Goal: Communication & Community: Answer question/provide support

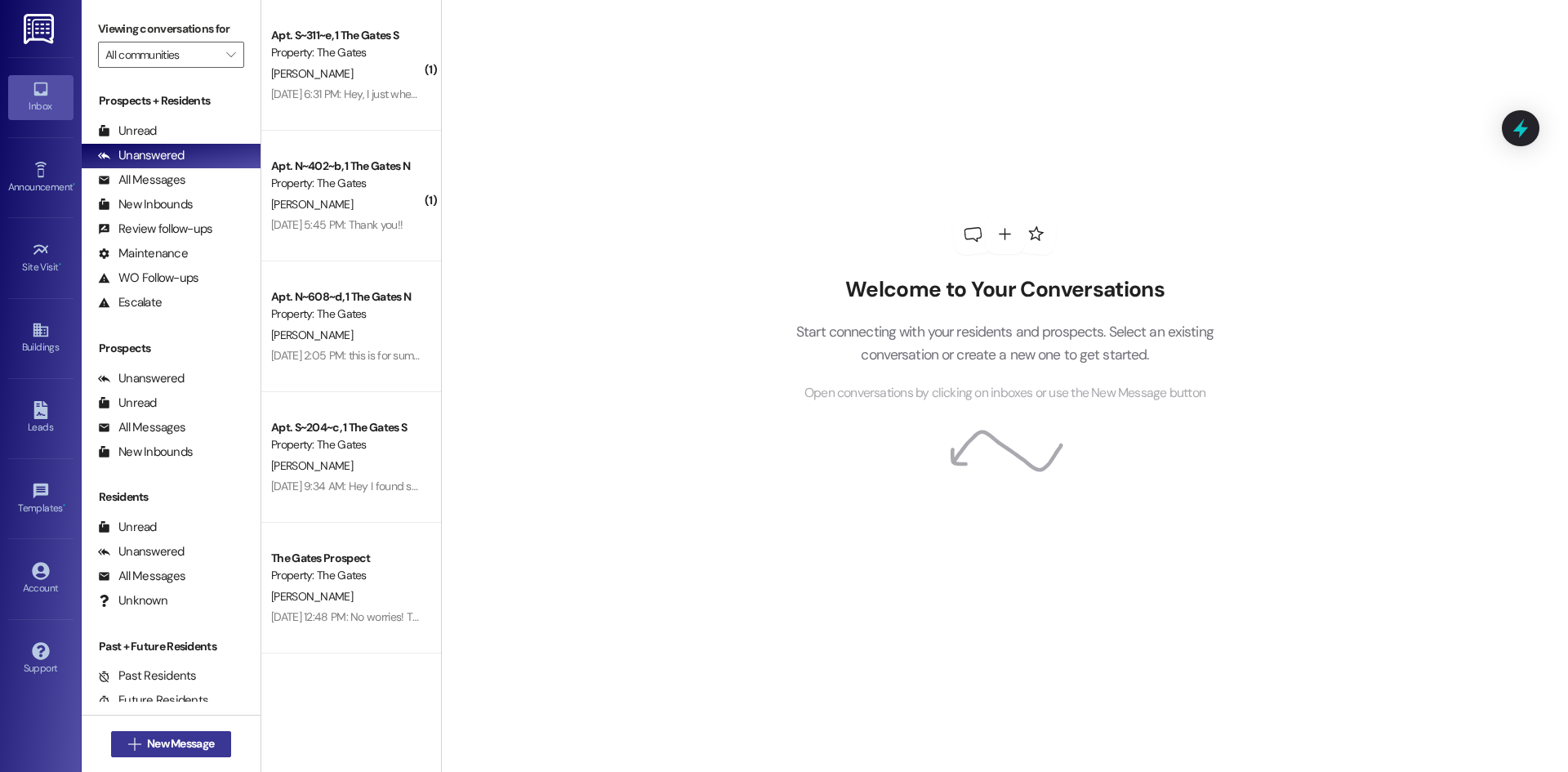
click at [187, 736] on span "New Message" at bounding box center [180, 743] width 67 height 17
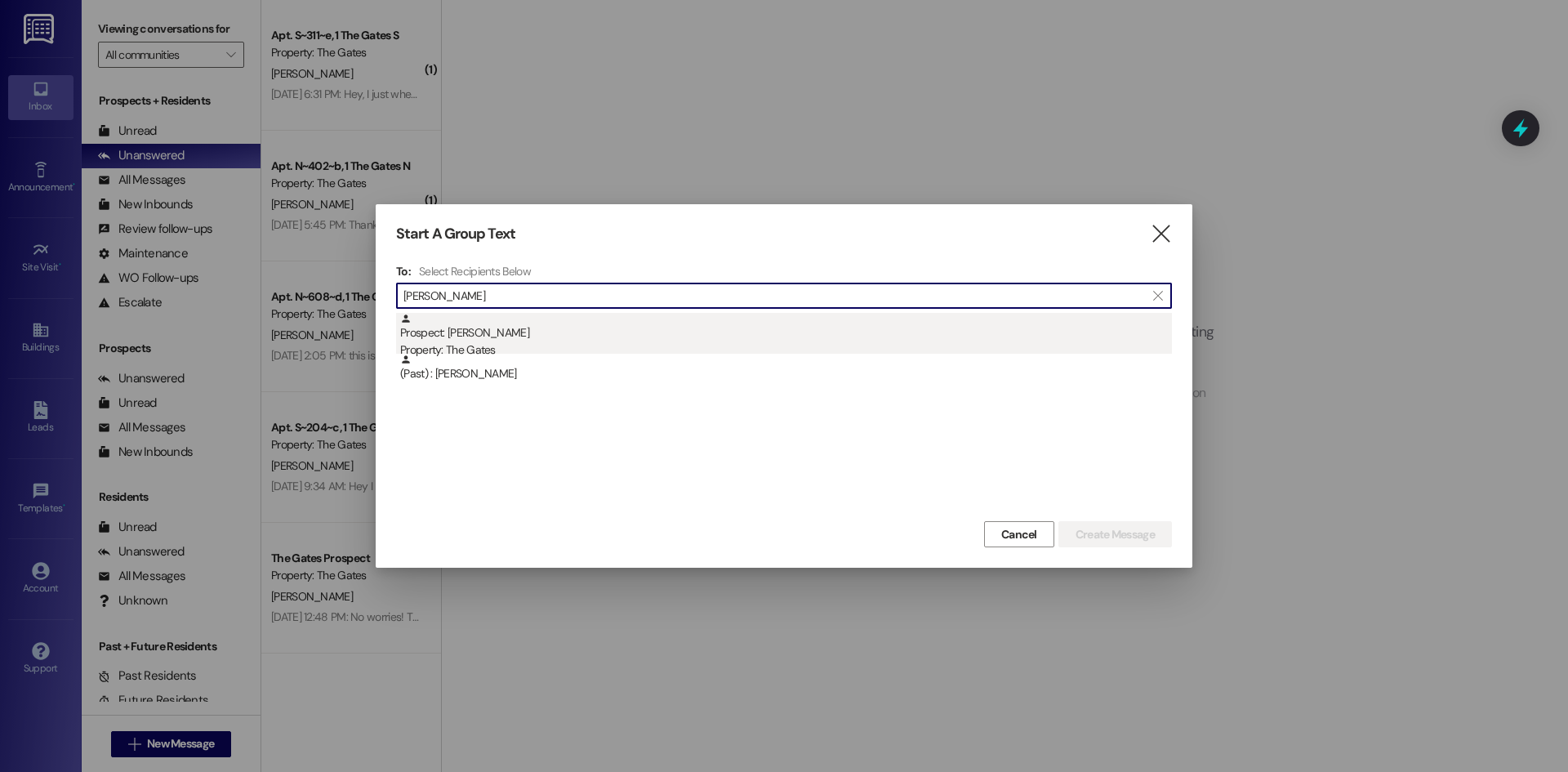
type input "[PERSON_NAME]"
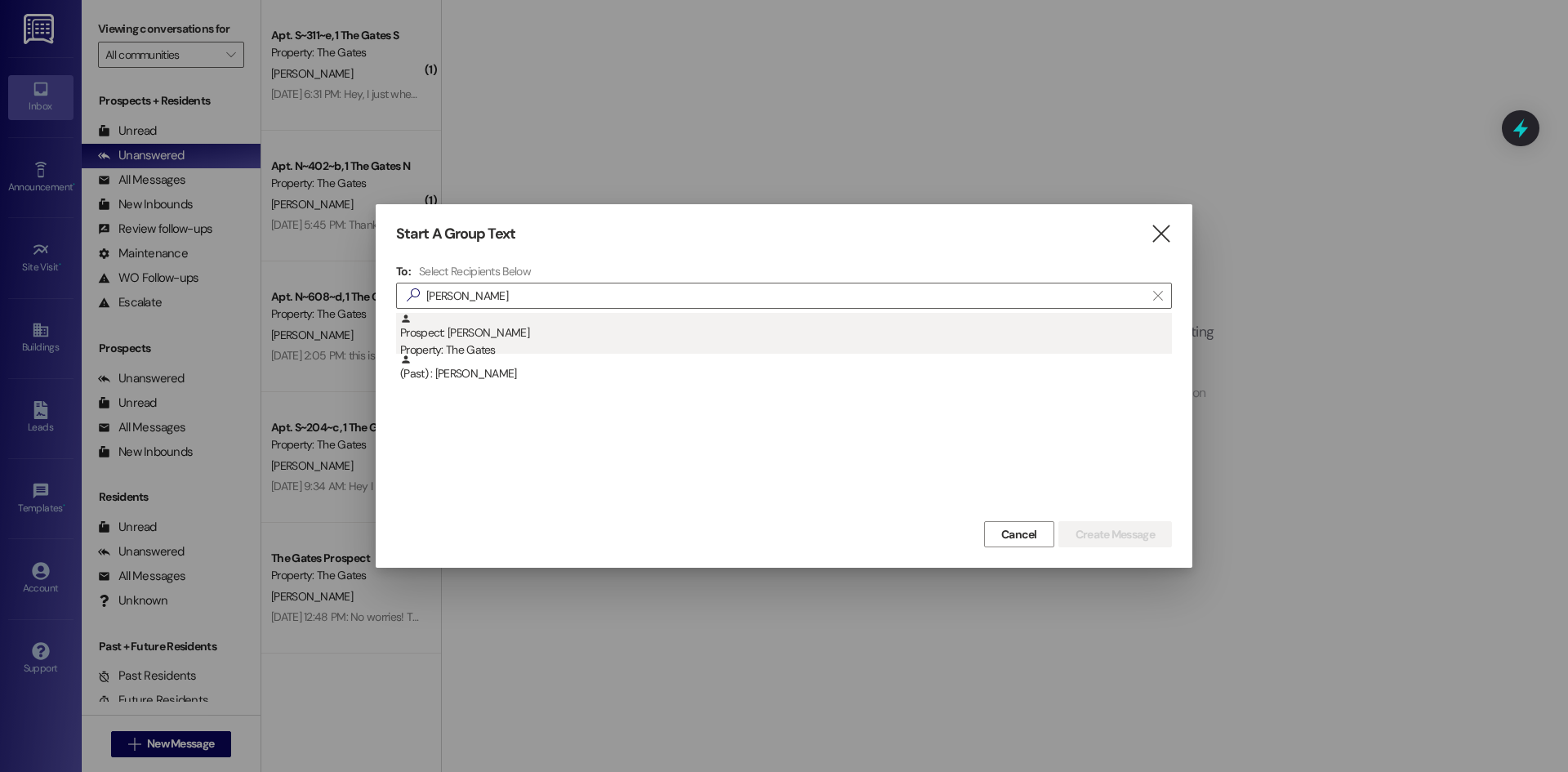
click at [570, 340] on div "Prospect: [PERSON_NAME] Property: The Gates" at bounding box center [785, 336] width 772 height 47
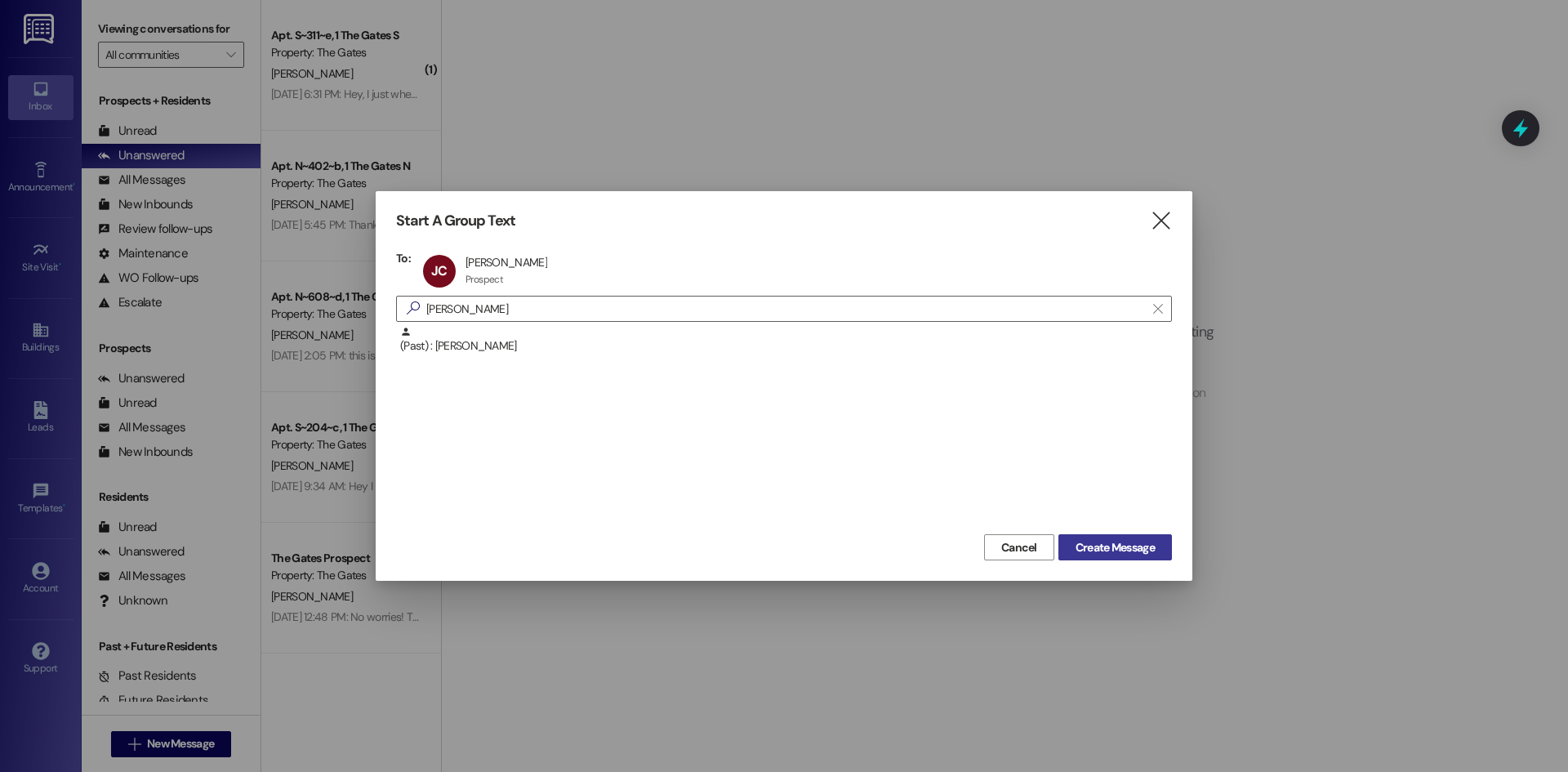
click at [1097, 542] on span "Create Message" at bounding box center [1114, 547] width 79 height 17
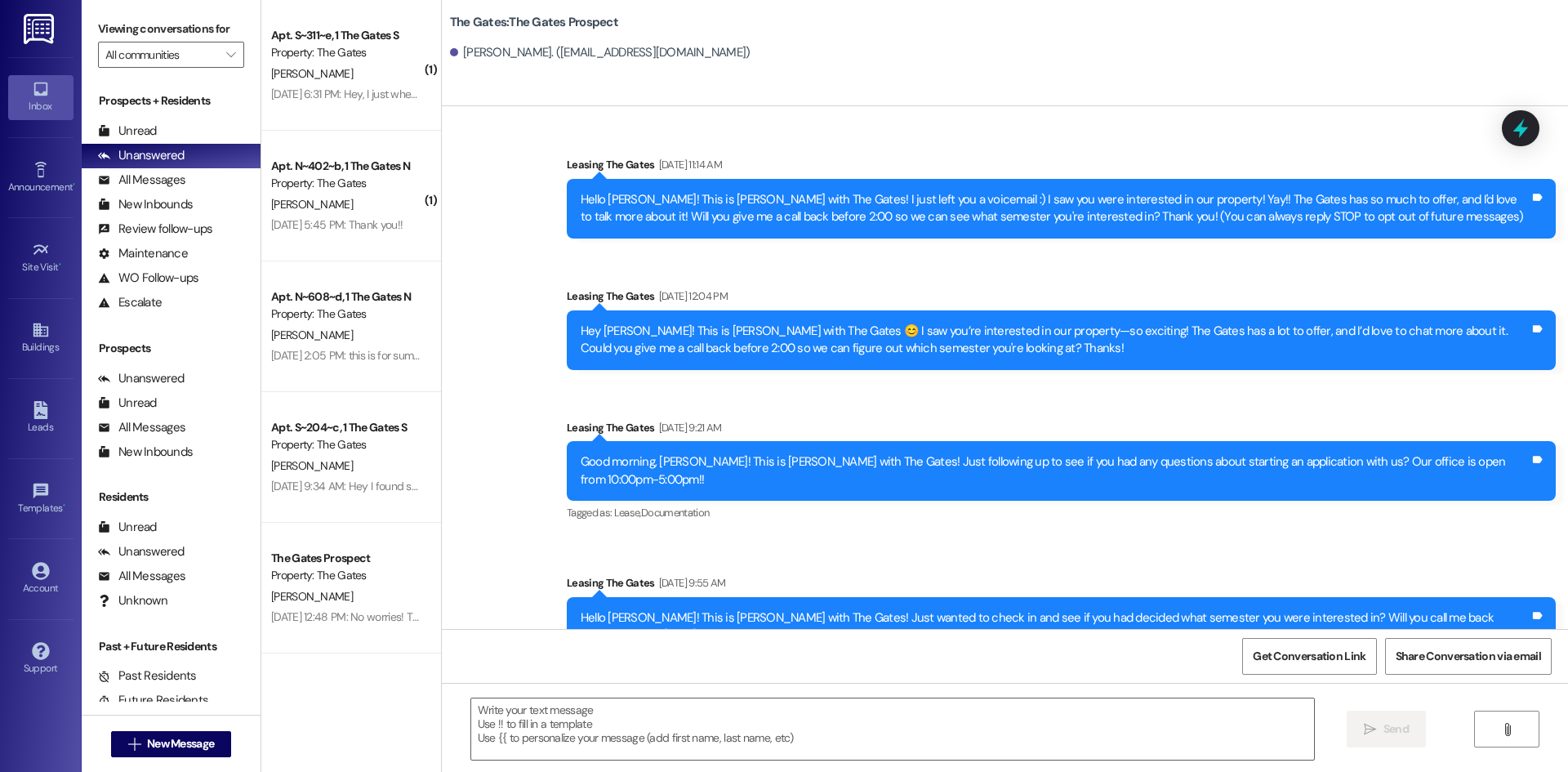
scroll to position [47, 0]
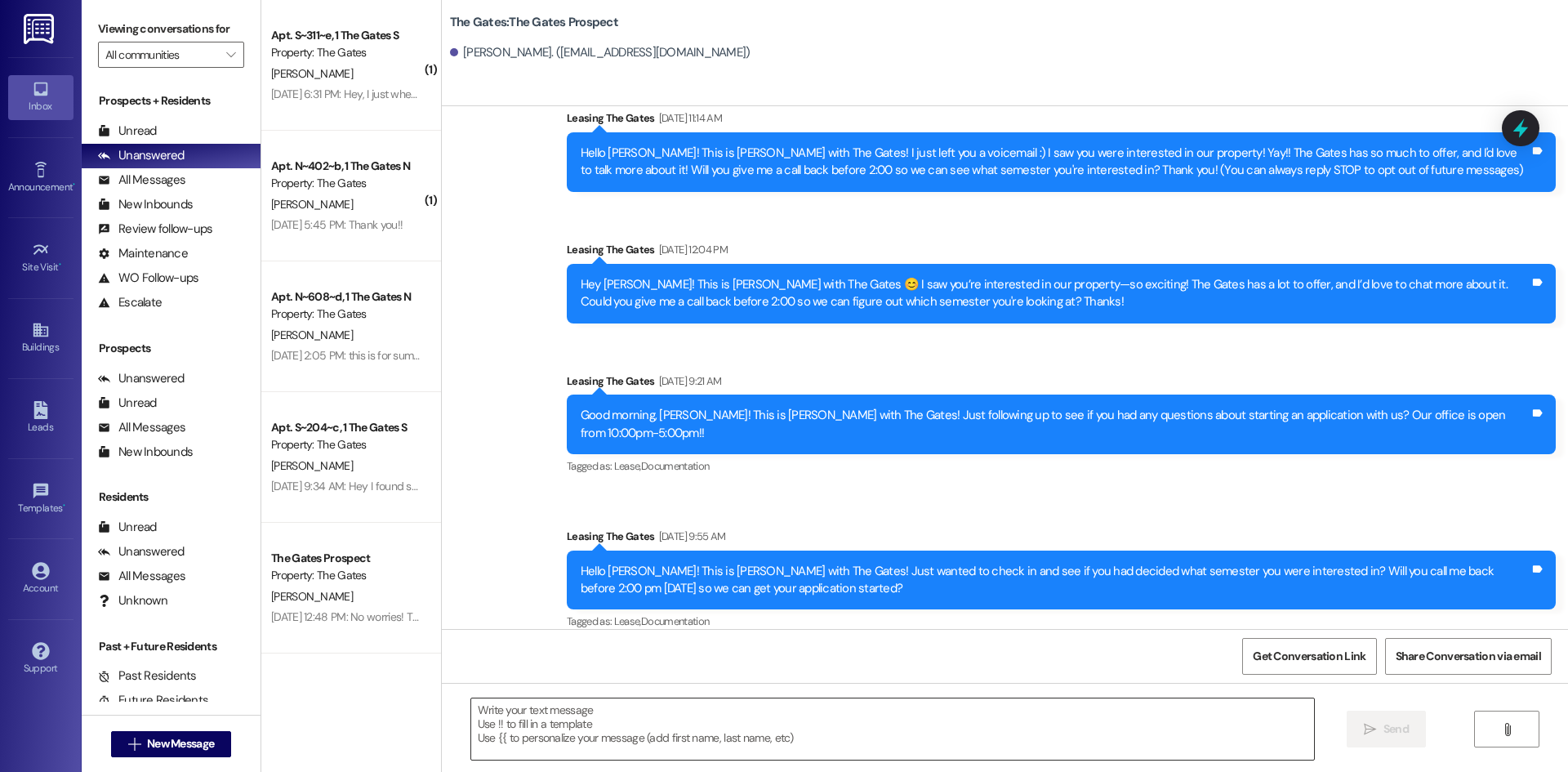
click at [531, 704] on textarea at bounding box center [893, 729] width 843 height 62
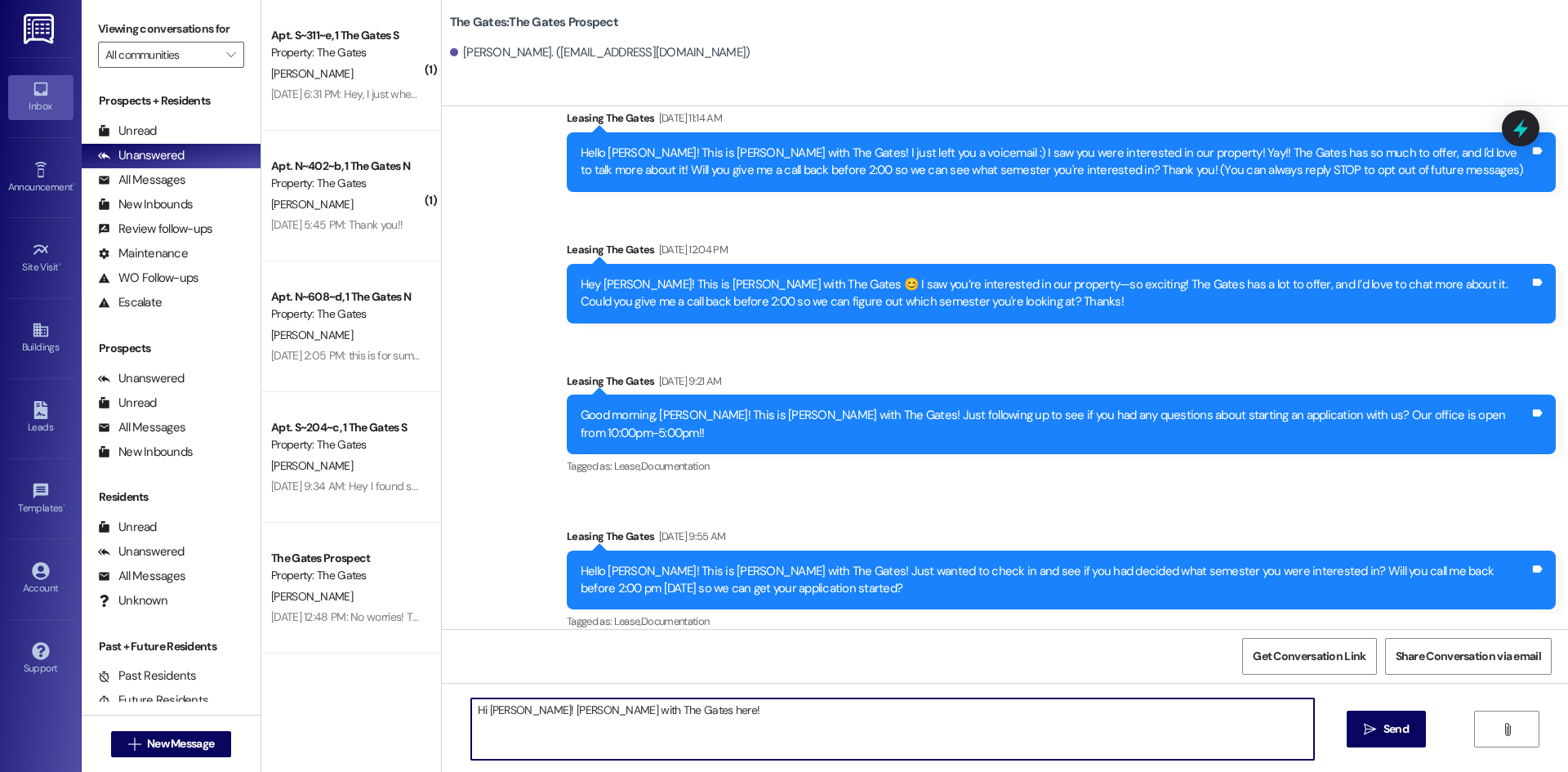
click at [520, 711] on textarea "Hi [PERSON_NAME]! [PERSON_NAME] with The Gates here!" at bounding box center [893, 729] width 843 height 62
click at [675, 715] on textarea "Hi [PERSON_NAME]! [PERSON_NAME] with The Gates here!" at bounding box center [893, 729] width 843 height 62
drag, startPoint x: 839, startPoint y: 711, endPoint x: 1130, endPoint y: 731, distance: 291.7
click at [1130, 731] on textarea "Hi [PERSON_NAME]! [PERSON_NAME] with The Gates here :)) I saw that you clicked …" at bounding box center [893, 729] width 843 height 62
type textarea "Hi [PERSON_NAME]! [PERSON_NAME] with The Gates here :)) I saw that you clicked …"
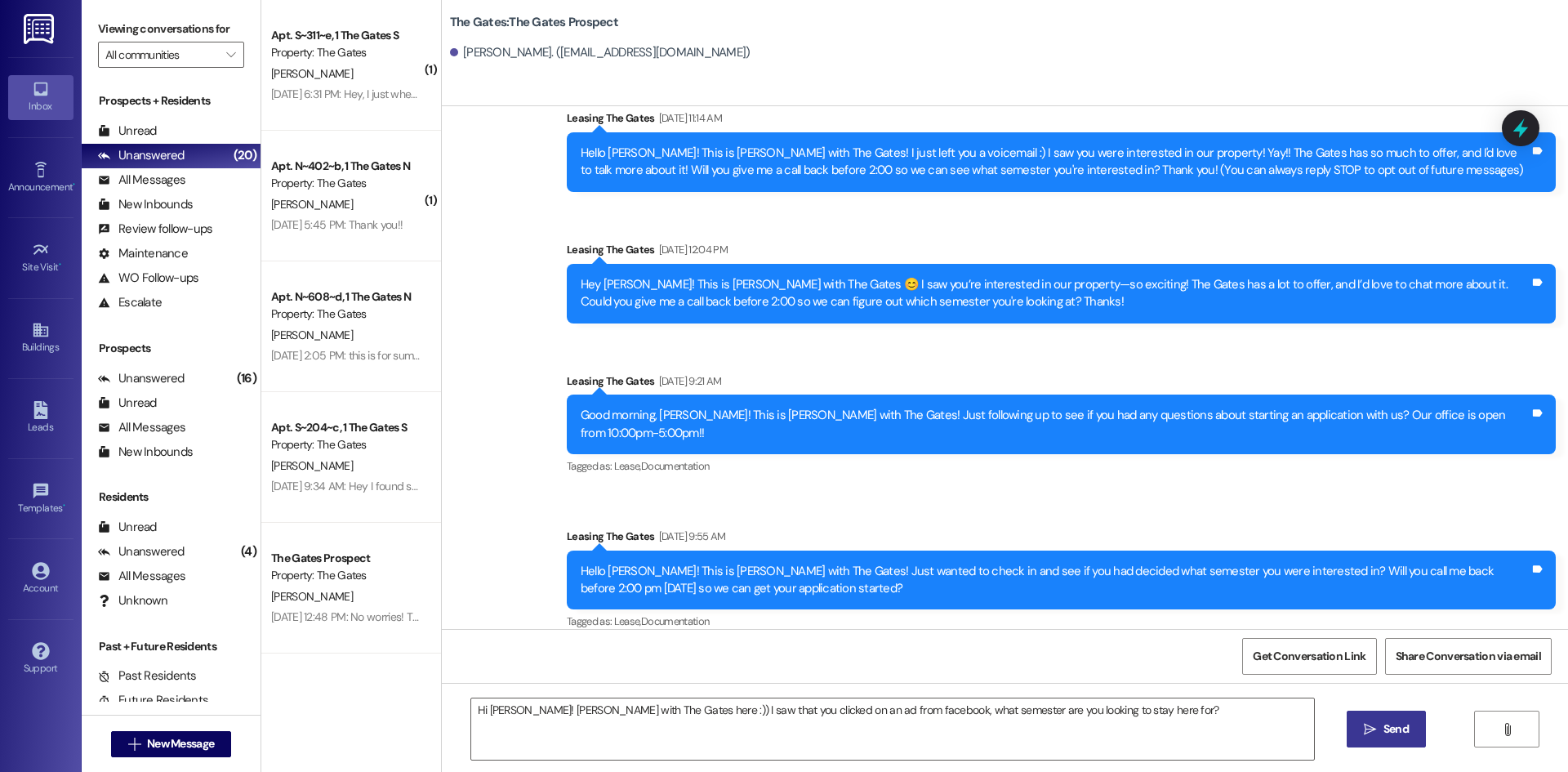
click at [1379, 738] on button " Send" at bounding box center [1386, 729] width 79 height 37
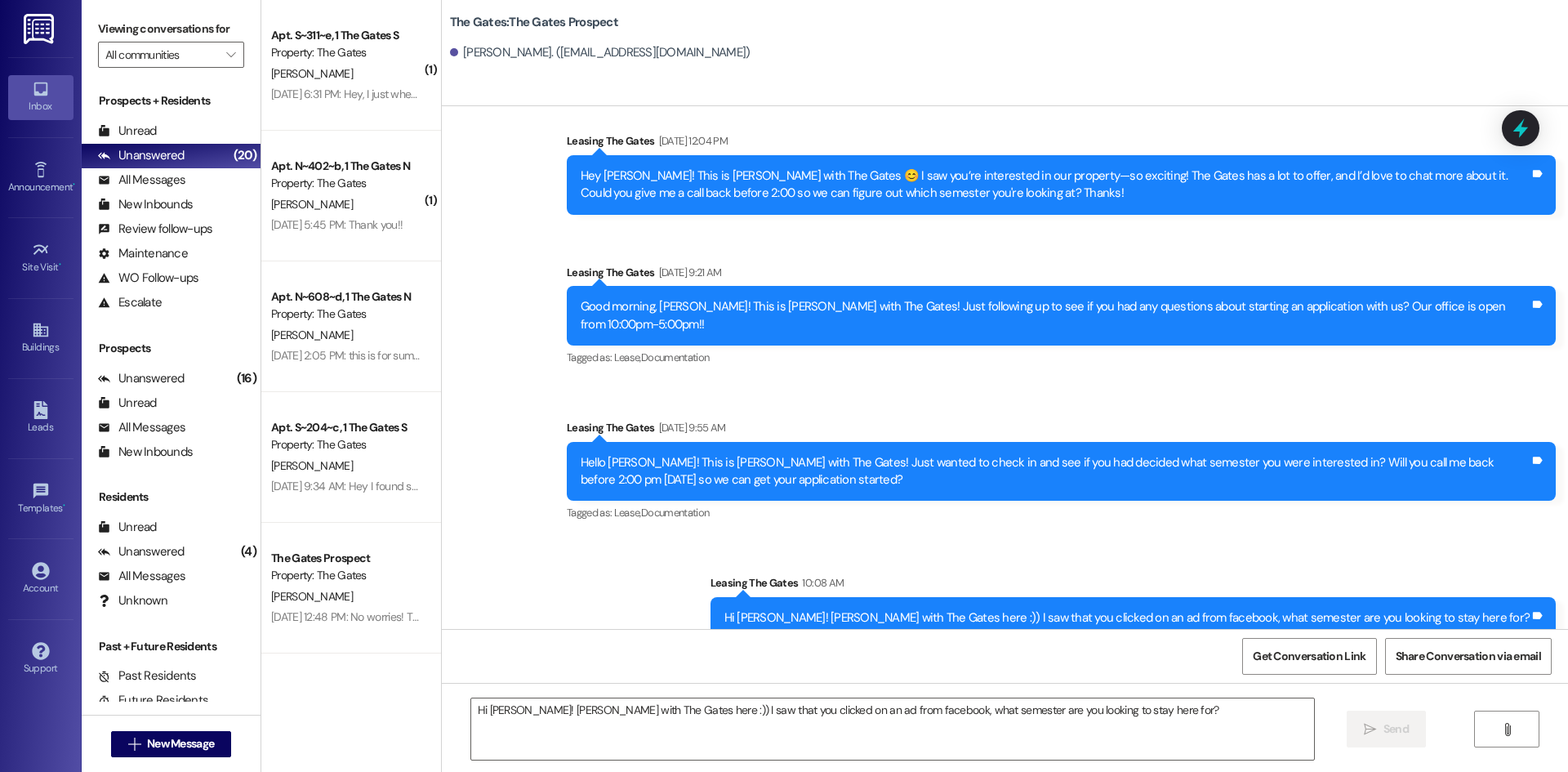
scroll to position [161, 0]
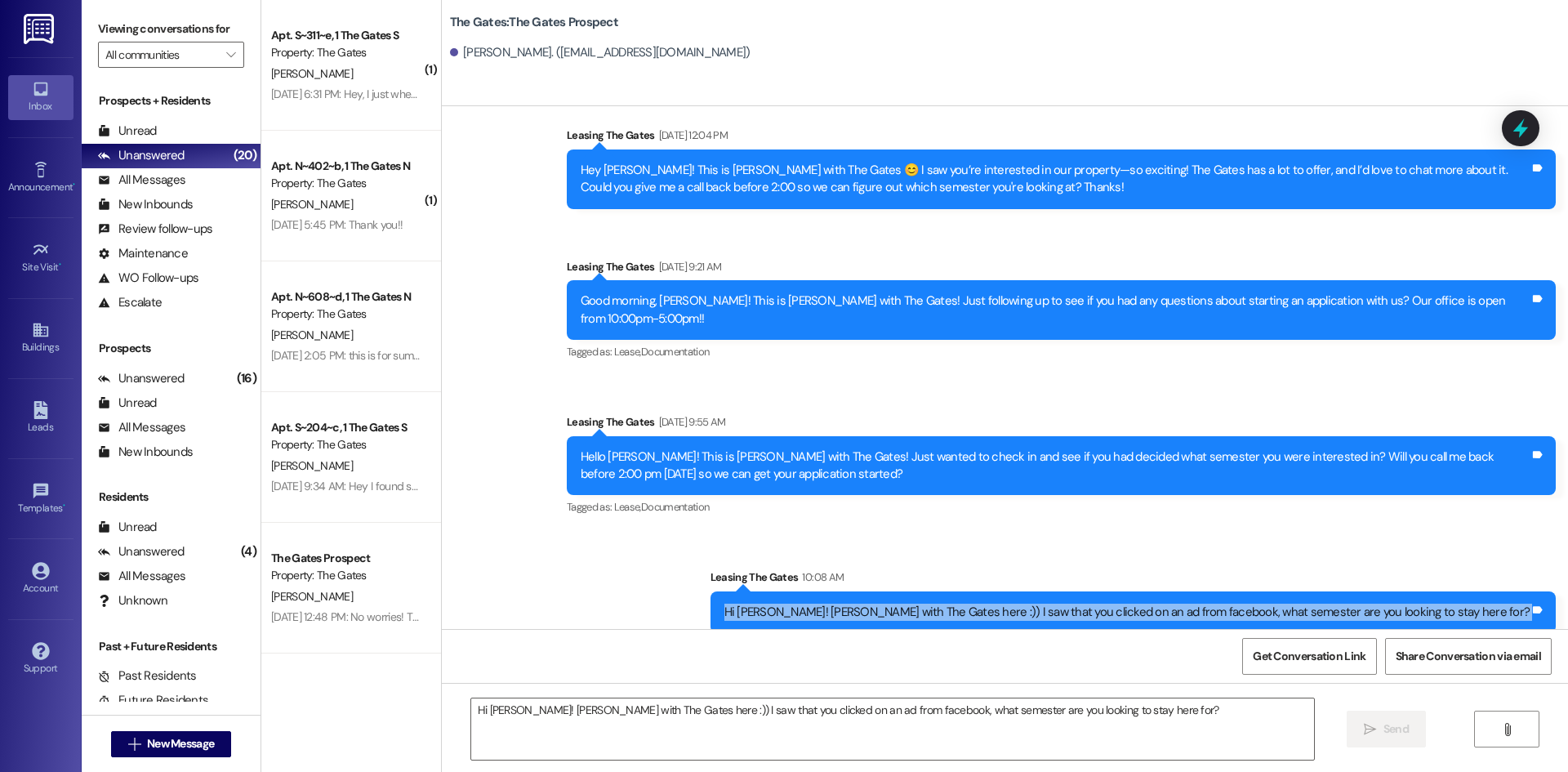
drag, startPoint x: 858, startPoint y: 595, endPoint x: 1508, endPoint y: 635, distance: 651.2
click at [1508, 635] on div "Sent via SMS Leasing The Gates [DATE] 11:14 AM Hello [PERSON_NAME]! This is [PE…" at bounding box center [1004, 491] width 1126 height 772
copy div "Hi [PERSON_NAME]! [PERSON_NAME] with The Gates here :)) I saw that you clicked …"
click at [156, 738] on span "New Message" at bounding box center [180, 743] width 67 height 17
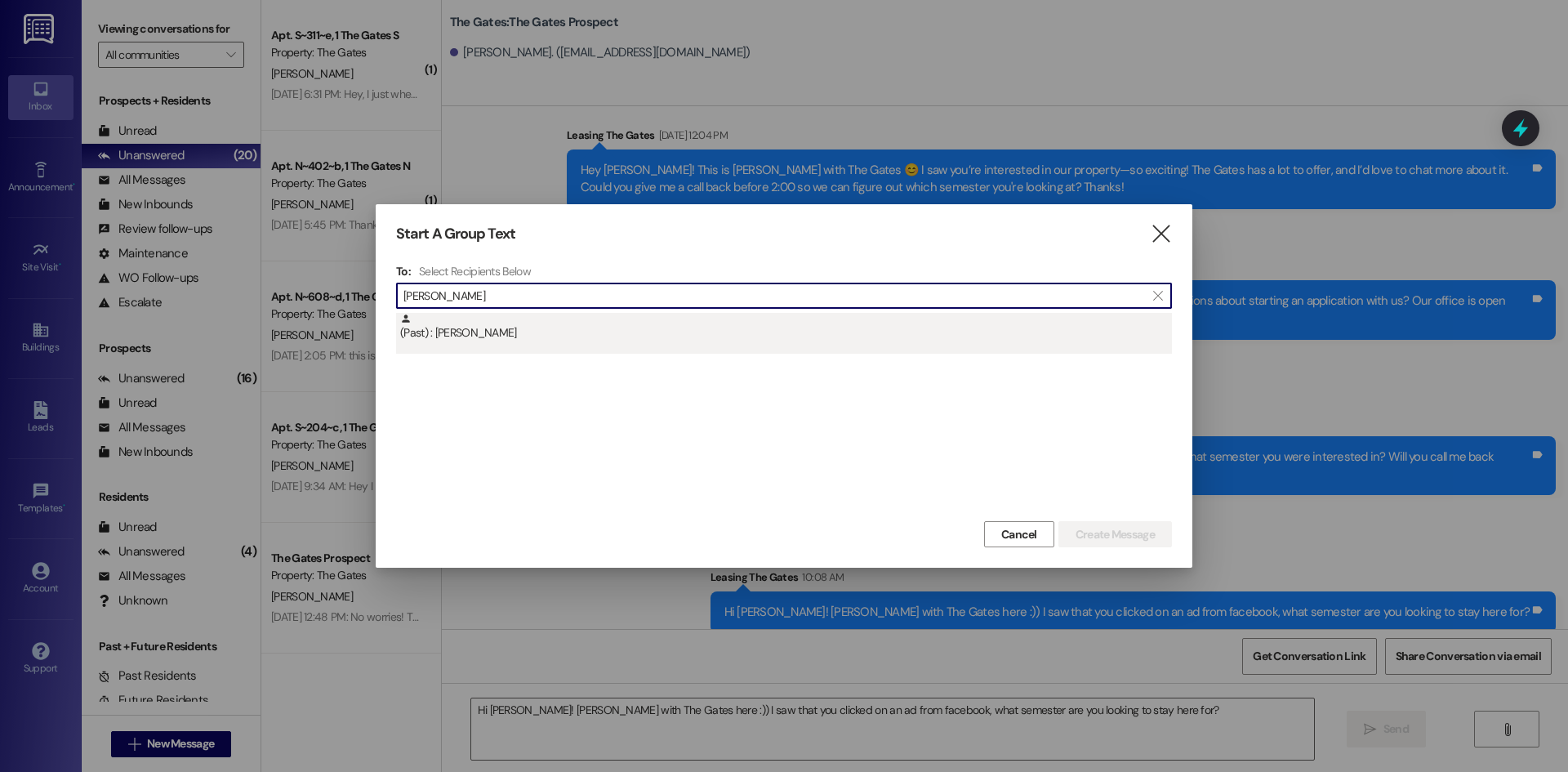
type input "[PERSON_NAME]"
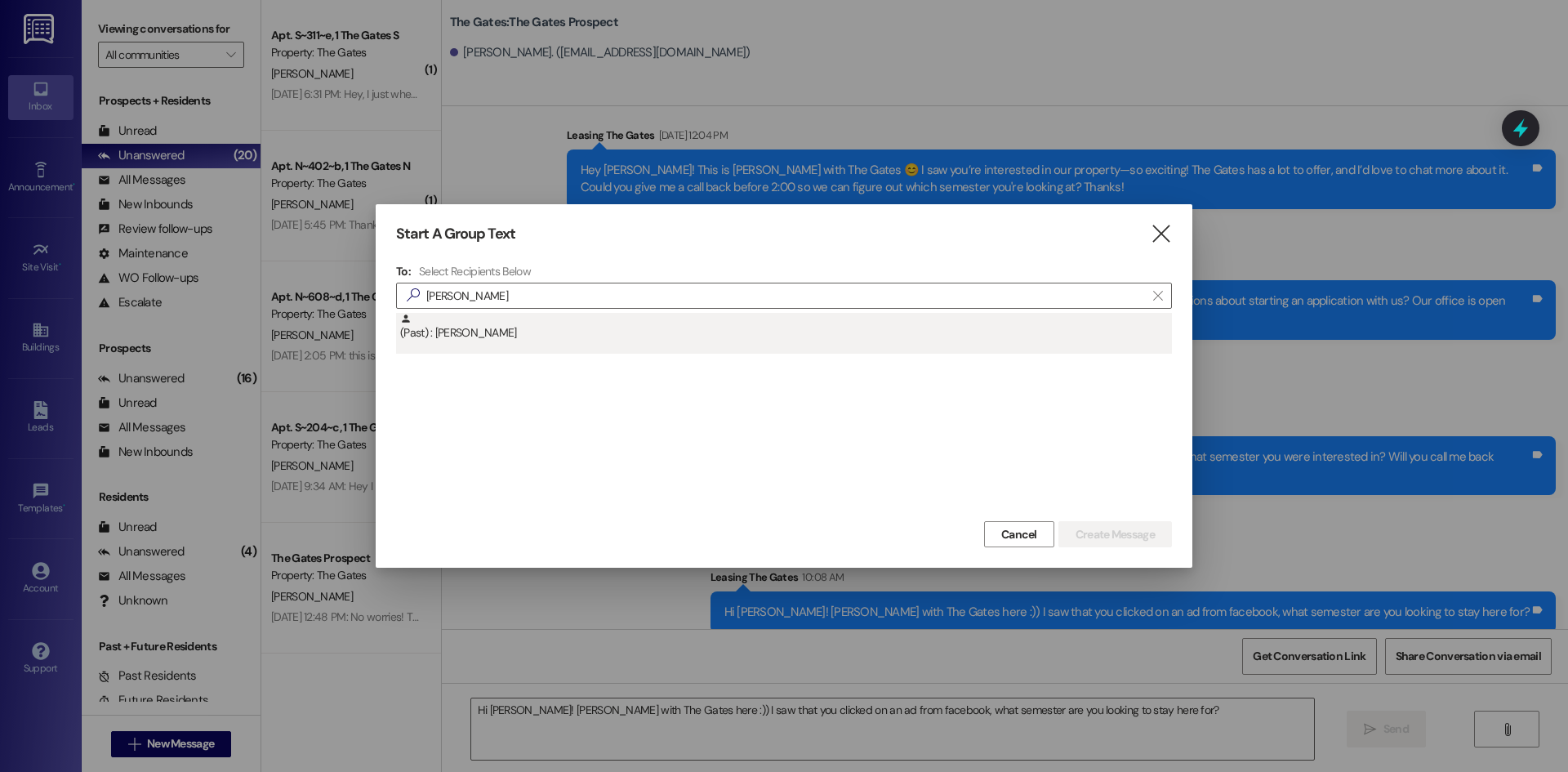
click at [551, 336] on div "(Past) : [PERSON_NAME]" at bounding box center [785, 327] width 772 height 28
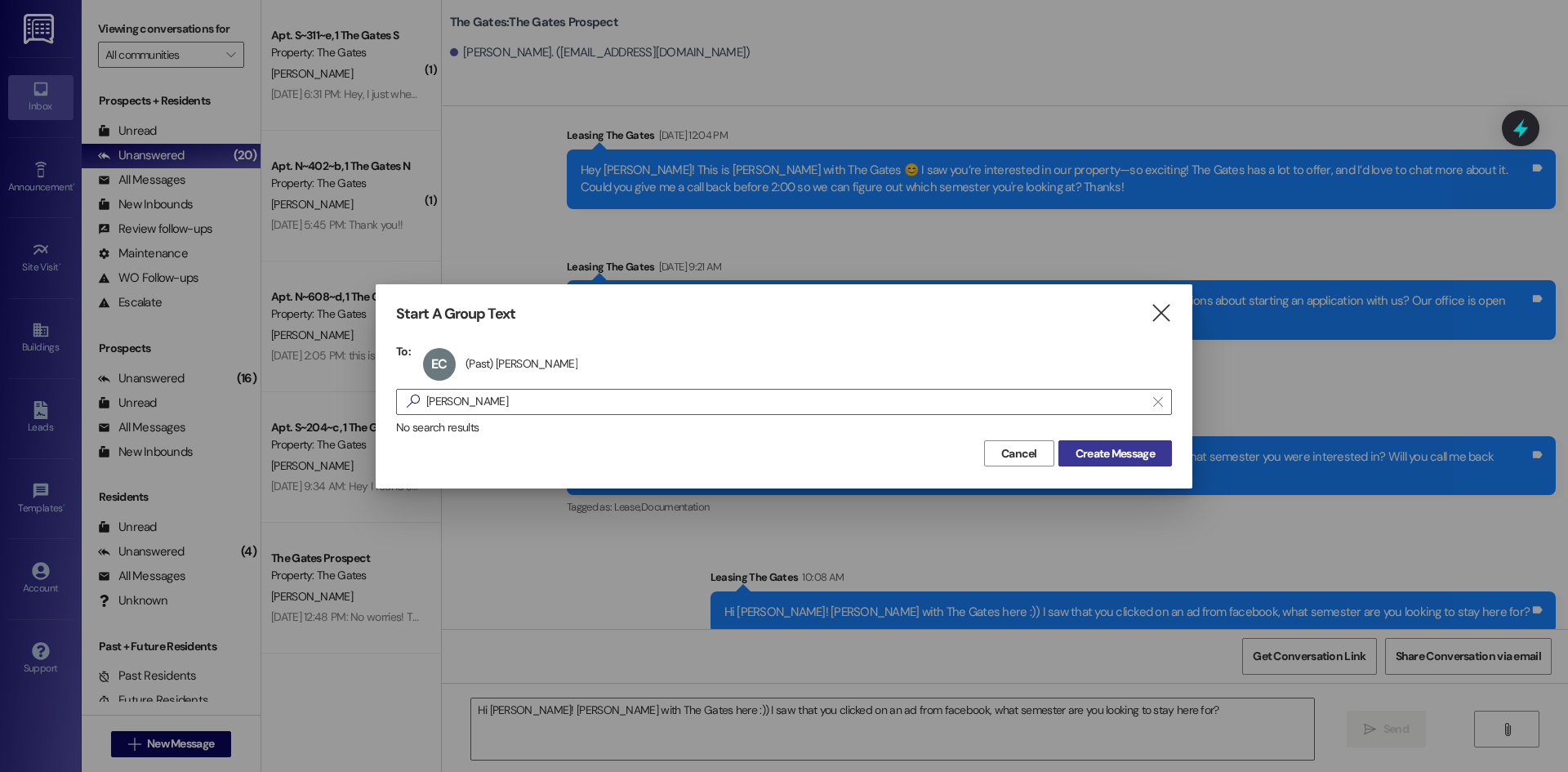
click at [1102, 453] on span "Create Message" at bounding box center [1114, 453] width 79 height 17
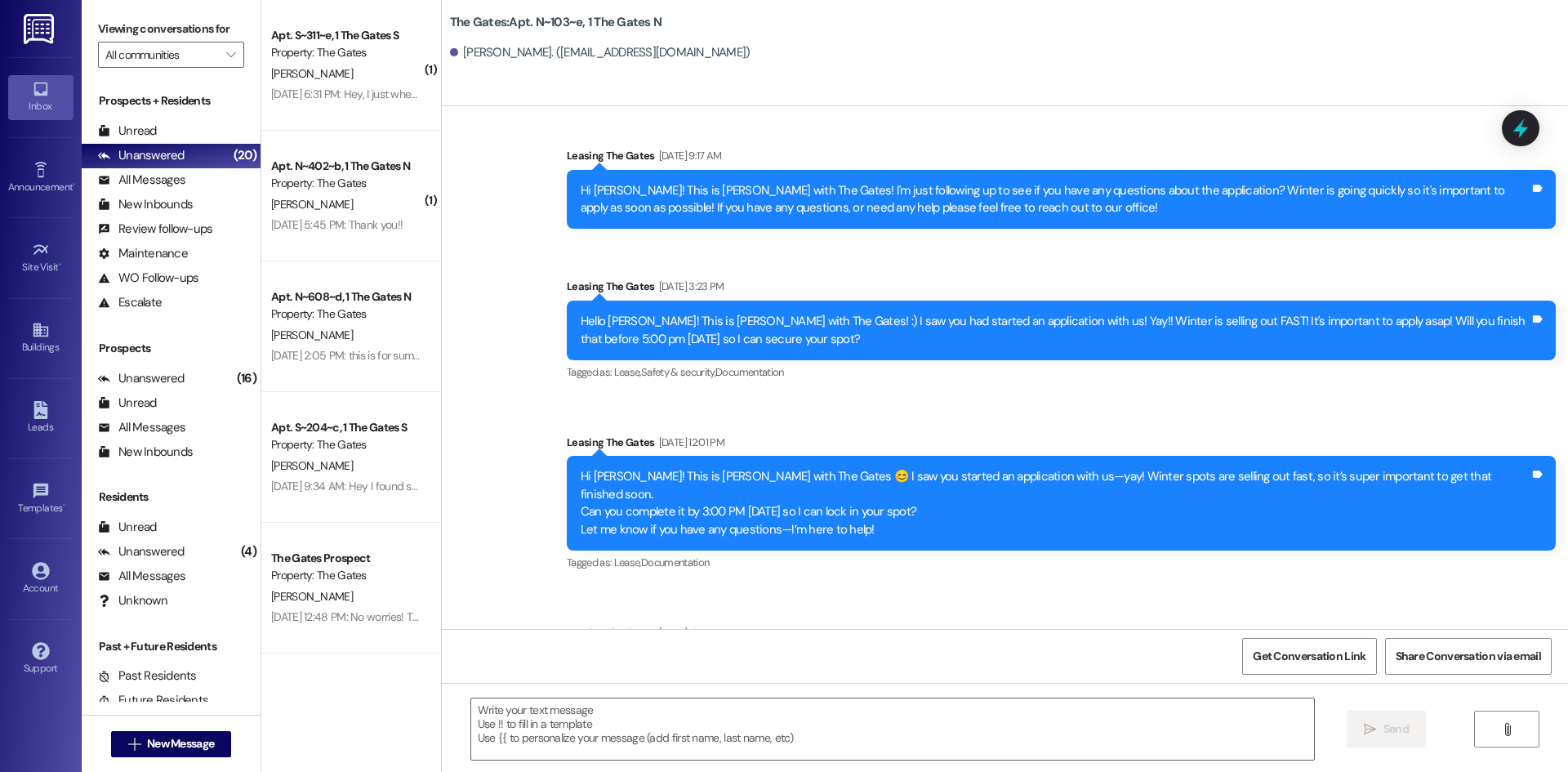
scroll to position [1241, 0]
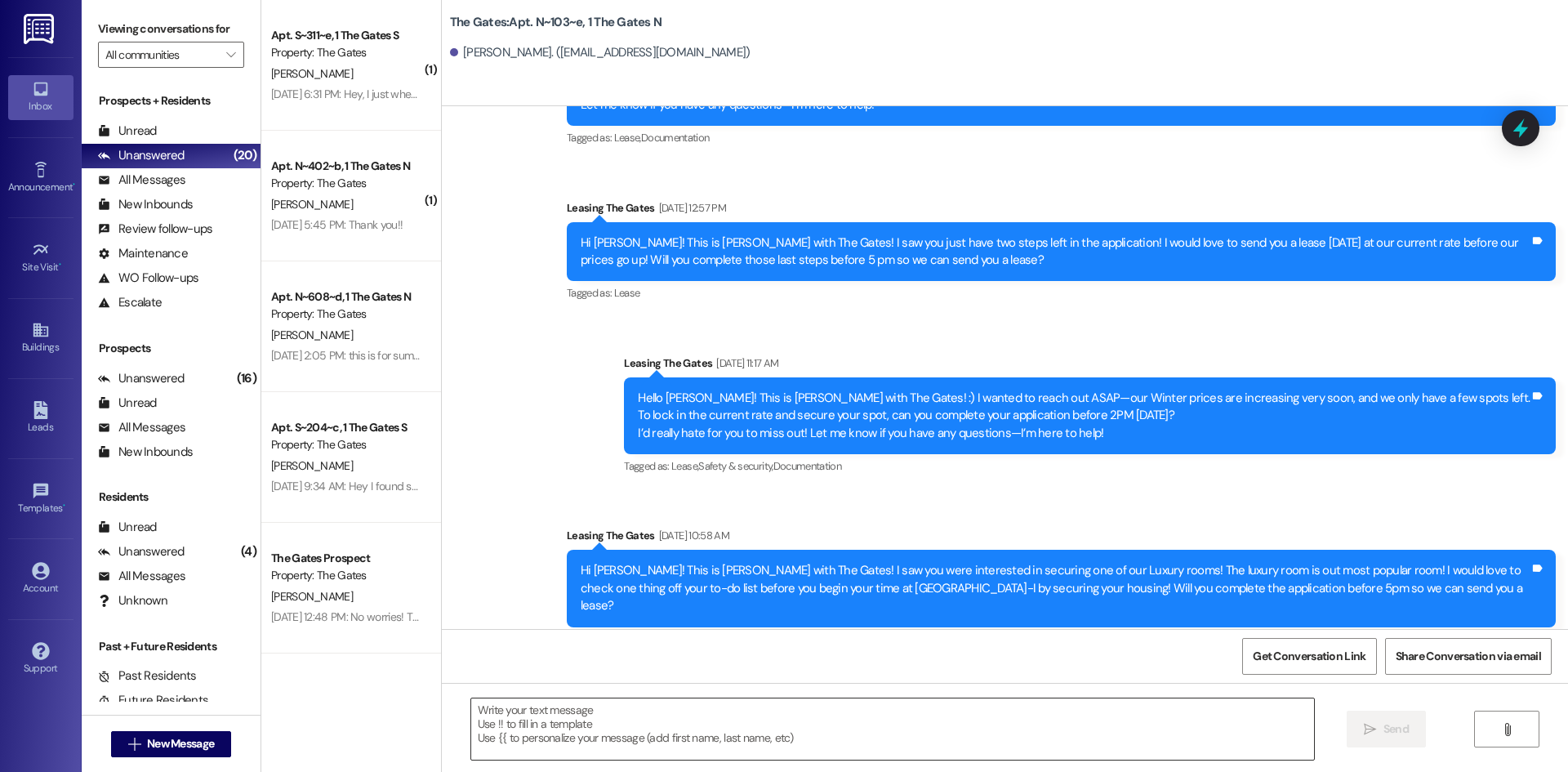
click at [543, 731] on textarea at bounding box center [893, 729] width 843 height 62
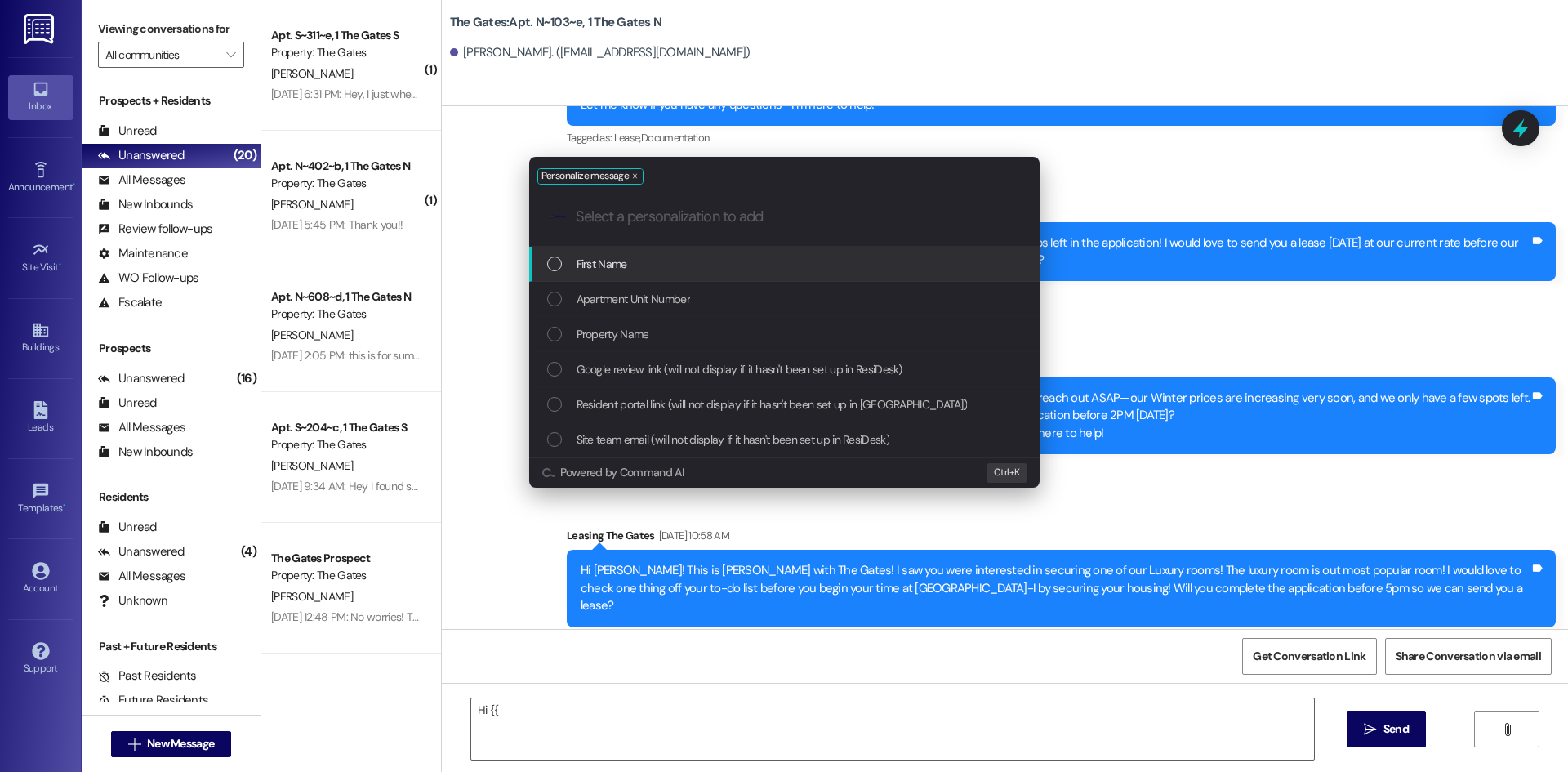
click at [580, 258] on span "First Name" at bounding box center [601, 264] width 51 height 18
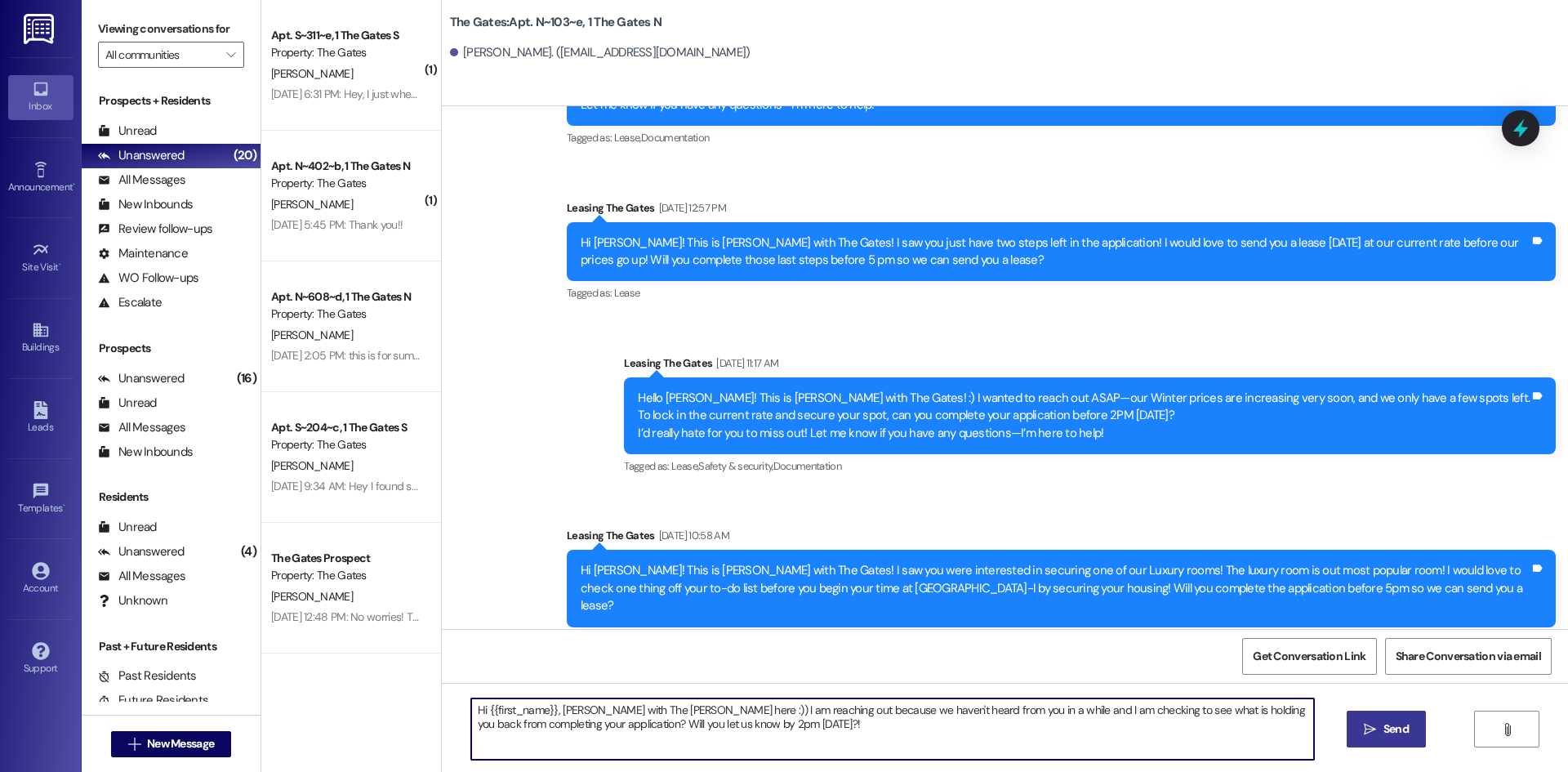
type textarea "Hi {{first_name}}, [PERSON_NAME] with The [PERSON_NAME] here :)) I am reaching …"
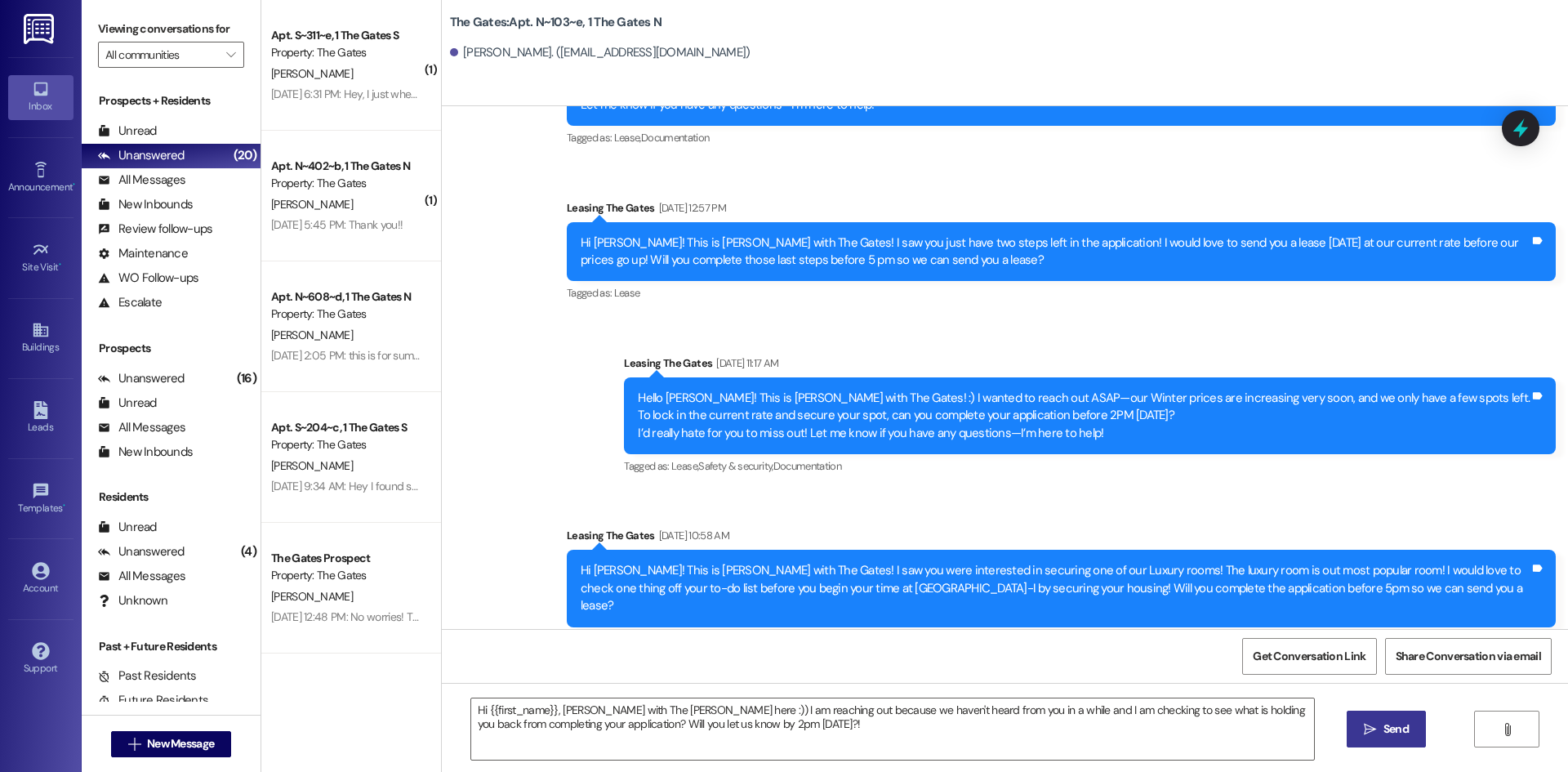
click at [1383, 730] on span "Send" at bounding box center [1396, 729] width 25 height 17
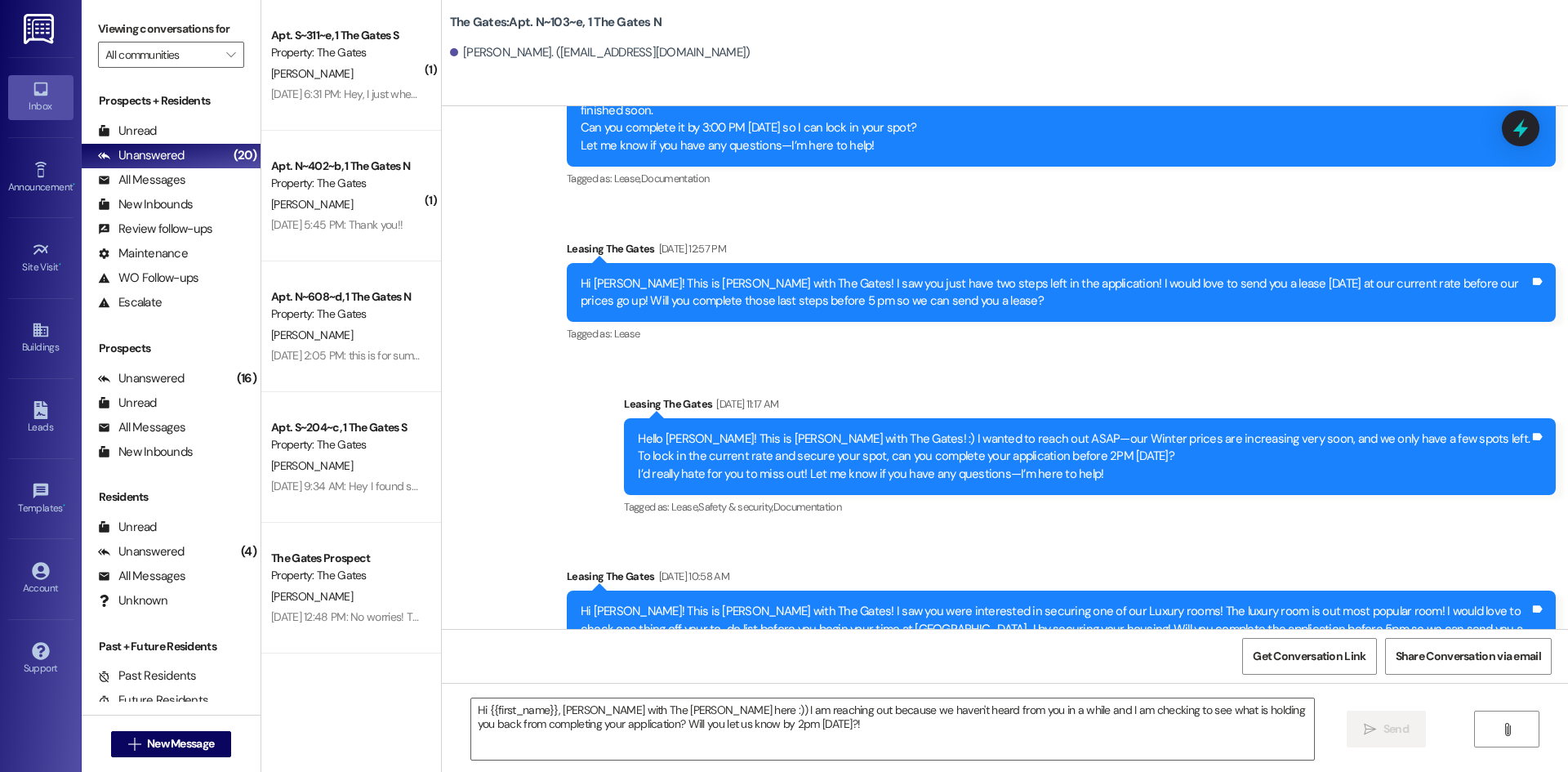
scroll to position [1372, 0]
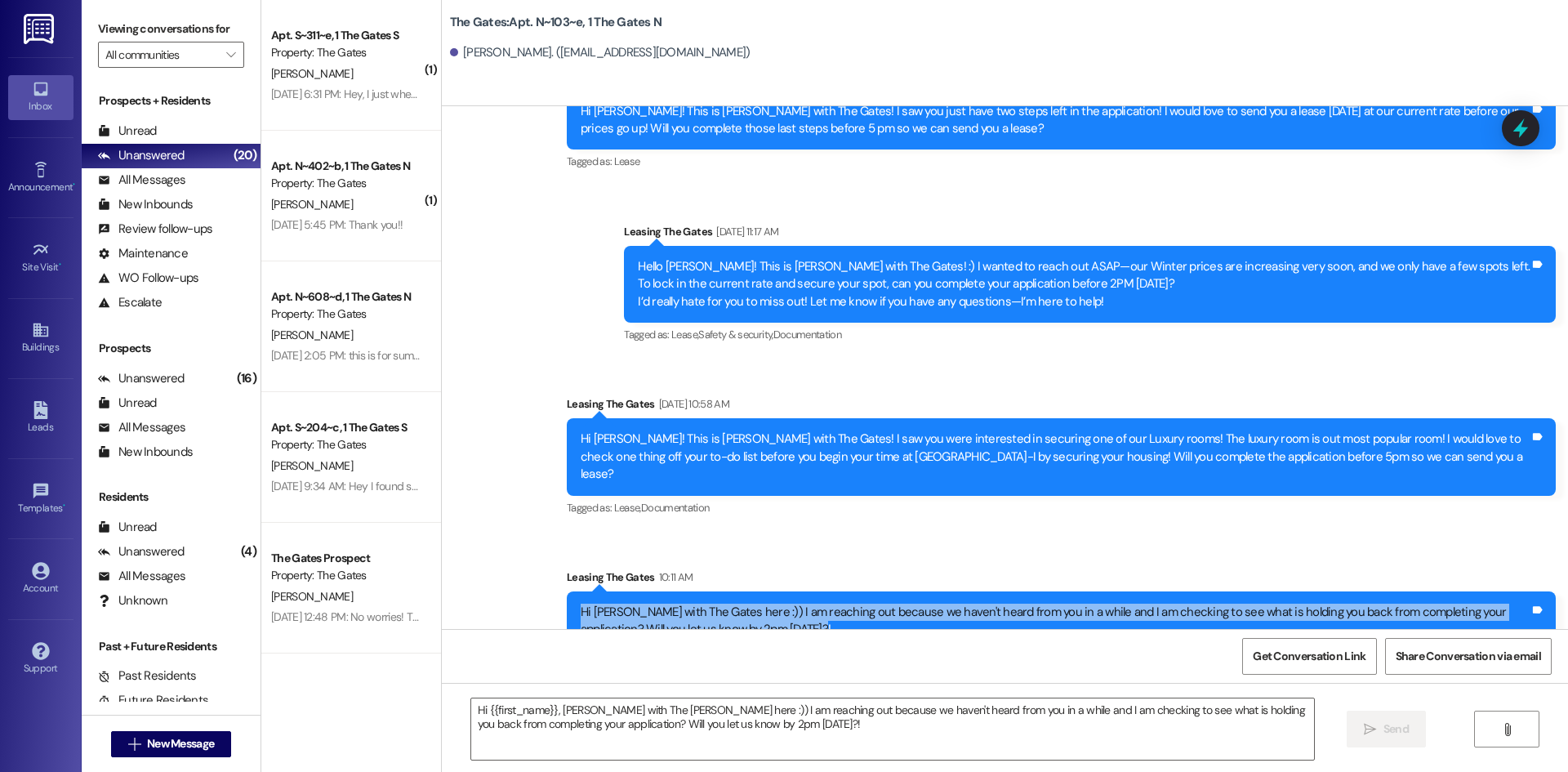
drag, startPoint x: 650, startPoint y: 586, endPoint x: 542, endPoint y: 570, distance: 109.2
click at [555, 570] on div "Sent via SMS Leasing The Gates 10:11 AM Hi [PERSON_NAME] with The Gates here :)…" at bounding box center [1061, 610] width 1013 height 107
copy div "Hi [PERSON_NAME] with The Gates here :)) I am reaching out because we haven't h…"
click at [171, 735] on span "New Message" at bounding box center [180, 743] width 67 height 17
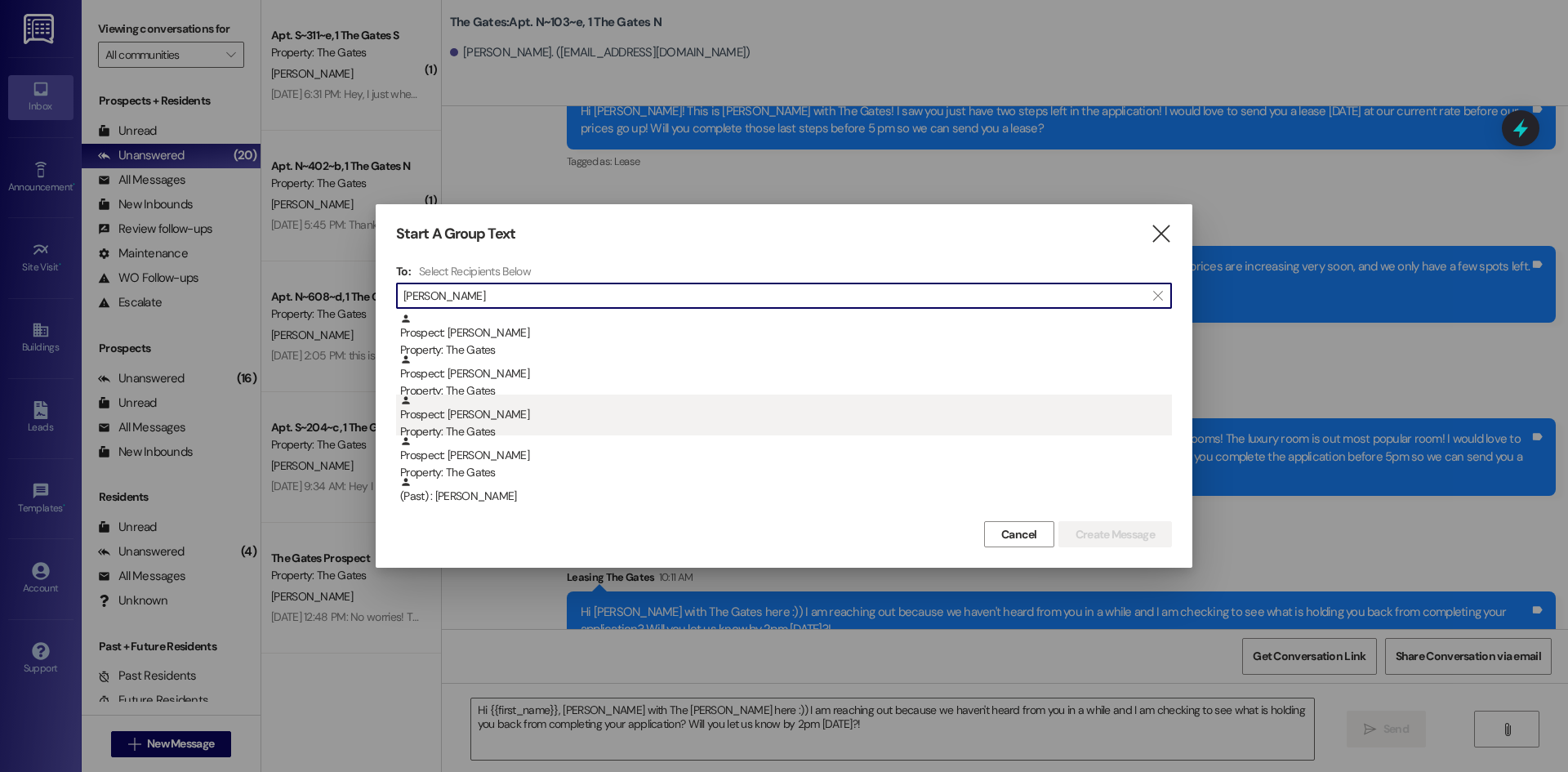
type input "[PERSON_NAME]"
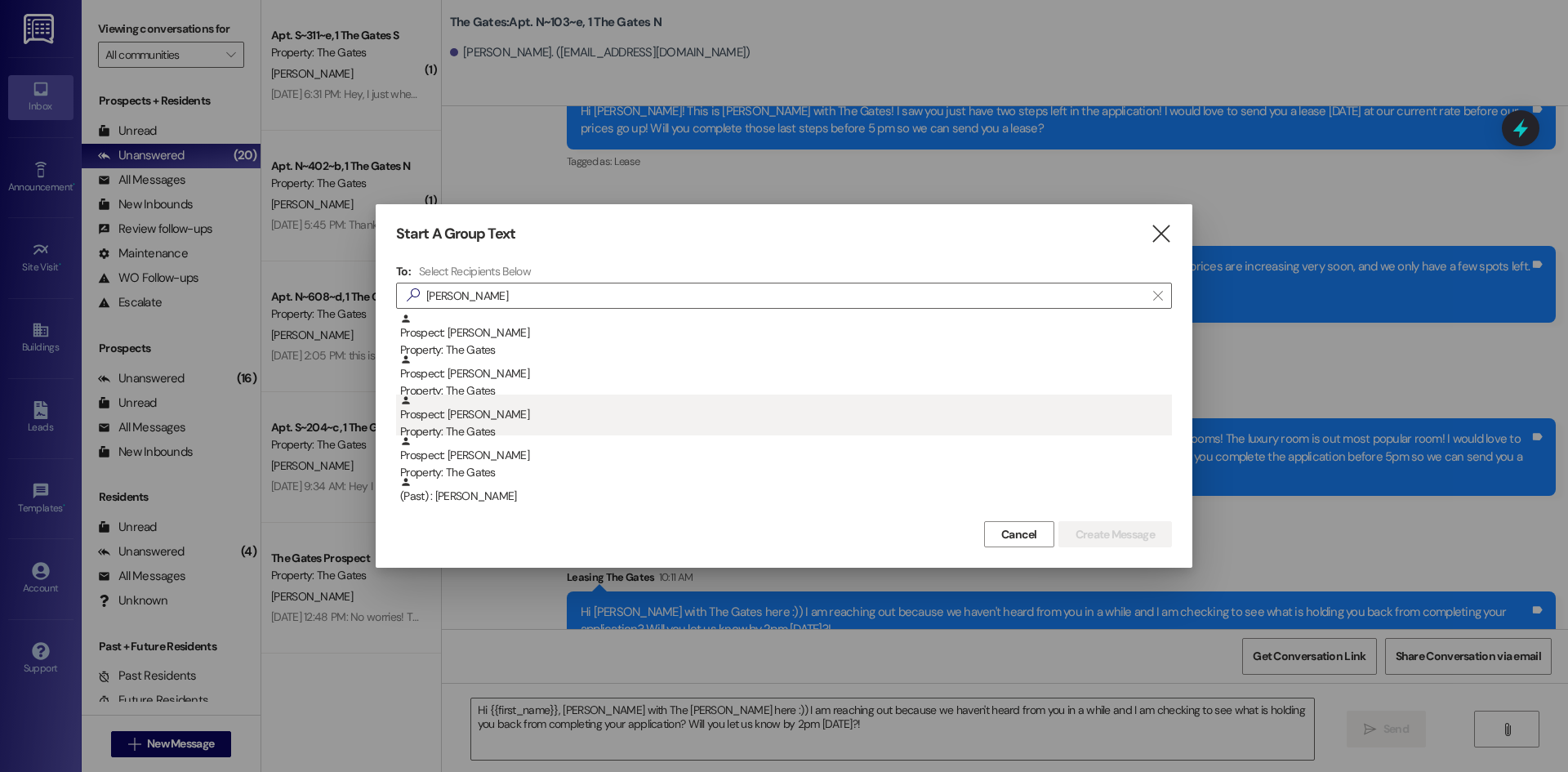
click at [501, 419] on div "Prospect: [PERSON_NAME] Property: The Gates" at bounding box center [785, 418] width 772 height 47
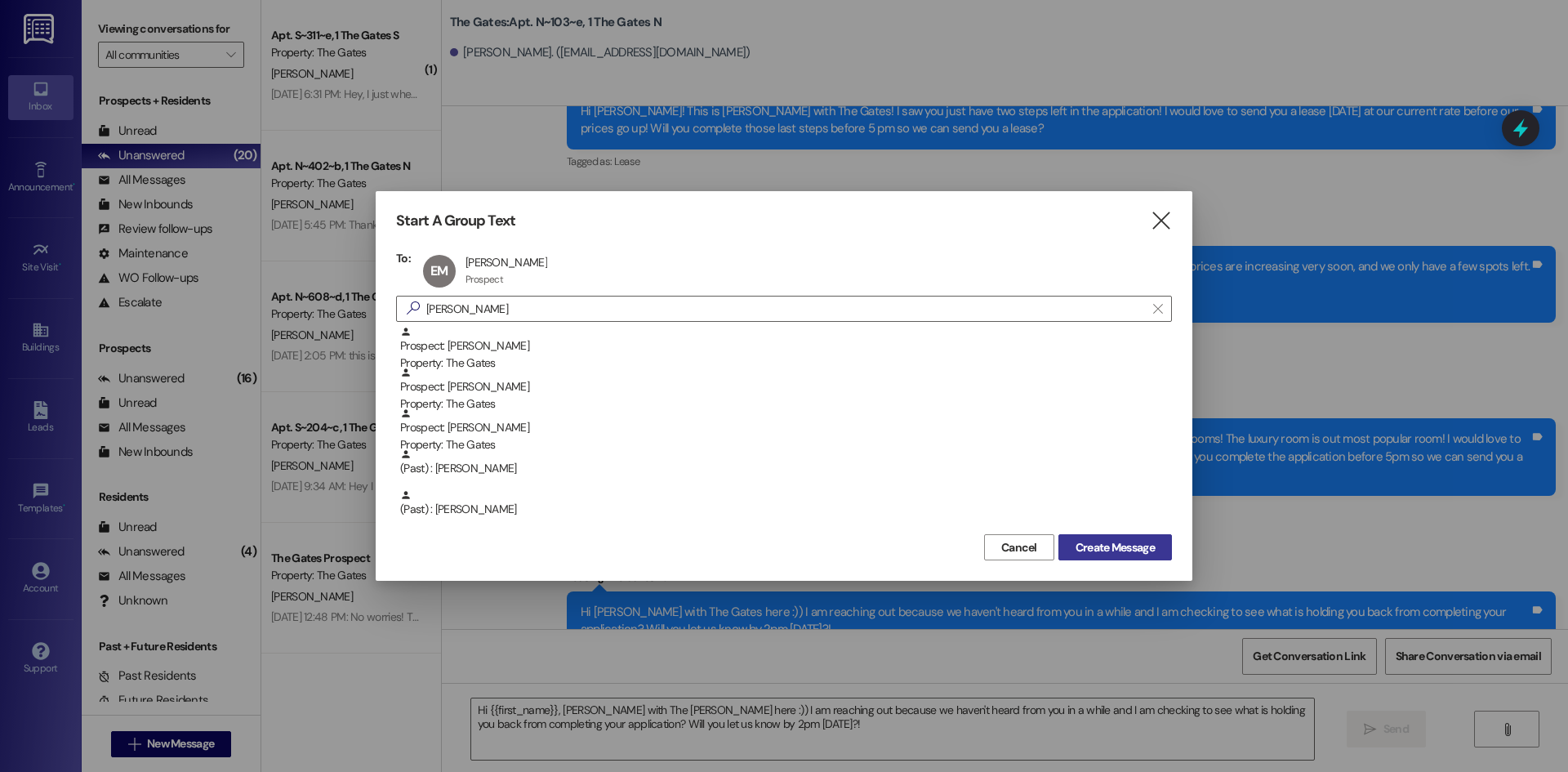
click at [1154, 545] on span "Create Message" at bounding box center [1114, 547] width 79 height 17
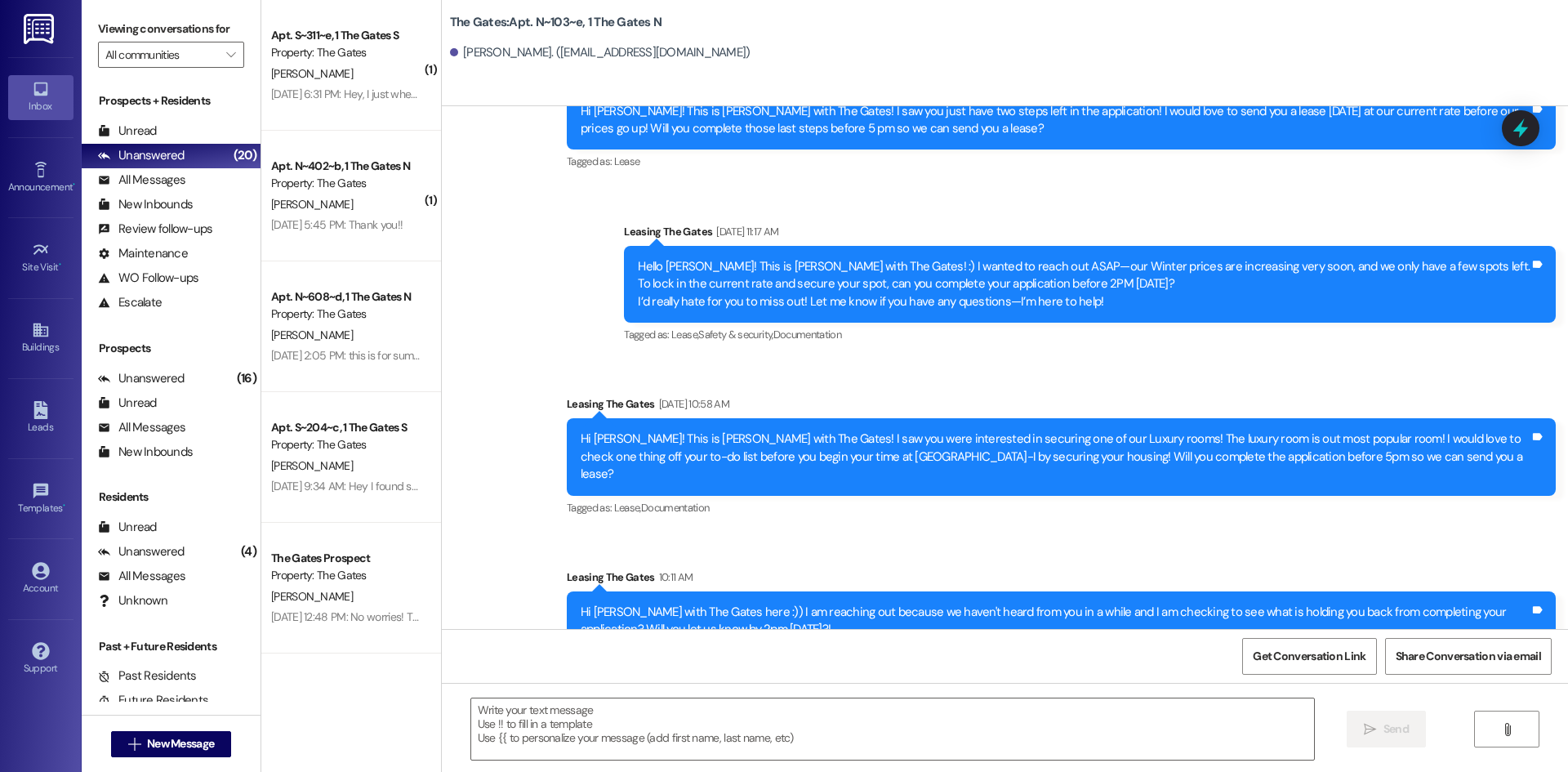
scroll to position [0, 0]
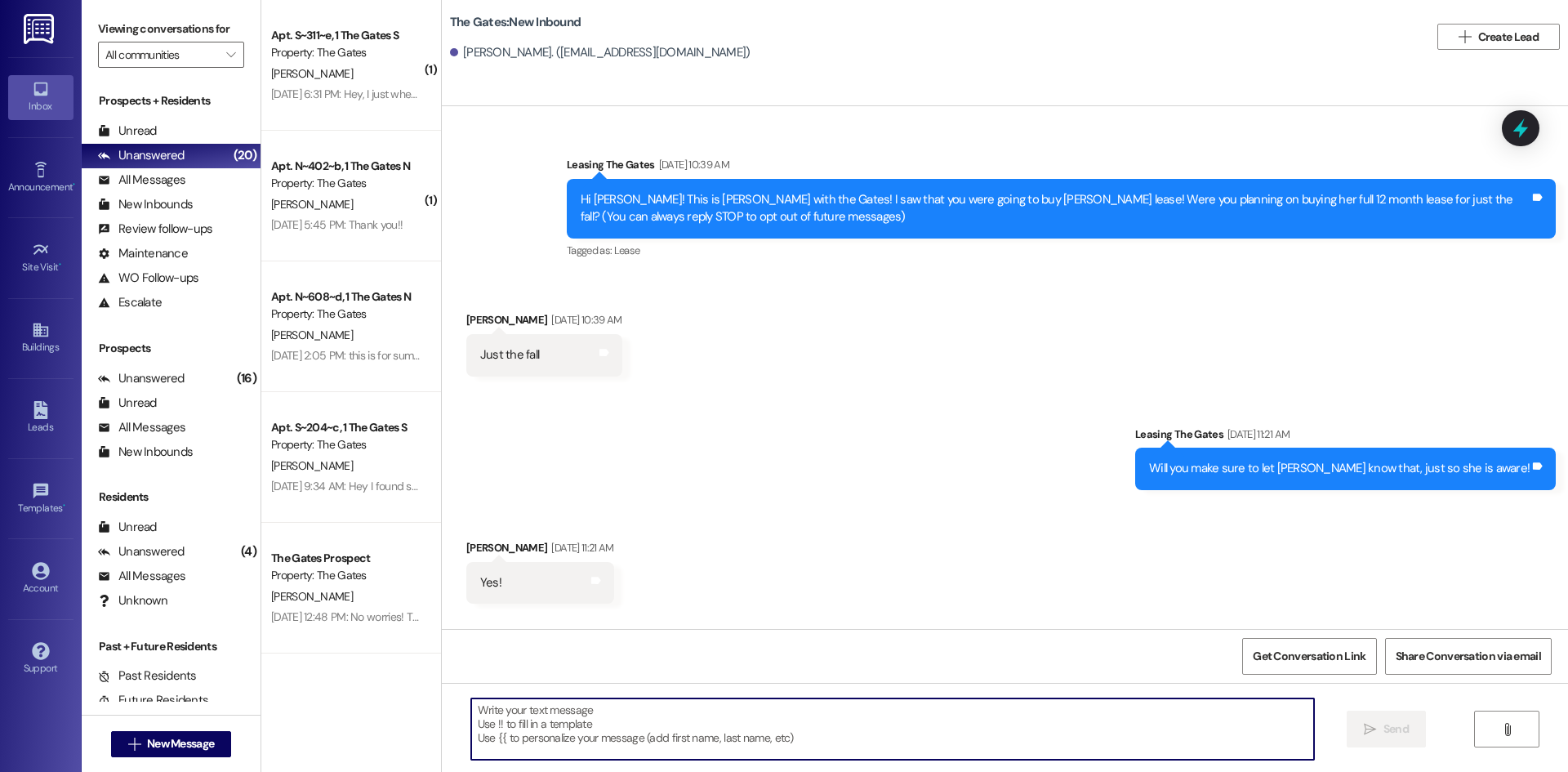
click at [570, 735] on textarea at bounding box center [893, 729] width 843 height 62
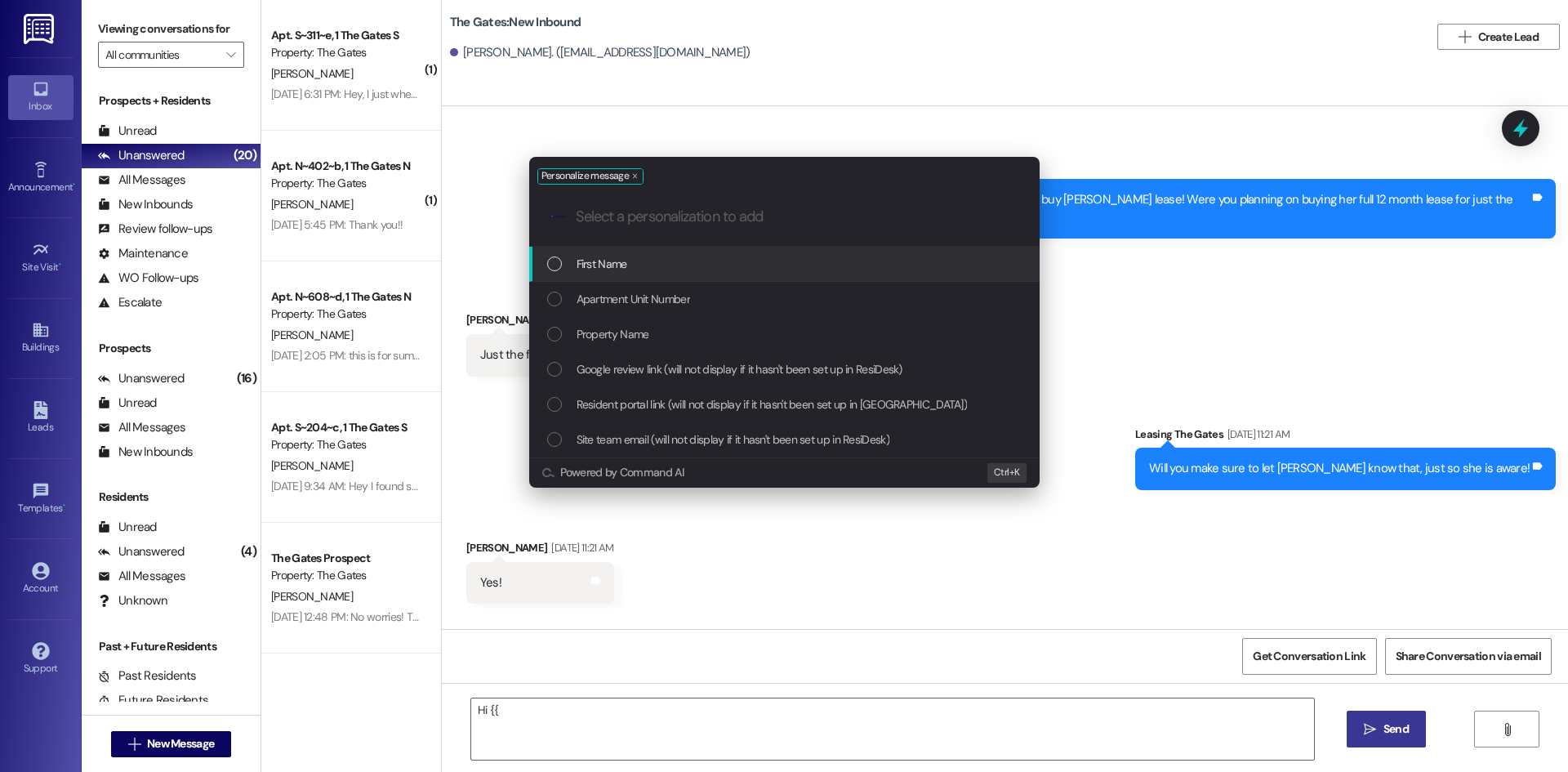
click at [678, 259] on div "First Name" at bounding box center [786, 264] width 478 height 18
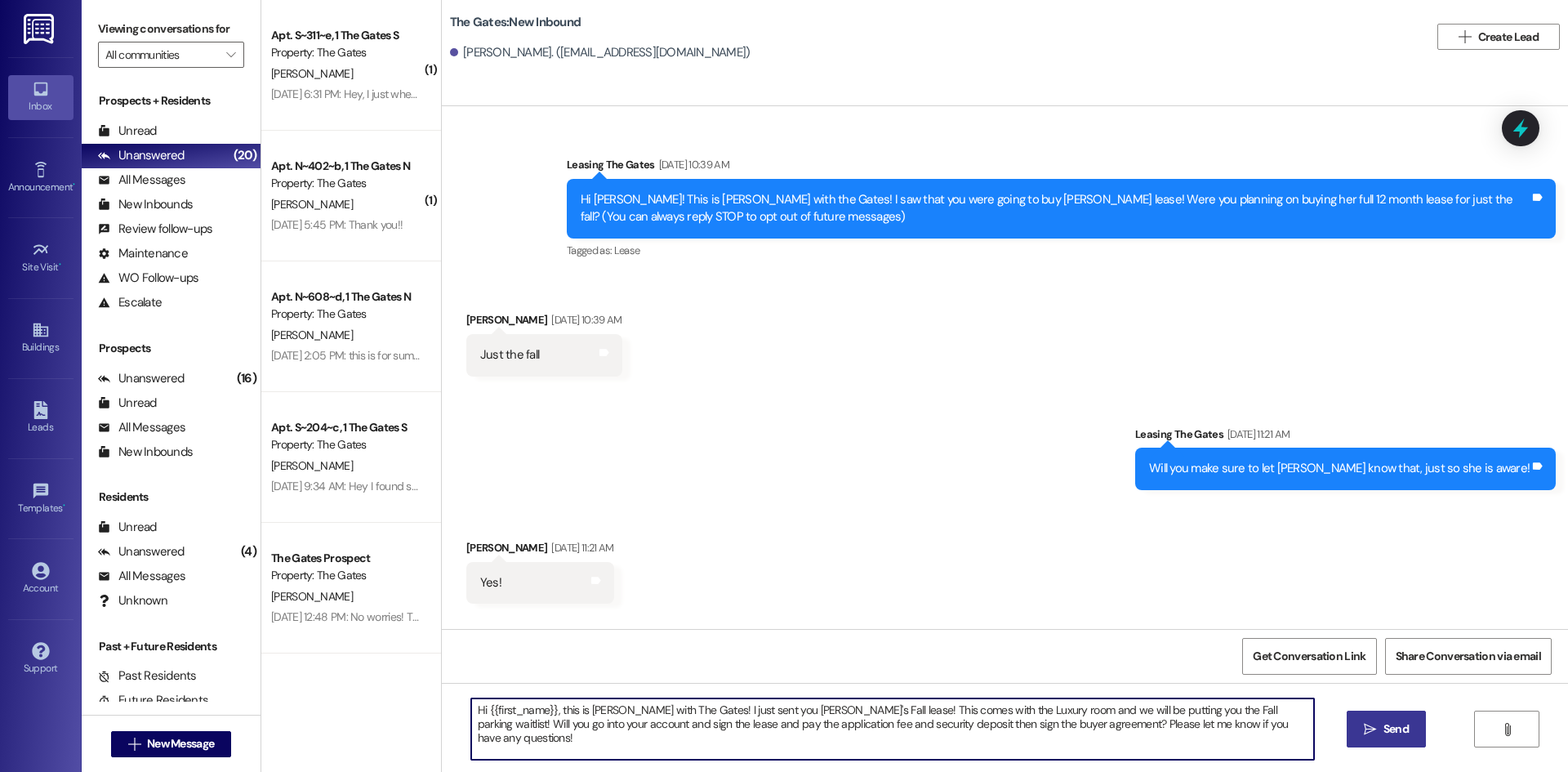
drag, startPoint x: 1241, startPoint y: 728, endPoint x: 1405, endPoint y: 801, distance: 179.5
click at [1405, 771] on html "Inbox Go to Inbox Announcement • Send A Text Announcement Site Visit • Go to Si…" at bounding box center [784, 386] width 1568 height 772
type textarea "Hi {{first_name}}, this is [PERSON_NAME] with The Gates! I just sent you [PERSO…"
click at [1383, 732] on span "Send" at bounding box center [1396, 729] width 25 height 17
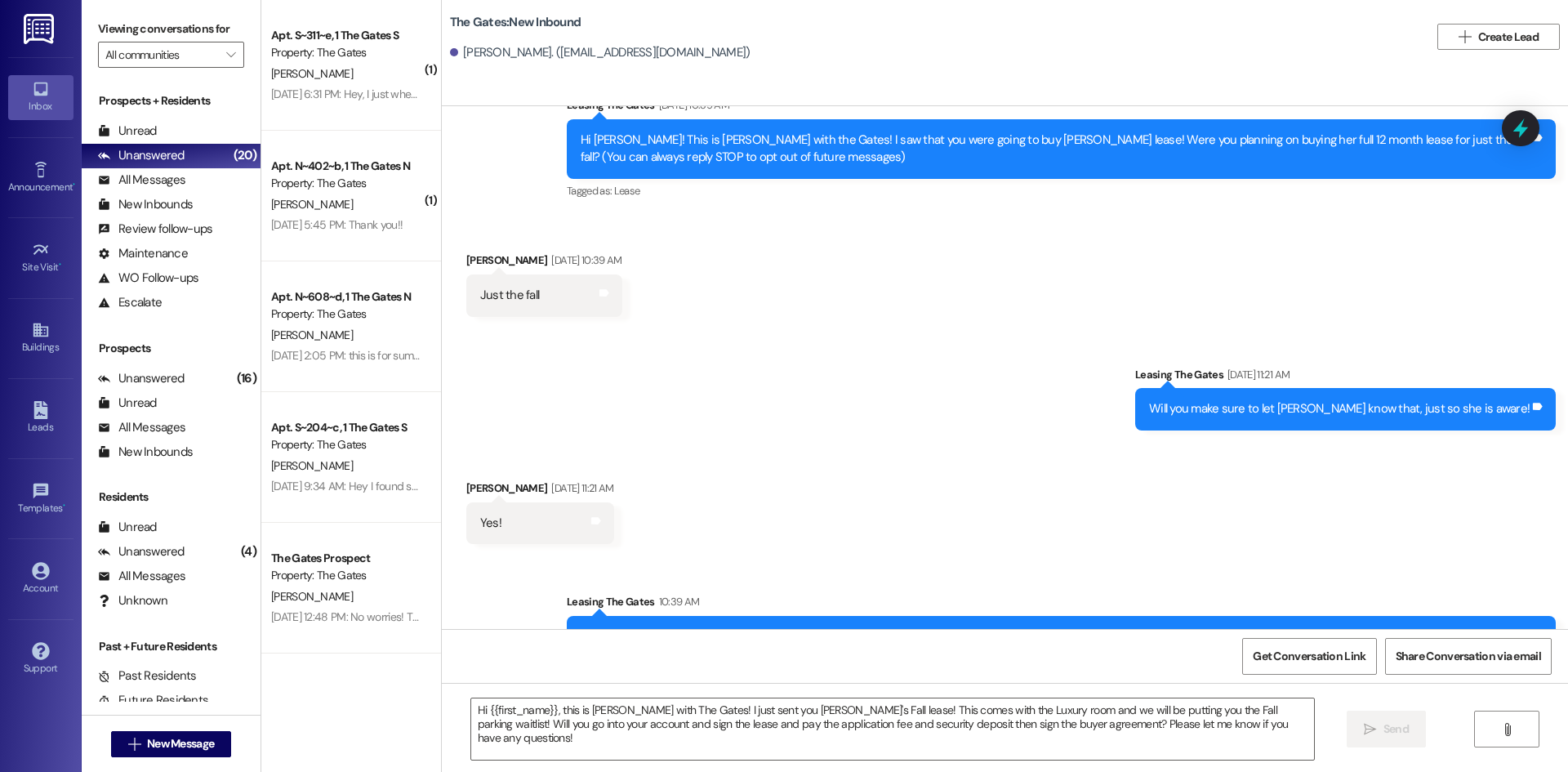
scroll to position [119, 0]
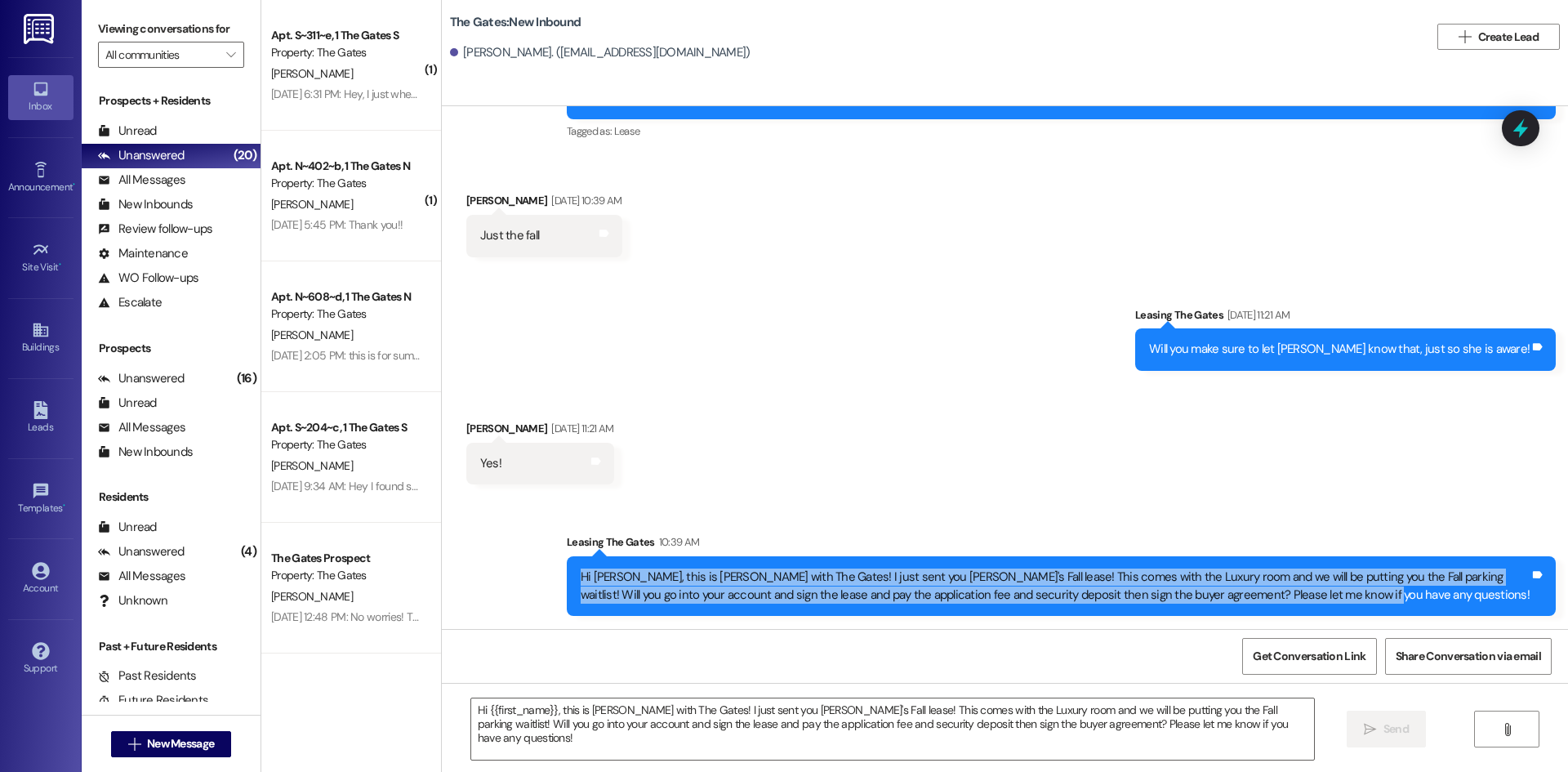
drag, startPoint x: 1317, startPoint y: 592, endPoint x: 490, endPoint y: 569, distance: 827.3
click at [490, 569] on div "Sent via SMS Leasing The Gates 10:39 AM Hi [PERSON_NAME], this is [PERSON_NAME]…" at bounding box center [1004, 562] width 1126 height 132
copy div "Hi [PERSON_NAME], this is [PERSON_NAME] with The Gates! I just sent you [PERSON…"
click at [146, 733] on button " New Message" at bounding box center [171, 744] width 121 height 26
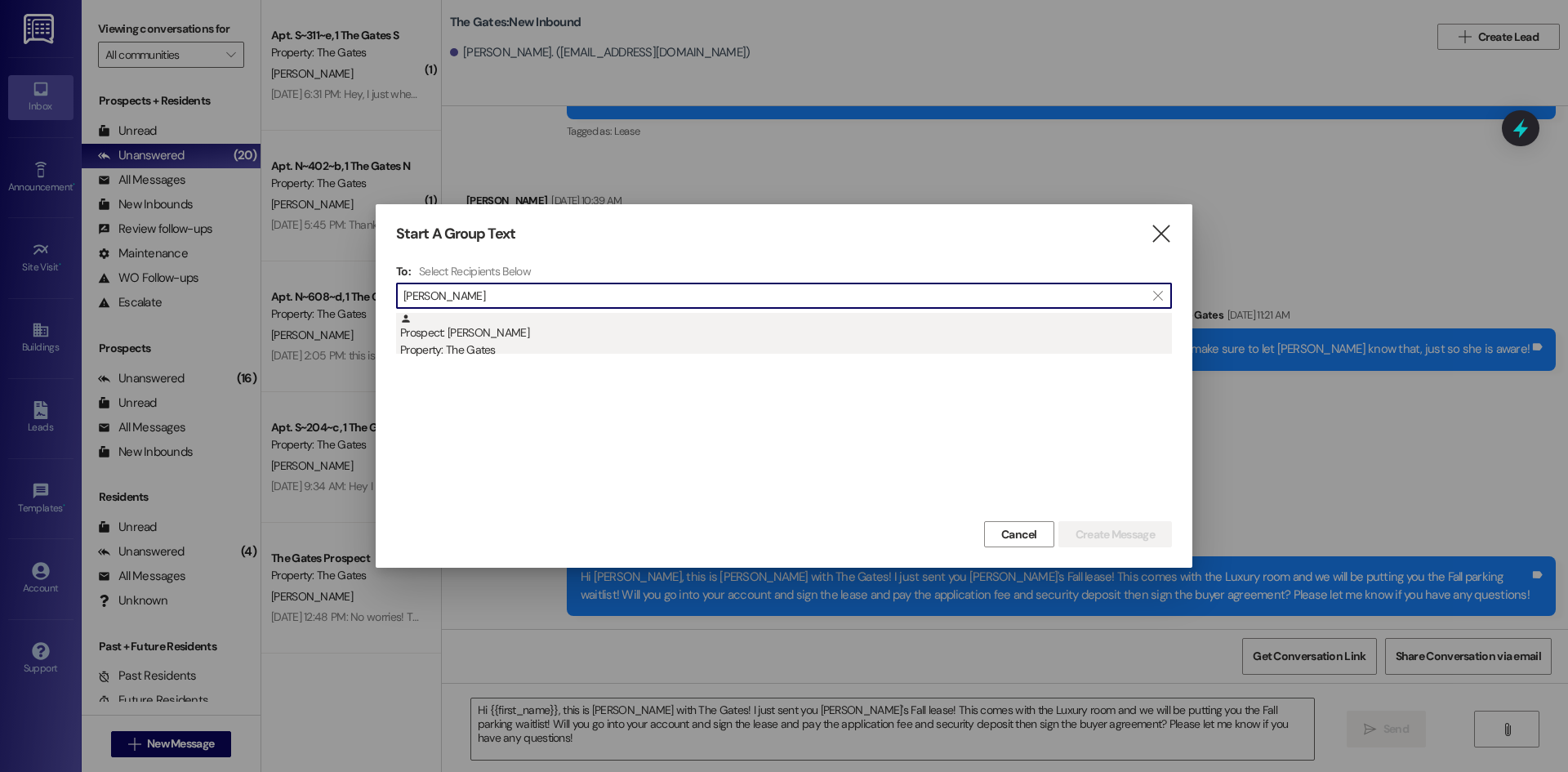
type input "[PERSON_NAME]"
click at [527, 358] on div "Property: The Gates" at bounding box center [785, 350] width 772 height 17
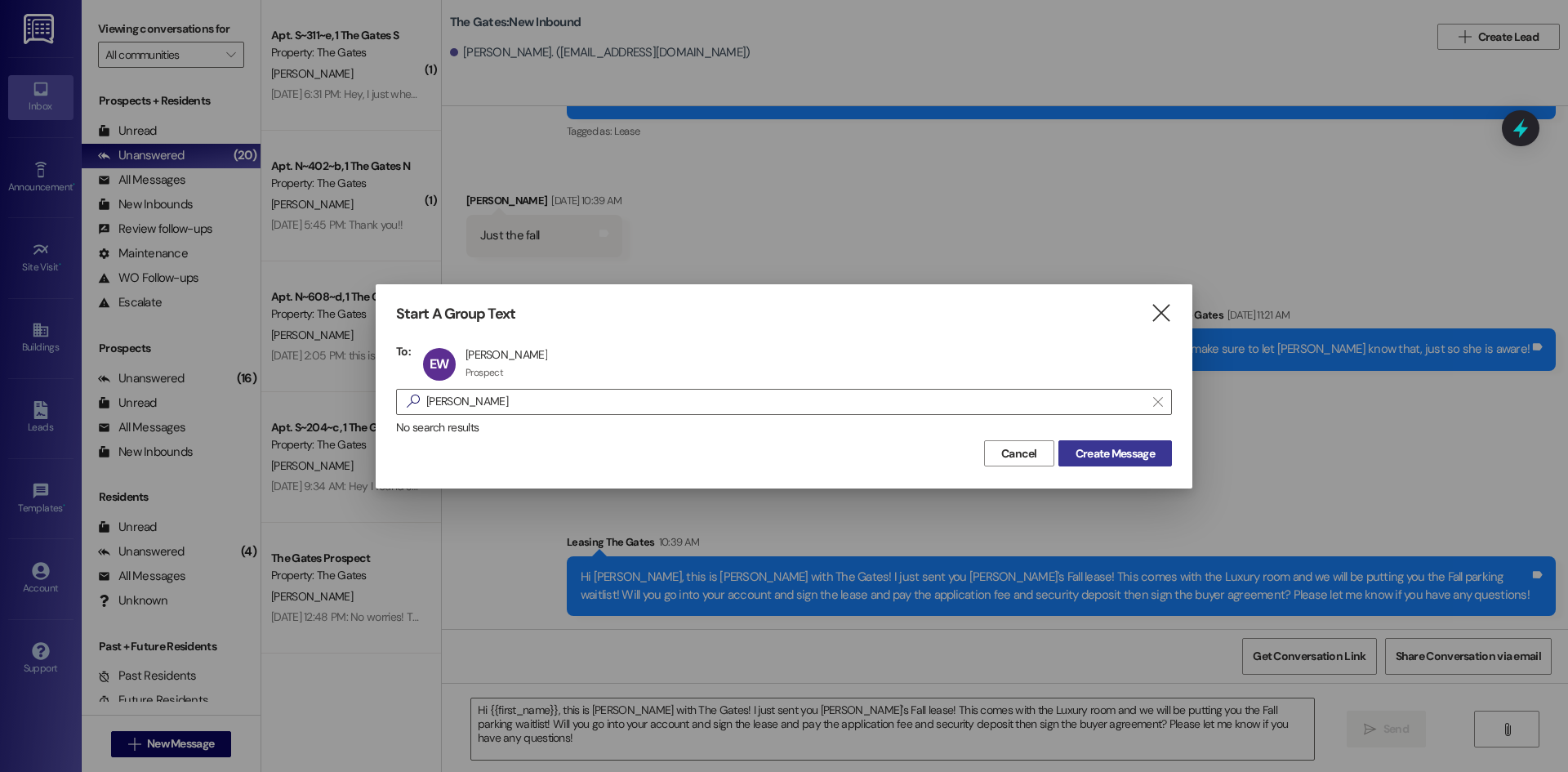
click at [1116, 454] on span "Create Message" at bounding box center [1114, 453] width 79 height 17
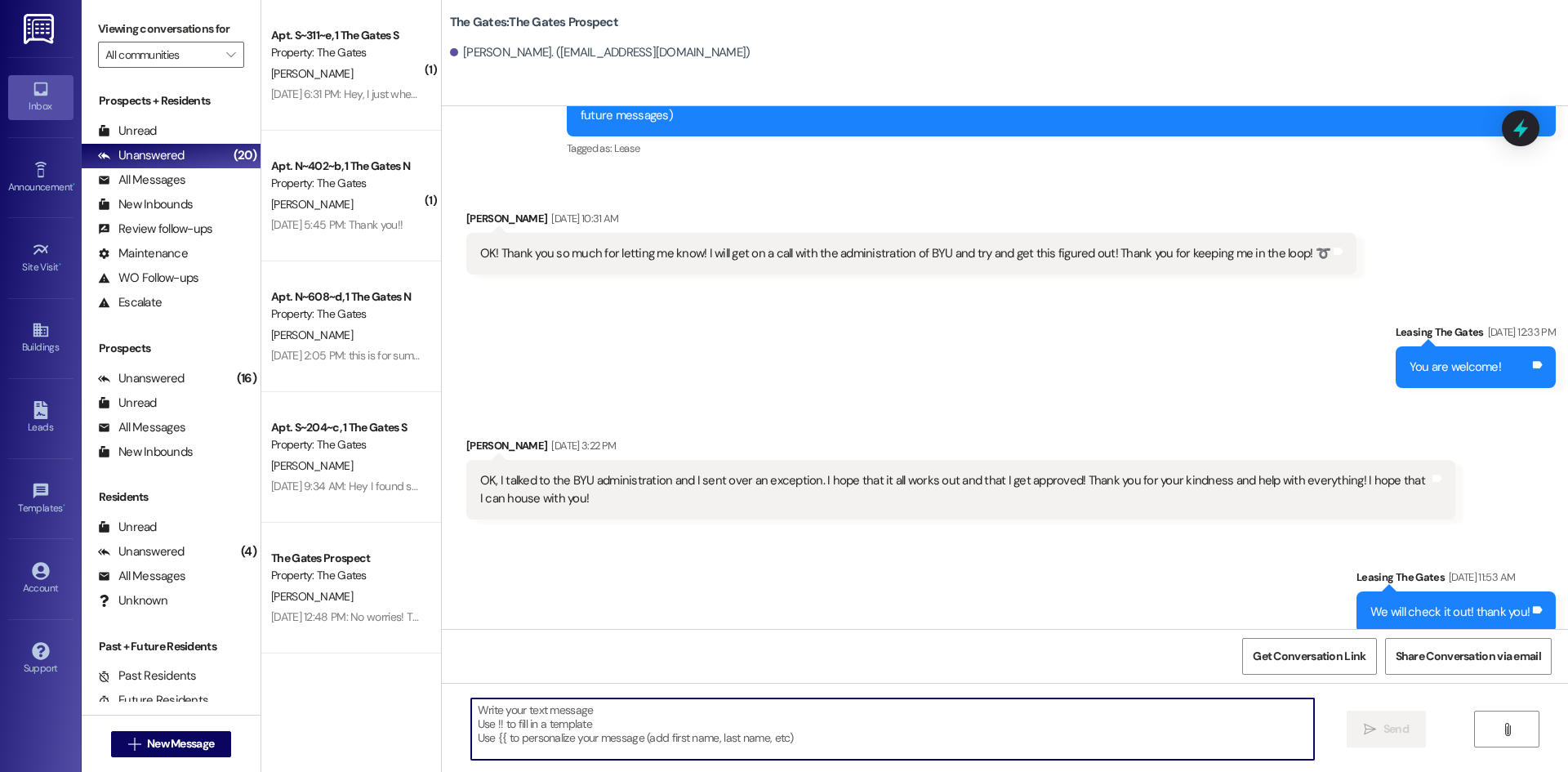
drag, startPoint x: 789, startPoint y: 715, endPoint x: 784, endPoint y: 767, distance: 52.2
click at [788, 714] on textarea at bounding box center [893, 729] width 843 height 62
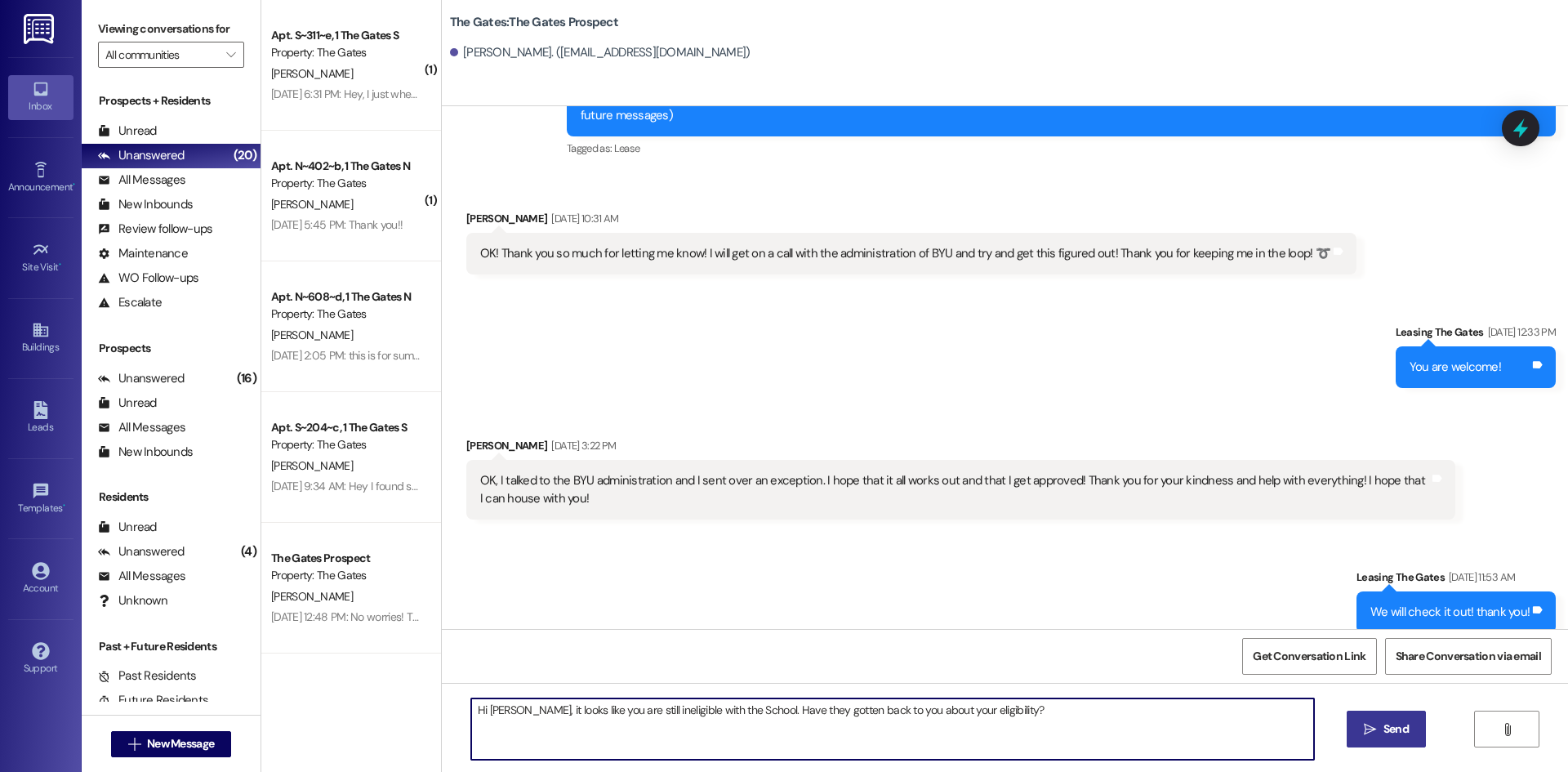
drag, startPoint x: 998, startPoint y: 711, endPoint x: 398, endPoint y: 705, distance: 600.0
click at [398, 705] on div "( 1 ) Apt. S~311~e, 1 The Gates S Property: The Gates [PERSON_NAME] [DATE] 6:31…" at bounding box center [914, 386] width 1307 height 772
type textarea "Hi [PERSON_NAME], it looks like you are still ineligible with the School. Have …"
click at [1358, 735] on button " Send" at bounding box center [1386, 729] width 79 height 37
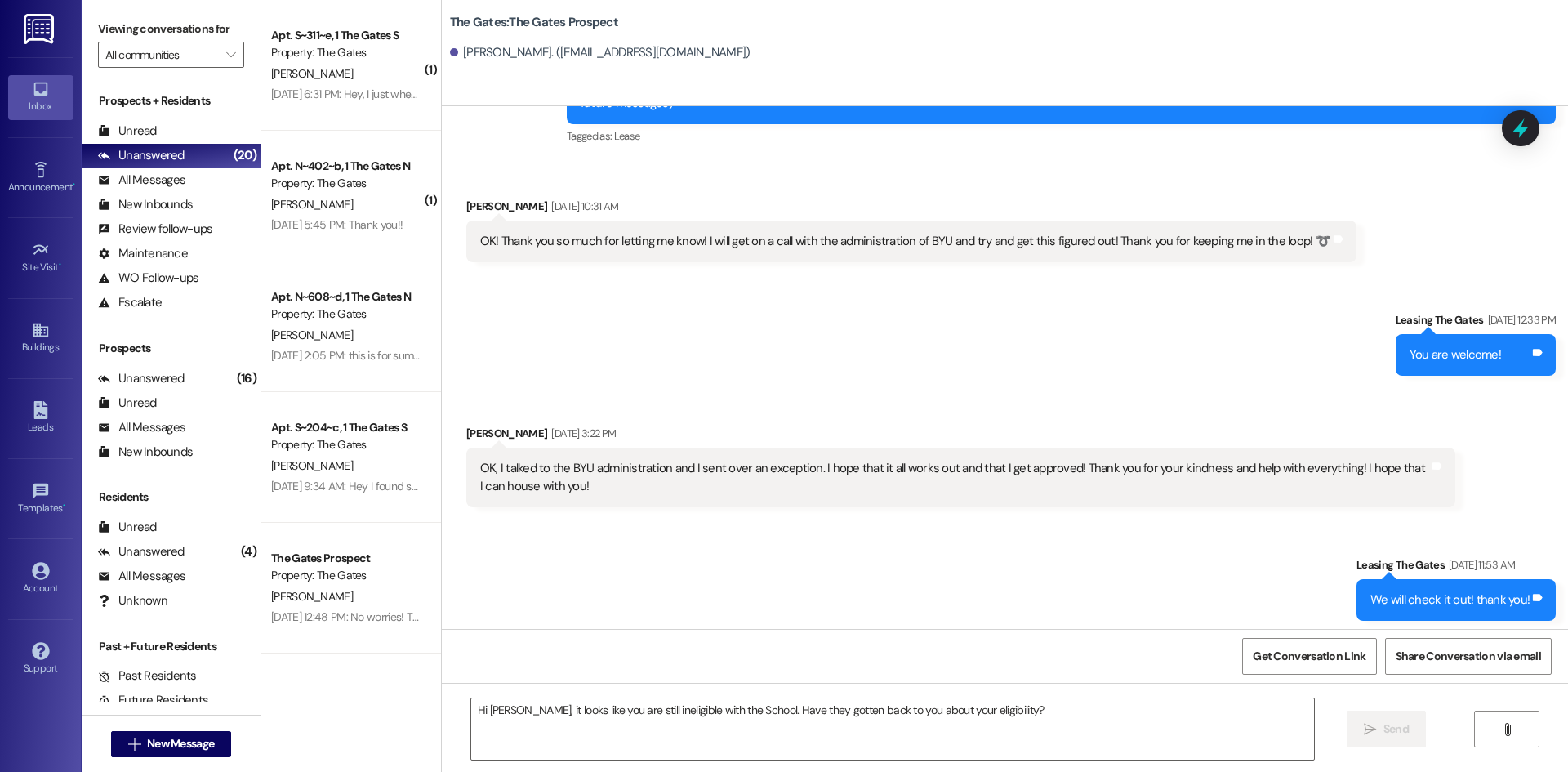
scroll to position [232, 0]
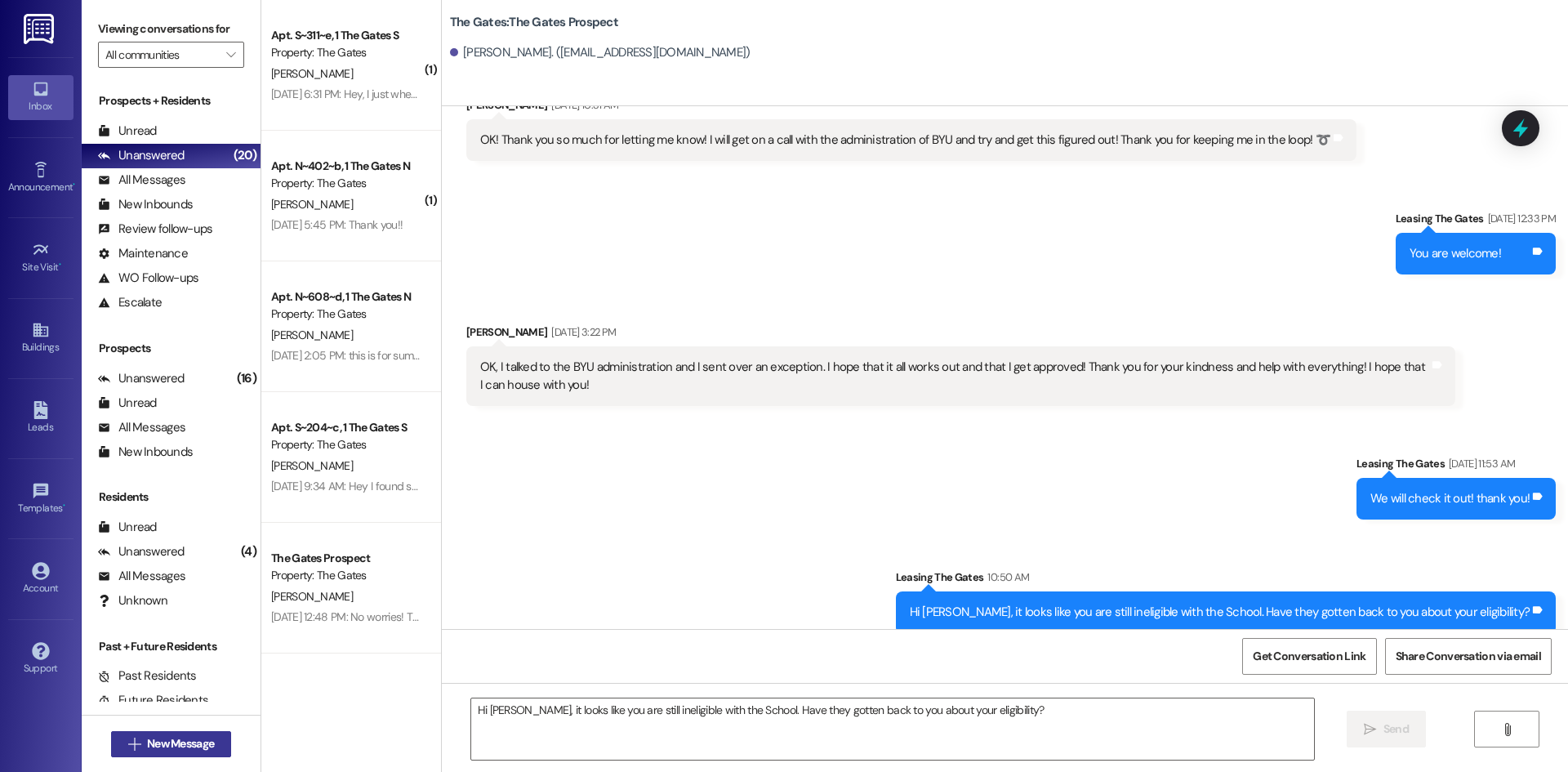
click at [147, 740] on span "New Message" at bounding box center [180, 743] width 67 height 17
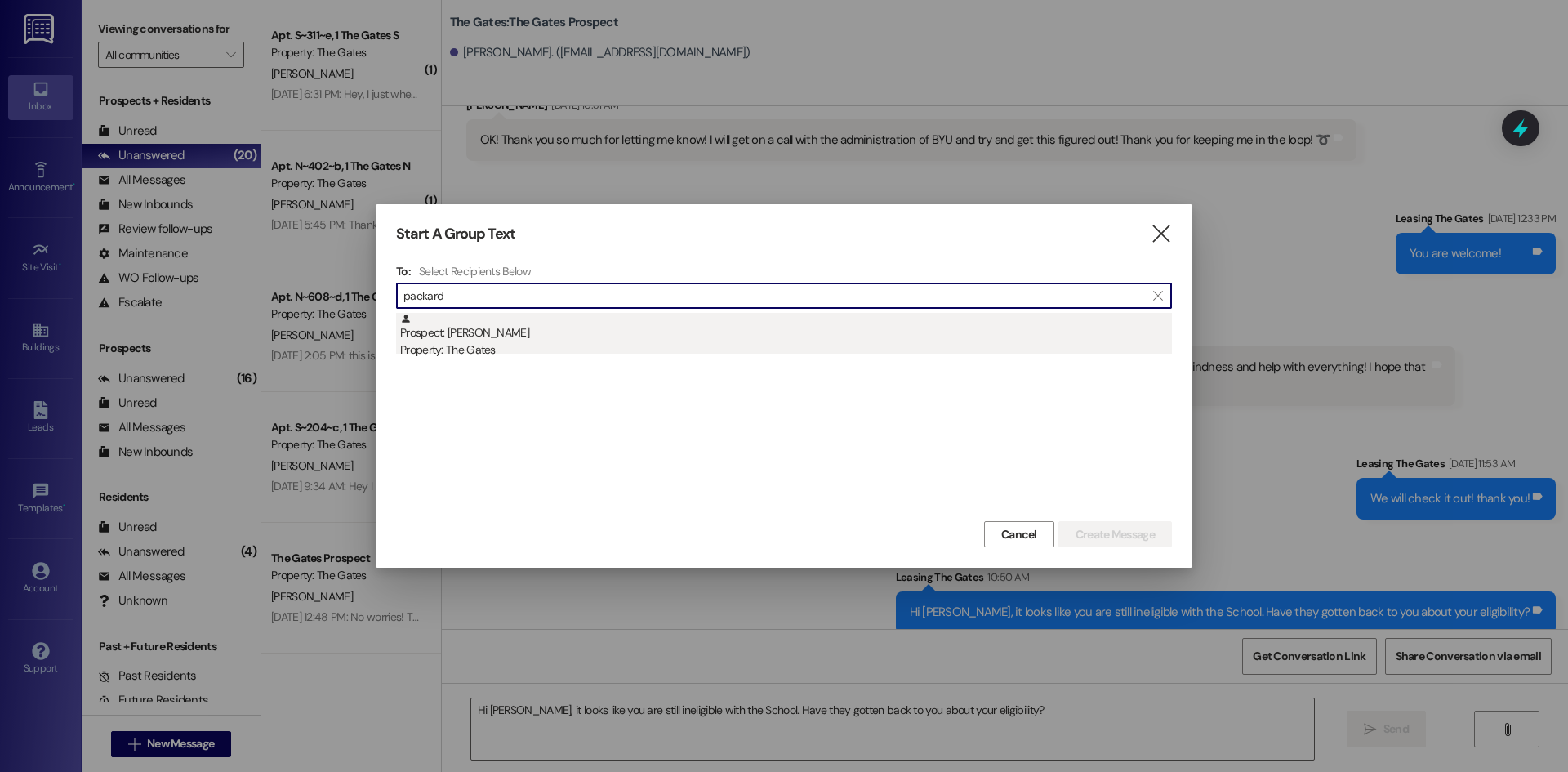
type input "packard"
click at [529, 347] on div "Property: The Gates" at bounding box center [785, 350] width 772 height 17
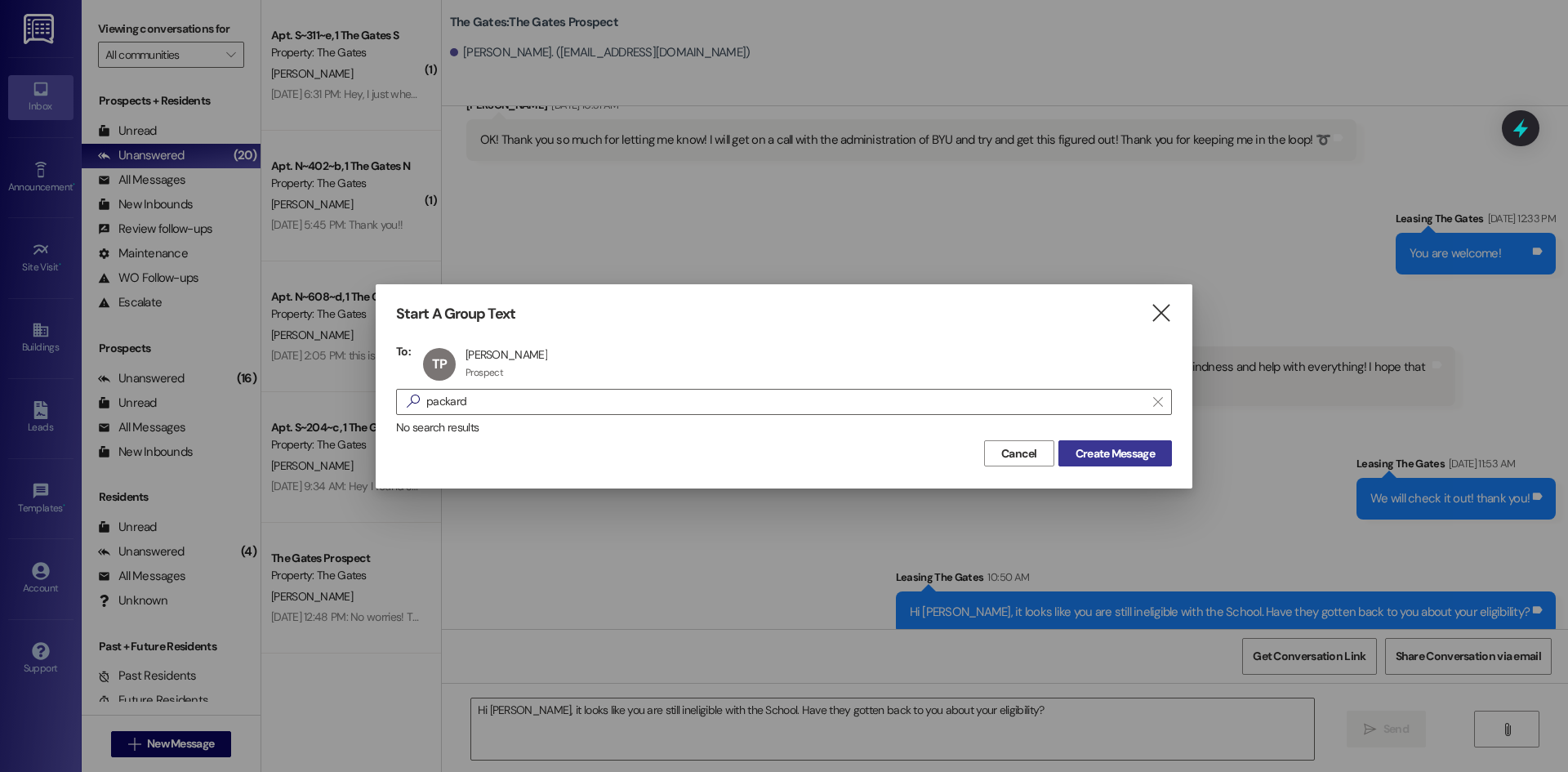
click at [1132, 464] on button "Create Message" at bounding box center [1115, 453] width 113 height 26
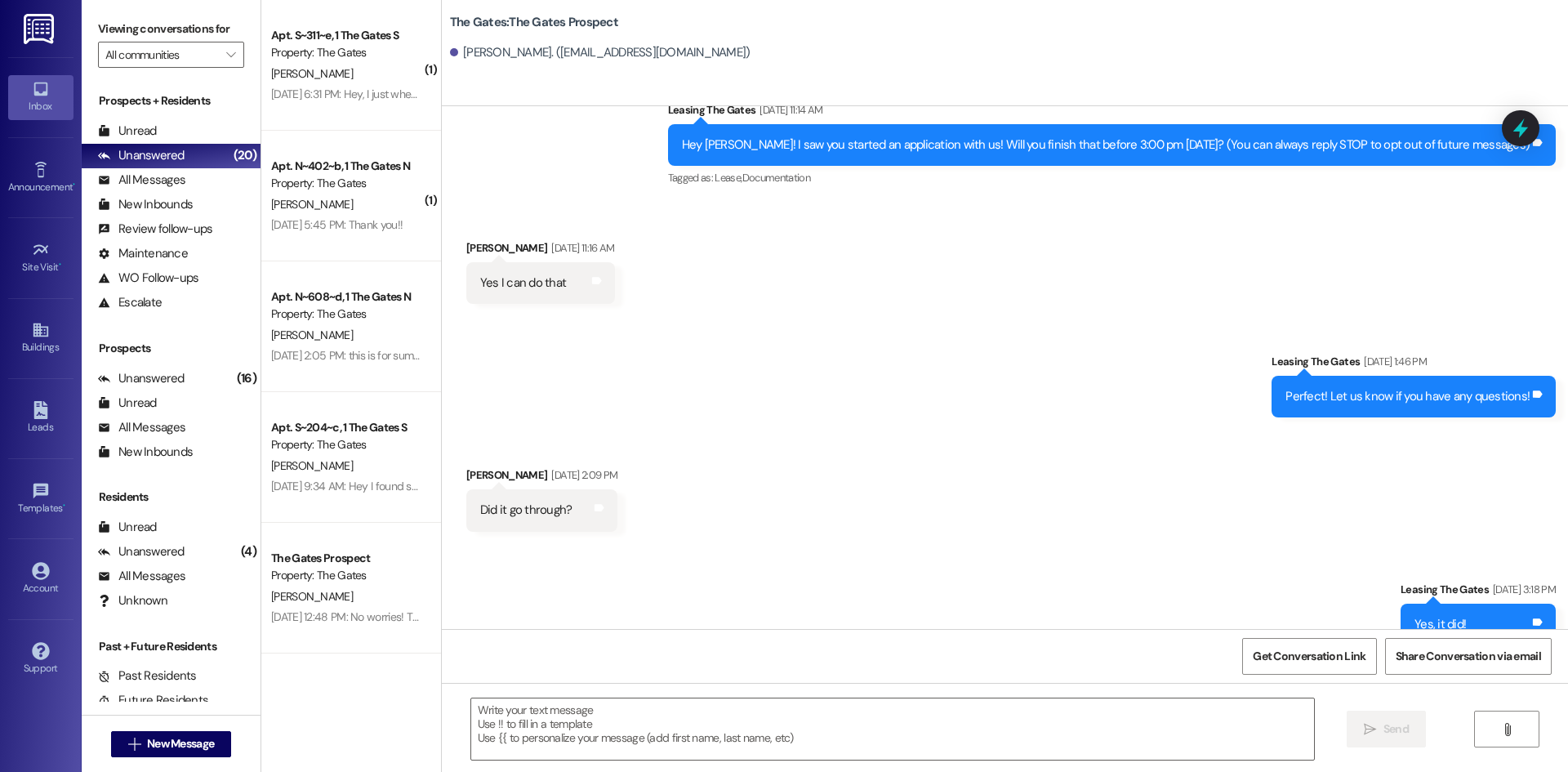
scroll to position [84, 0]
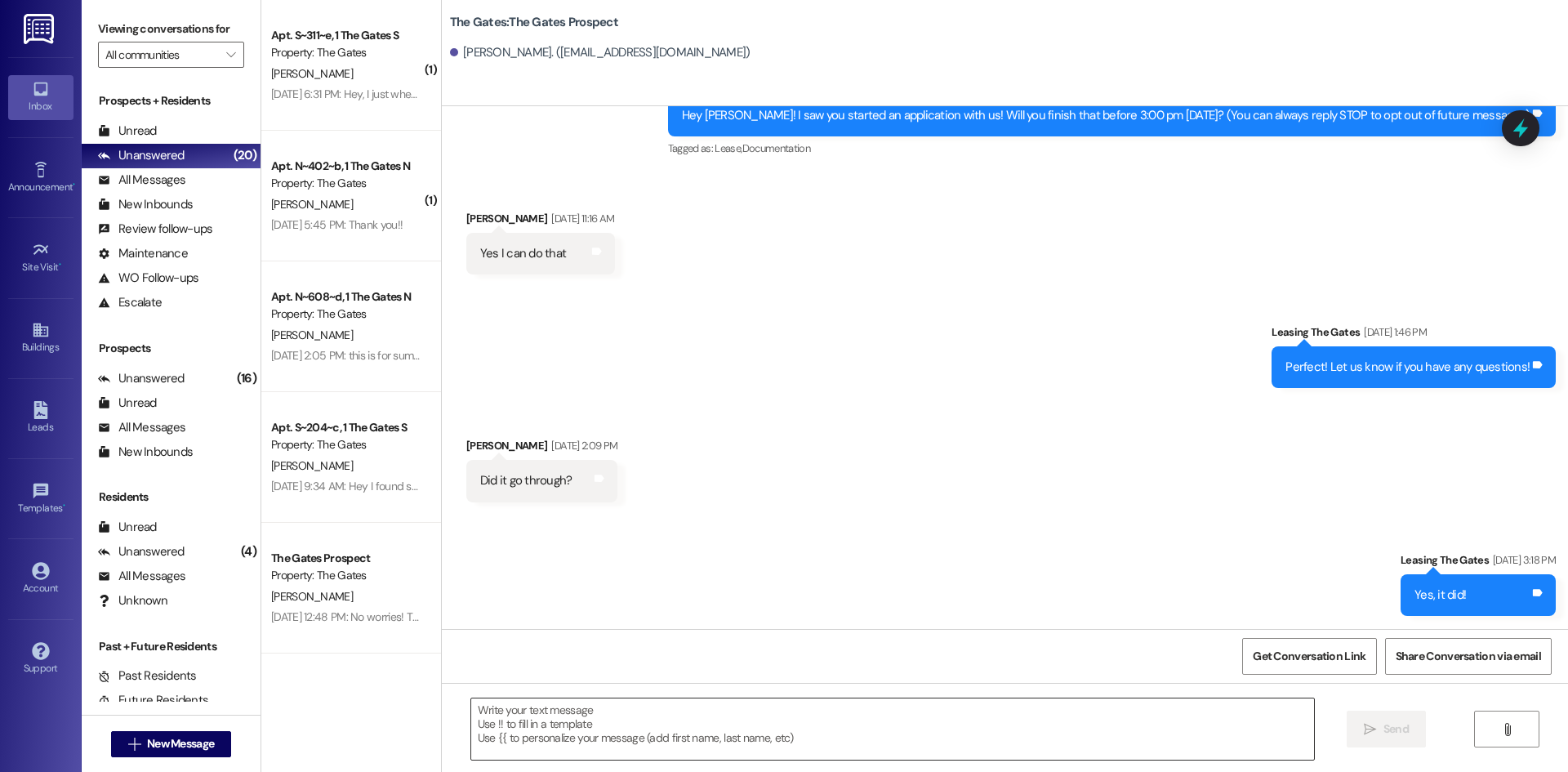
click at [554, 713] on textarea at bounding box center [893, 729] width 843 height 62
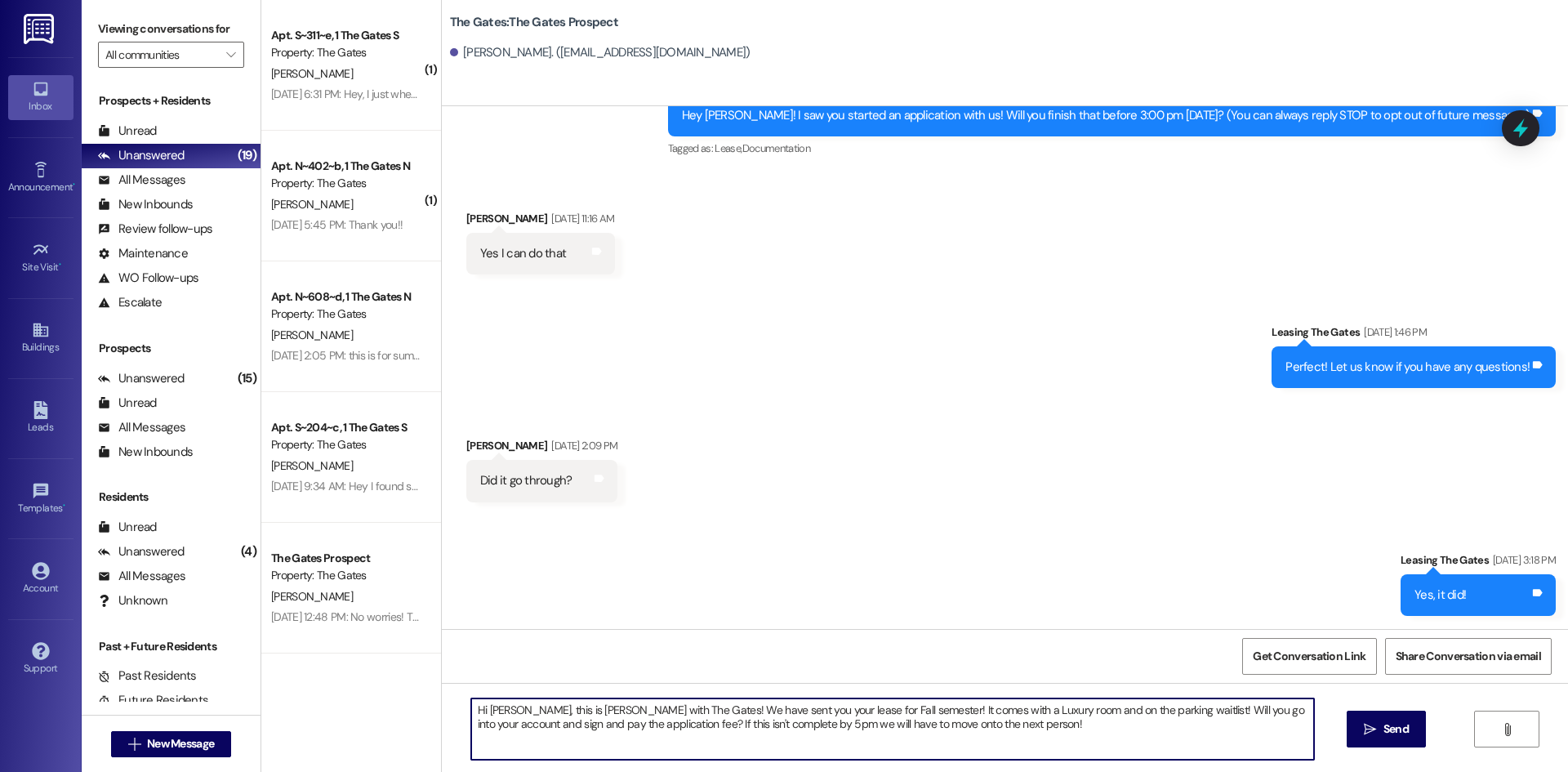
drag, startPoint x: 1033, startPoint y: 741, endPoint x: 390, endPoint y: 661, distance: 648.0
click at [390, 661] on div "( 1 ) Apt. S~311~e, 1 The Gates S Property: The Gates [PERSON_NAME] [DATE] 6:31…" at bounding box center [914, 386] width 1307 height 772
type textarea "Hi [PERSON_NAME], this is [PERSON_NAME] with The Gates! We have sent you your l…"
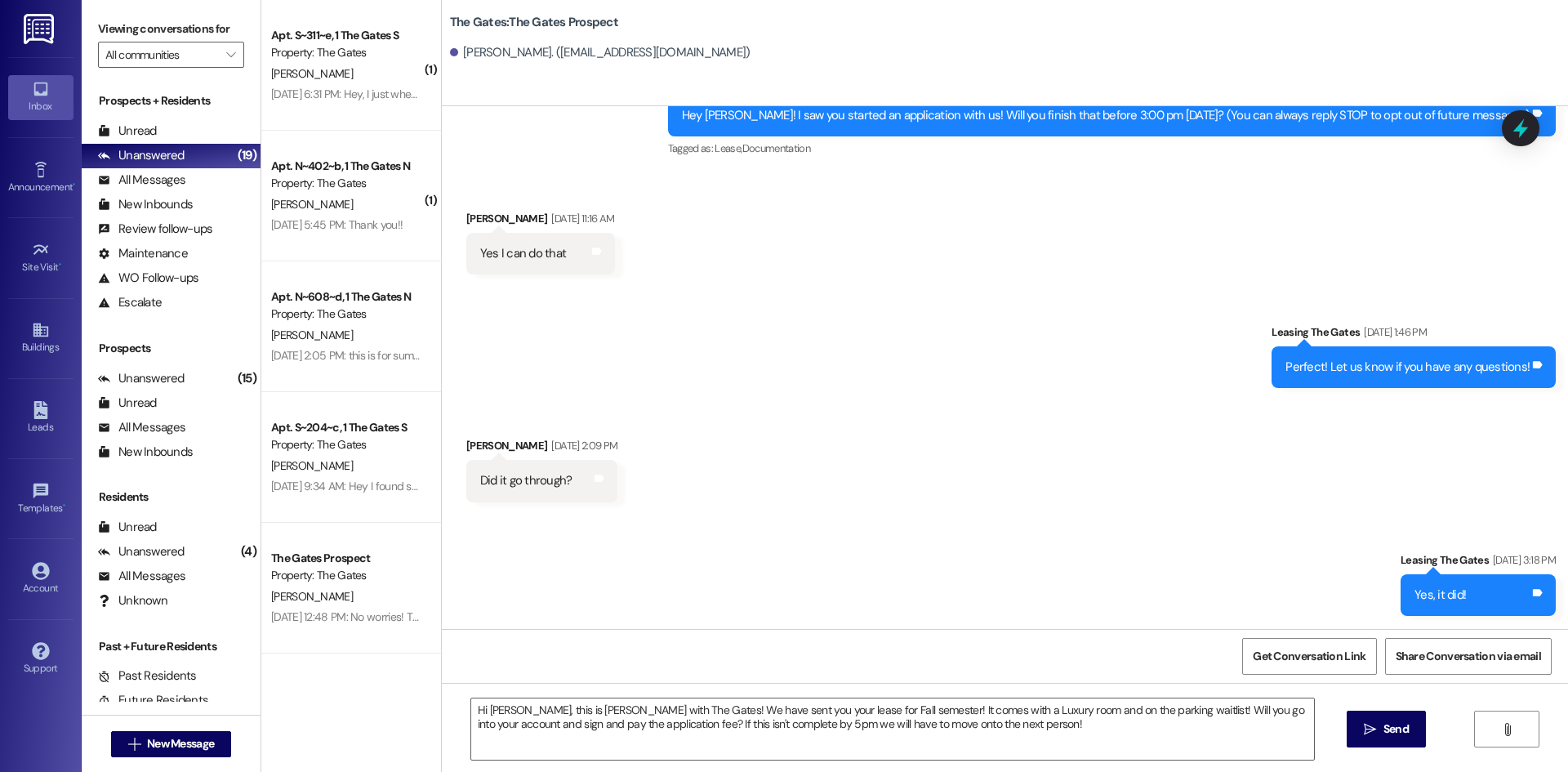
click at [1391, 722] on span "Send" at bounding box center [1396, 729] width 25 height 17
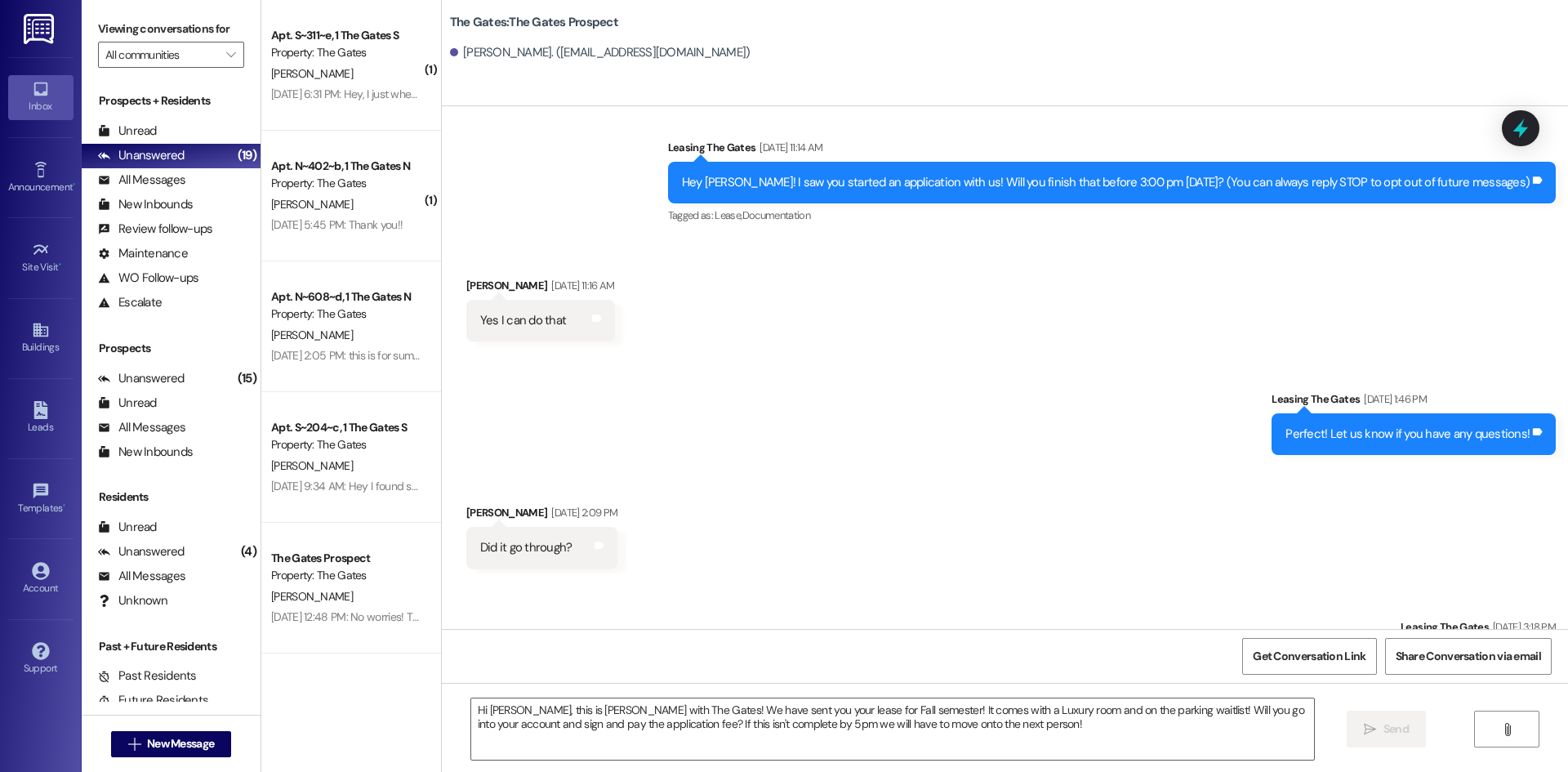
scroll to position [216, 0]
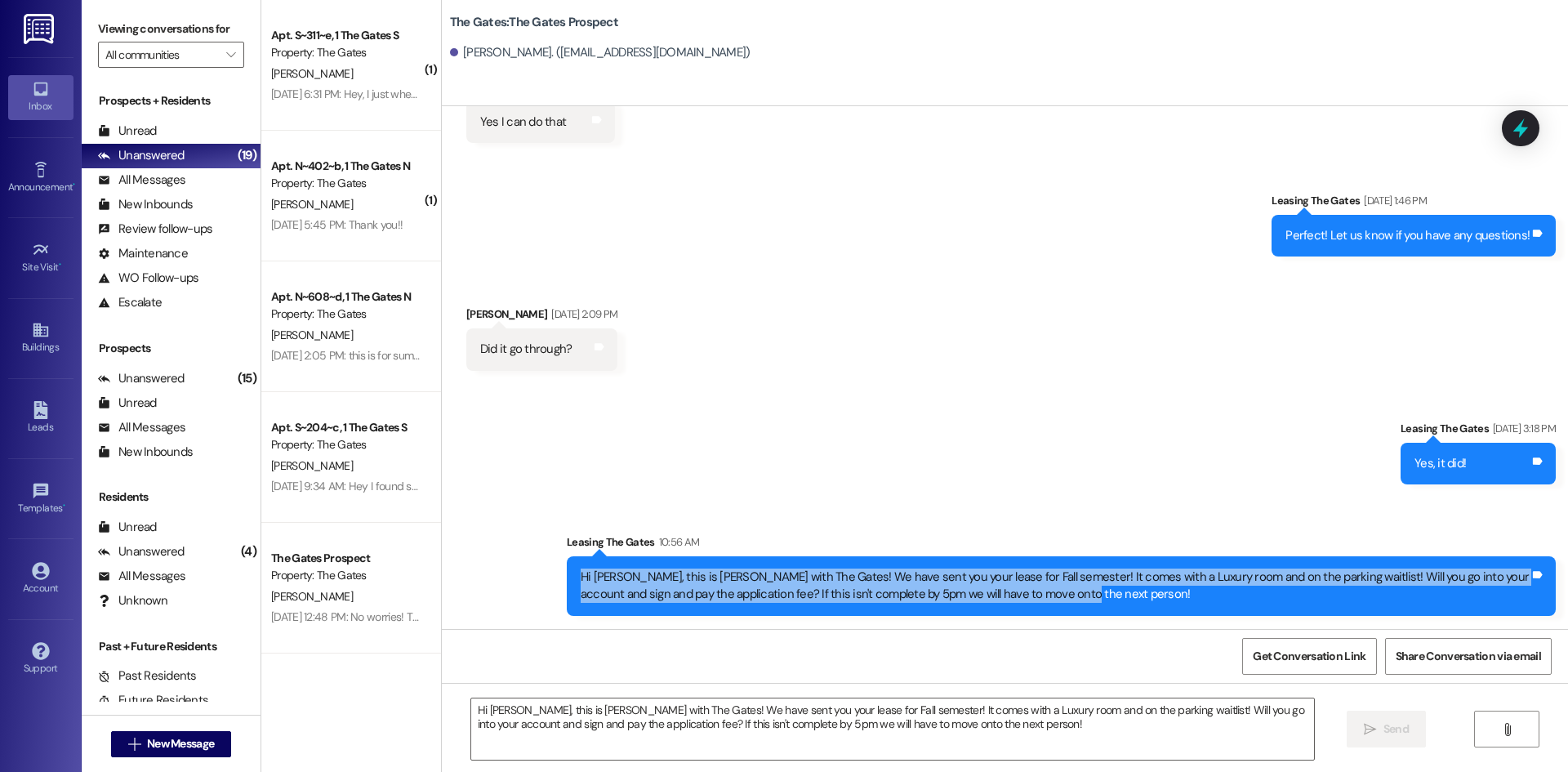
drag, startPoint x: 1052, startPoint y: 595, endPoint x: 560, endPoint y: 573, distance: 492.5
click at [567, 573] on div "Hi [PERSON_NAME], this is [PERSON_NAME] with The Gates! We have sent you your l…" at bounding box center [1061, 586] width 988 height 60
copy div "Hi [PERSON_NAME], this is [PERSON_NAME] with The Gates! We have sent you your l…"
click at [147, 739] on span "New Message" at bounding box center [180, 743] width 67 height 17
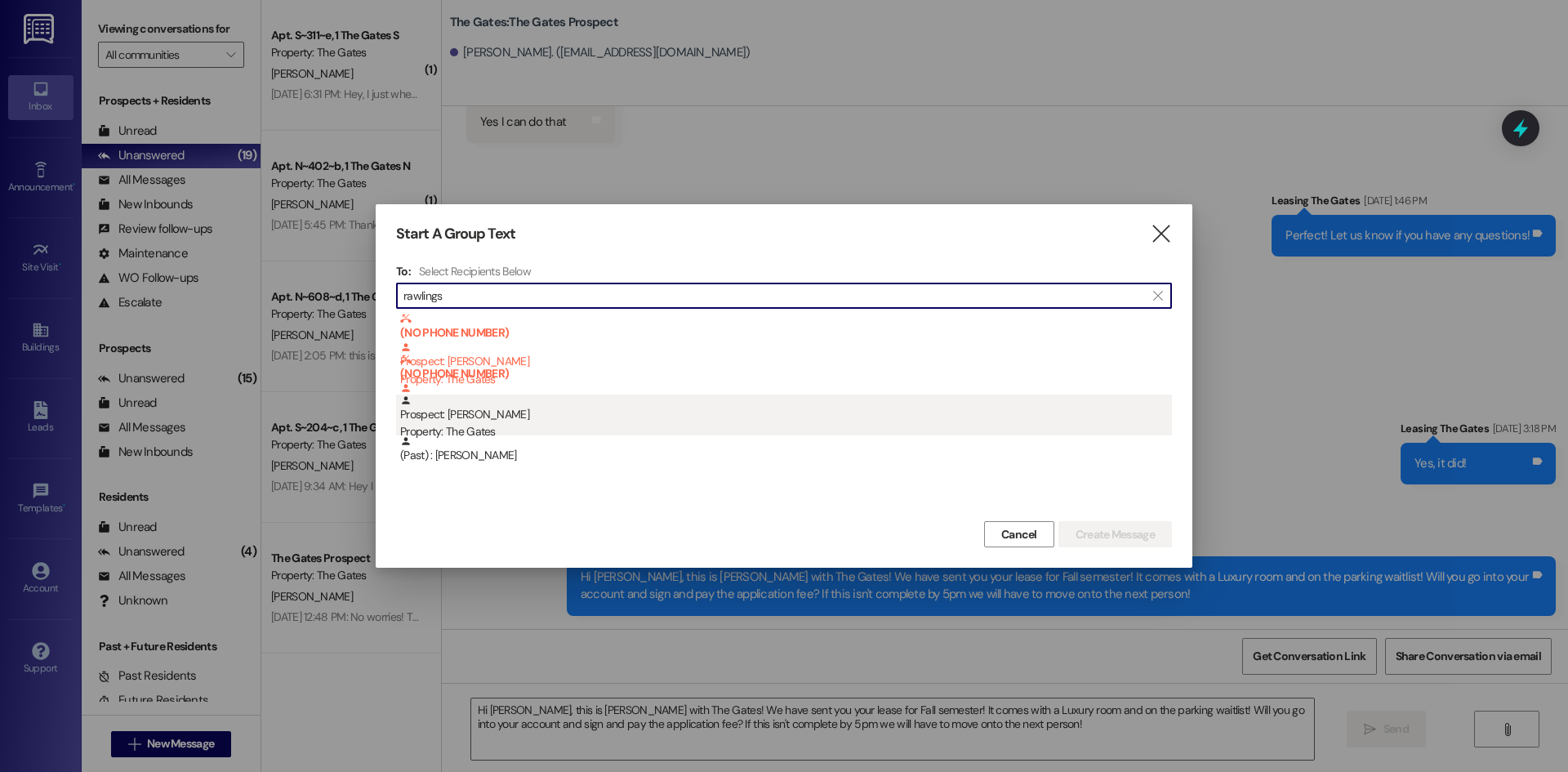
type input "rawlings"
click at [577, 411] on div "Prospect: [PERSON_NAME] Property: The Gates" at bounding box center [785, 418] width 772 height 47
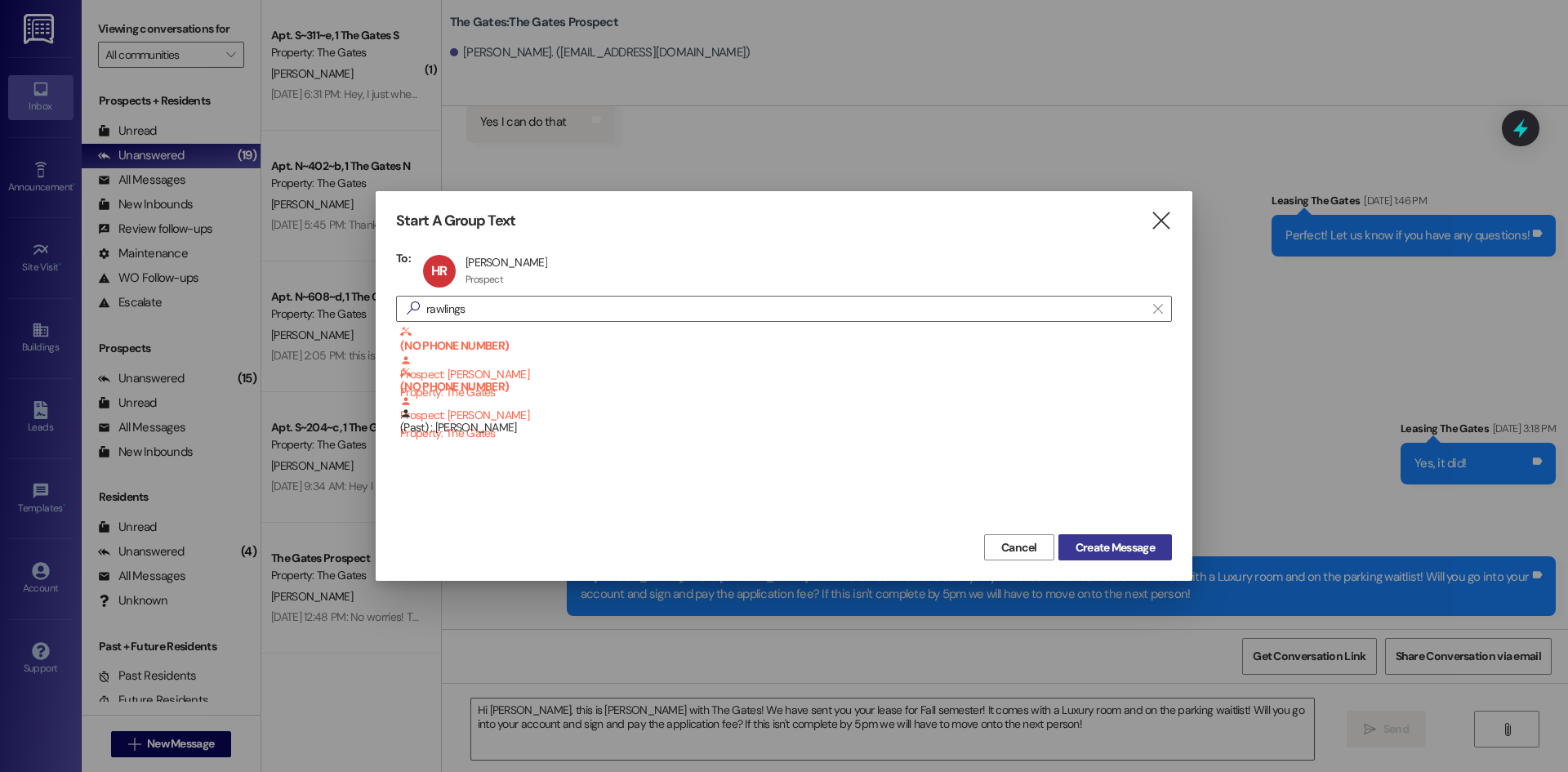
click at [1120, 535] on button "Create Message" at bounding box center [1115, 546] width 113 height 26
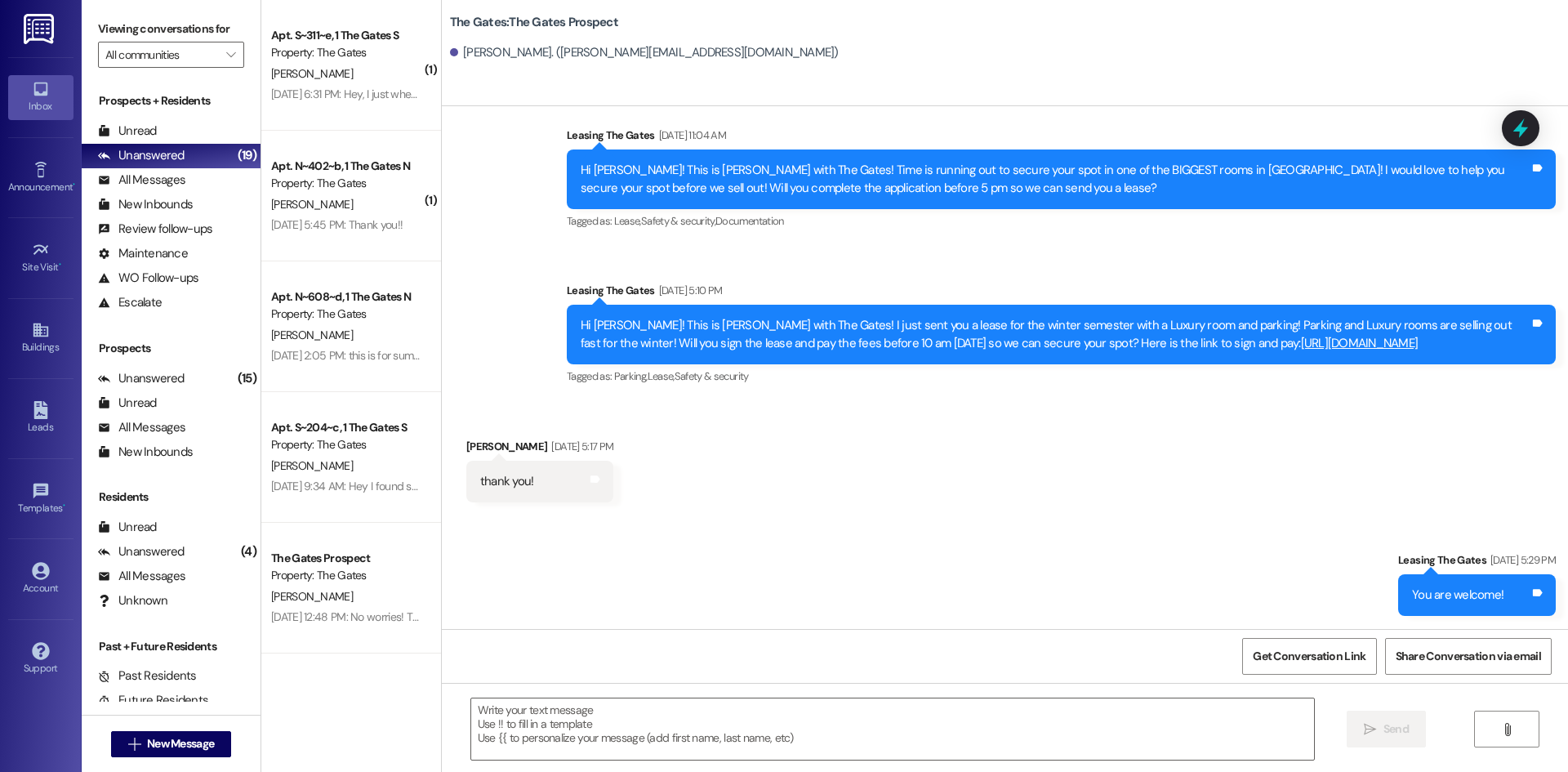
scroll to position [1559, 0]
click at [504, 715] on textarea at bounding box center [893, 729] width 843 height 62
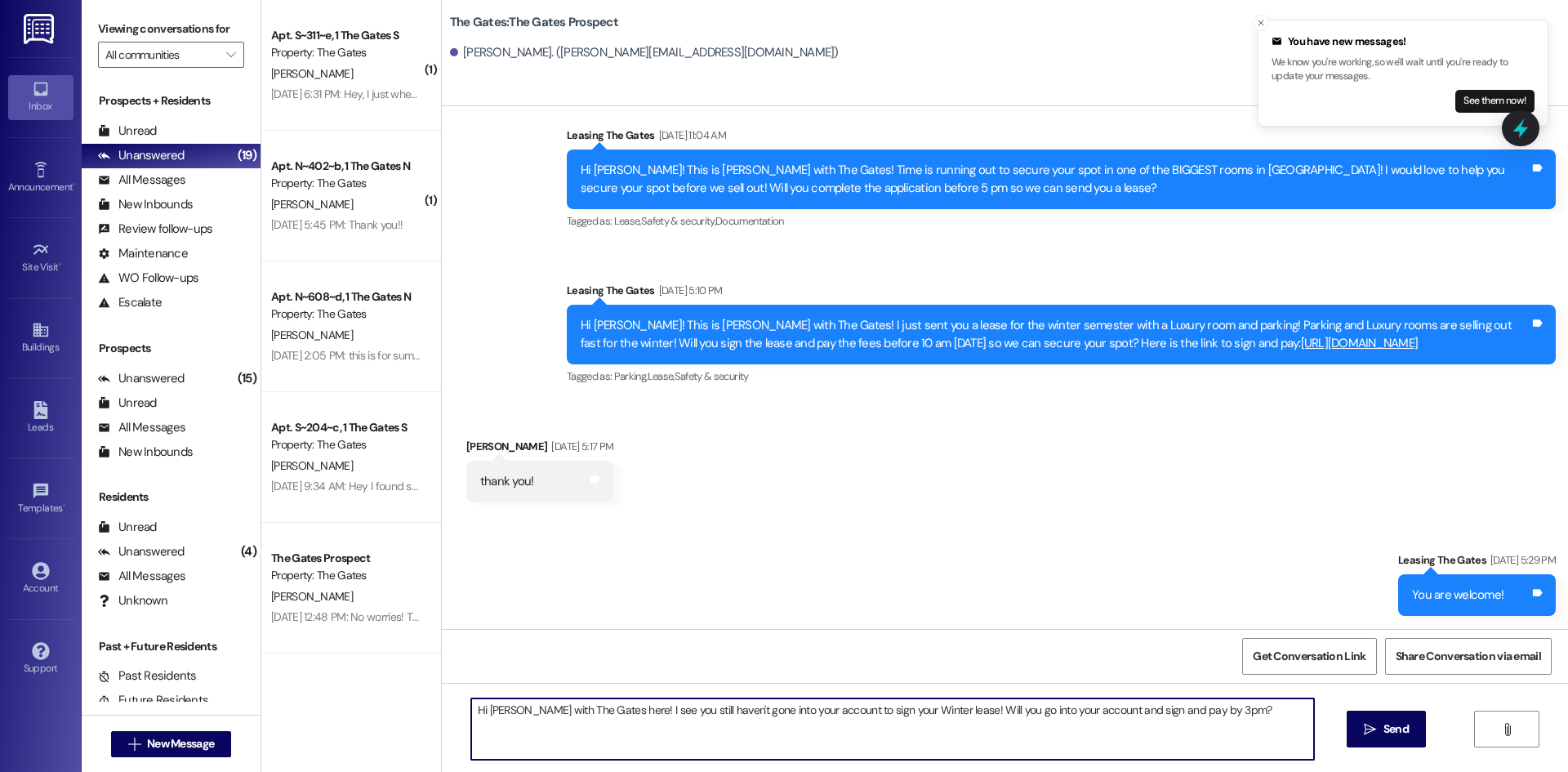
drag, startPoint x: 1255, startPoint y: 723, endPoint x: 382, endPoint y: 732, distance: 873.0
click at [382, 732] on div "( 1 ) Apt. S~311~e, 1 The Gates S Property: The Gates [PERSON_NAME] [DATE] 6:31…" at bounding box center [914, 386] width 1307 height 772
type textarea "Hi [PERSON_NAME] with The Gates here! I see you still haven't gone into your ac…"
click at [1347, 725] on button " Send" at bounding box center [1386, 729] width 79 height 37
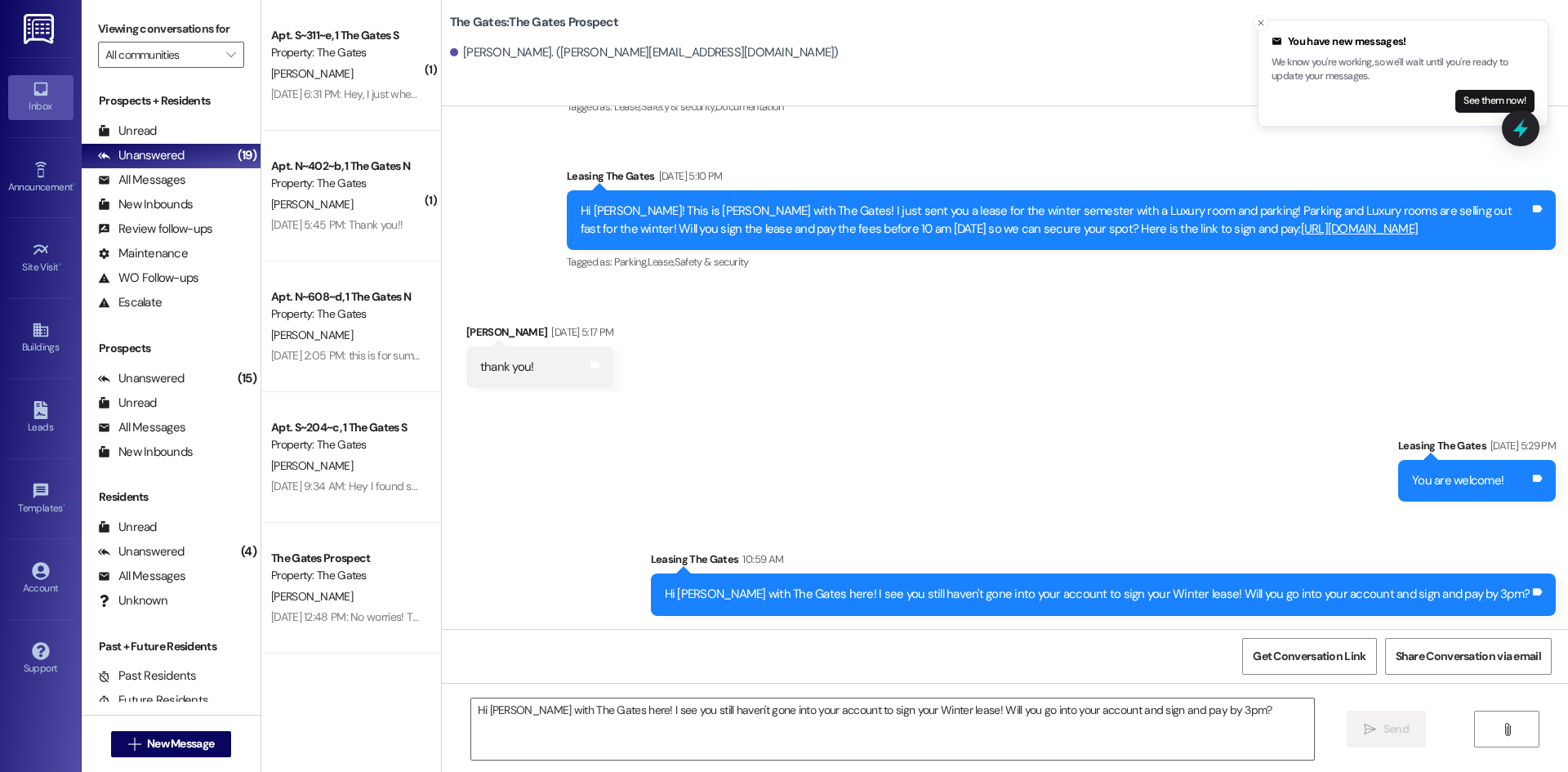
scroll to position [1672, 0]
click at [183, 749] on span "New Message" at bounding box center [180, 743] width 67 height 17
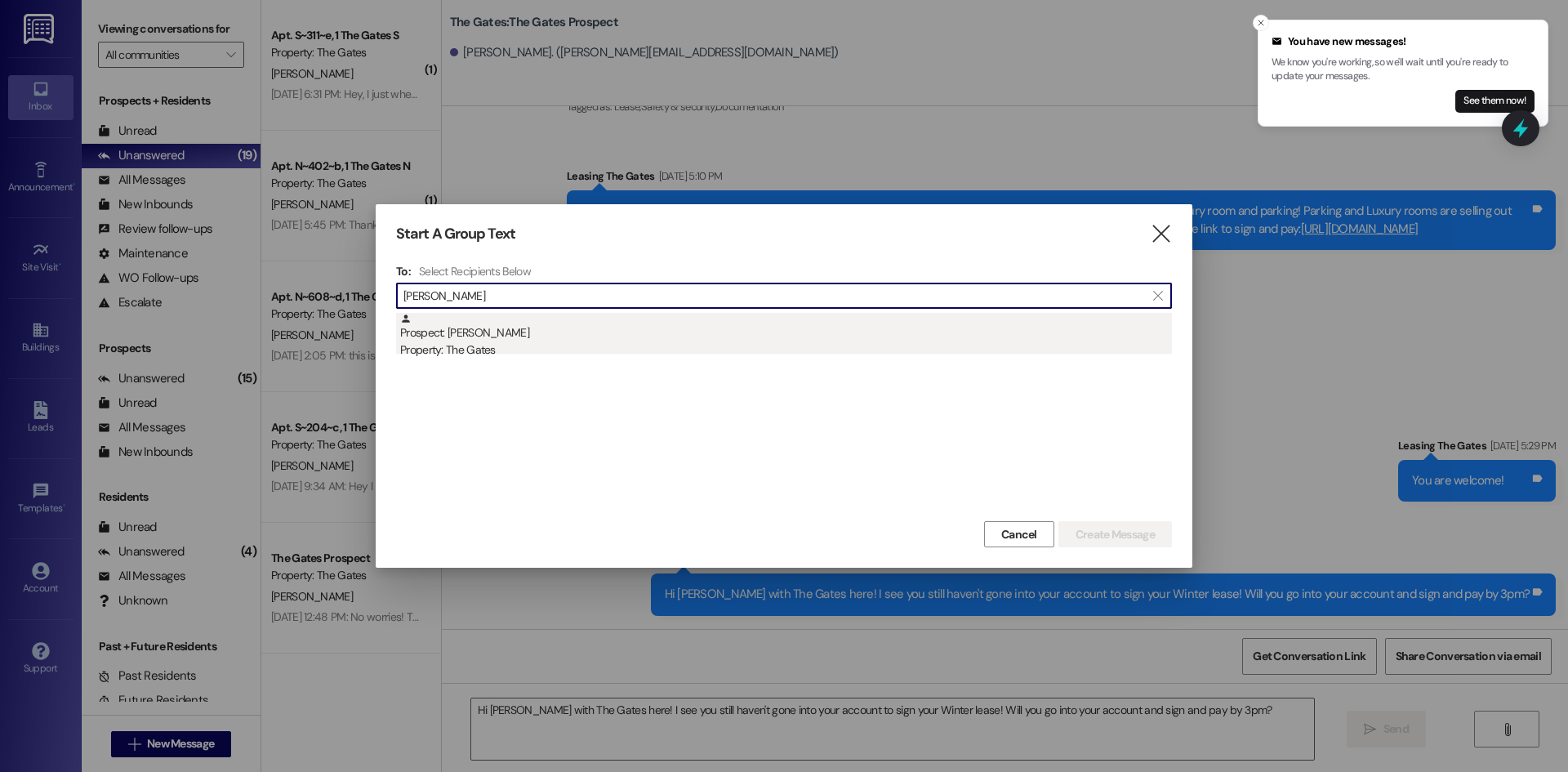
type input "[PERSON_NAME]"
click at [554, 331] on div "Prospect: [PERSON_NAME] Property: The Gates" at bounding box center [785, 336] width 772 height 47
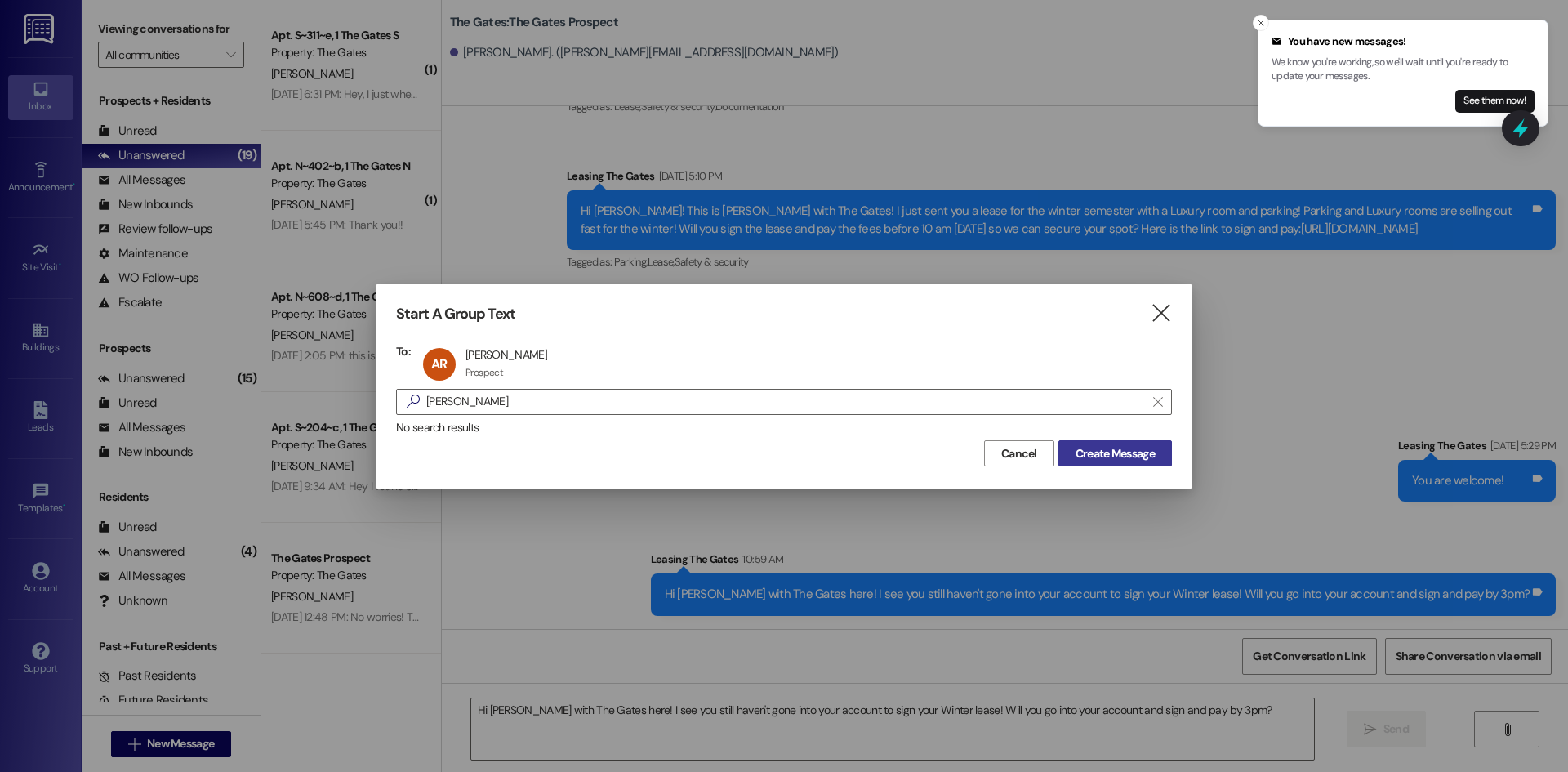
click at [1136, 442] on button "Create Message" at bounding box center [1115, 453] width 113 height 26
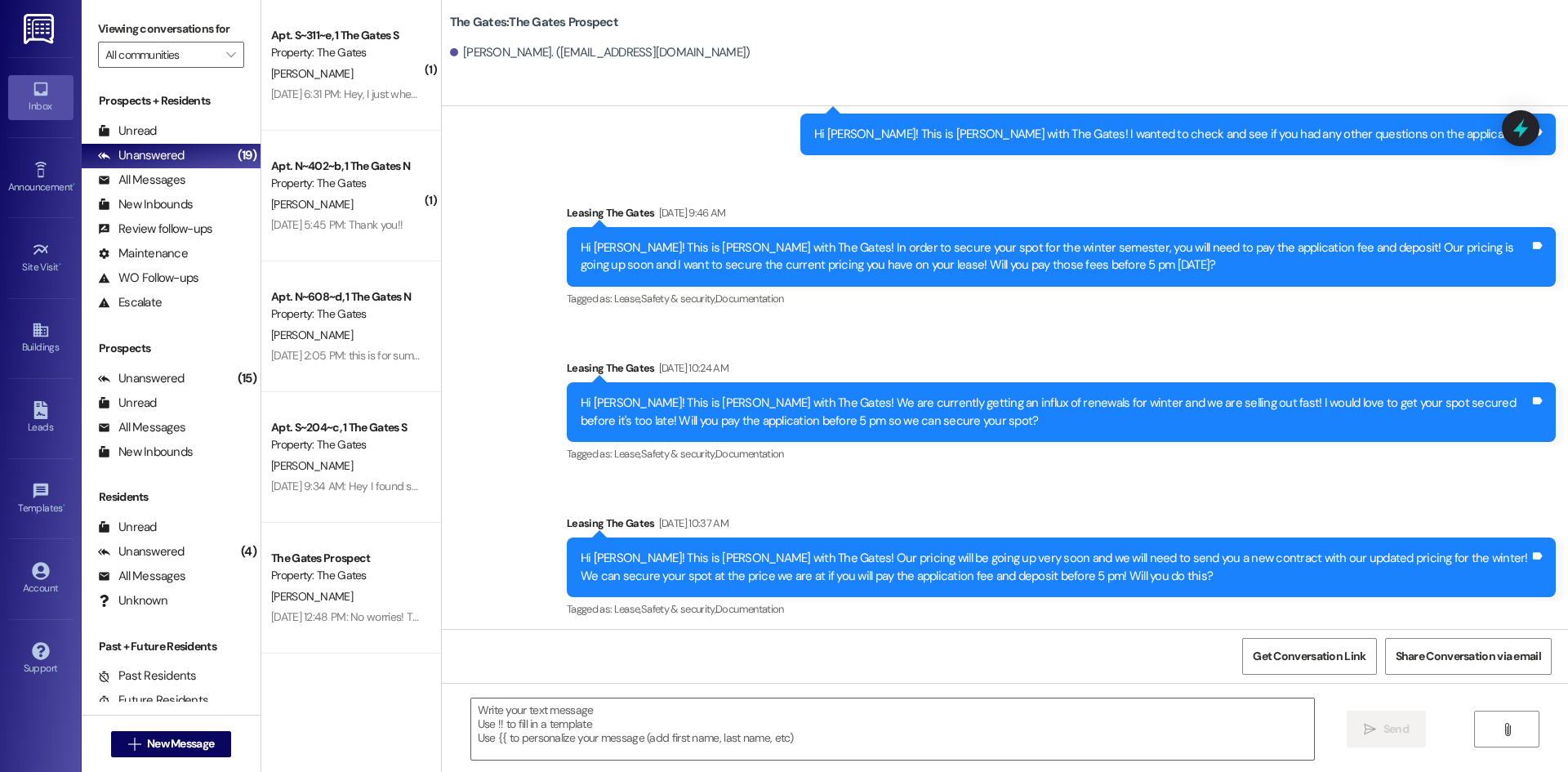
scroll to position [944, 0]
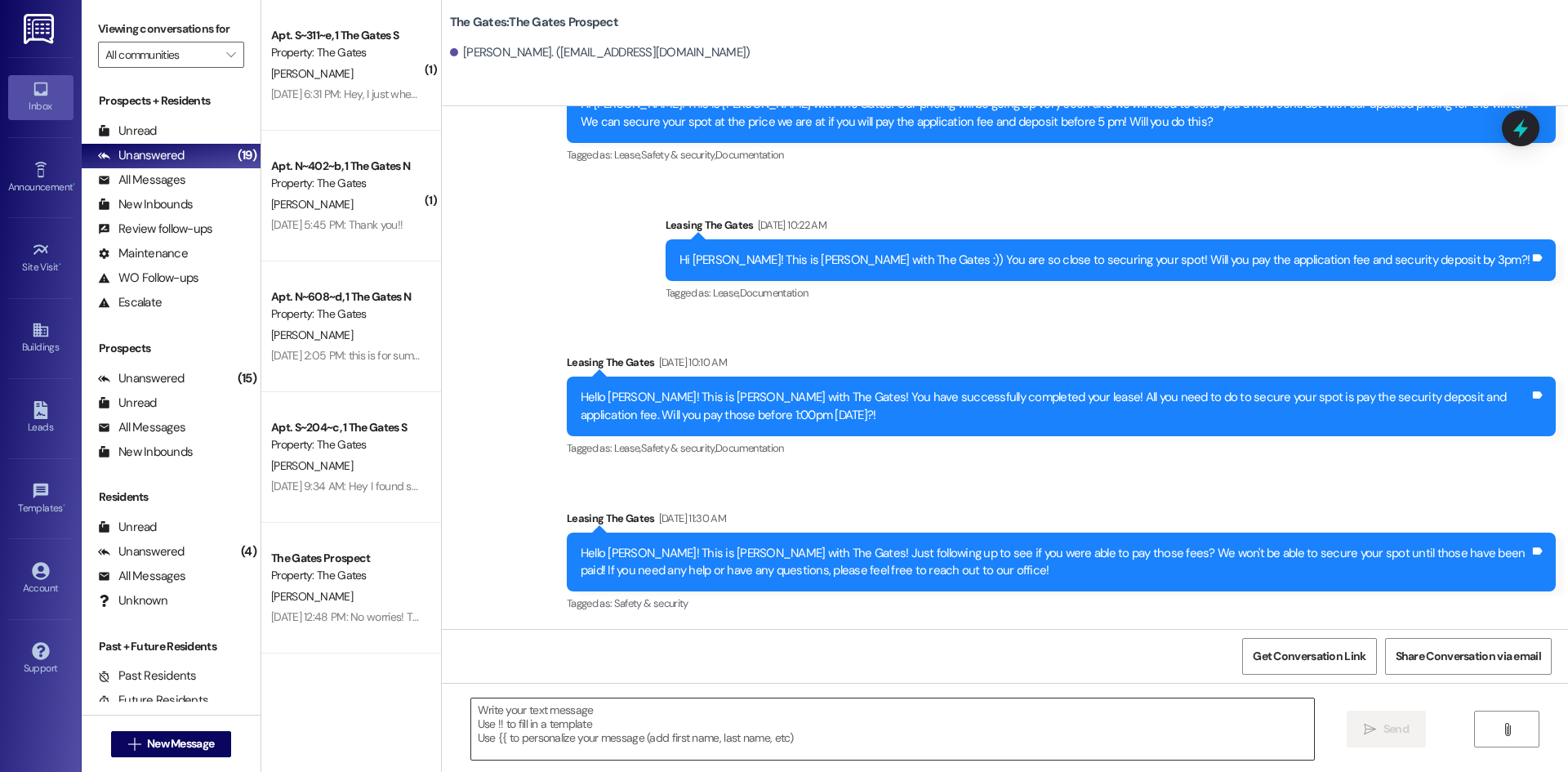
click at [558, 720] on textarea at bounding box center [893, 729] width 843 height 62
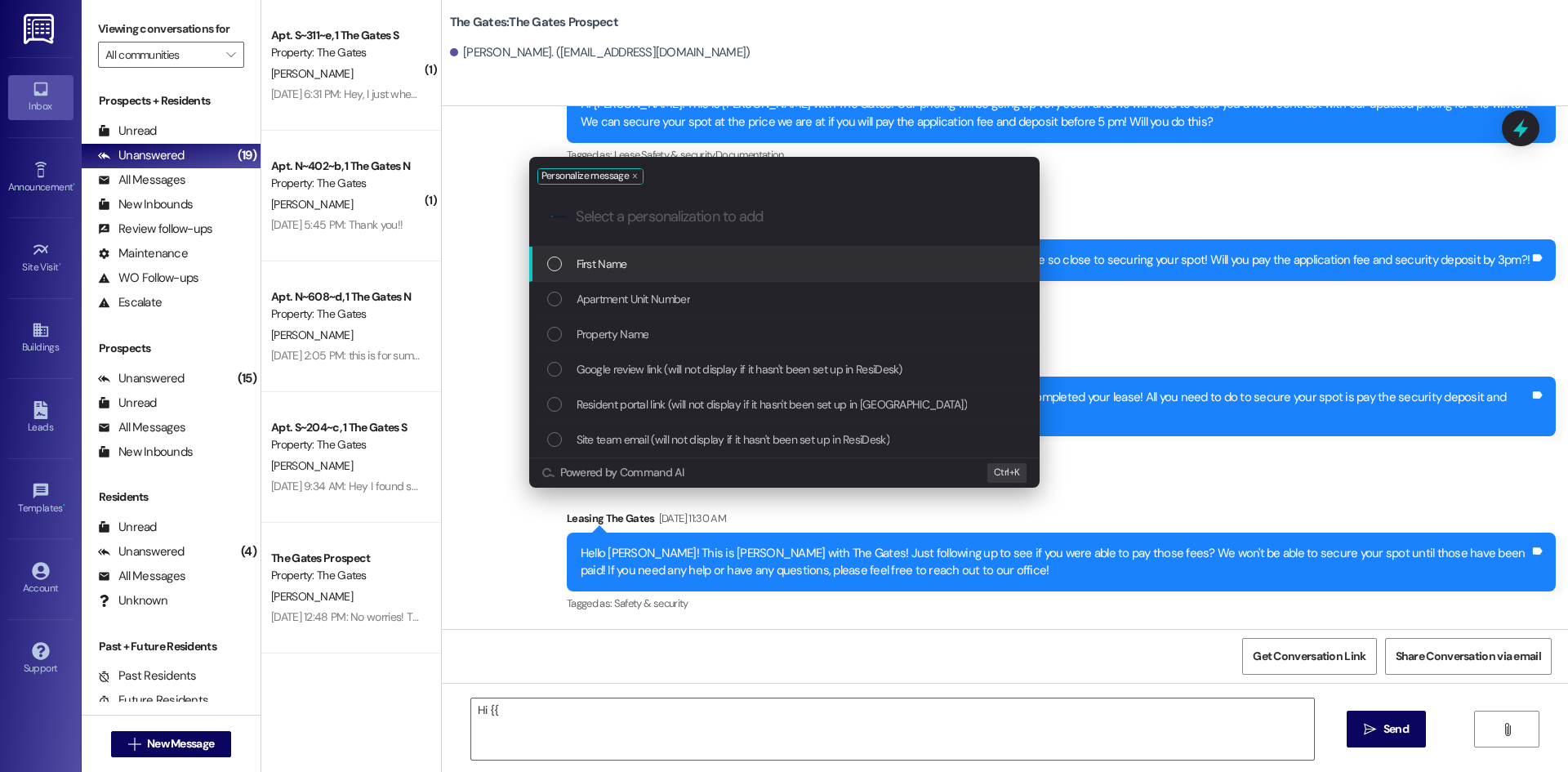
click at [607, 261] on span "First Name" at bounding box center [601, 264] width 51 height 18
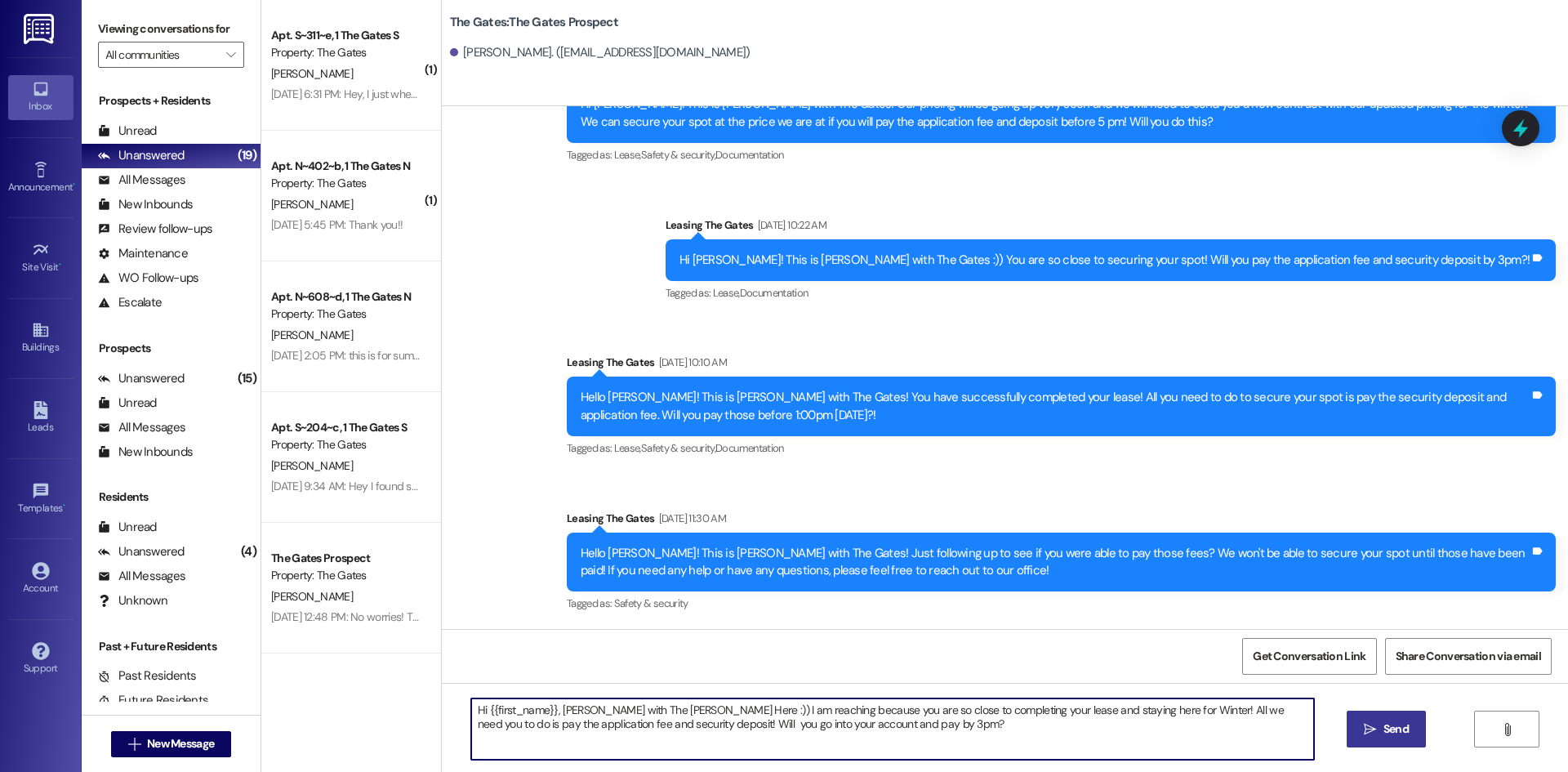
type textarea "Hi {{first_name}}, [PERSON_NAME] with The [PERSON_NAME] Here :)) I am reaching …"
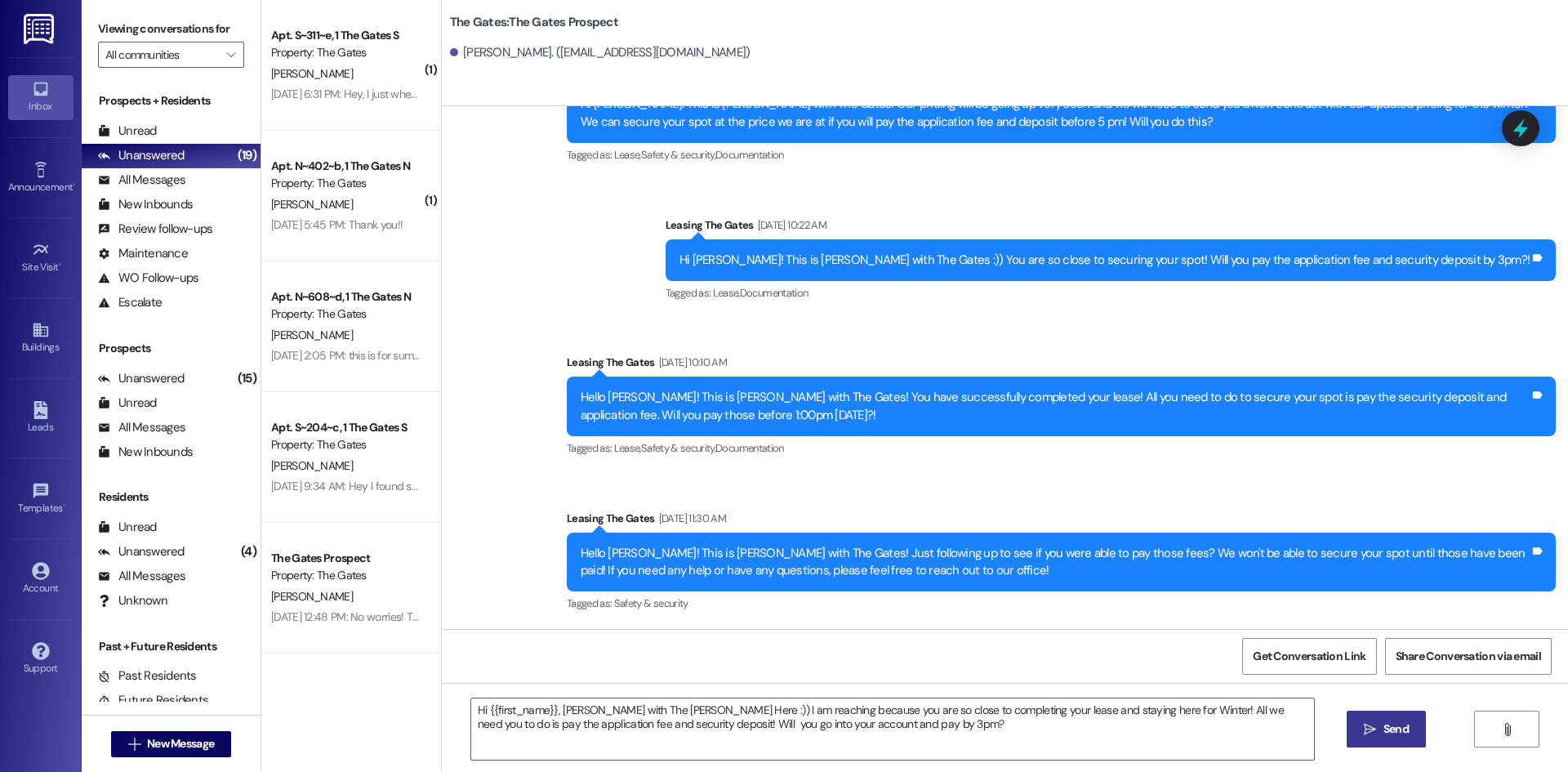
click at [1369, 735] on span " Send" at bounding box center [1386, 729] width 52 height 17
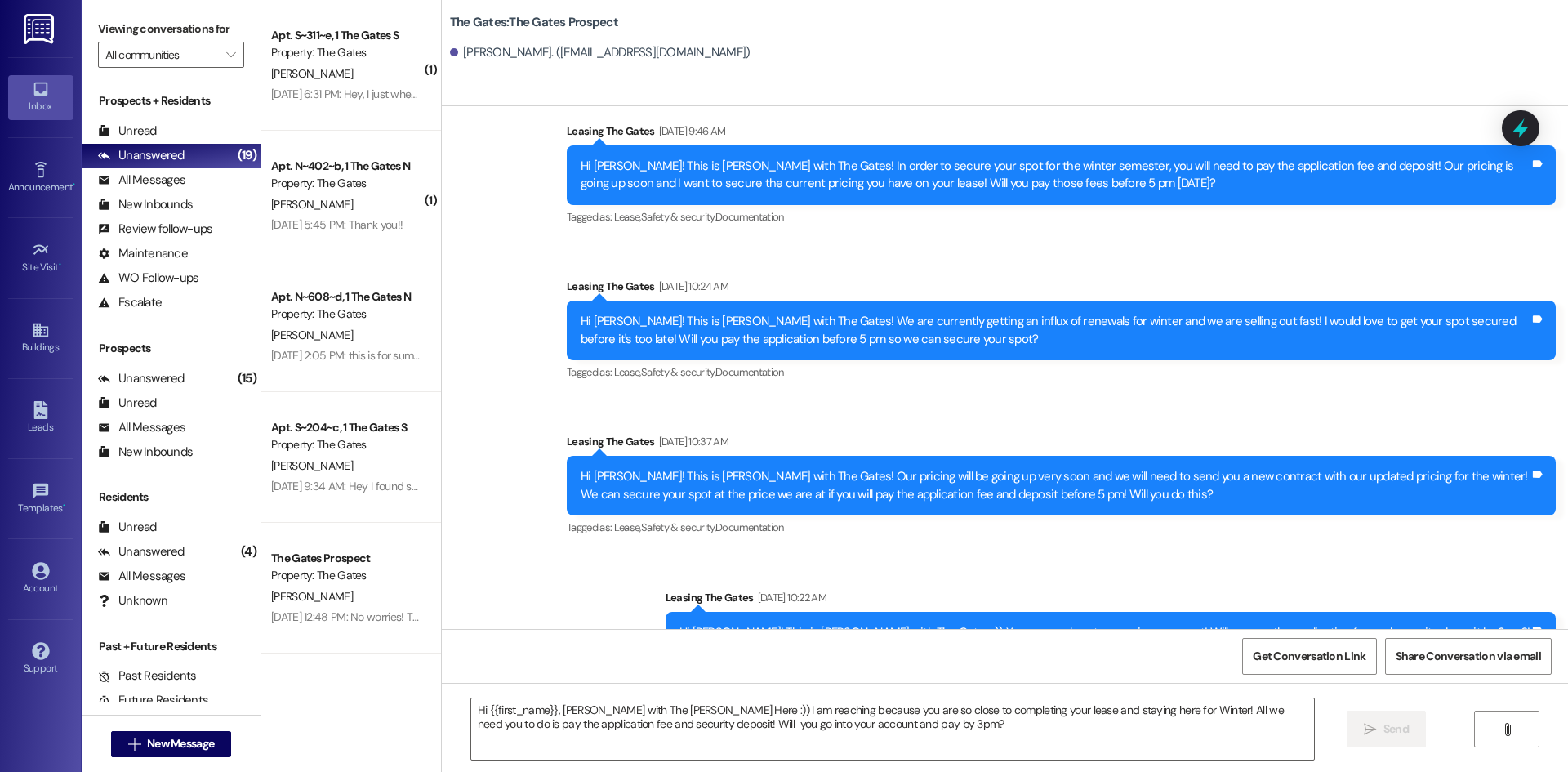
scroll to position [1075, 0]
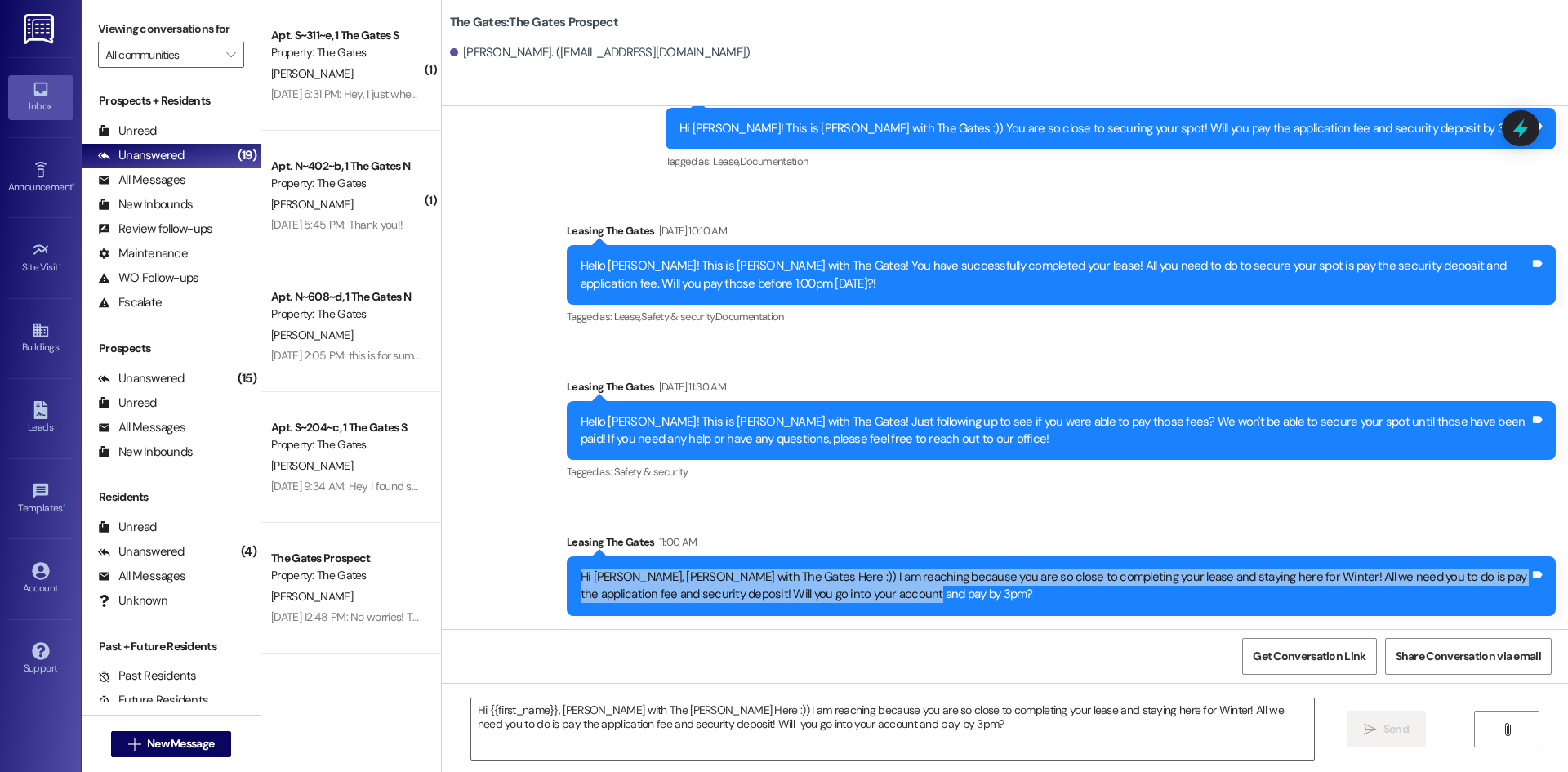
drag, startPoint x: 907, startPoint y: 590, endPoint x: 562, endPoint y: 580, distance: 345.1
click at [567, 580] on div "Hi [PERSON_NAME], [PERSON_NAME] with The Gates Here :)) I am reaching because y…" at bounding box center [1061, 586] width 988 height 60
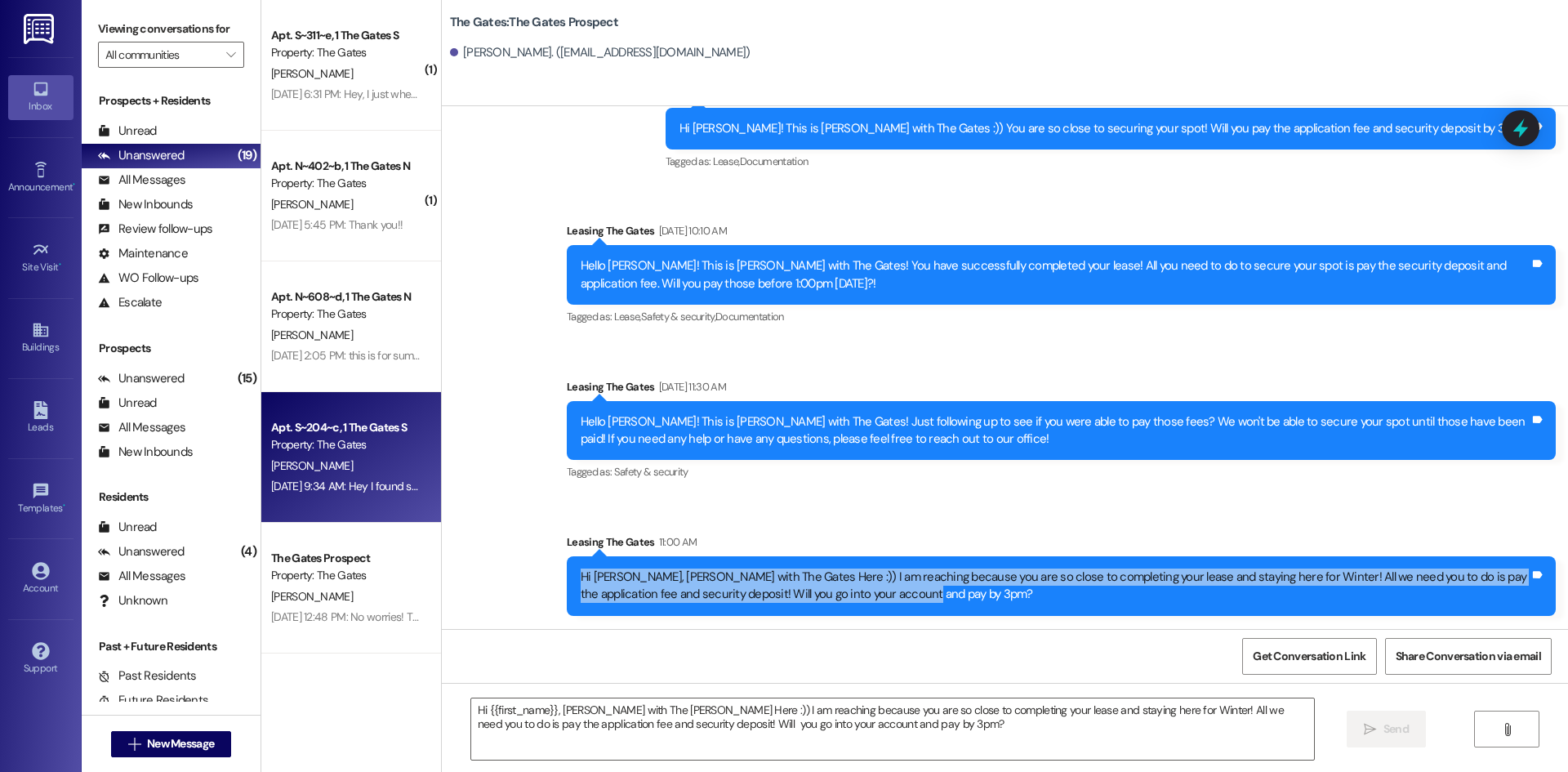
copy div "Hi [PERSON_NAME], [PERSON_NAME] with The Gates Here :)) I am reaching because y…"
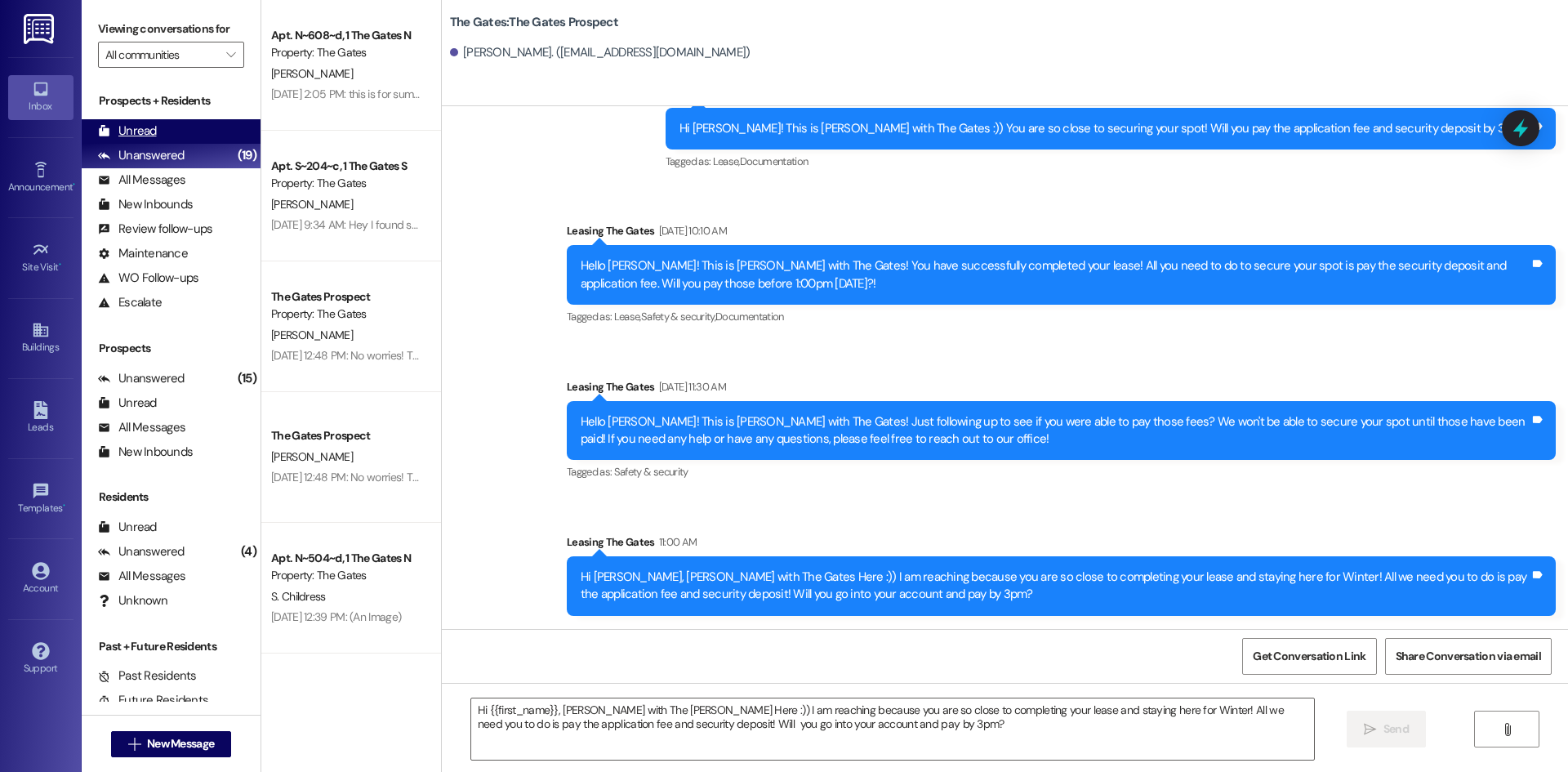
click at [163, 126] on div "Unread (0)" at bounding box center [171, 131] width 179 height 24
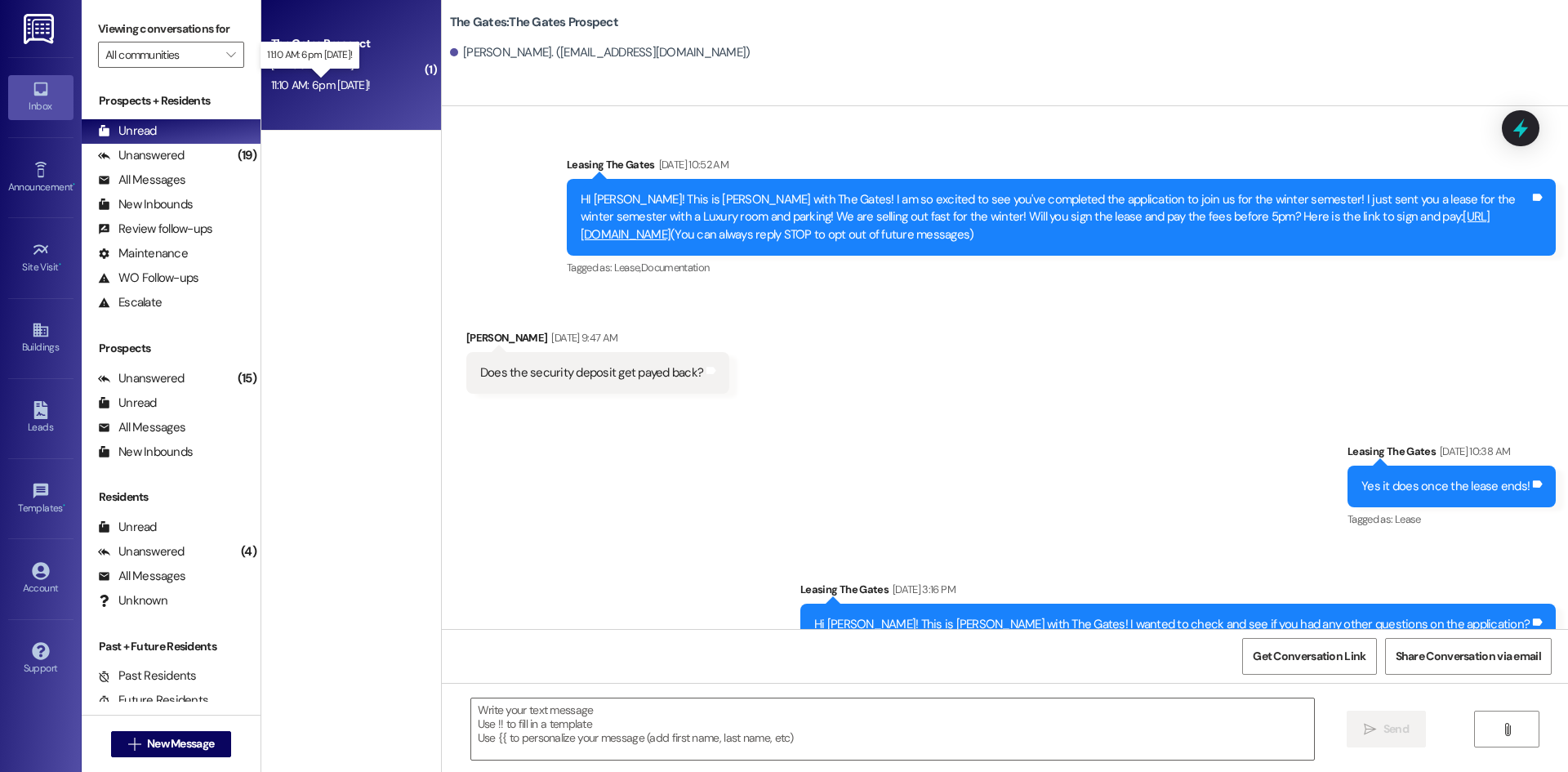
click at [317, 92] on div "11:10 AM: 6pm [DATE]! 11:10 AM: 6pm [DATE]!" at bounding box center [321, 85] width 99 height 15
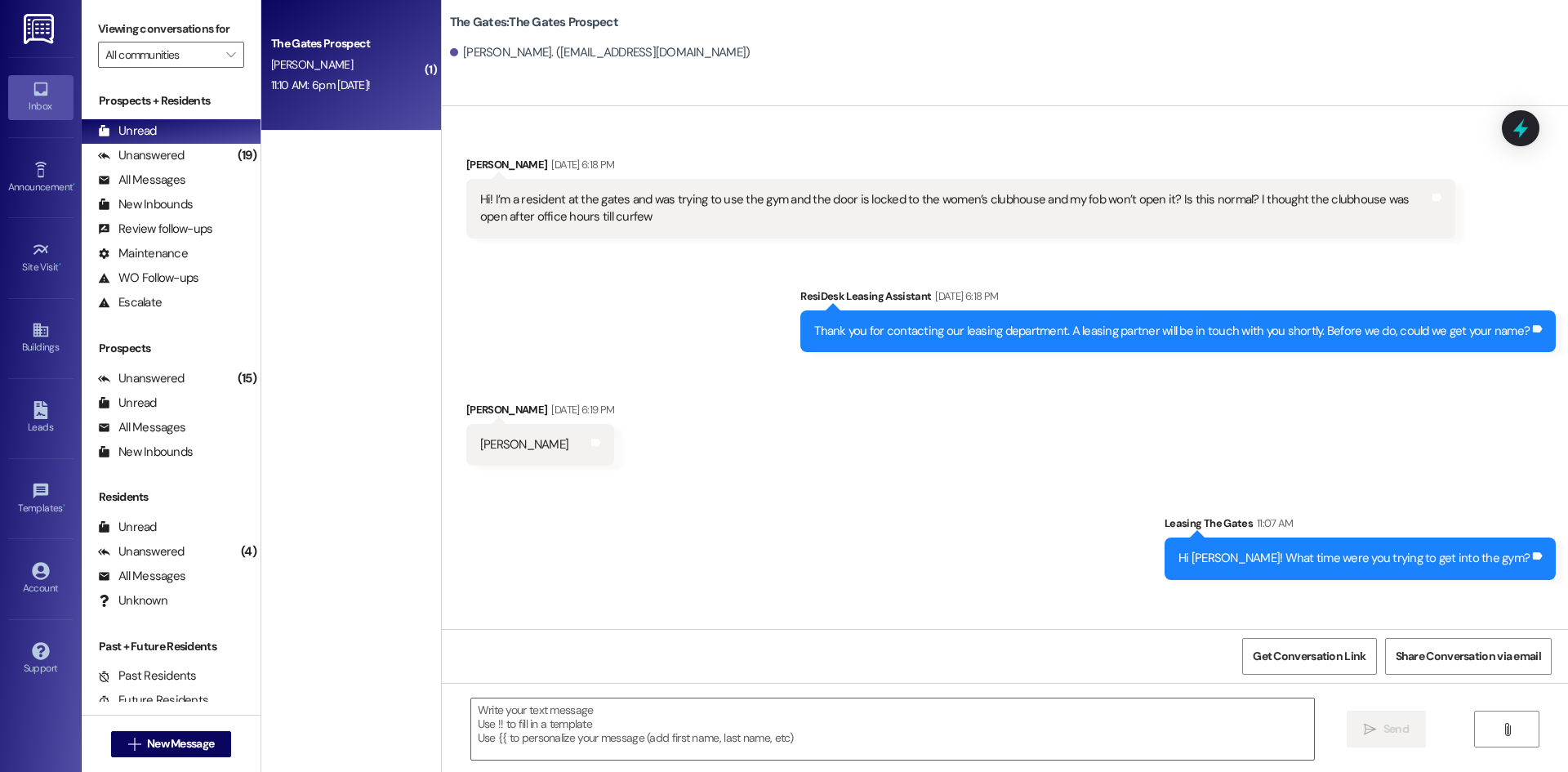
scroll to position [77, 0]
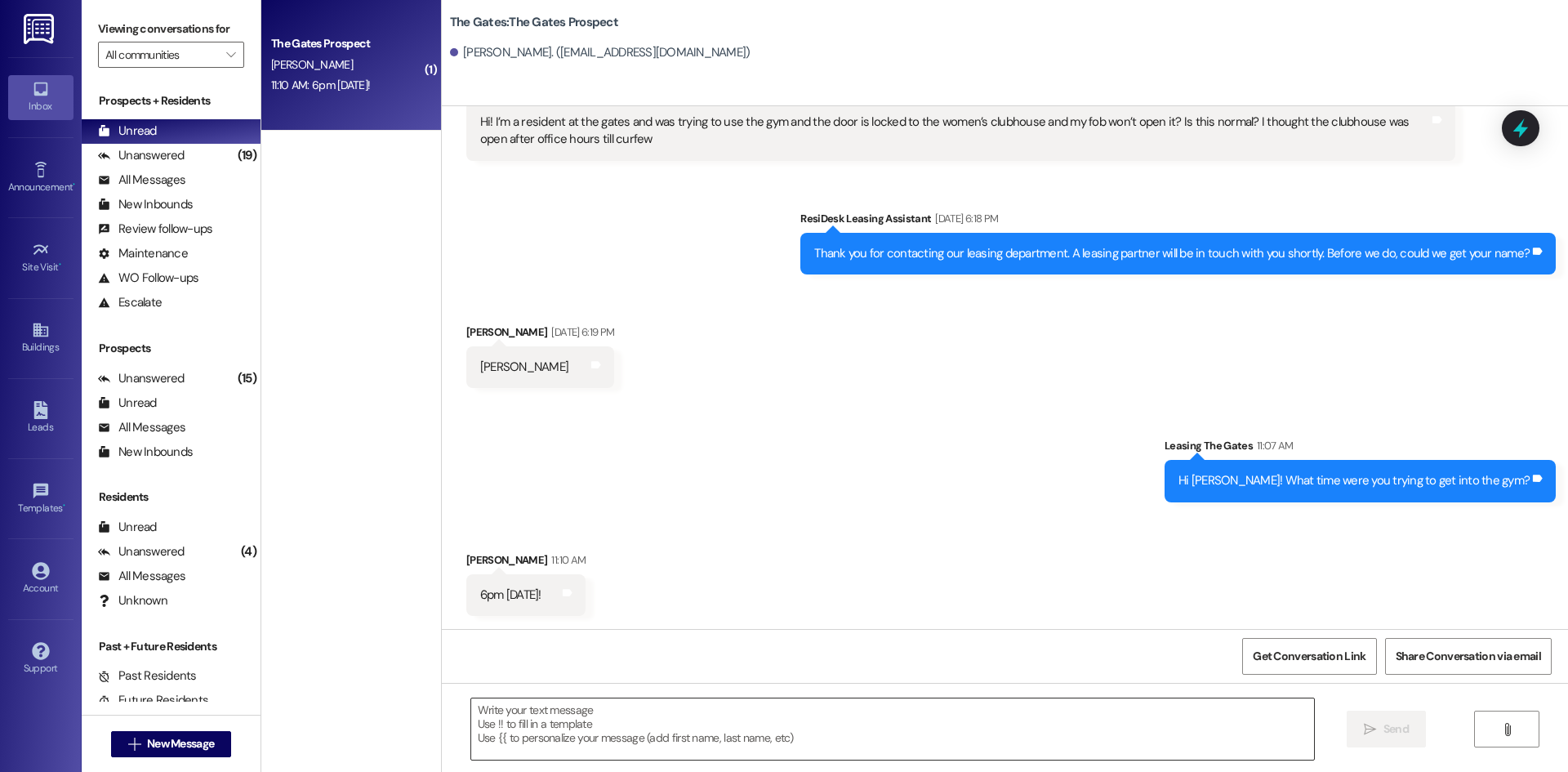
click at [533, 730] on textarea at bounding box center [893, 729] width 843 height 62
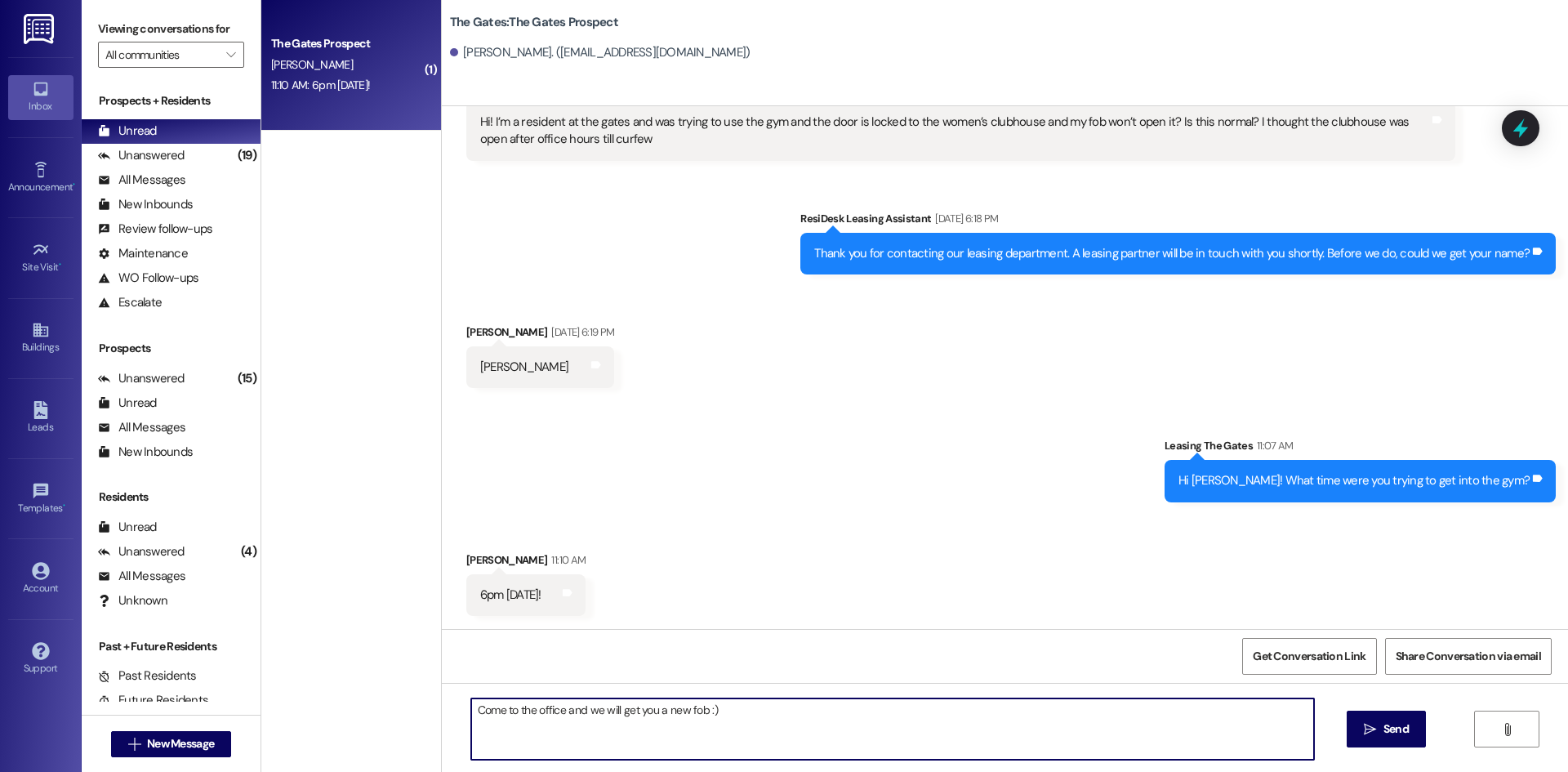
type textarea "Come to the office and we will get you a new fob :)"
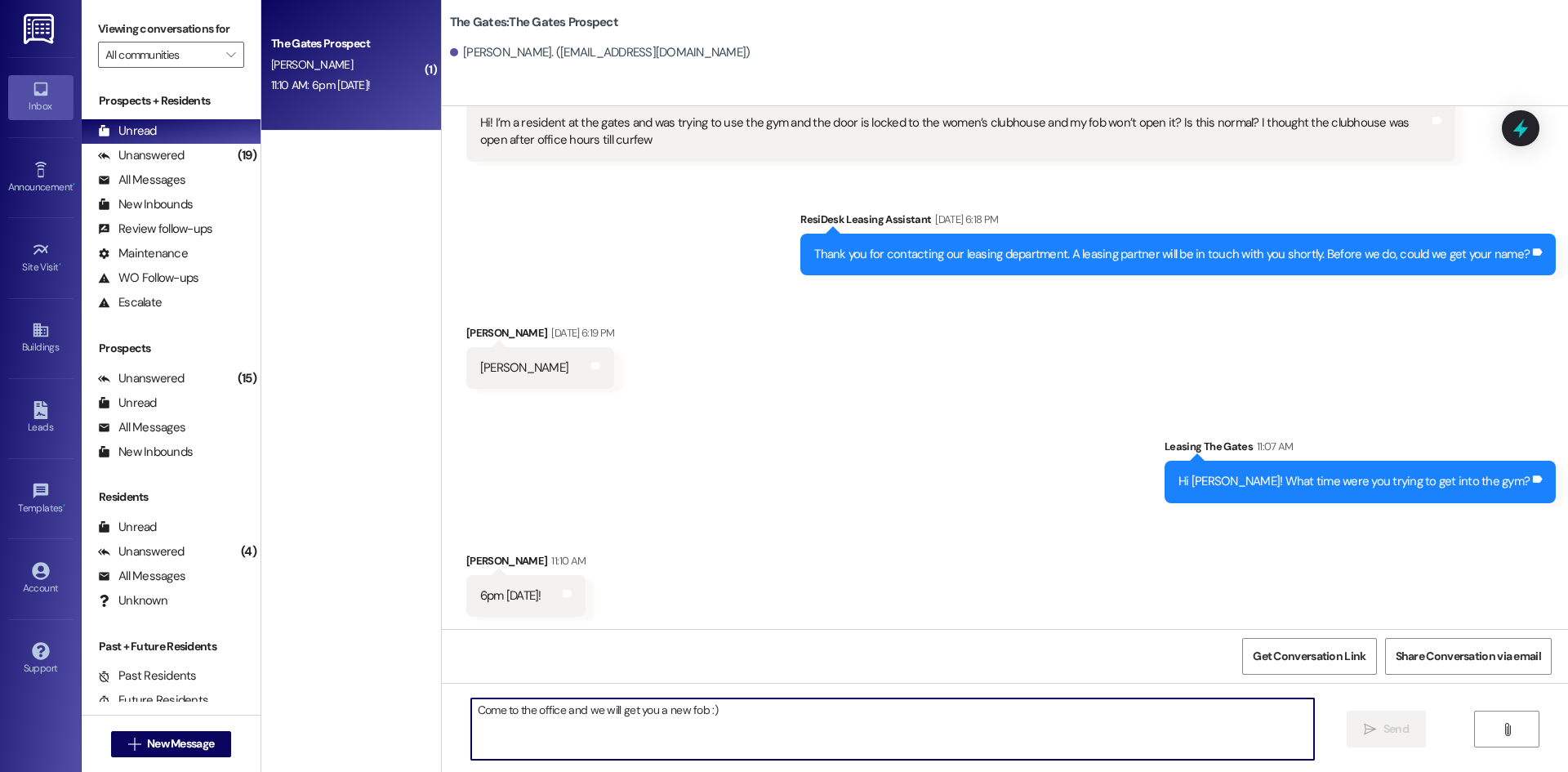
scroll to position [191, 0]
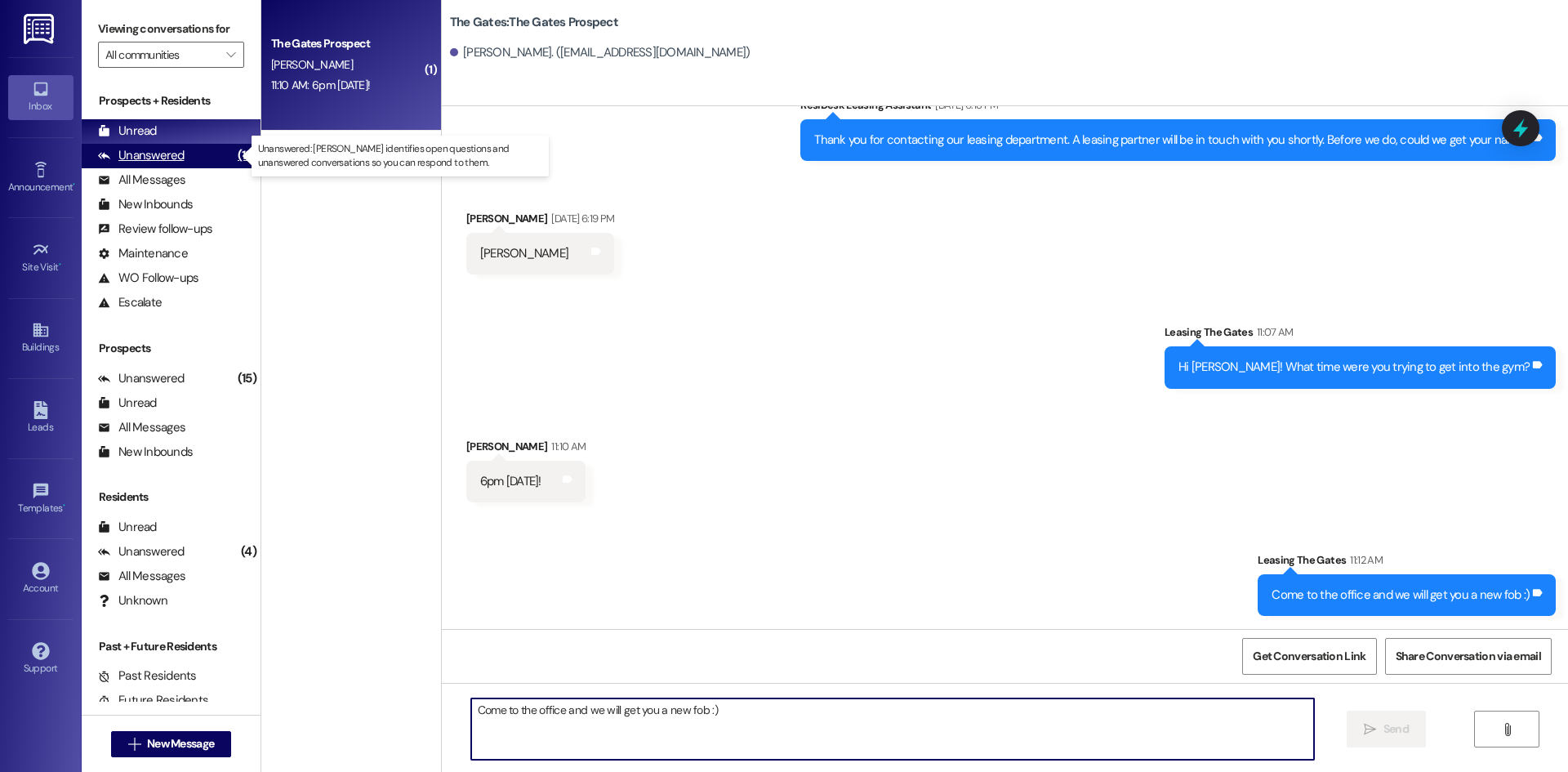
click at [180, 154] on div "Unanswered" at bounding box center [142, 155] width 87 height 17
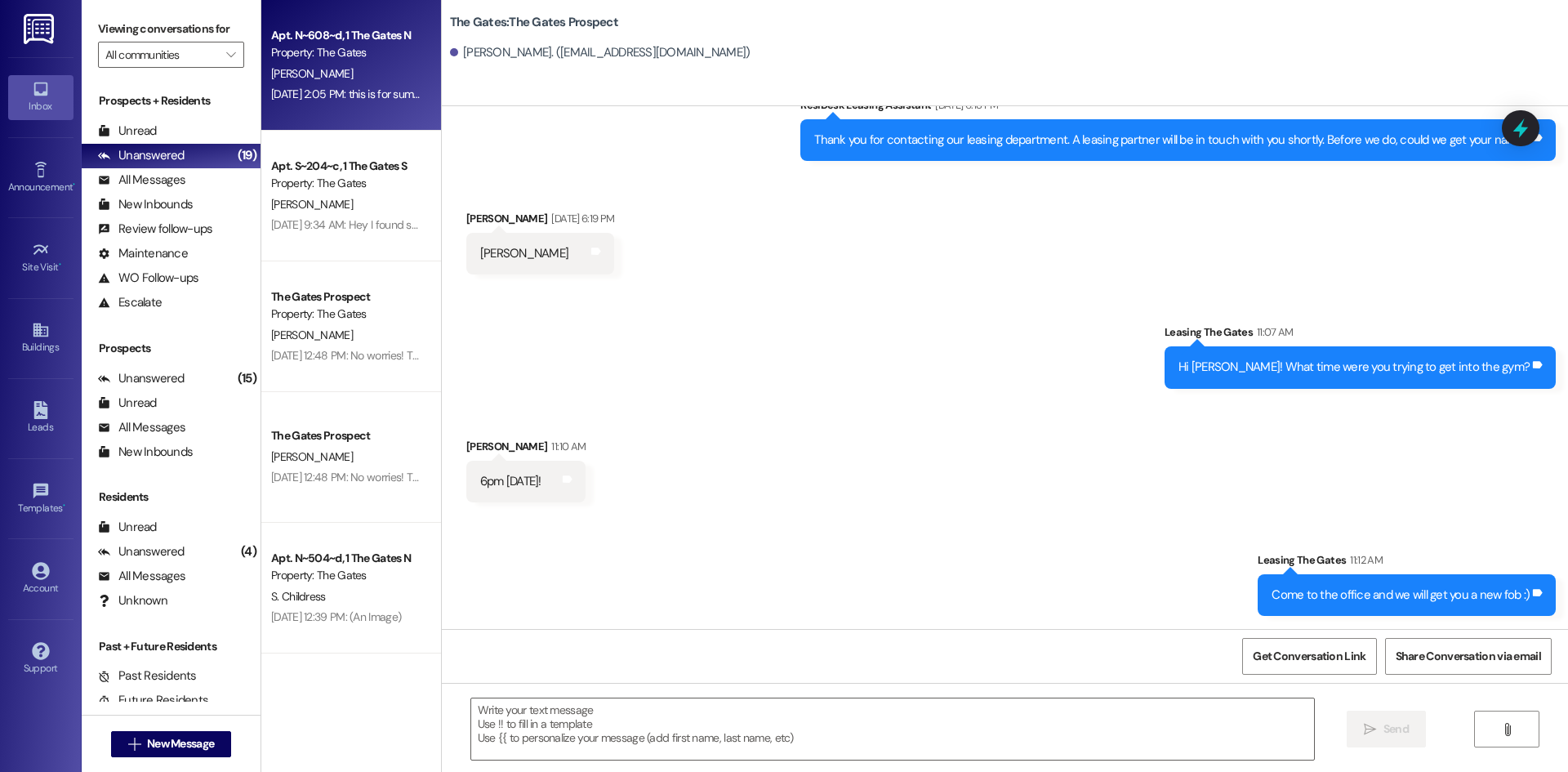
click at [356, 67] on div "[PERSON_NAME]" at bounding box center [346, 73] width 154 height 21
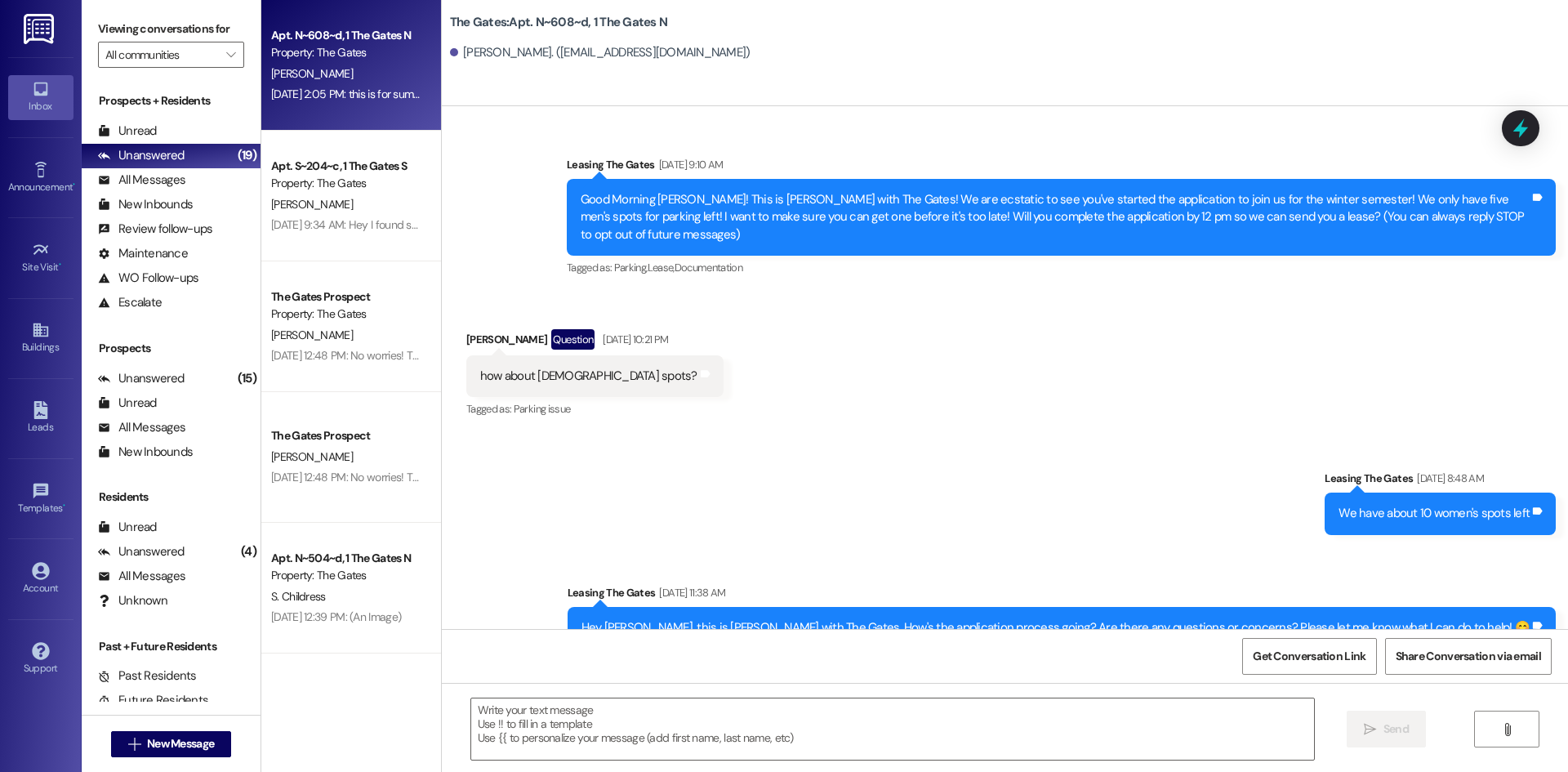
scroll to position [18242, 0]
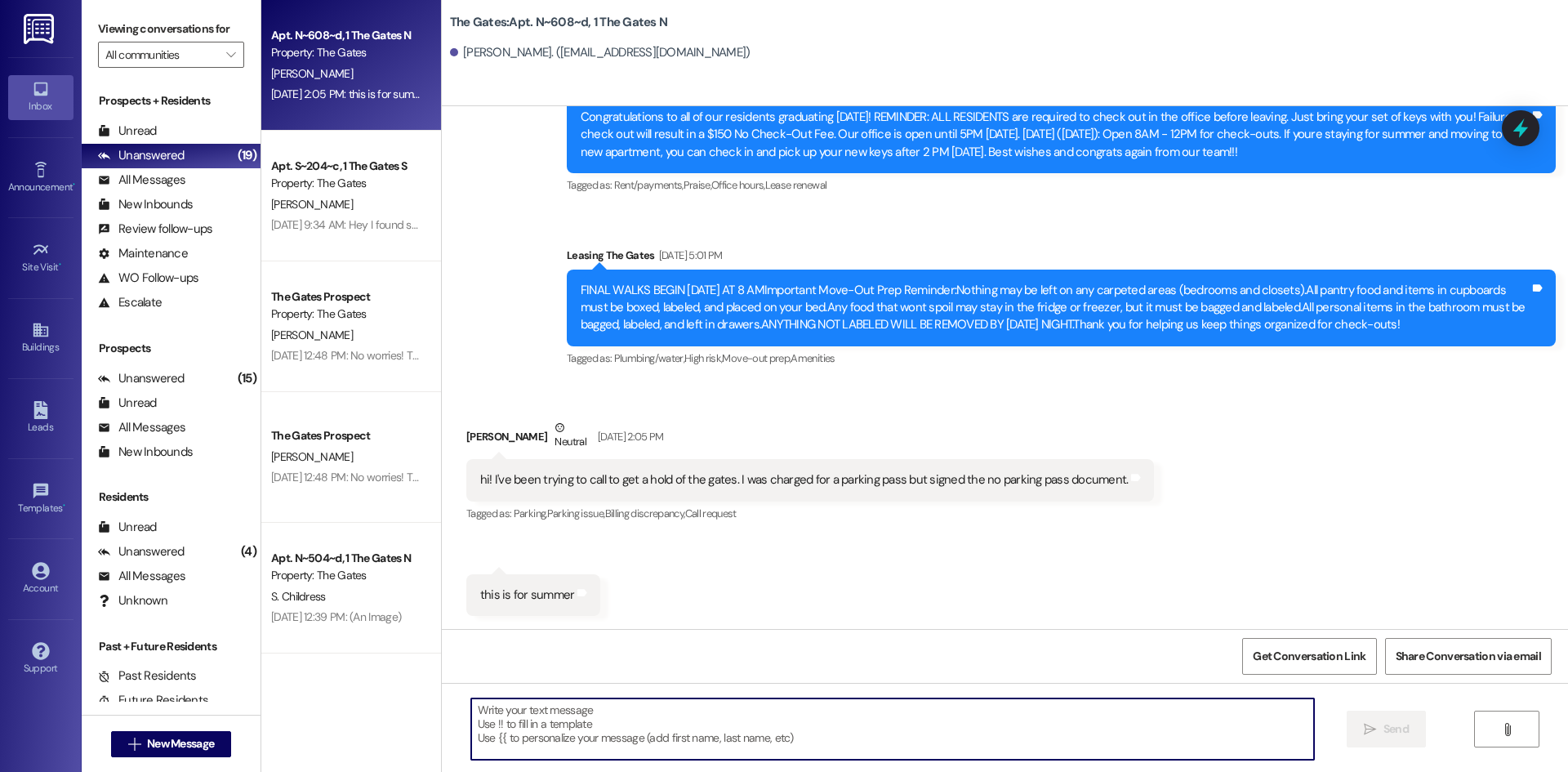
click at [491, 703] on textarea at bounding box center [893, 729] width 843 height 62
type textarea "I will let my manager know :)"
click at [1386, 718] on button " Send" at bounding box center [1386, 729] width 79 height 37
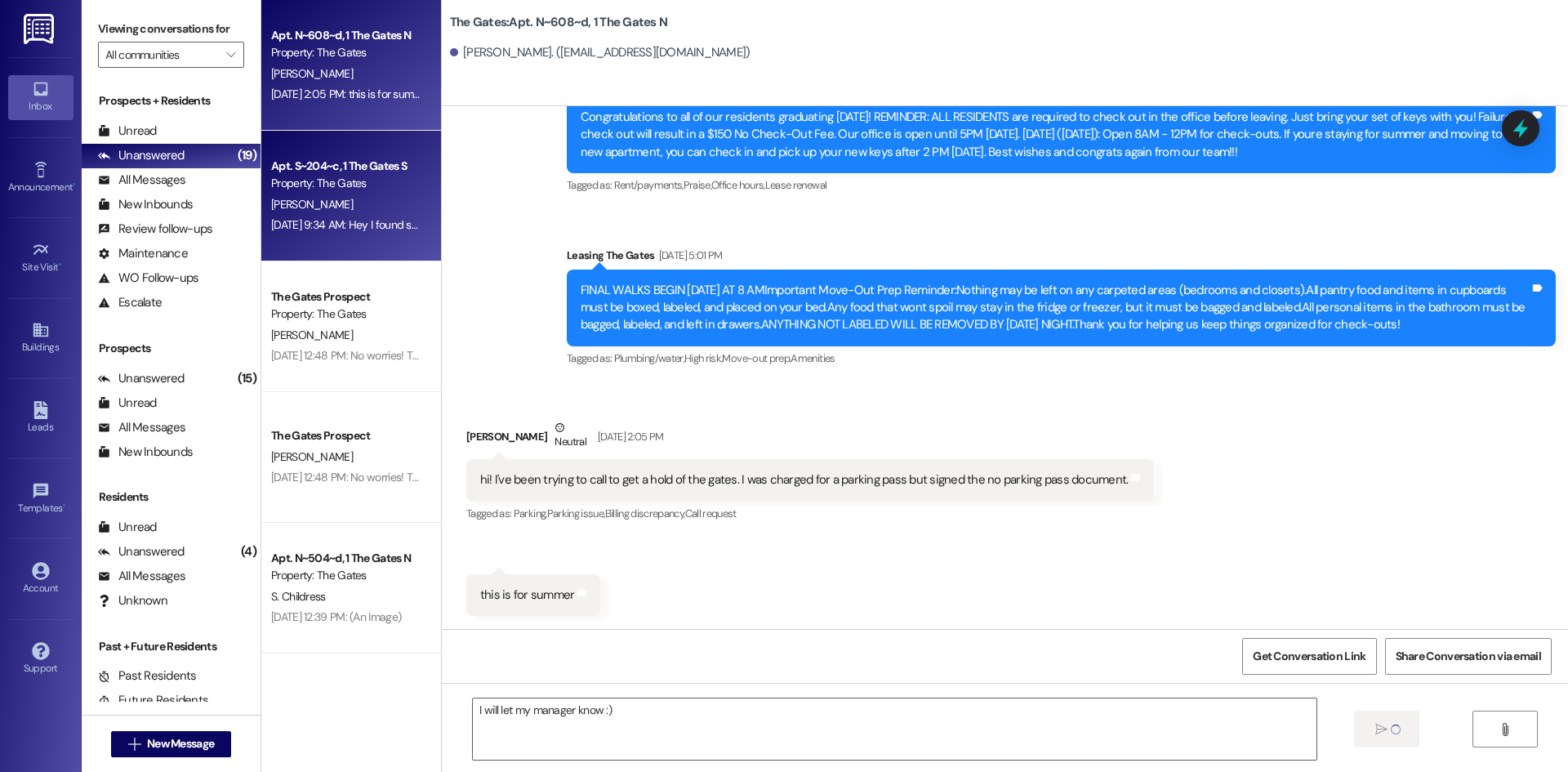
click at [271, 162] on div "Apt. S~204~c, 1 The Gates S" at bounding box center [346, 166] width 151 height 17
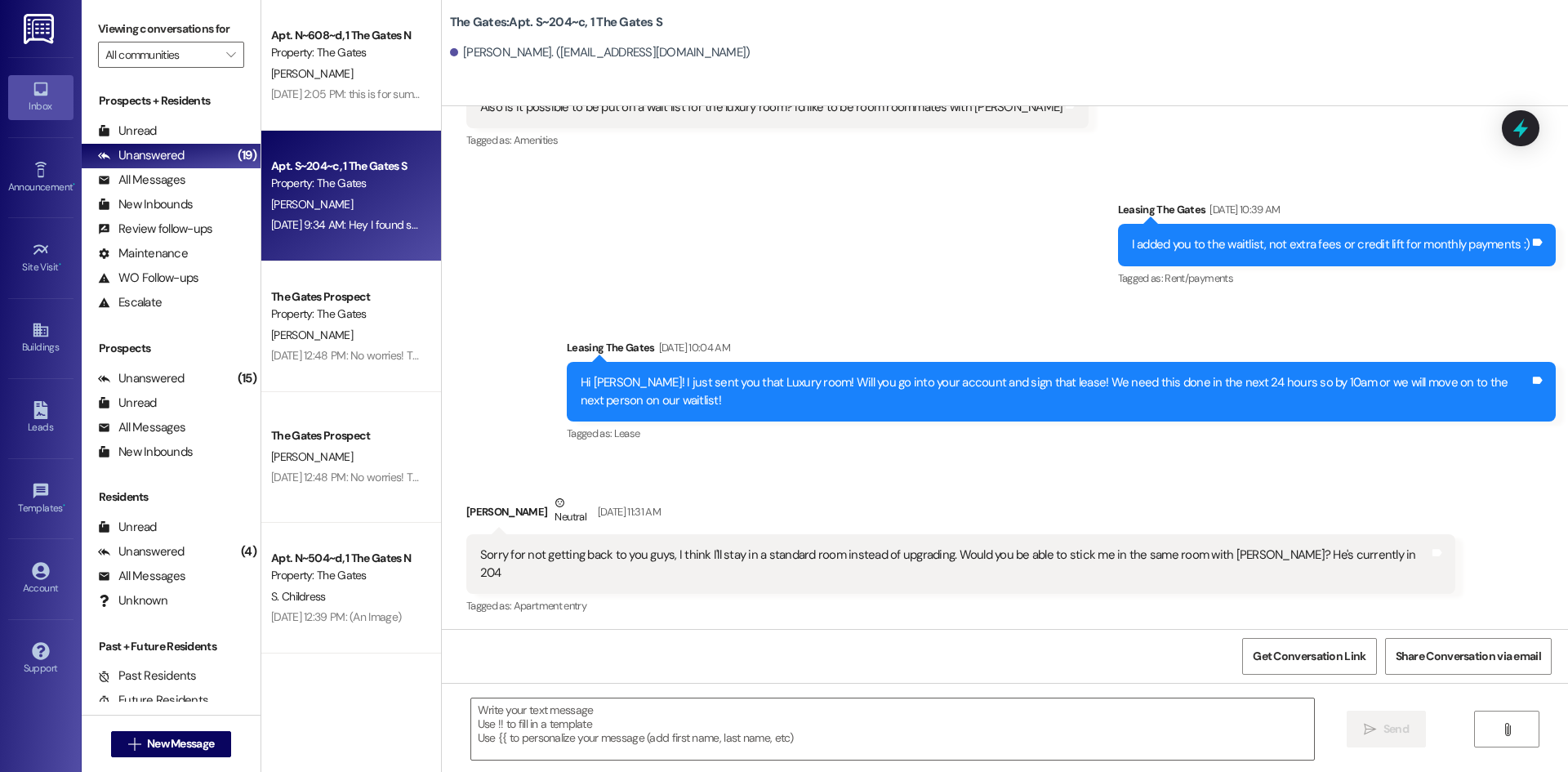
scroll to position [43209, 0]
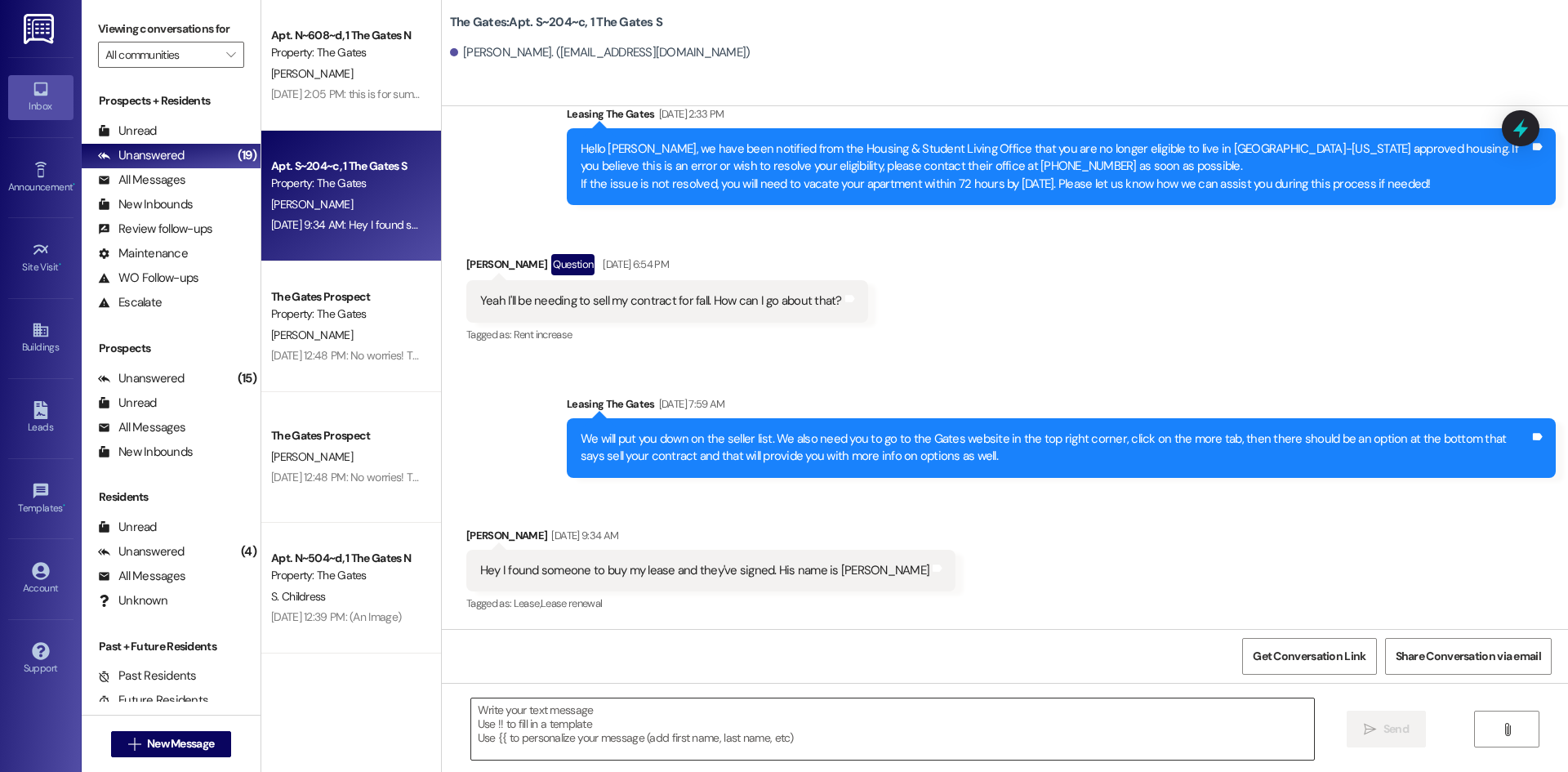
click at [662, 728] on textarea at bounding box center [893, 729] width 843 height 62
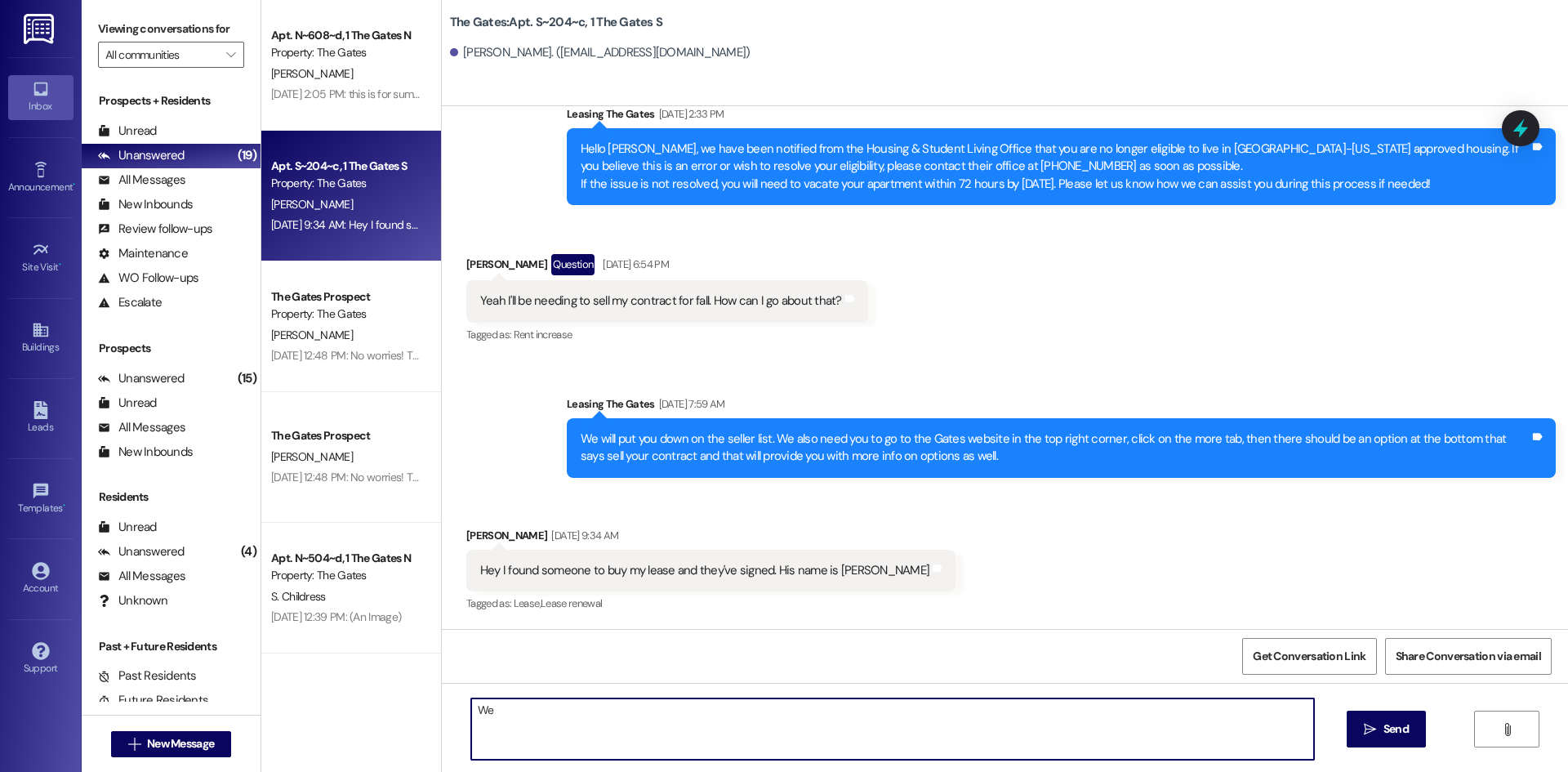
drag, startPoint x: 502, startPoint y: 710, endPoint x: 431, endPoint y: 711, distance: 71.0
click at [441, 711] on div "We  Send " at bounding box center [1004, 744] width 1126 height 122
type textarea "Thank you for emailing us"
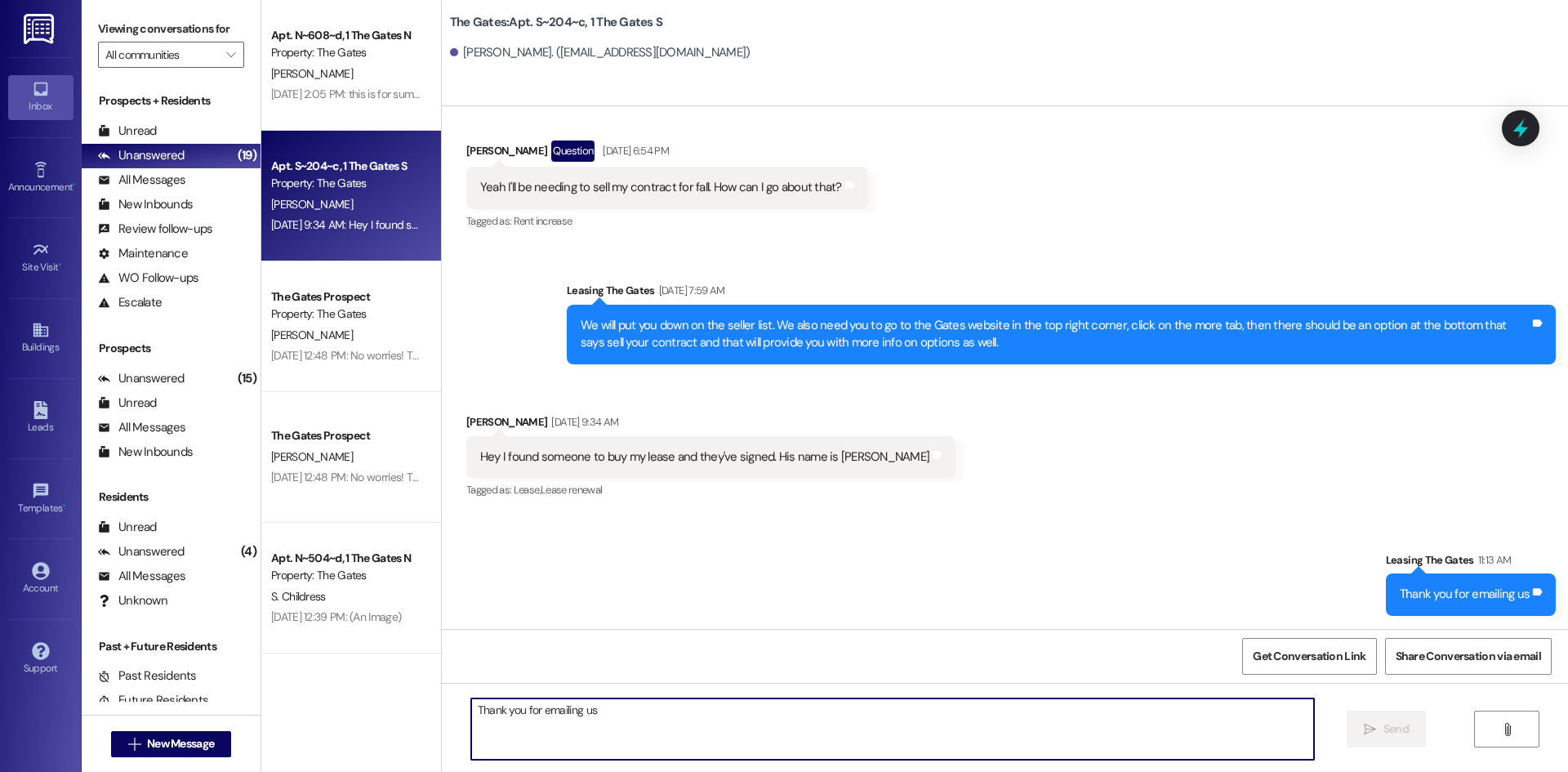
scroll to position [43322, 0]
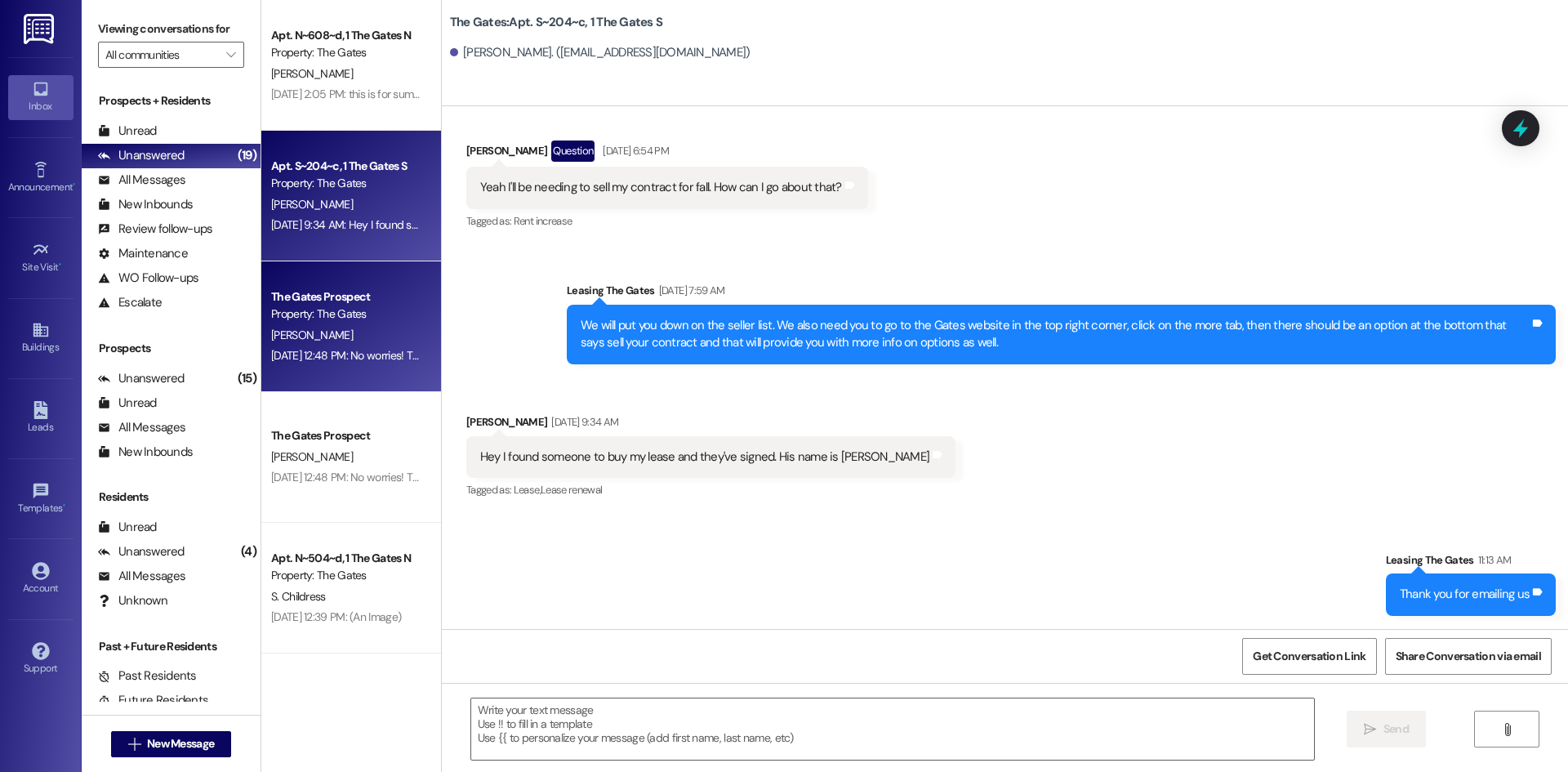
click at [273, 346] on div "[DATE] 12:48 PM: No worries! Thank you for taking care of that :) [DATE] 12:48 …" at bounding box center [346, 356] width 154 height 21
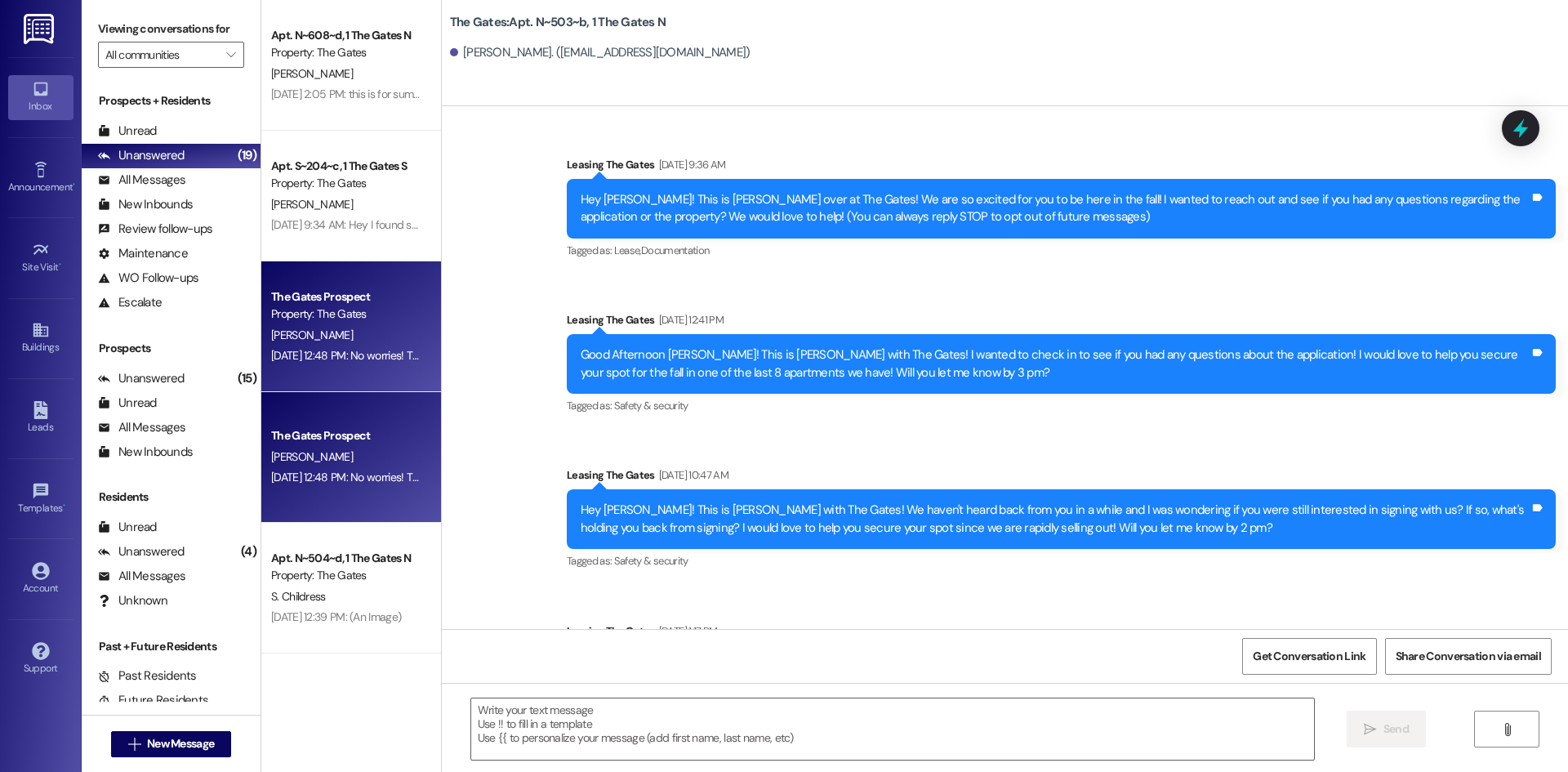
scroll to position [11296, 0]
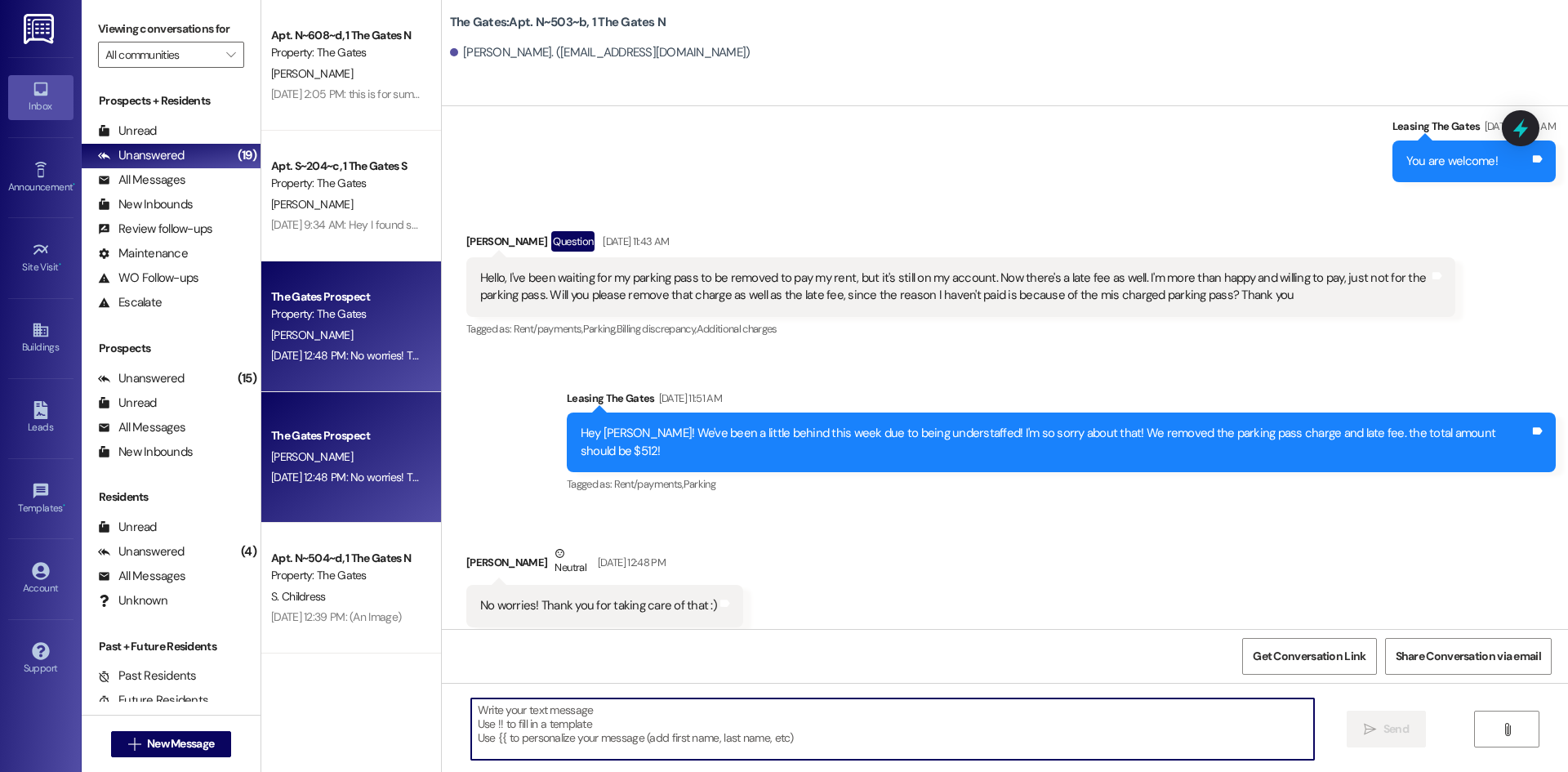
click at [619, 735] on textarea at bounding box center [893, 729] width 843 height 62
type textarea "Of course :)"
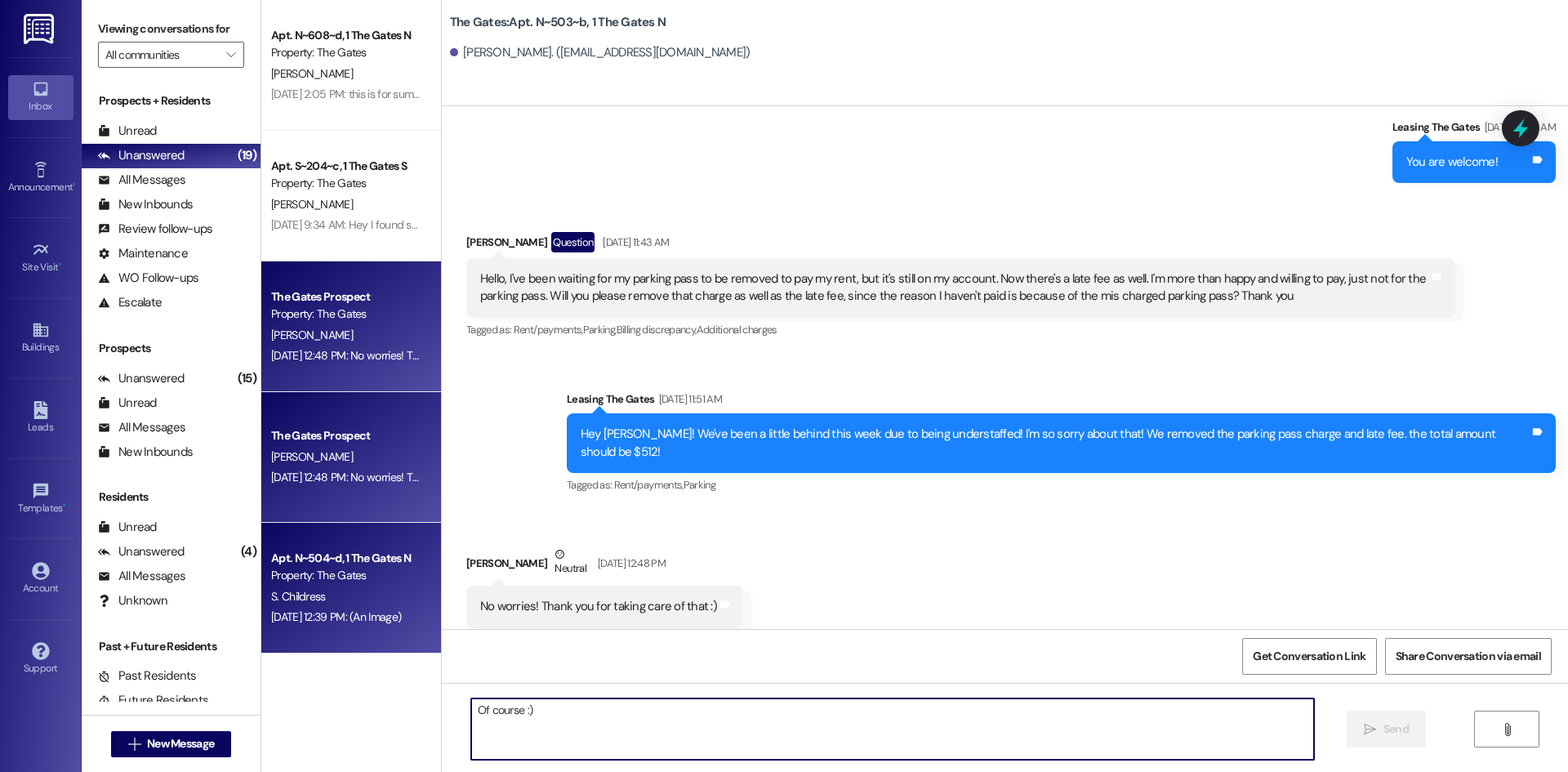
scroll to position [11410, 0]
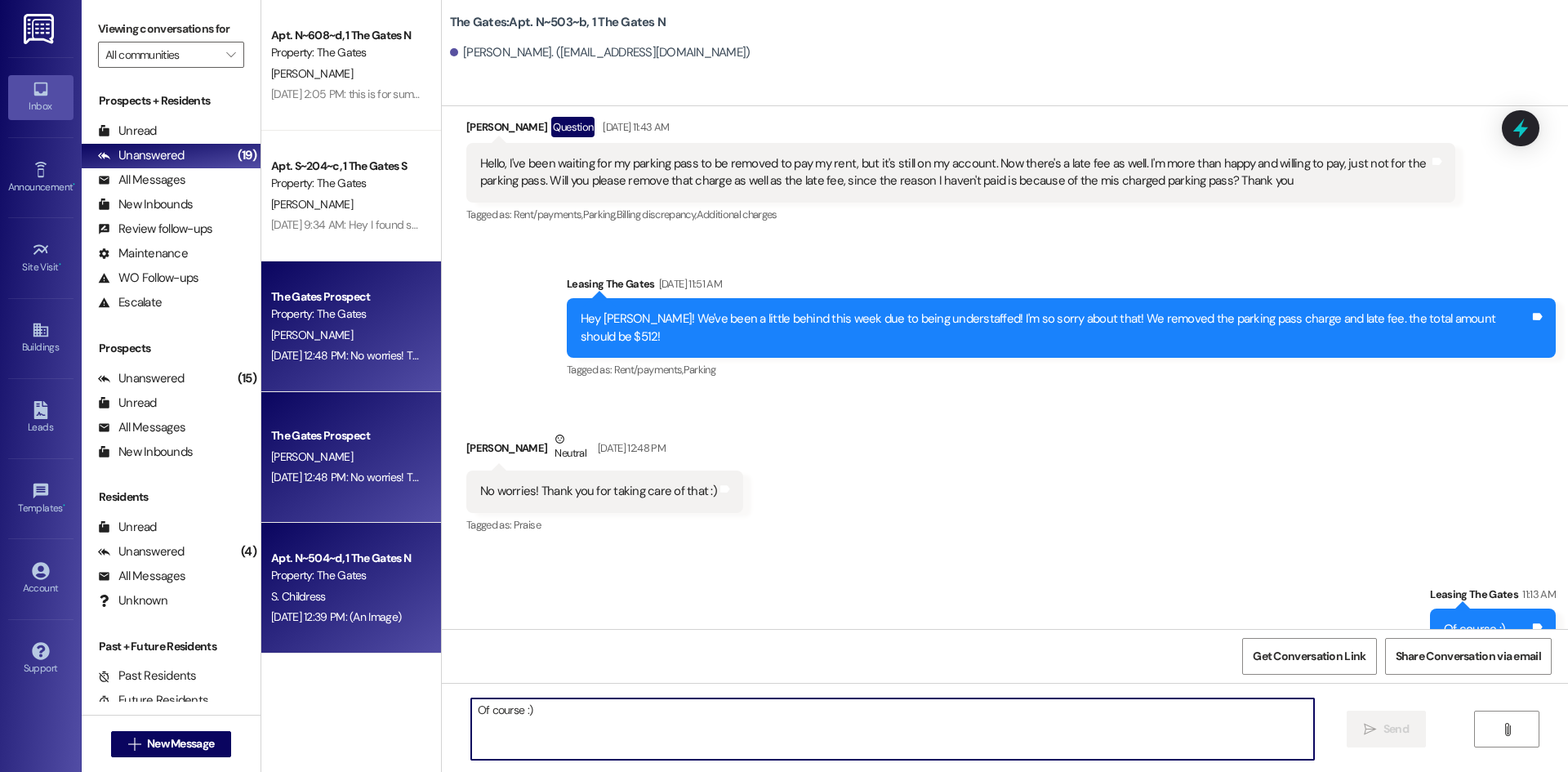
click at [316, 624] on div "[DATE] 12:39 PM: (An Image) [DATE] 12:39 PM: (An Image)" at bounding box center [346, 617] width 154 height 21
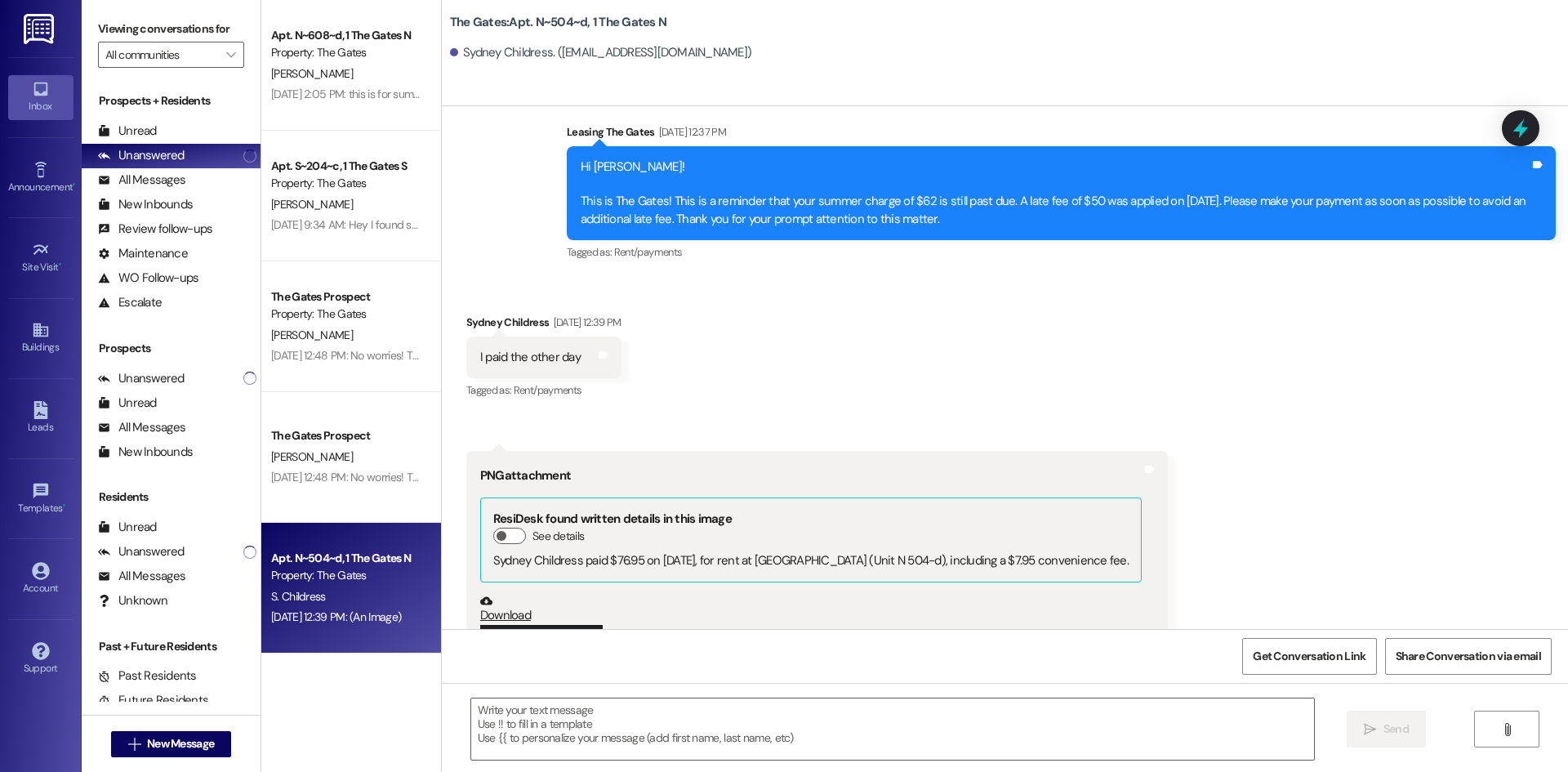
scroll to position [13820, 0]
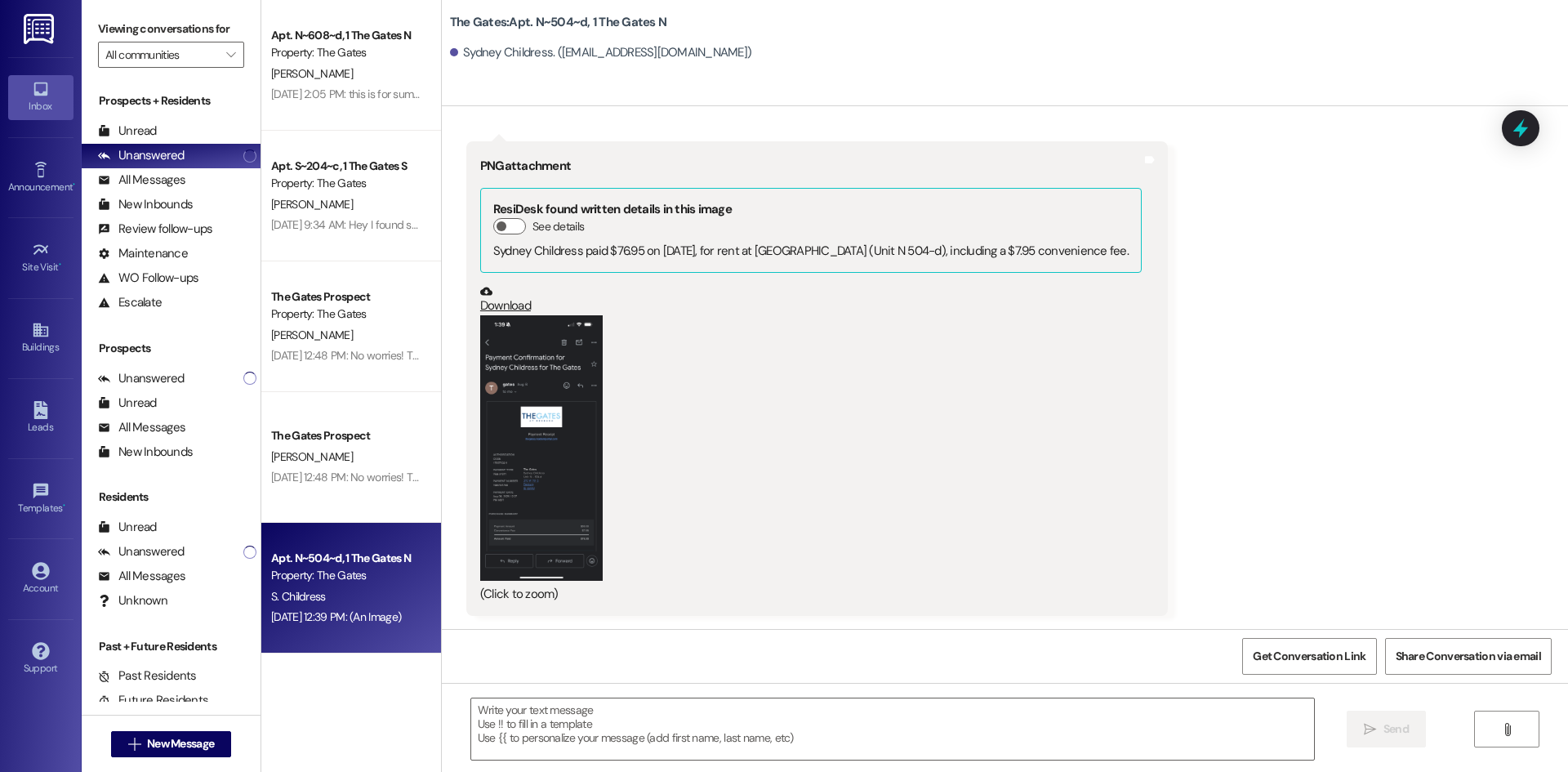
click at [528, 439] on button "Zoom image" at bounding box center [541, 447] width 122 height 266
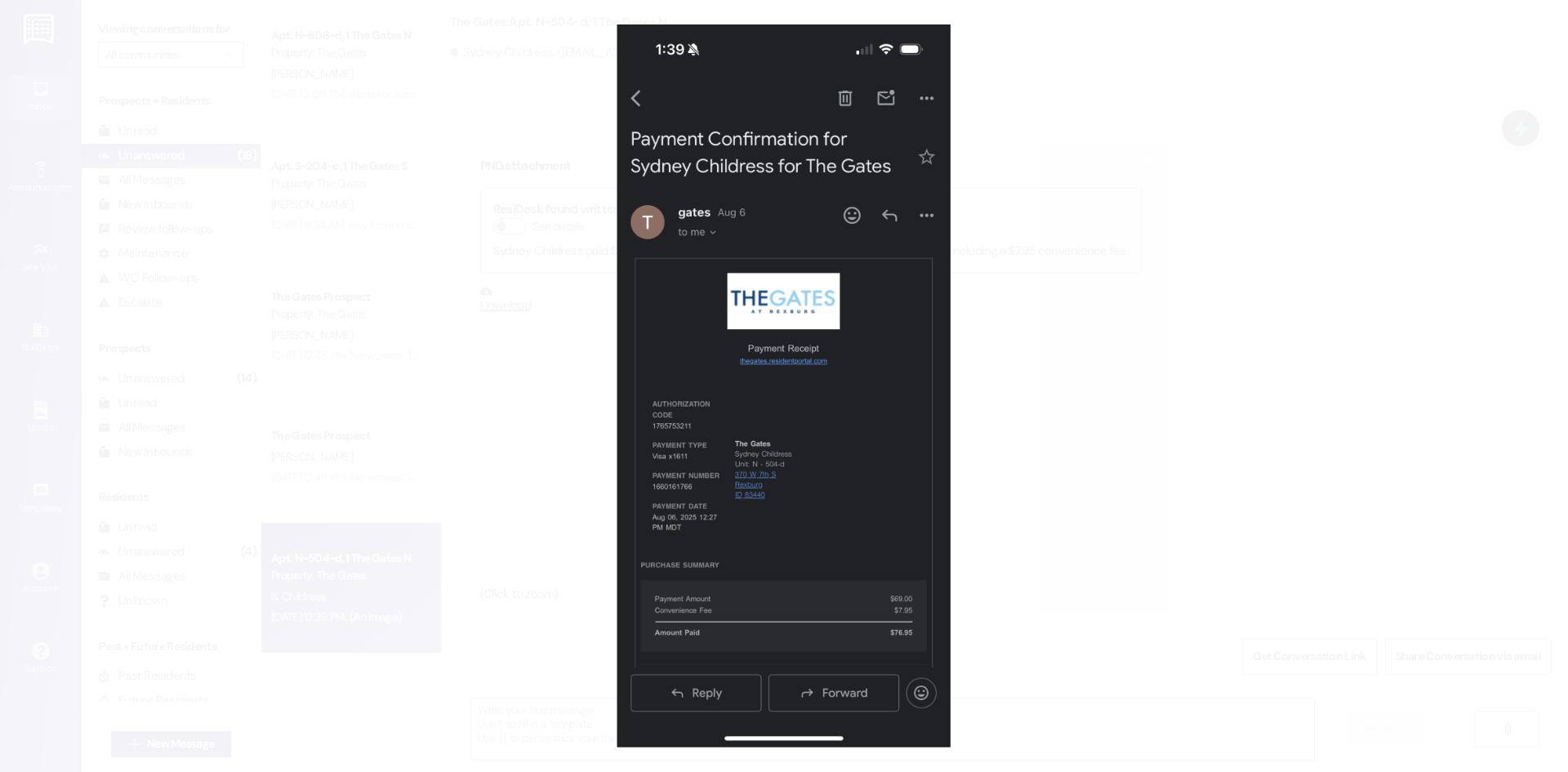
click at [1316, 421] on button "Unzoom image" at bounding box center [784, 386] width 1568 height 772
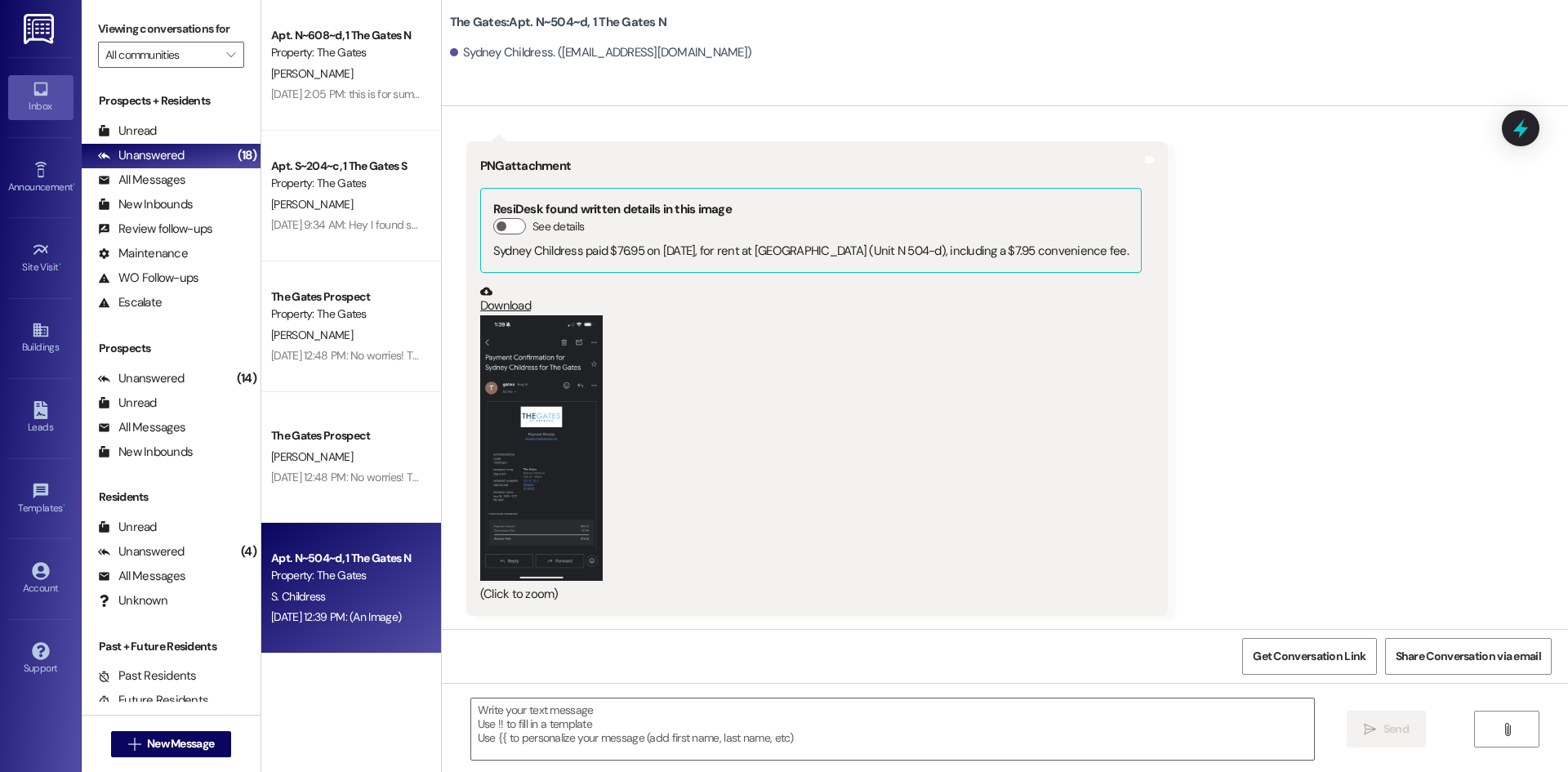
scroll to position [13575, 0]
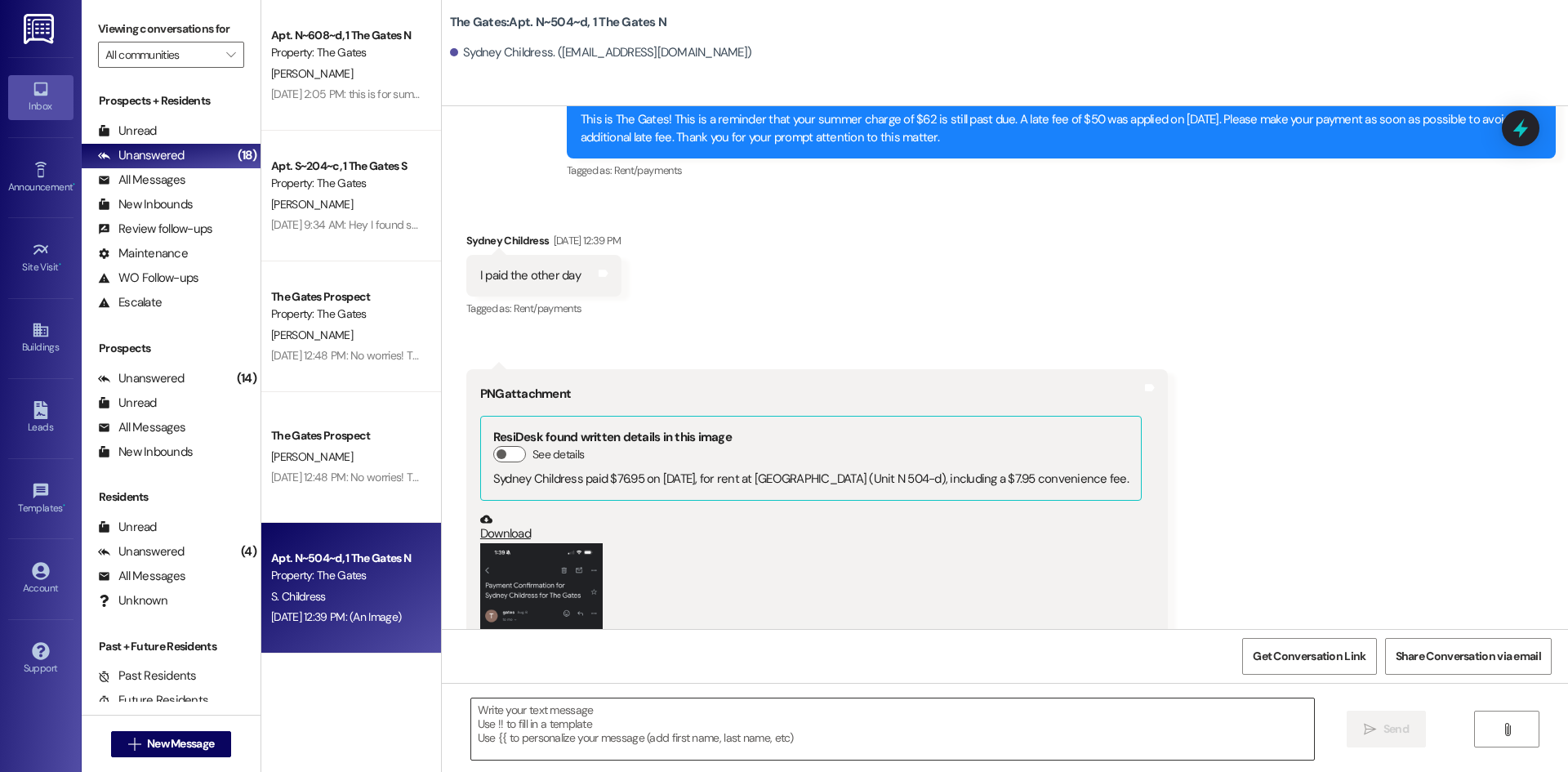
click at [540, 728] on textarea at bounding box center [893, 729] width 843 height 62
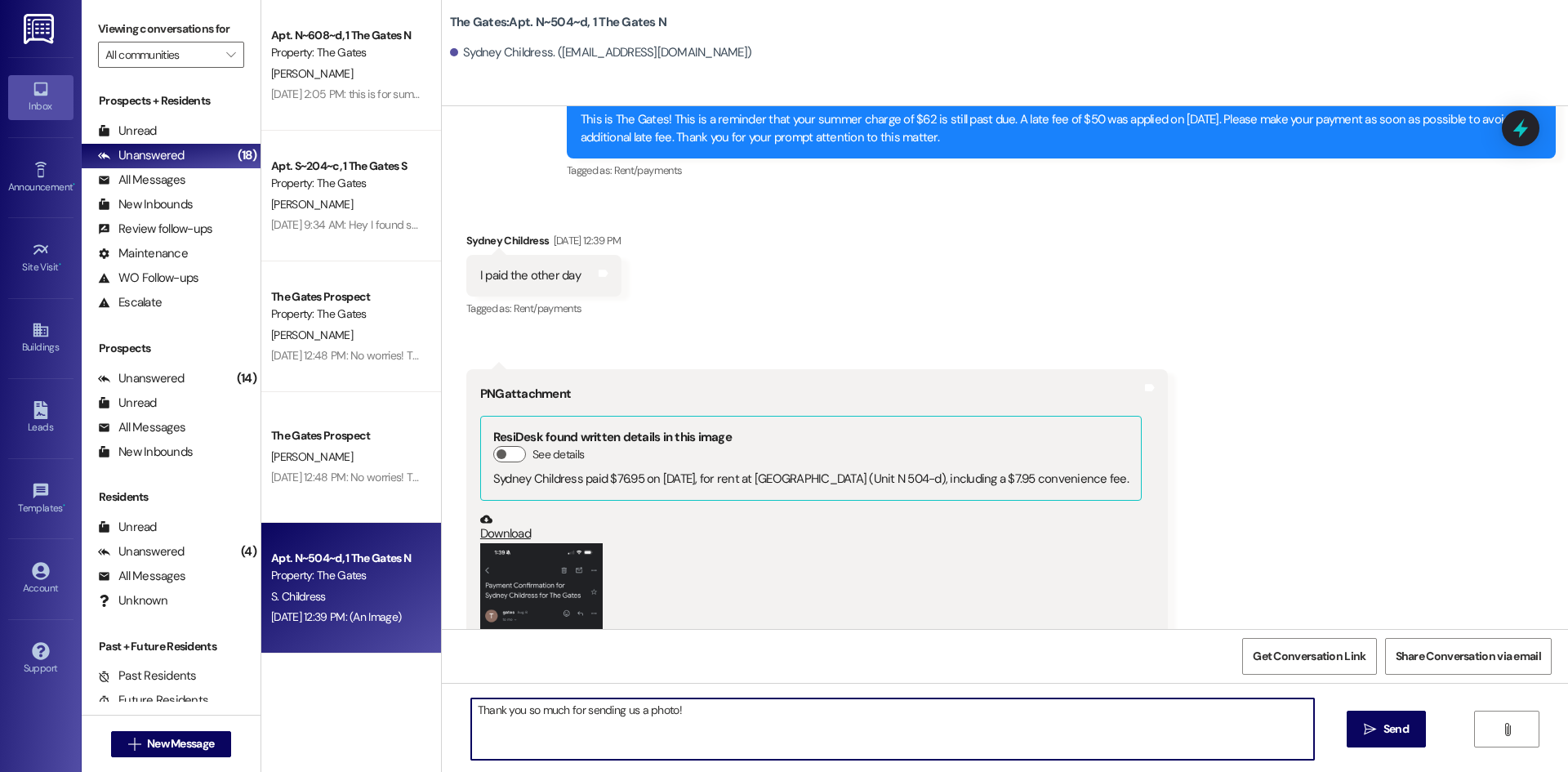
type textarea "Thank you so much for sending us a photo!"
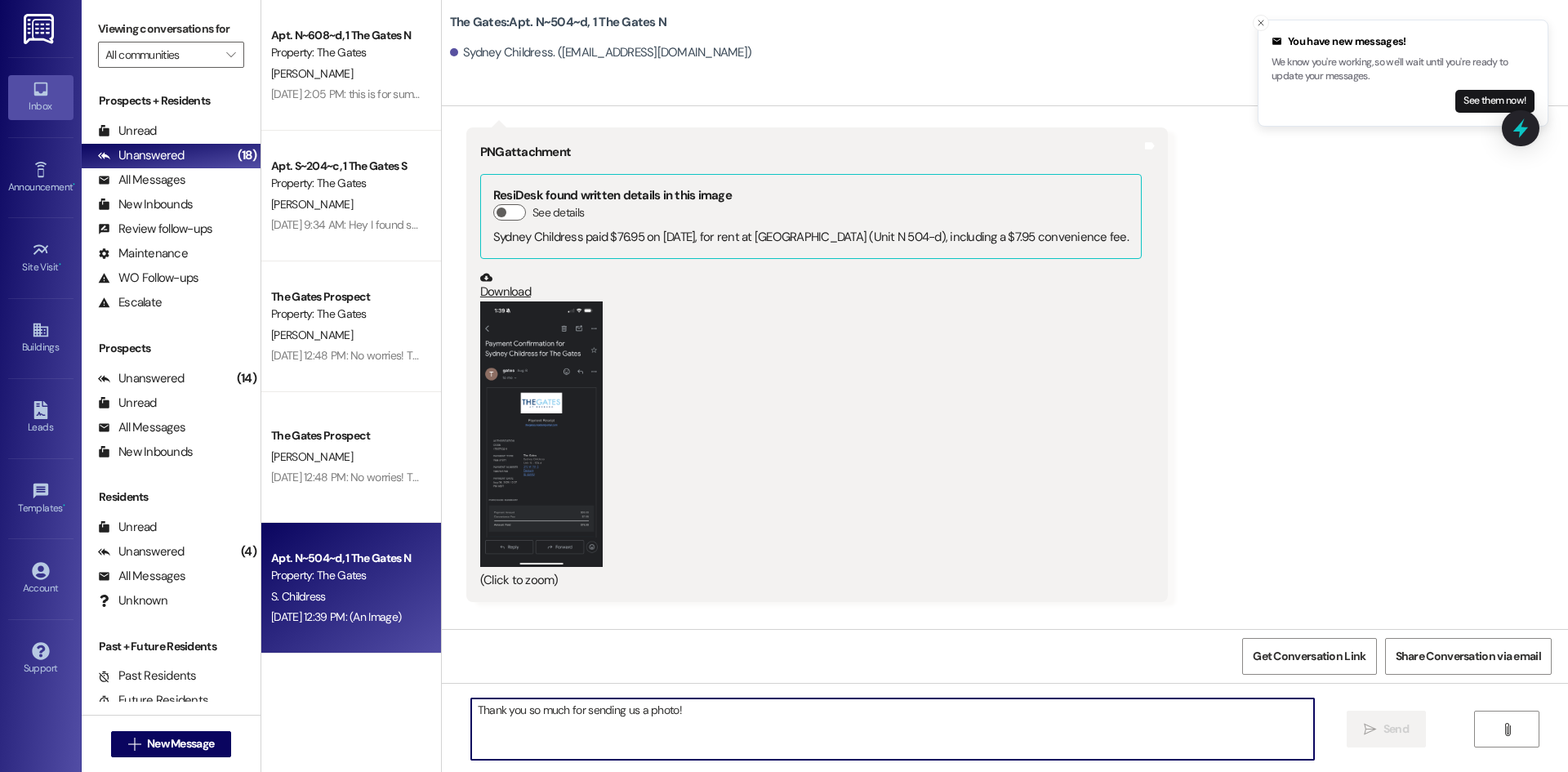
scroll to position [13819, 0]
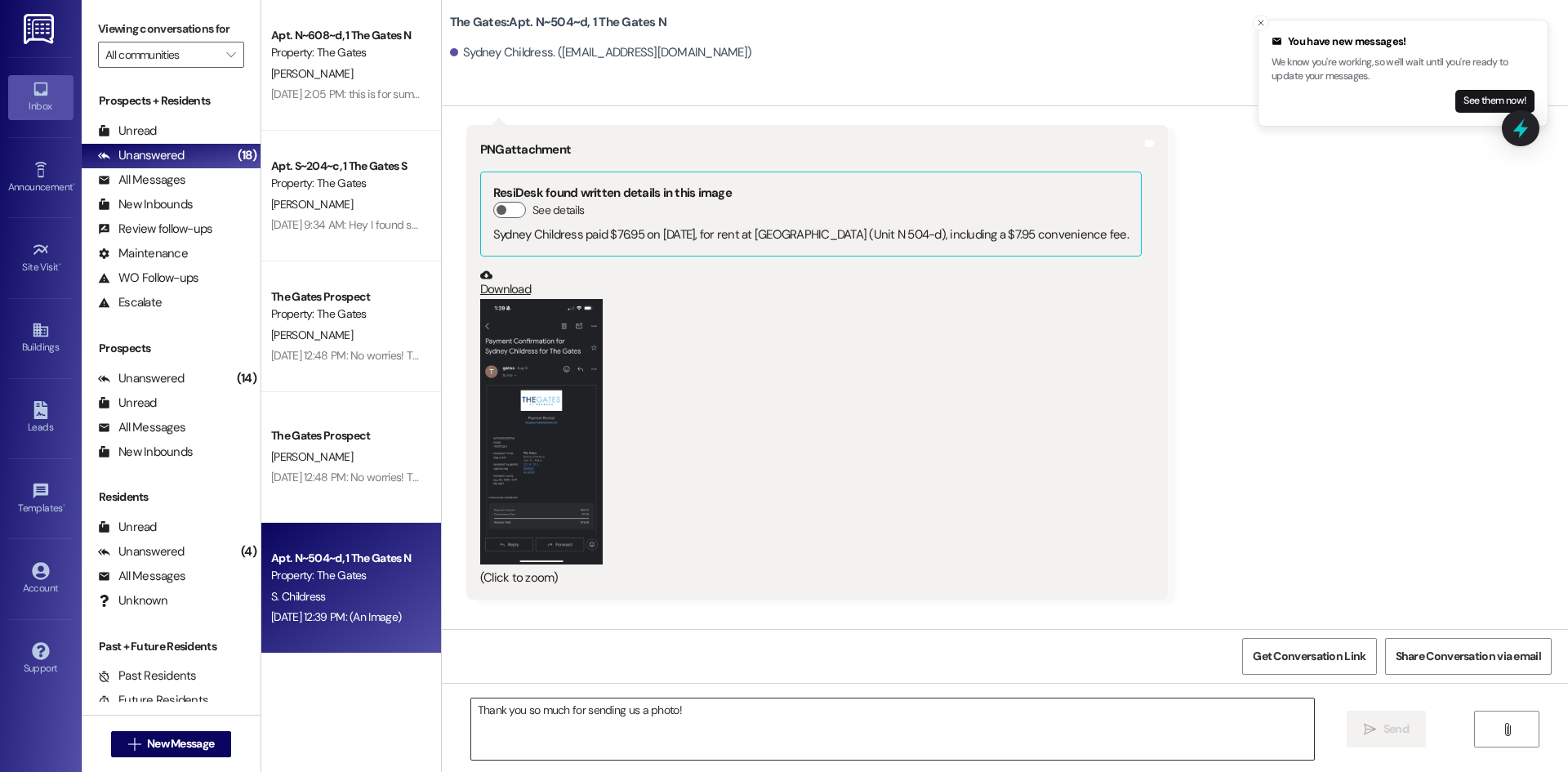
click at [530, 717] on textarea "Thank you so much for sending us a photo!" at bounding box center [893, 729] width 843 height 62
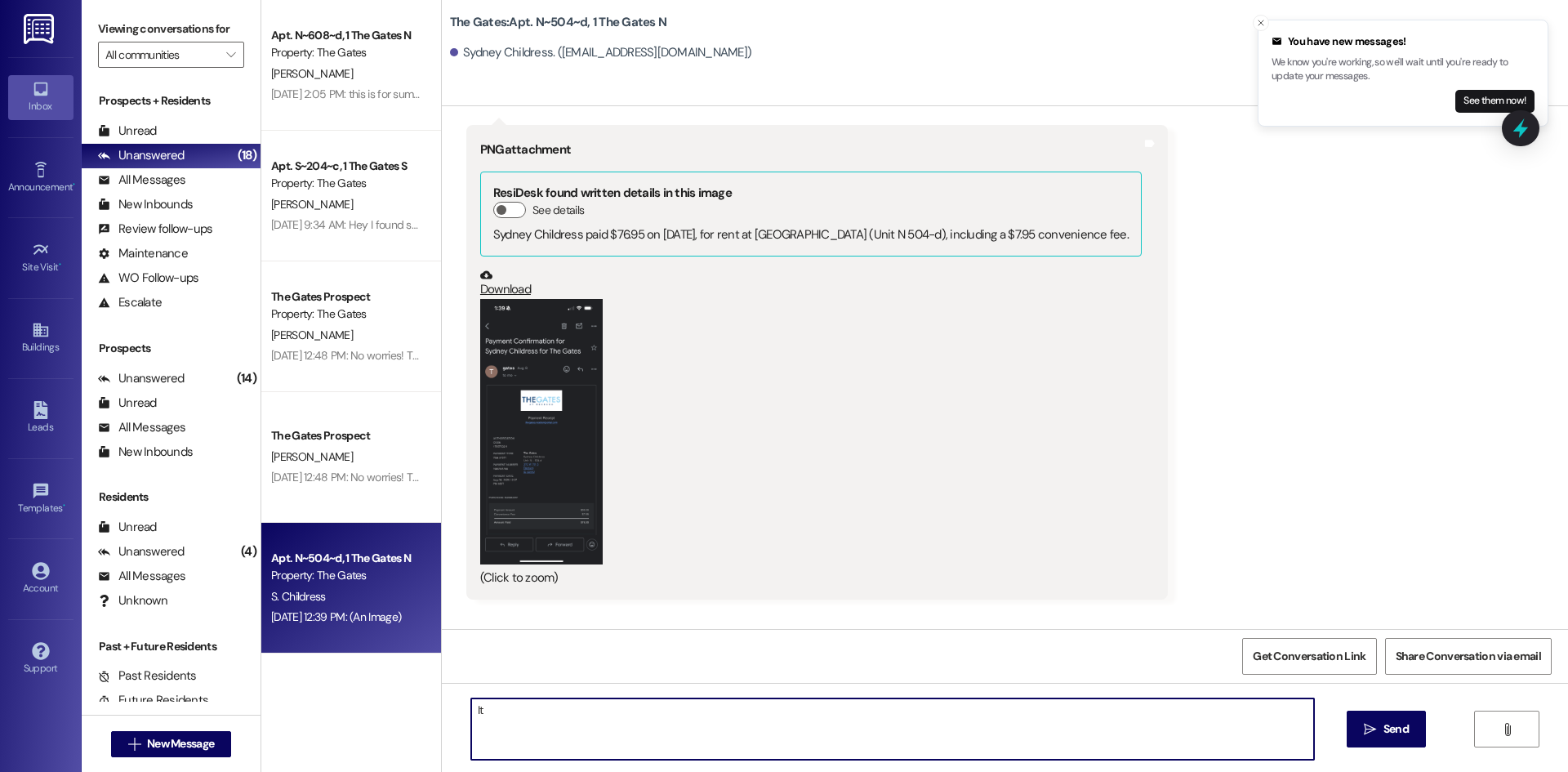
type textarea "I"
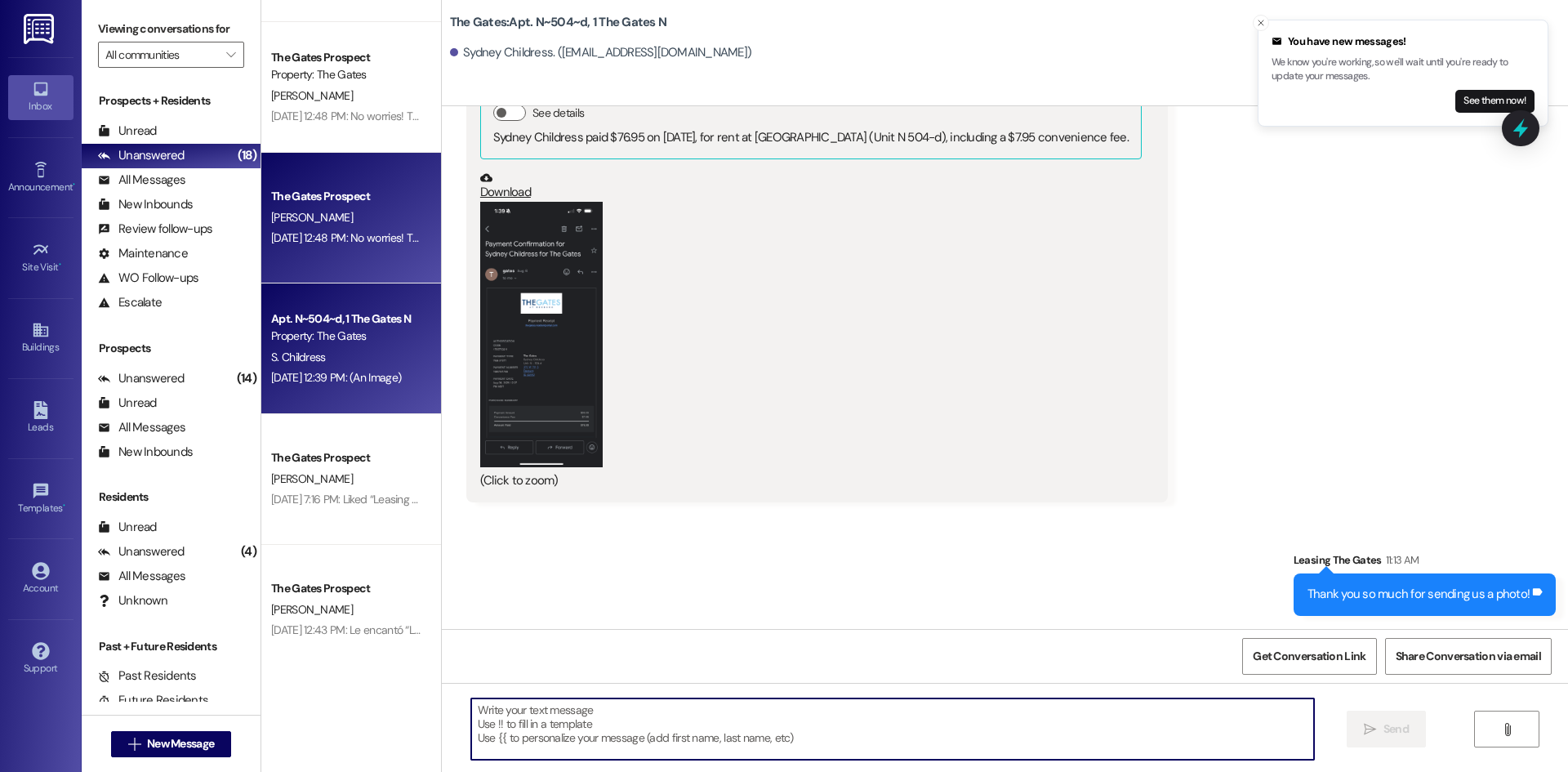
scroll to position [408, 0]
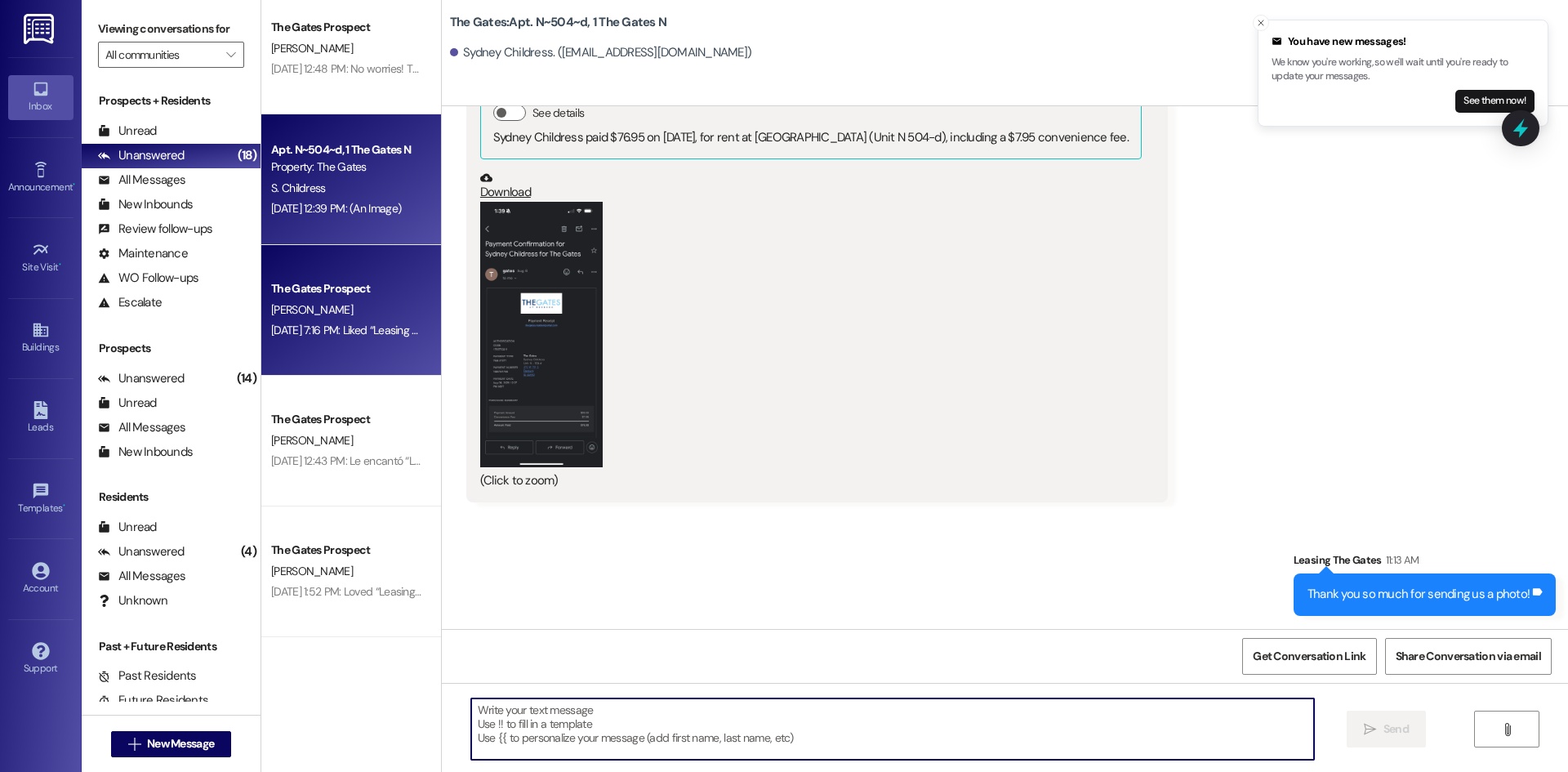
click at [341, 354] on div "The Gates Prospect [PERSON_NAME] [DATE] 7:16 PM: Liked “Leasing The Gates (The …" at bounding box center [351, 310] width 180 height 131
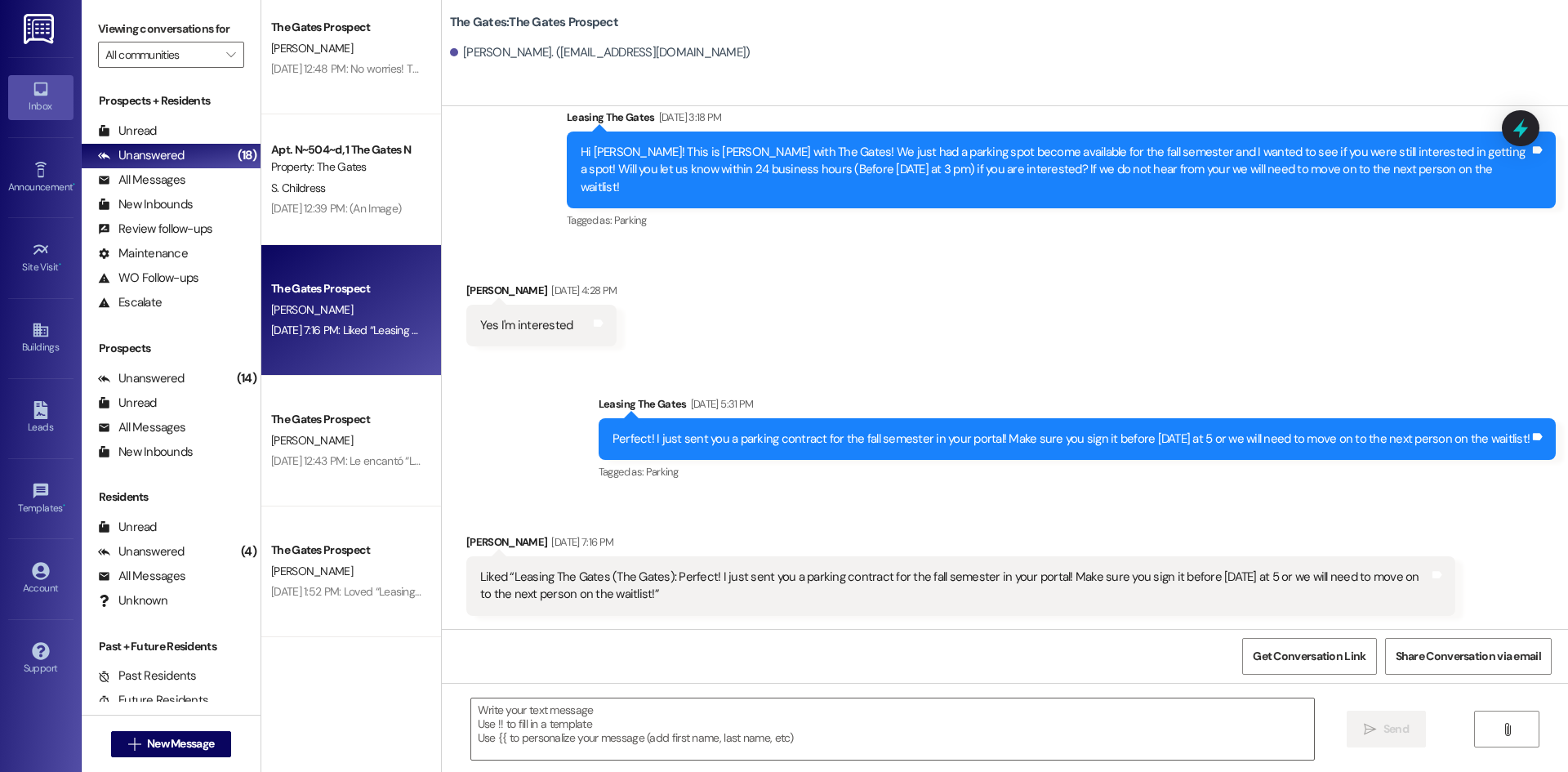
scroll to position [2348, 0]
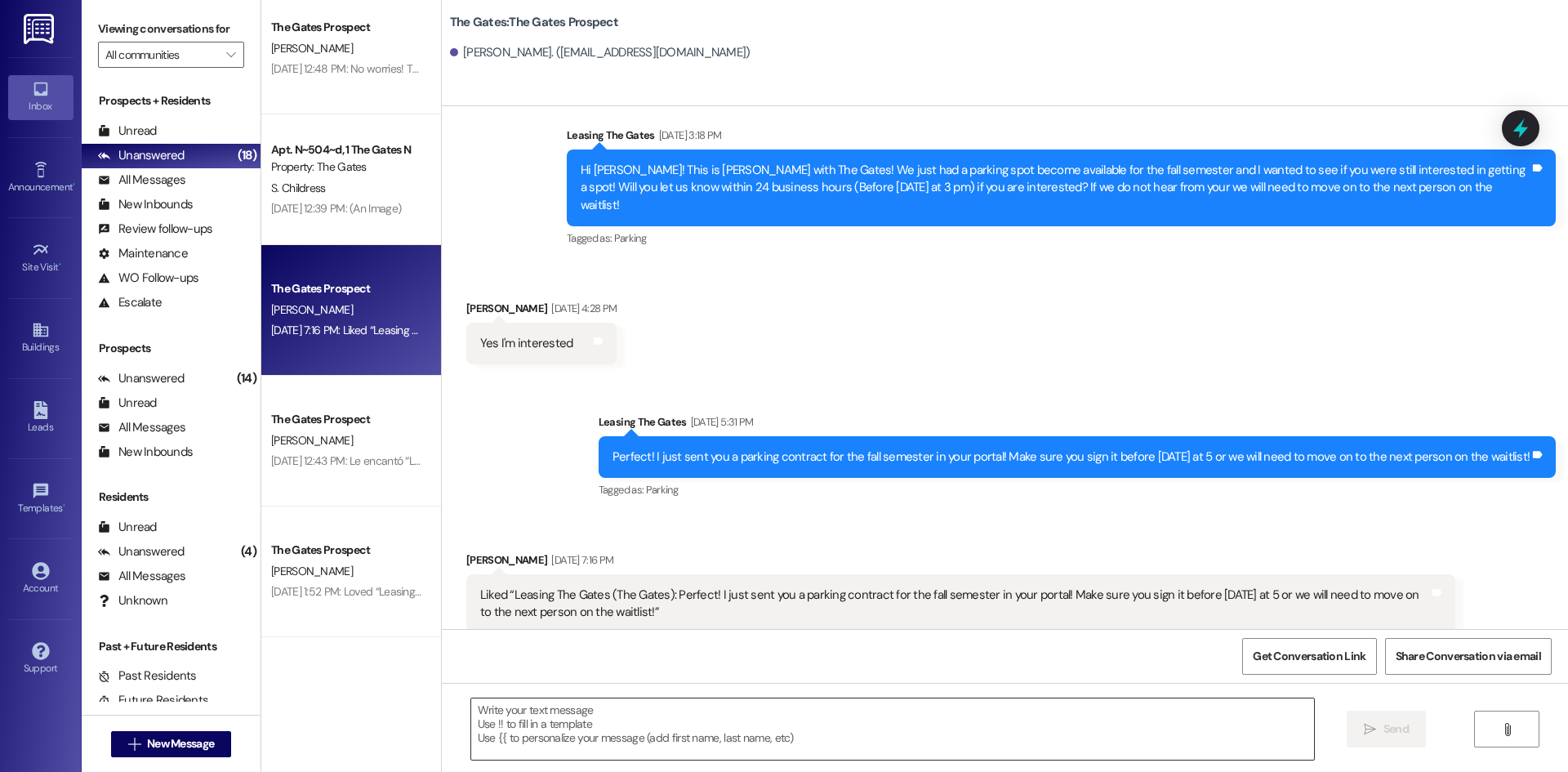
click at [650, 739] on textarea at bounding box center [893, 729] width 843 height 62
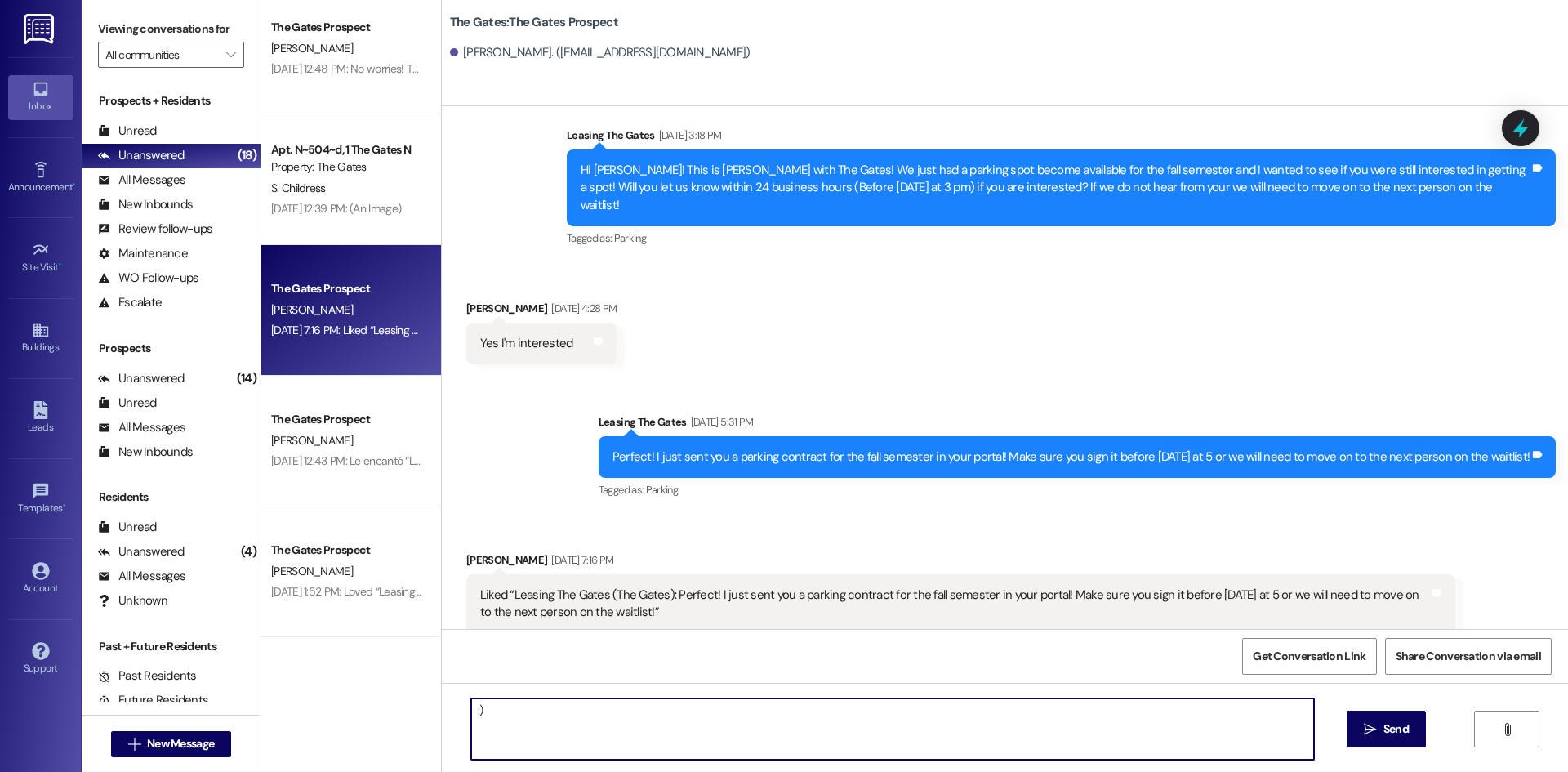
type textarea ":)0"
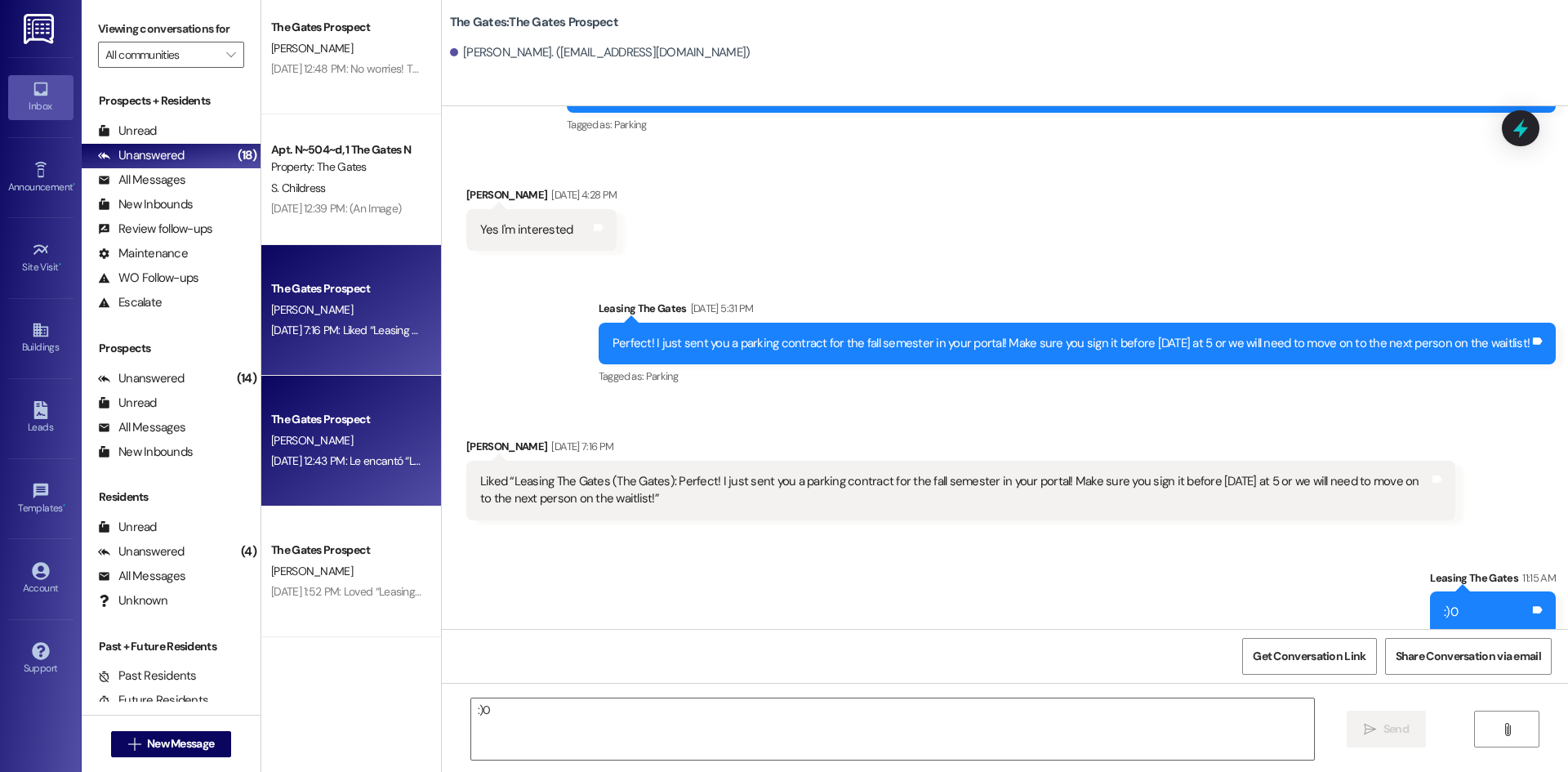
click at [390, 440] on div "[PERSON_NAME]" at bounding box center [346, 441] width 154 height 21
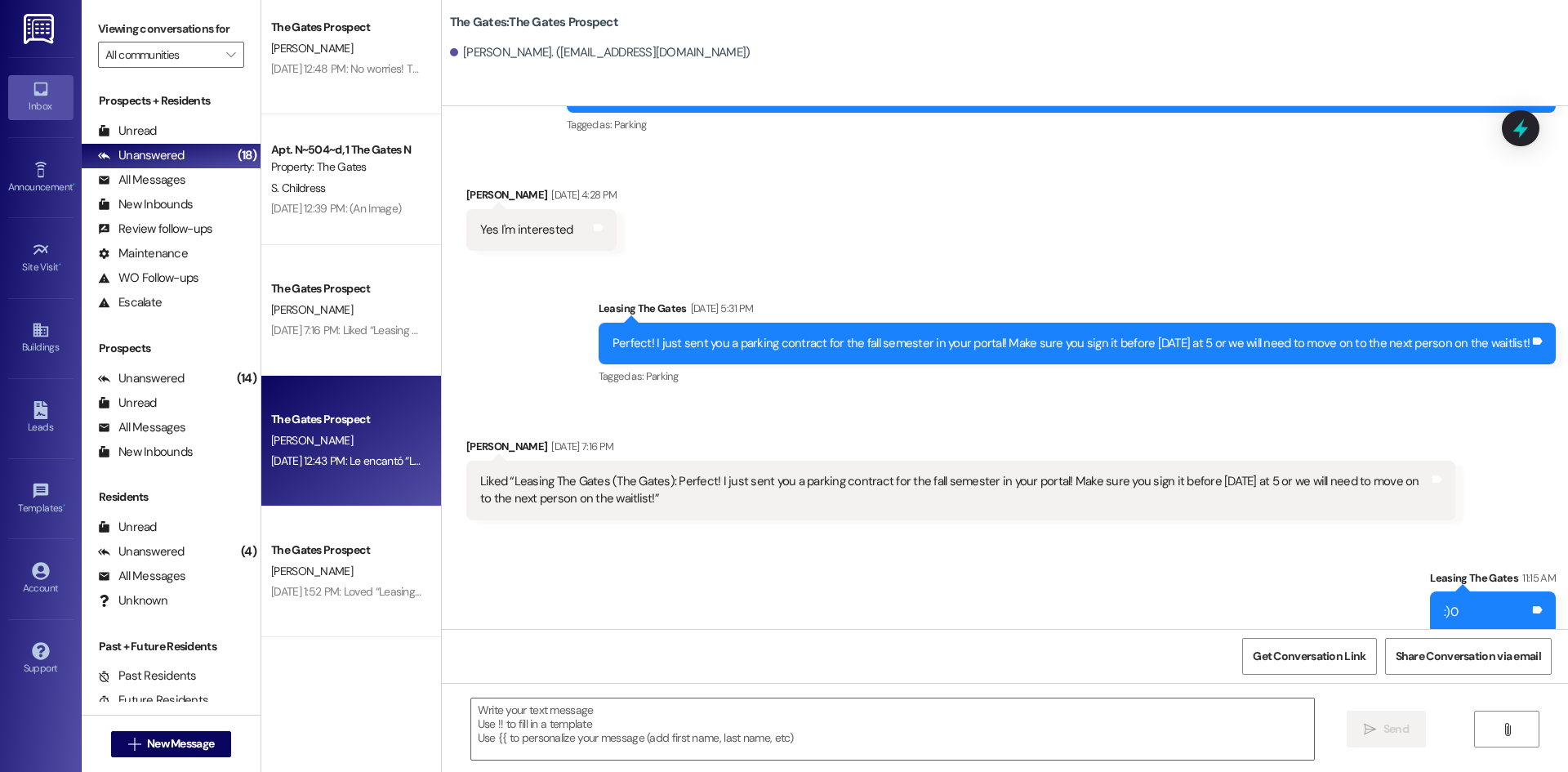
scroll to position [1137, 0]
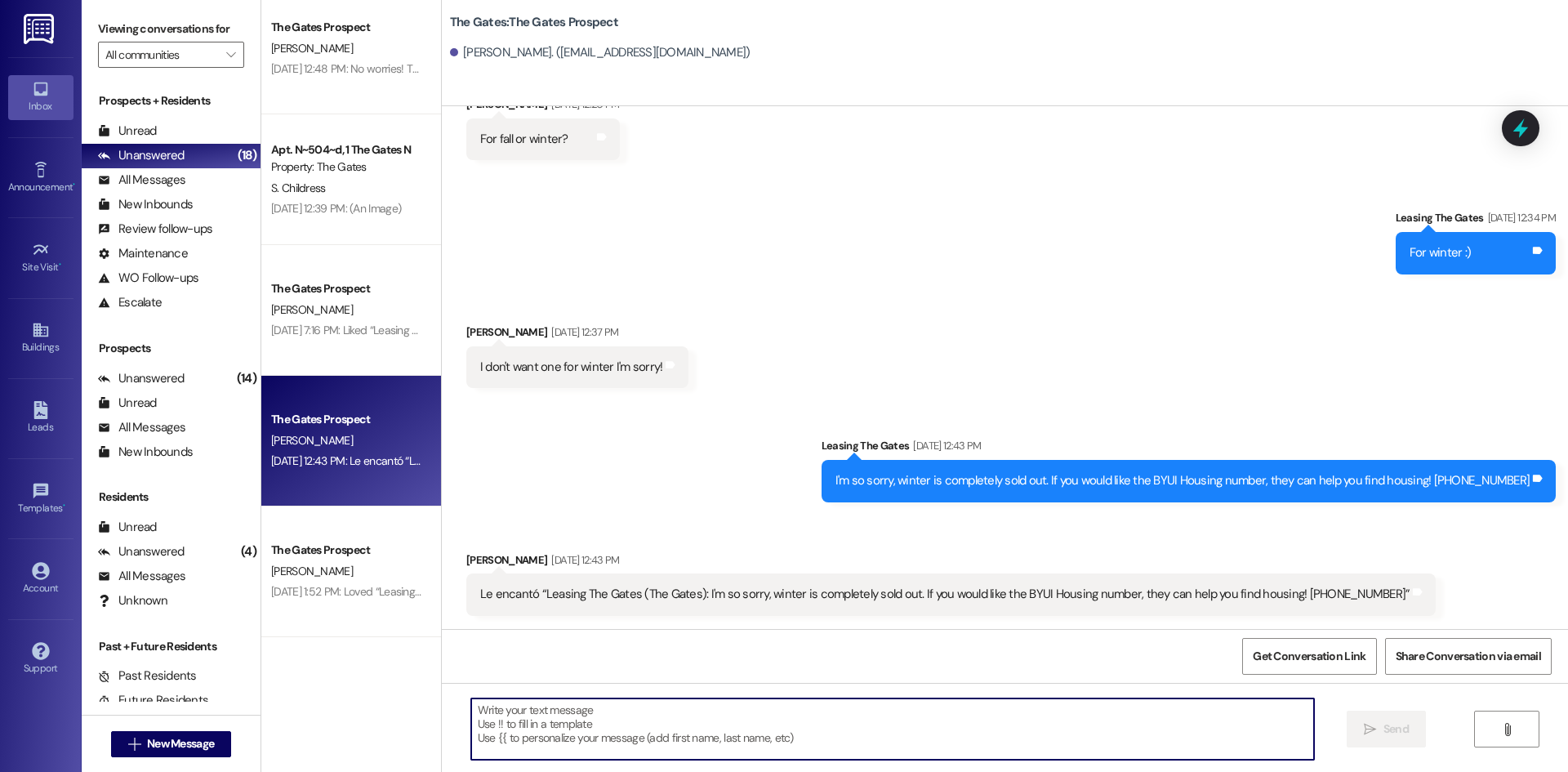
click at [487, 720] on textarea at bounding box center [893, 729] width 843 height 62
type textarea ":))"
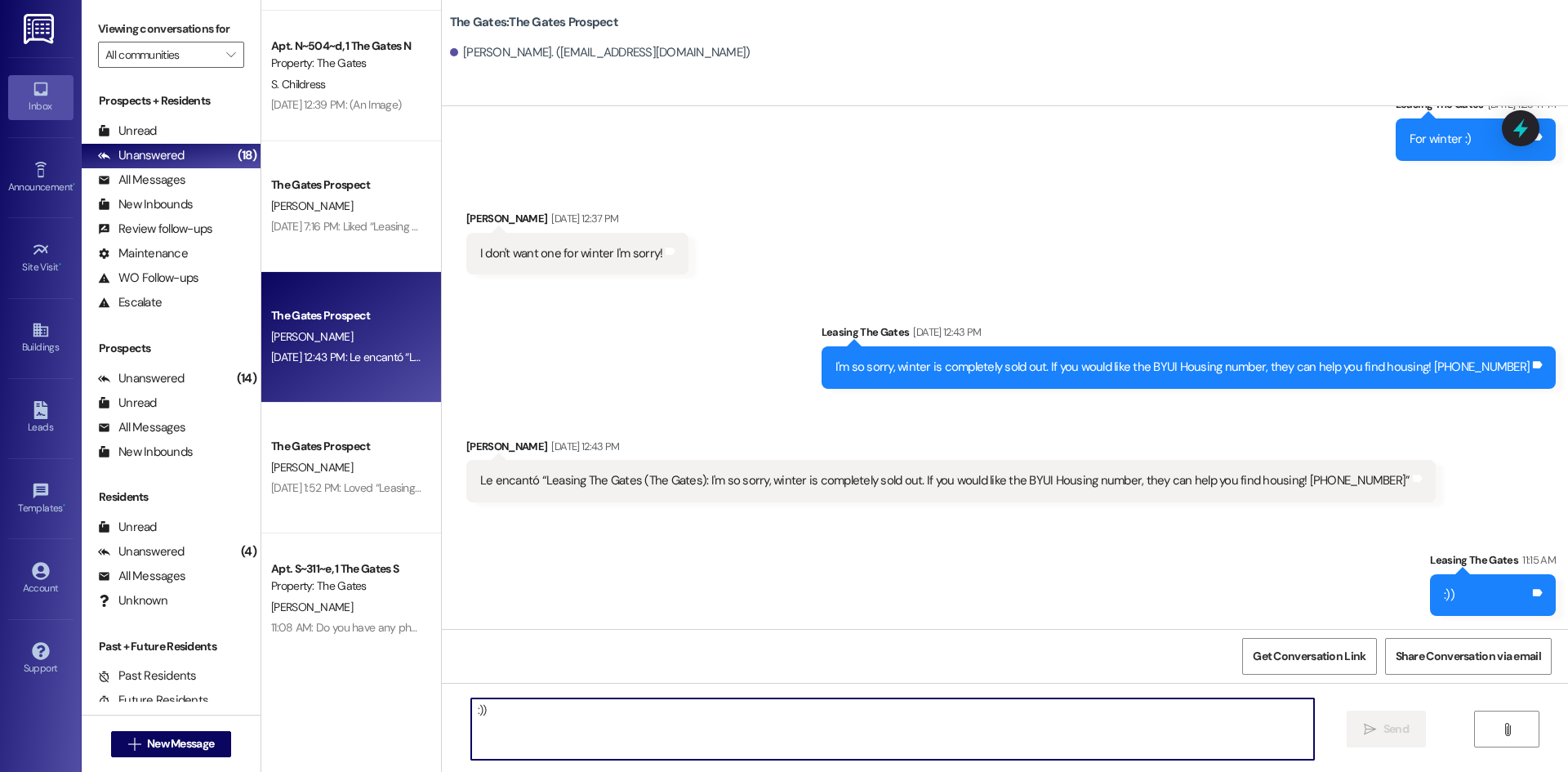
scroll to position [735, 0]
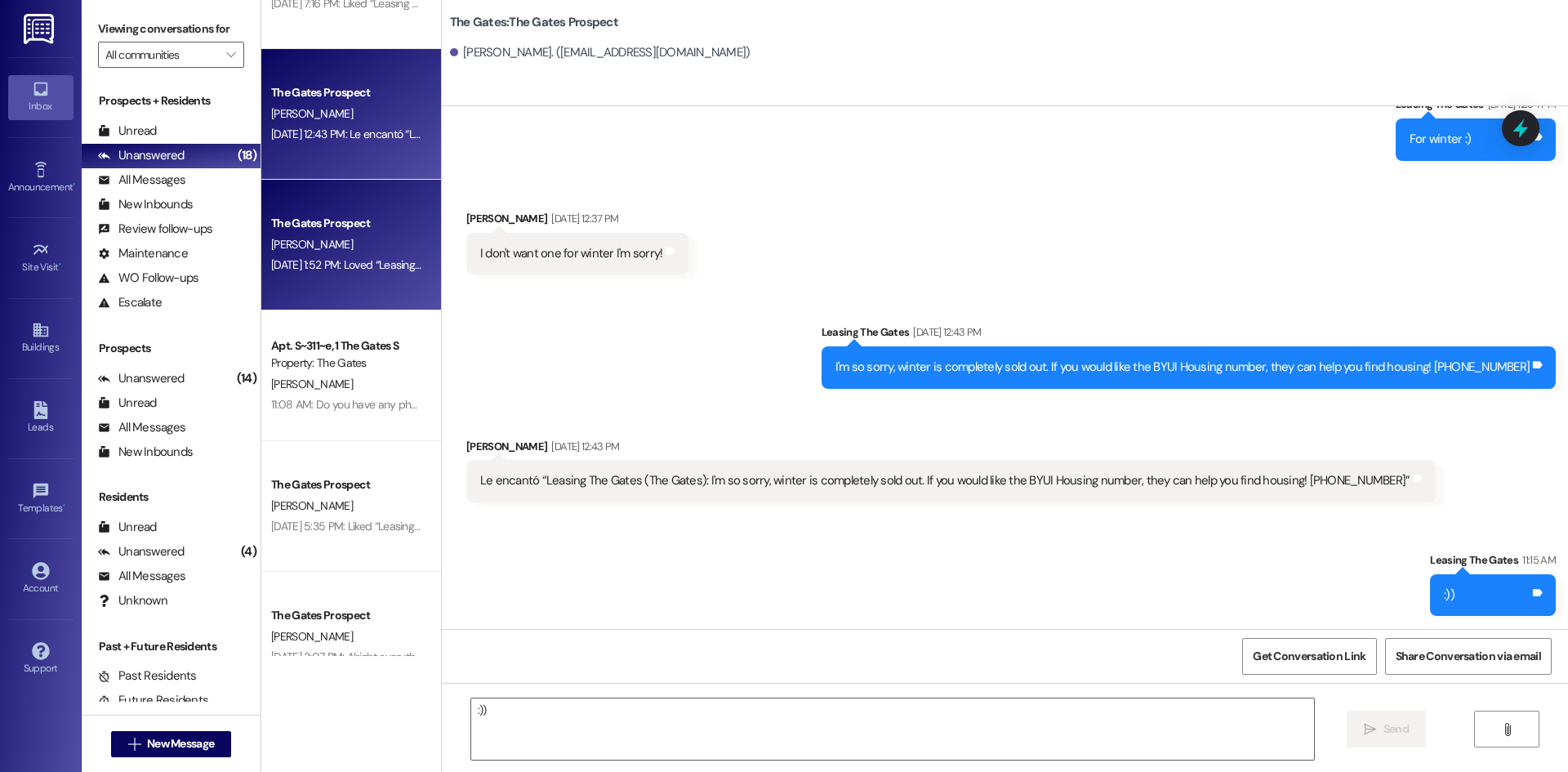
click at [305, 222] on div "The Gates Prospect" at bounding box center [346, 223] width 151 height 17
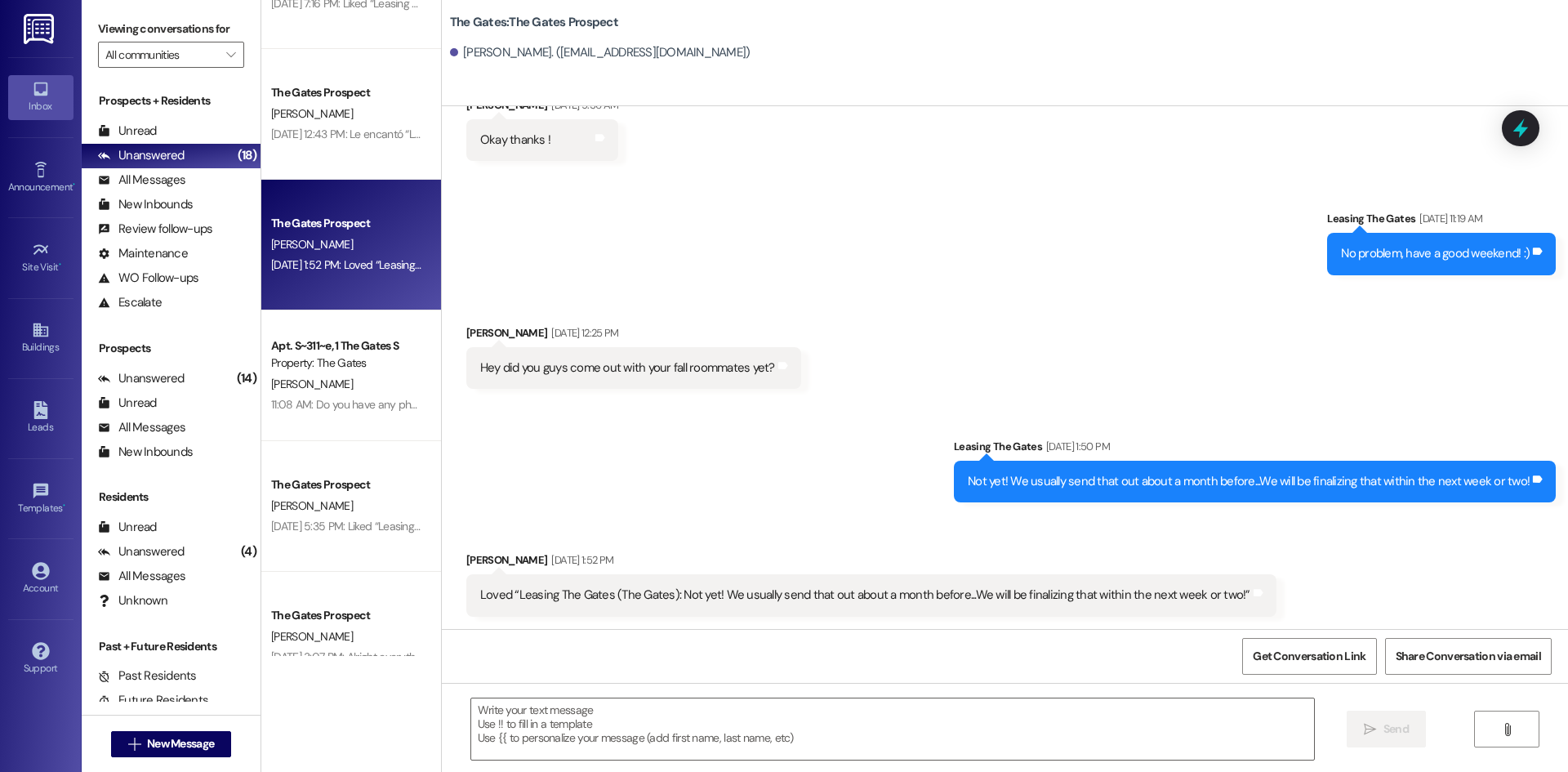
scroll to position [4824, 0]
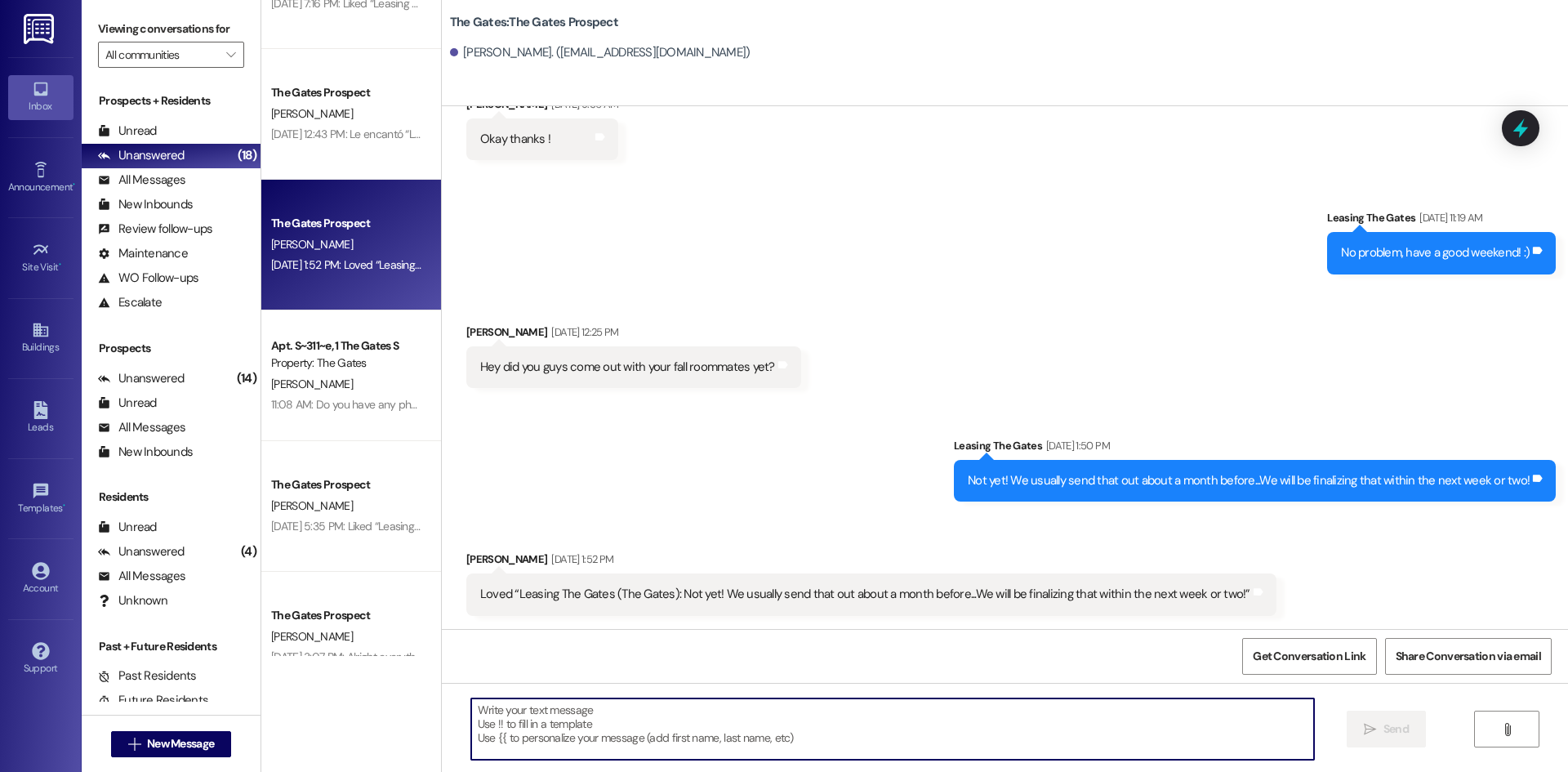
click at [751, 735] on textarea at bounding box center [893, 729] width 843 height 62
type textarea ":))"
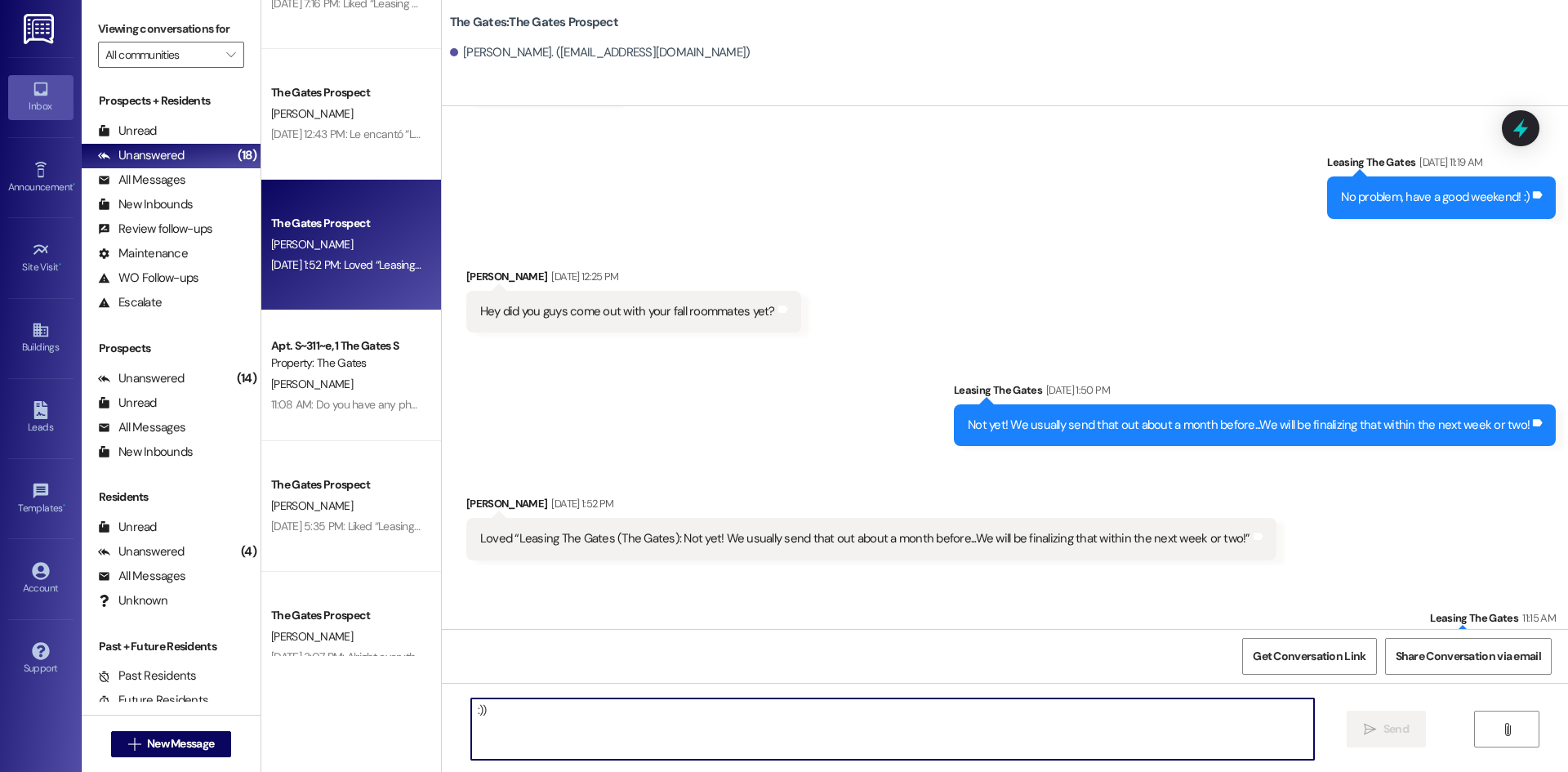
scroll to position [4937, 0]
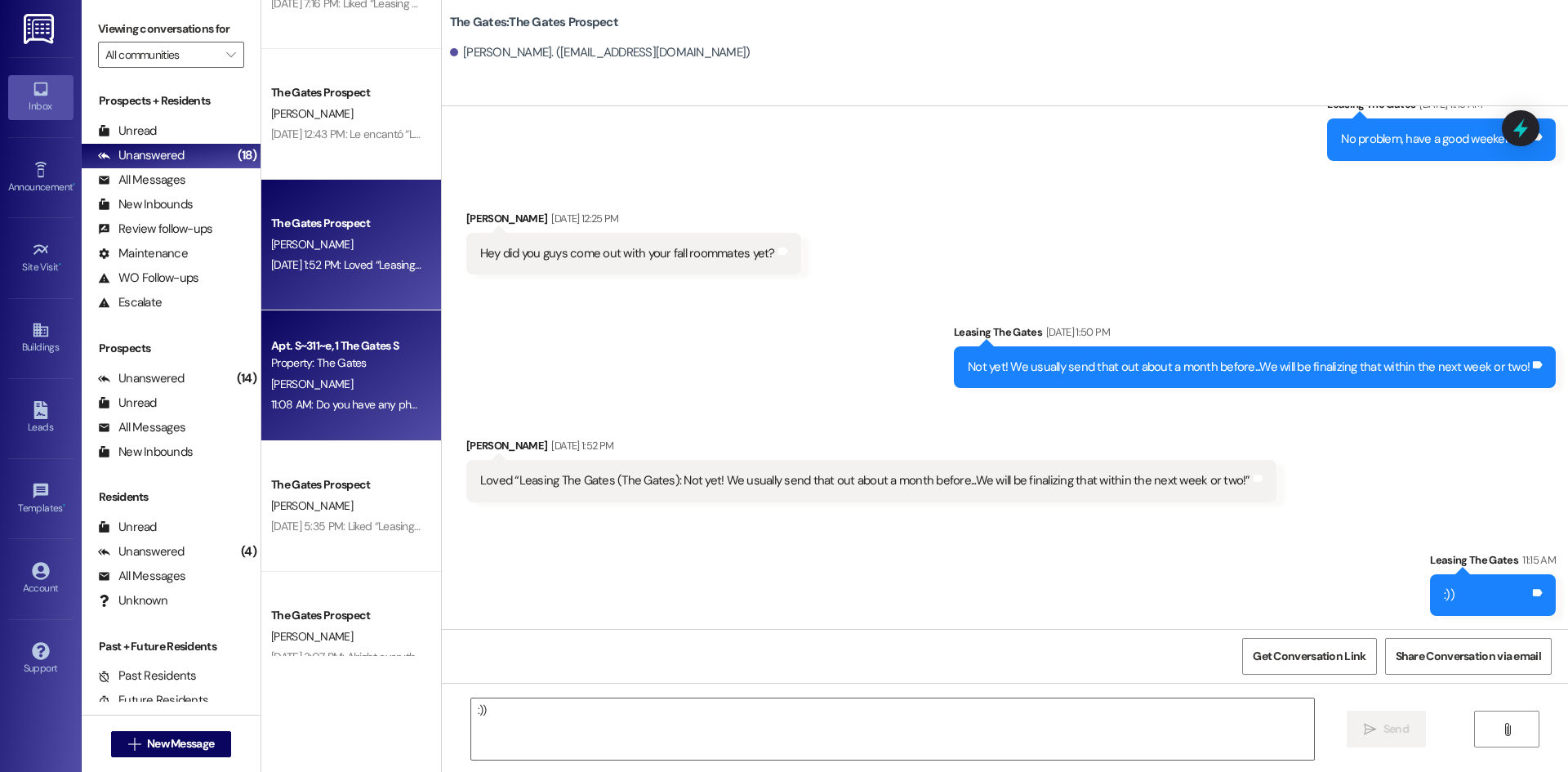
click at [335, 321] on div "Apt. S~311~e, 1 The Gates S Property: The Gates [PERSON_NAME] 11:08 AM: Do you …" at bounding box center [351, 376] width 180 height 131
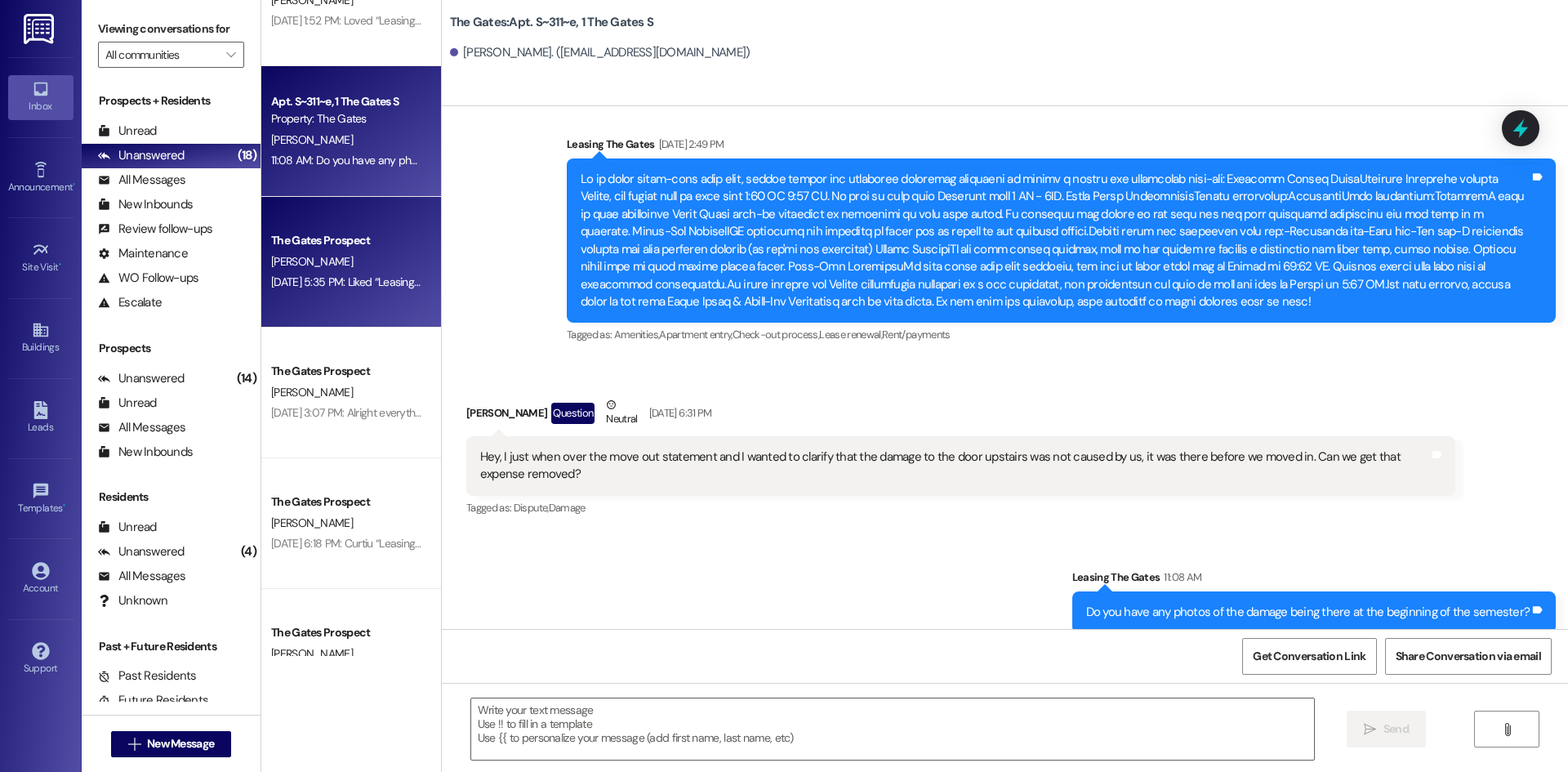
scroll to position [980, 0]
click at [342, 280] on div "[DATE] 5:35 PM: Liked “Leasing The Gates (The Gates): Thank you for letting us …" at bounding box center [473, 281] width 403 height 15
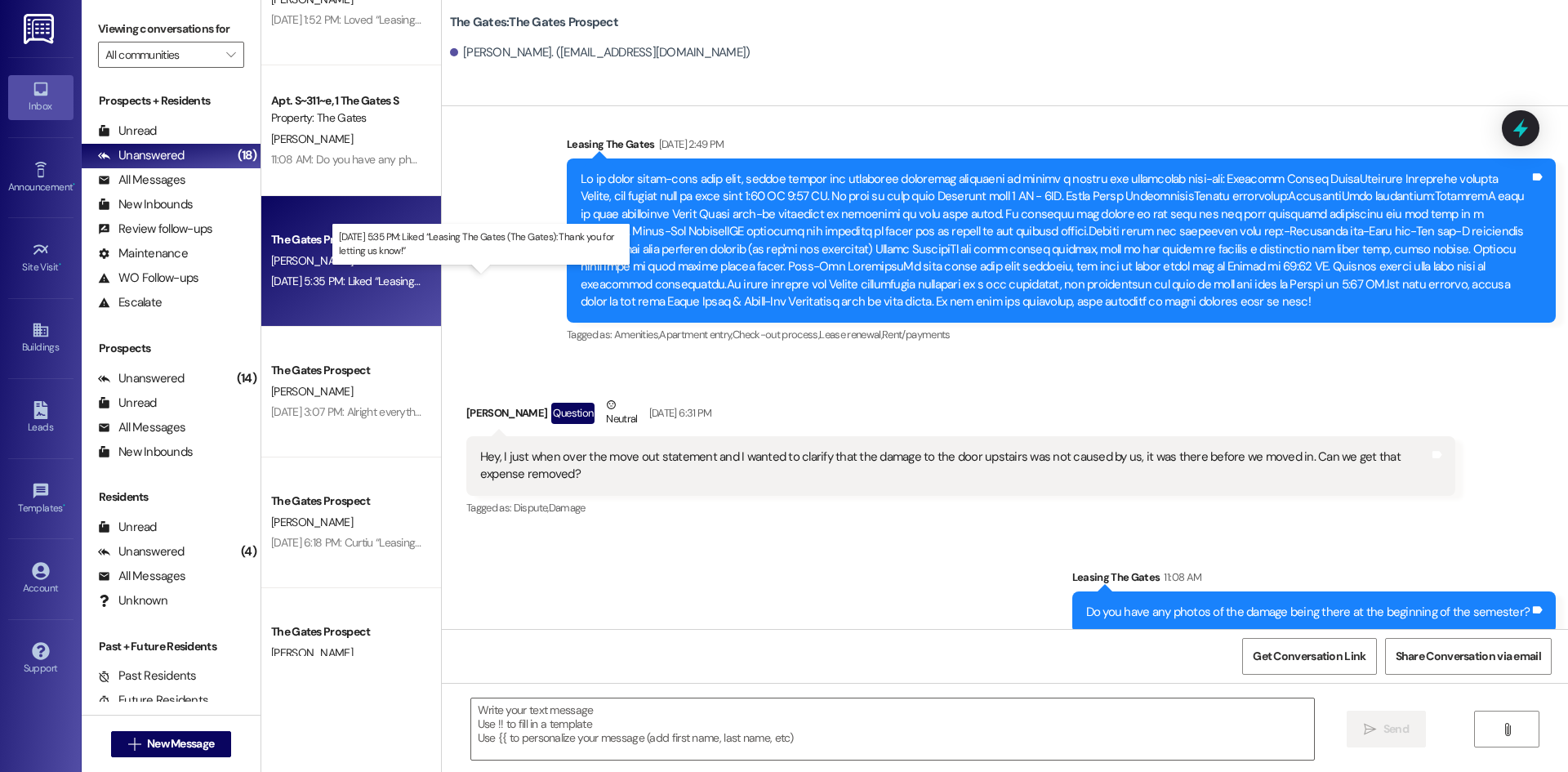
scroll to position [77, 0]
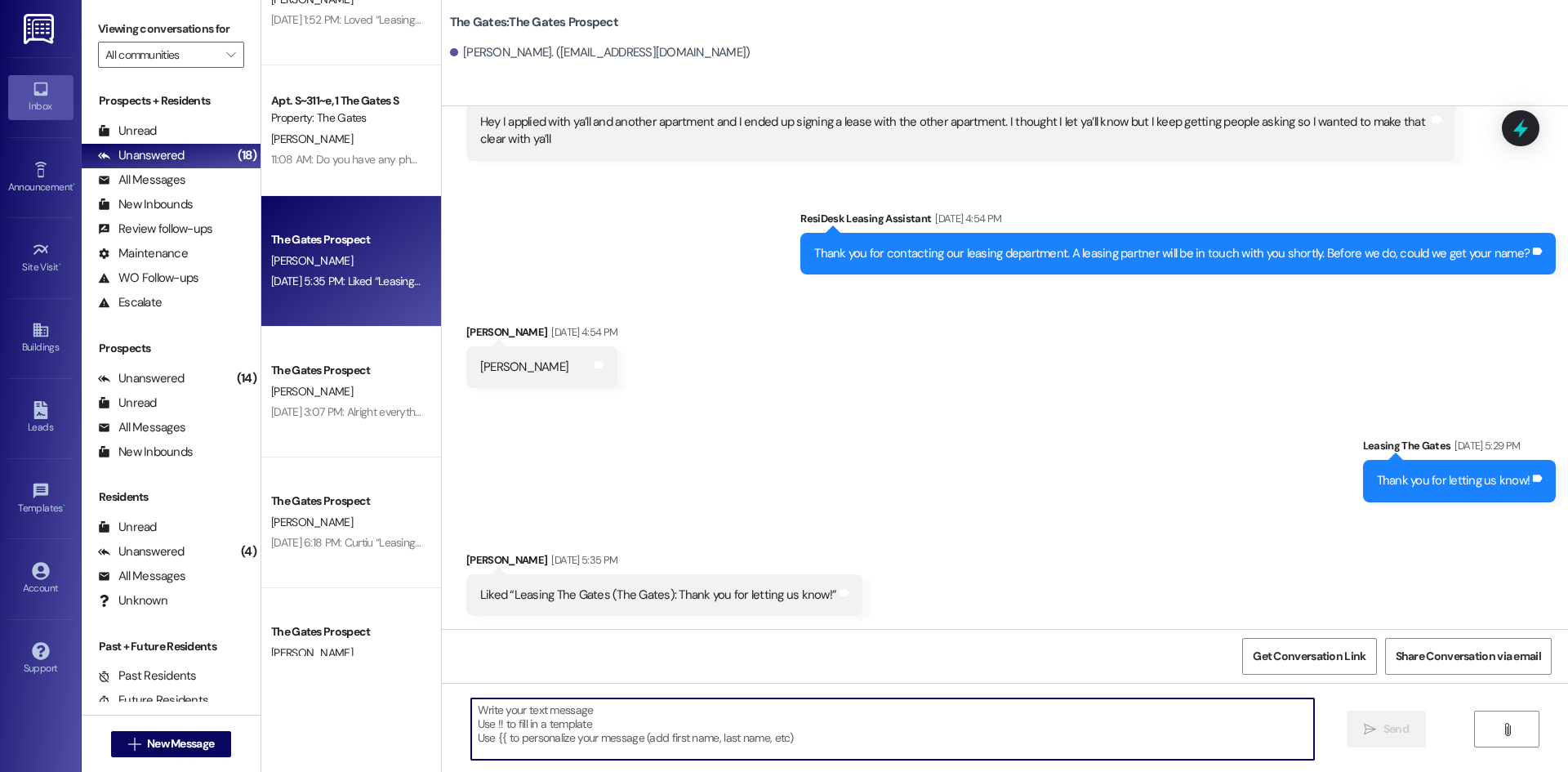
click at [549, 724] on textarea at bounding box center [893, 729] width 843 height 62
type textarea "::"
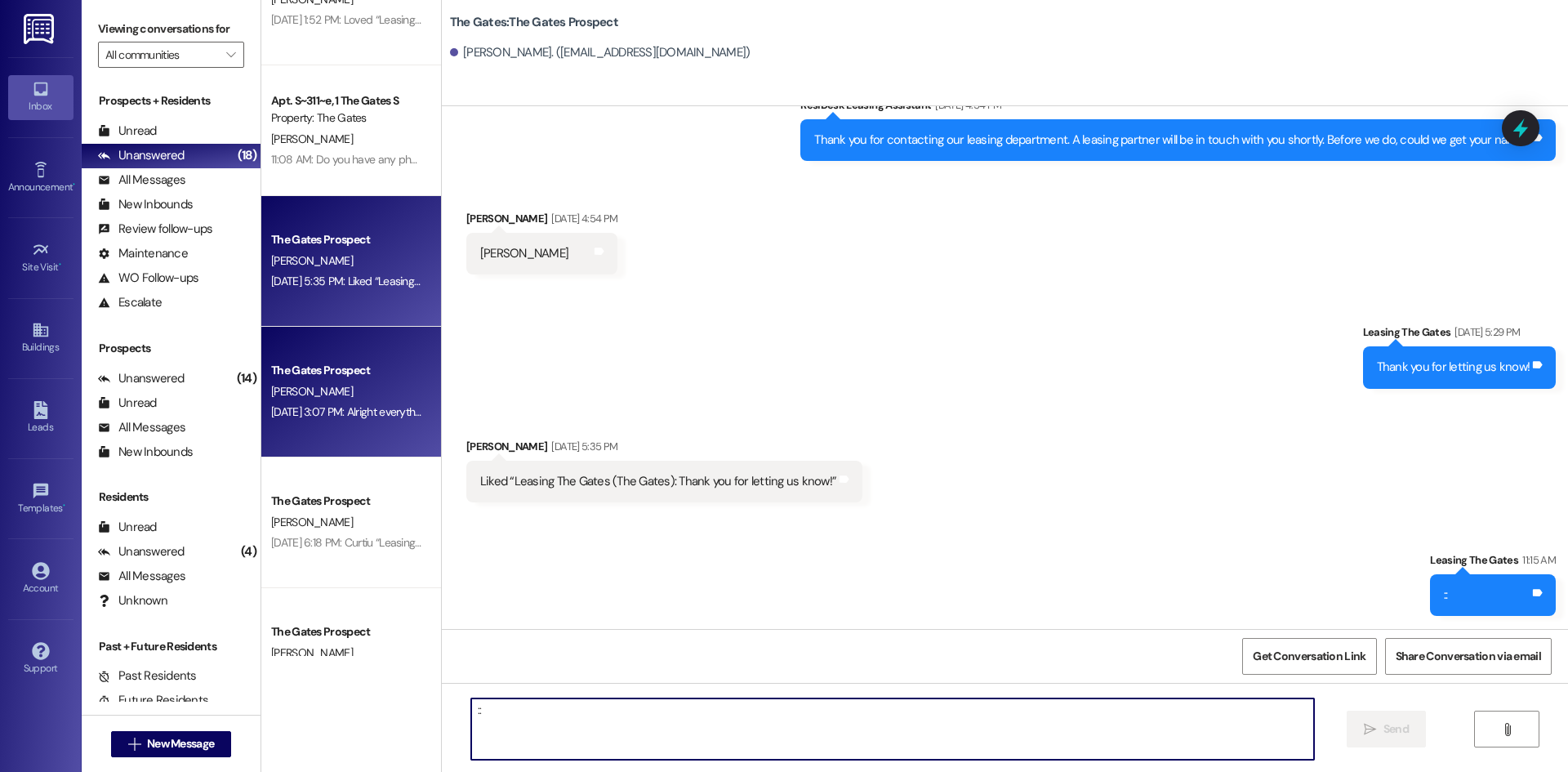
click at [357, 386] on div "[PERSON_NAME]" at bounding box center [346, 391] width 154 height 21
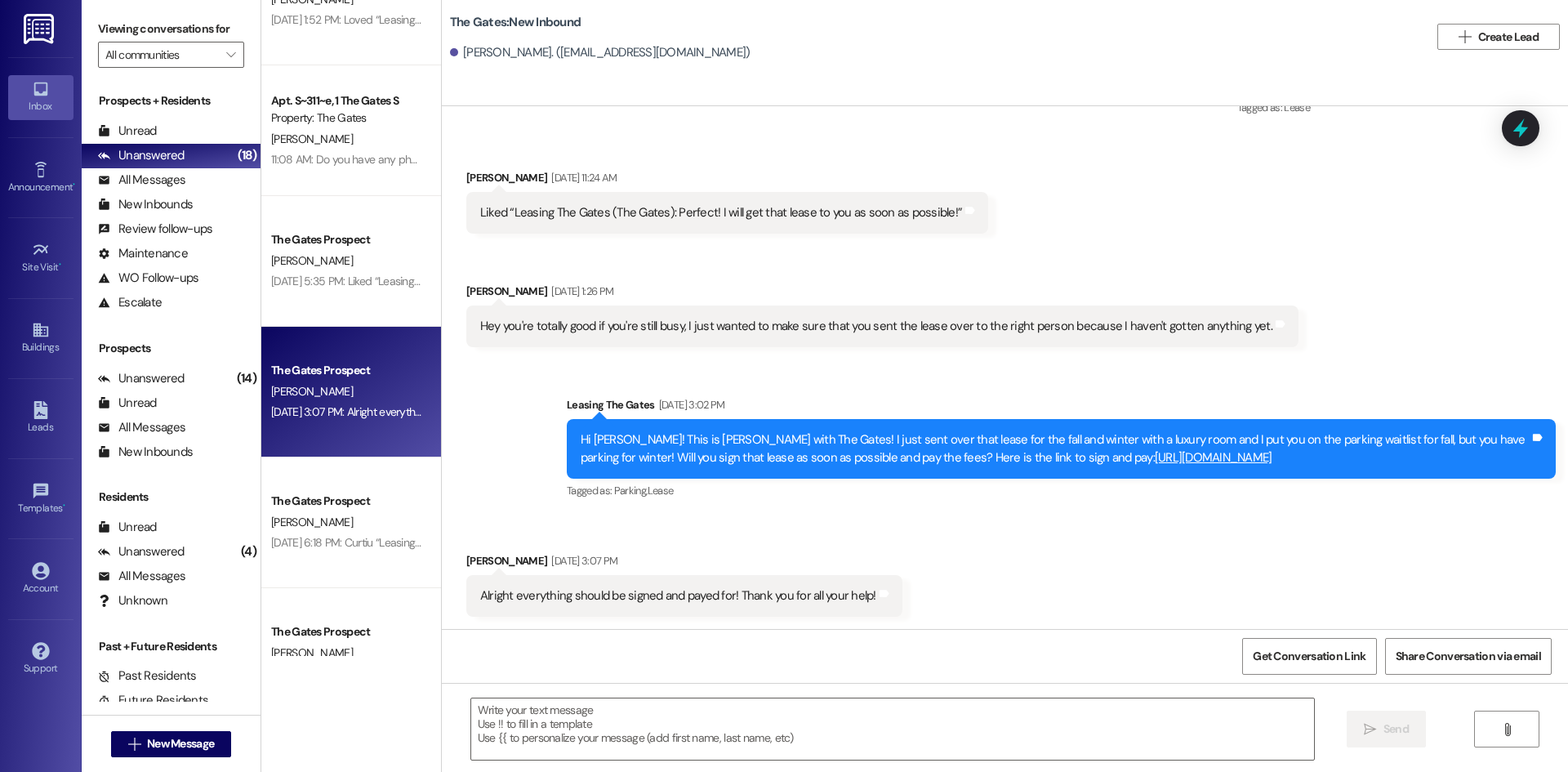
scroll to position [2523, 0]
click at [475, 734] on textarea at bounding box center [893, 729] width 843 height 62
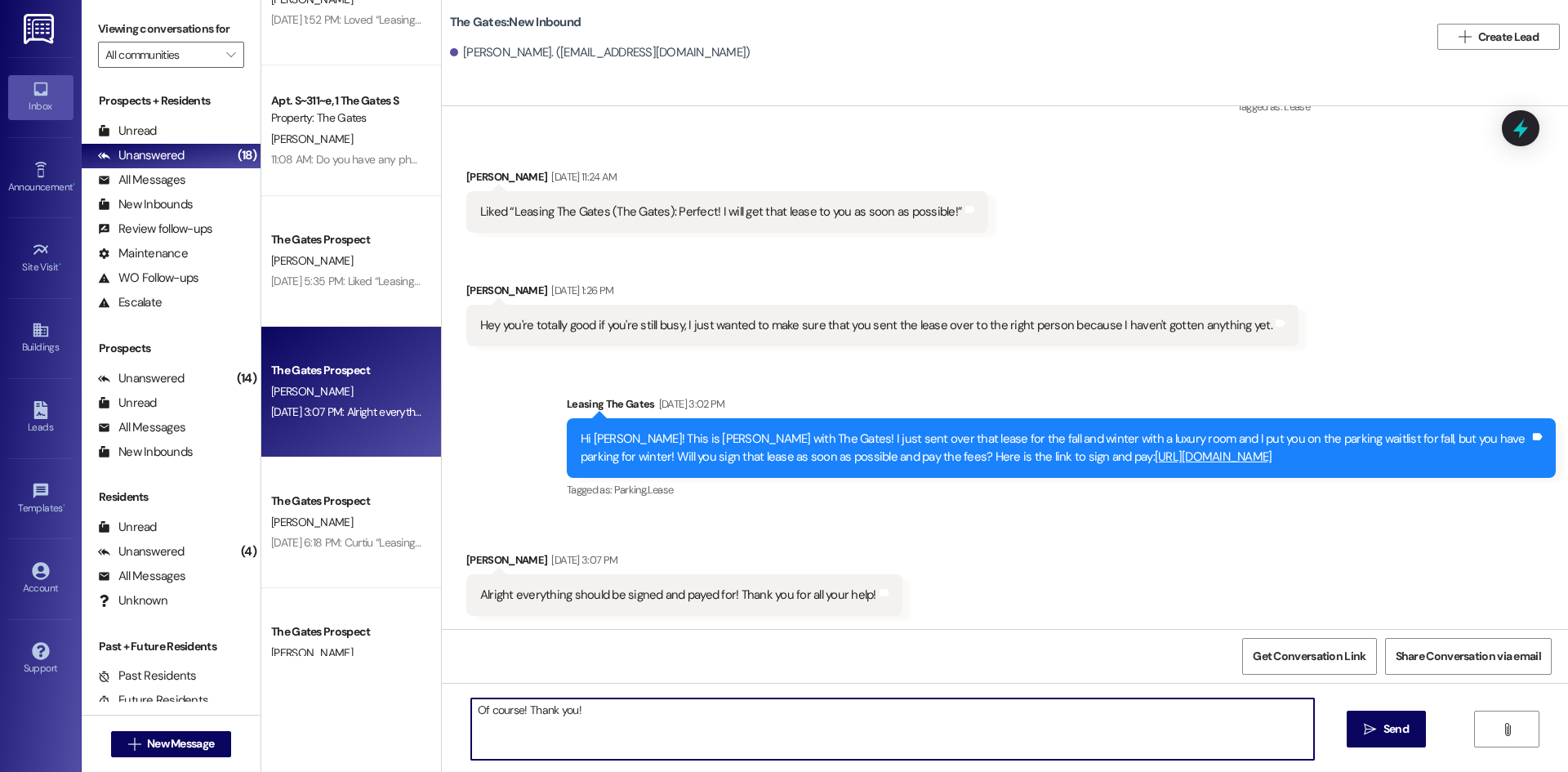
type textarea "Of course! Thank you!"
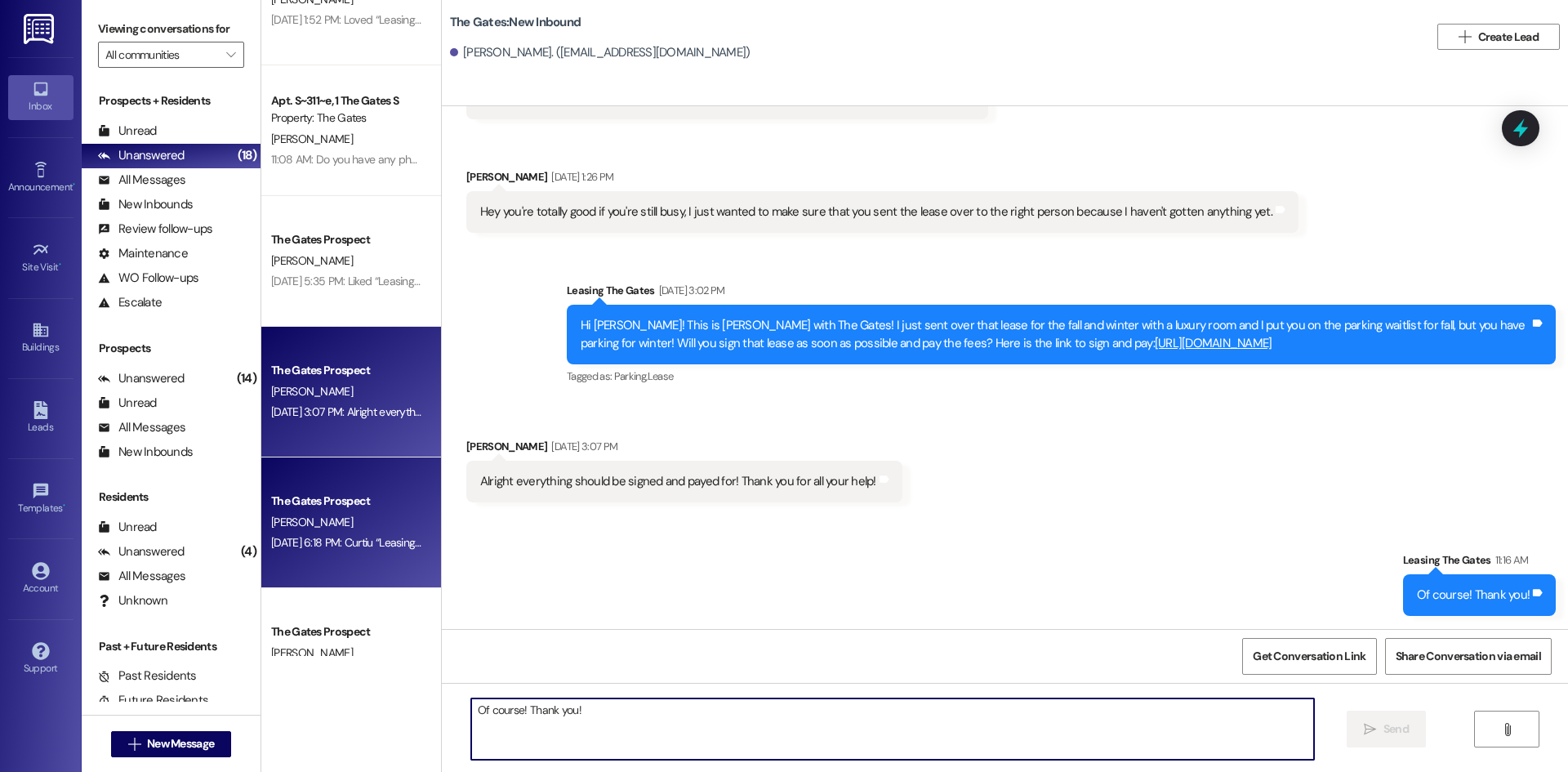
click at [315, 511] on div "The Gates Prospect" at bounding box center [346, 501] width 154 height 21
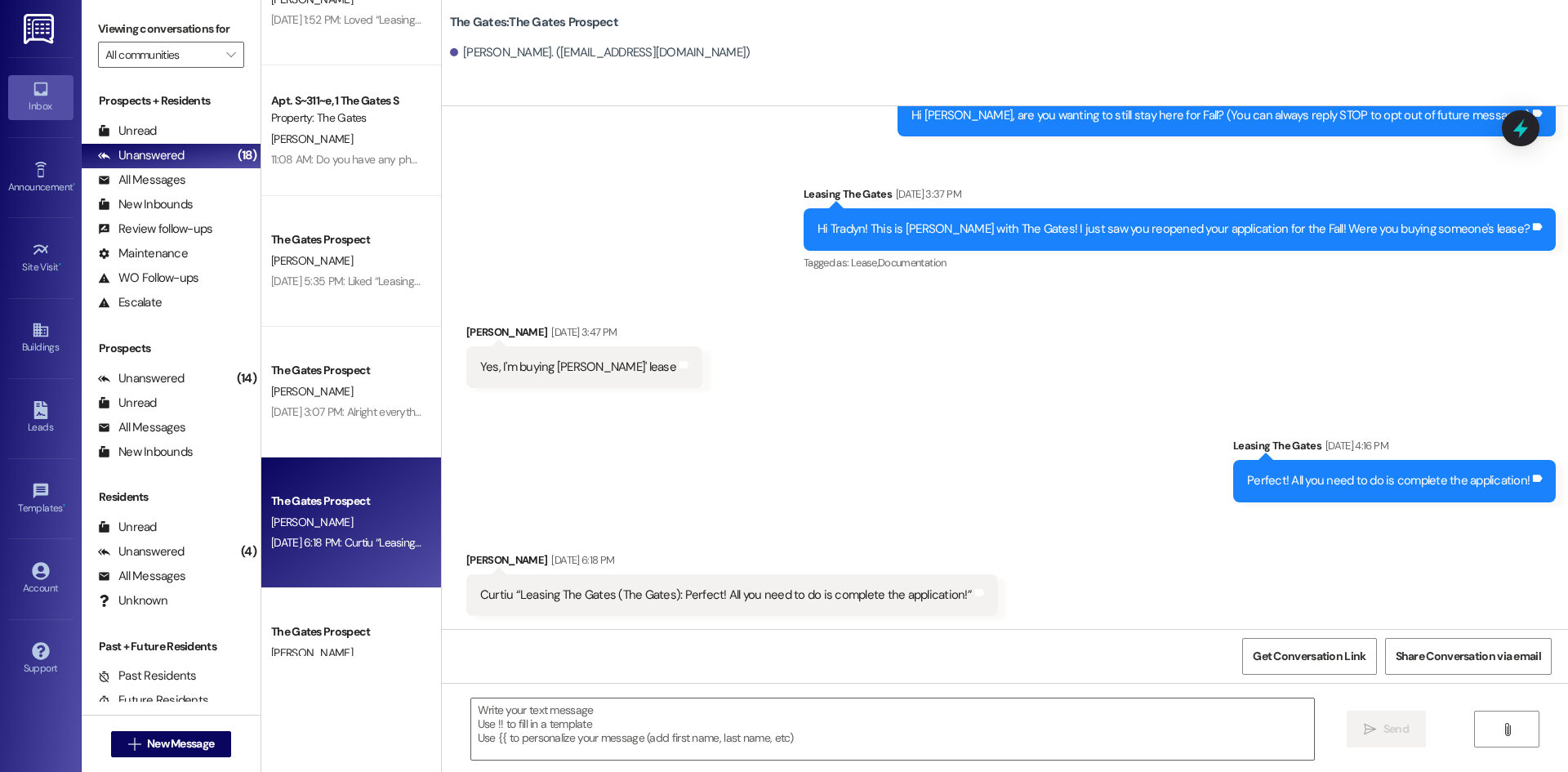
scroll to position [84, 0]
click at [595, 730] on textarea at bounding box center [893, 729] width 843 height 62
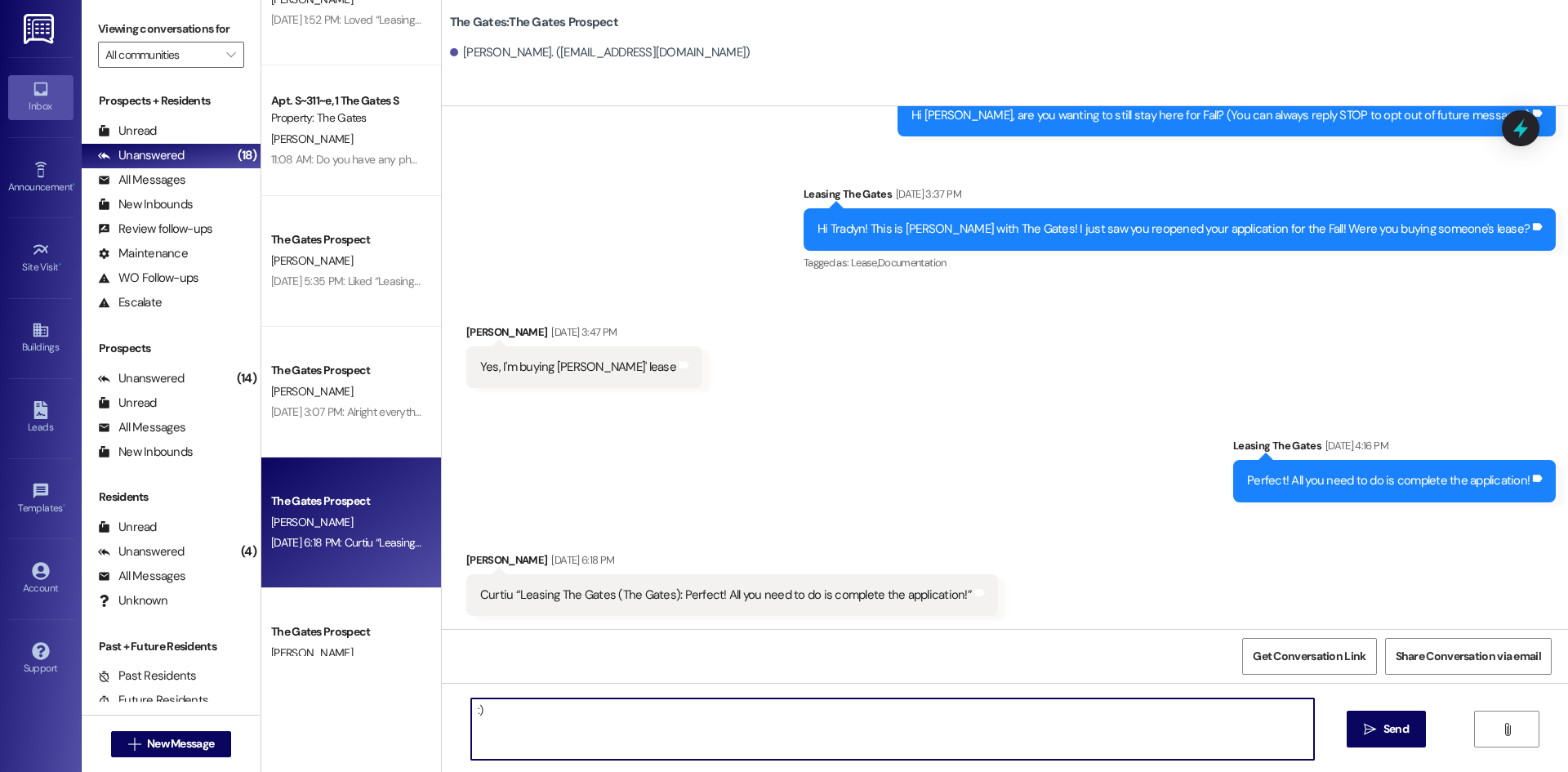
type textarea ":))"
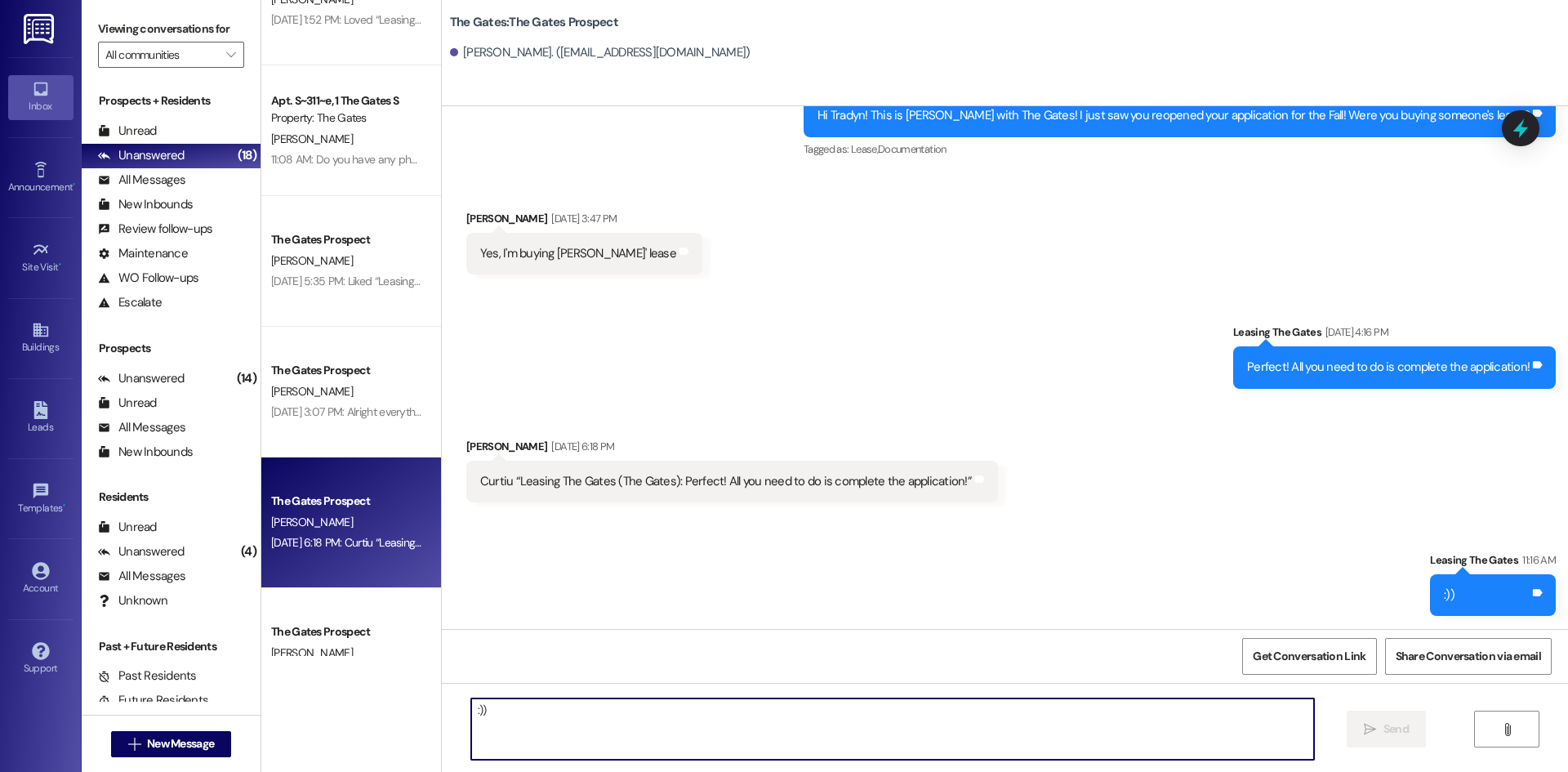
scroll to position [1307, 0]
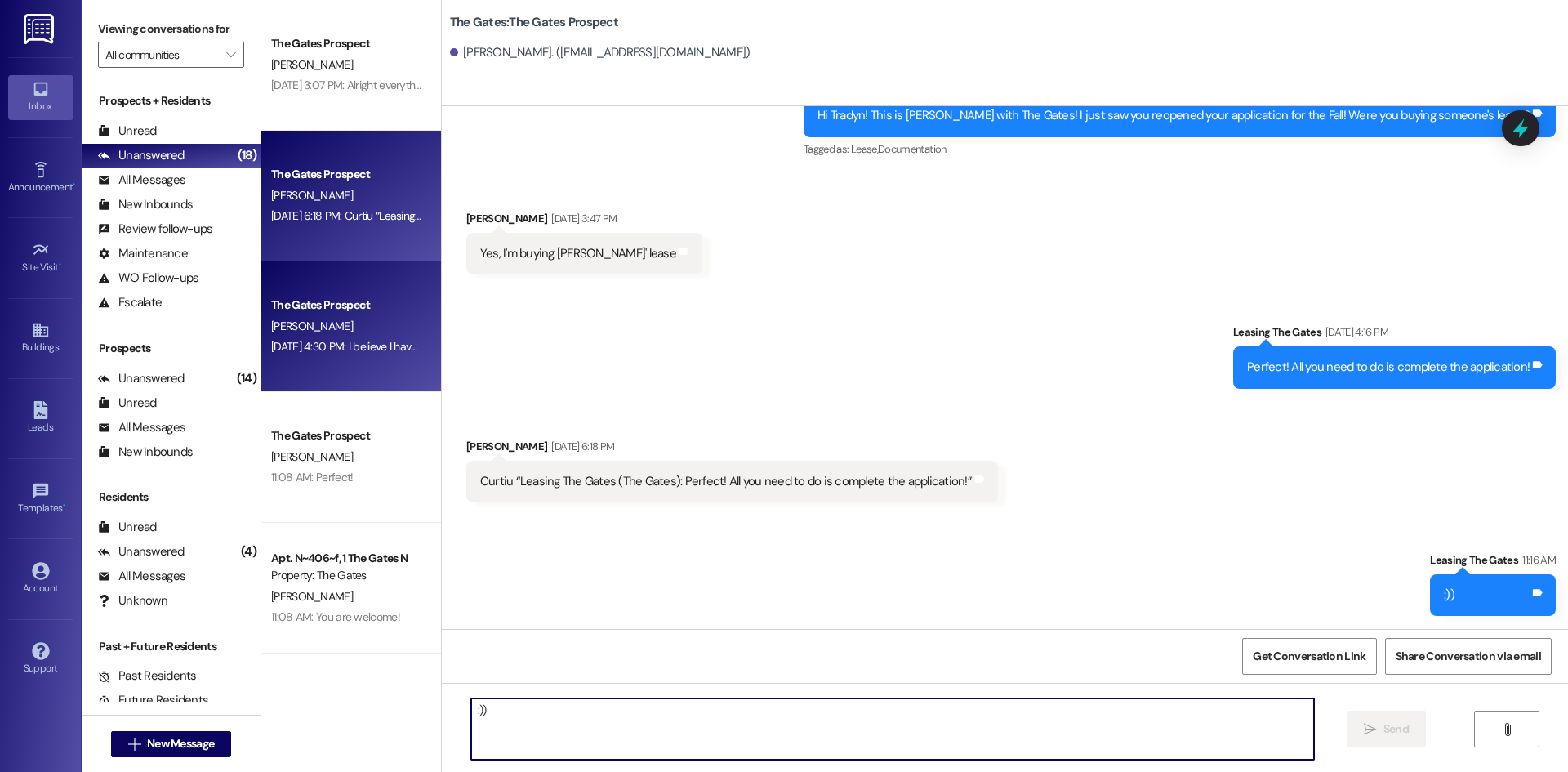
click at [316, 314] on div "The Gates Prospect" at bounding box center [346, 305] width 151 height 17
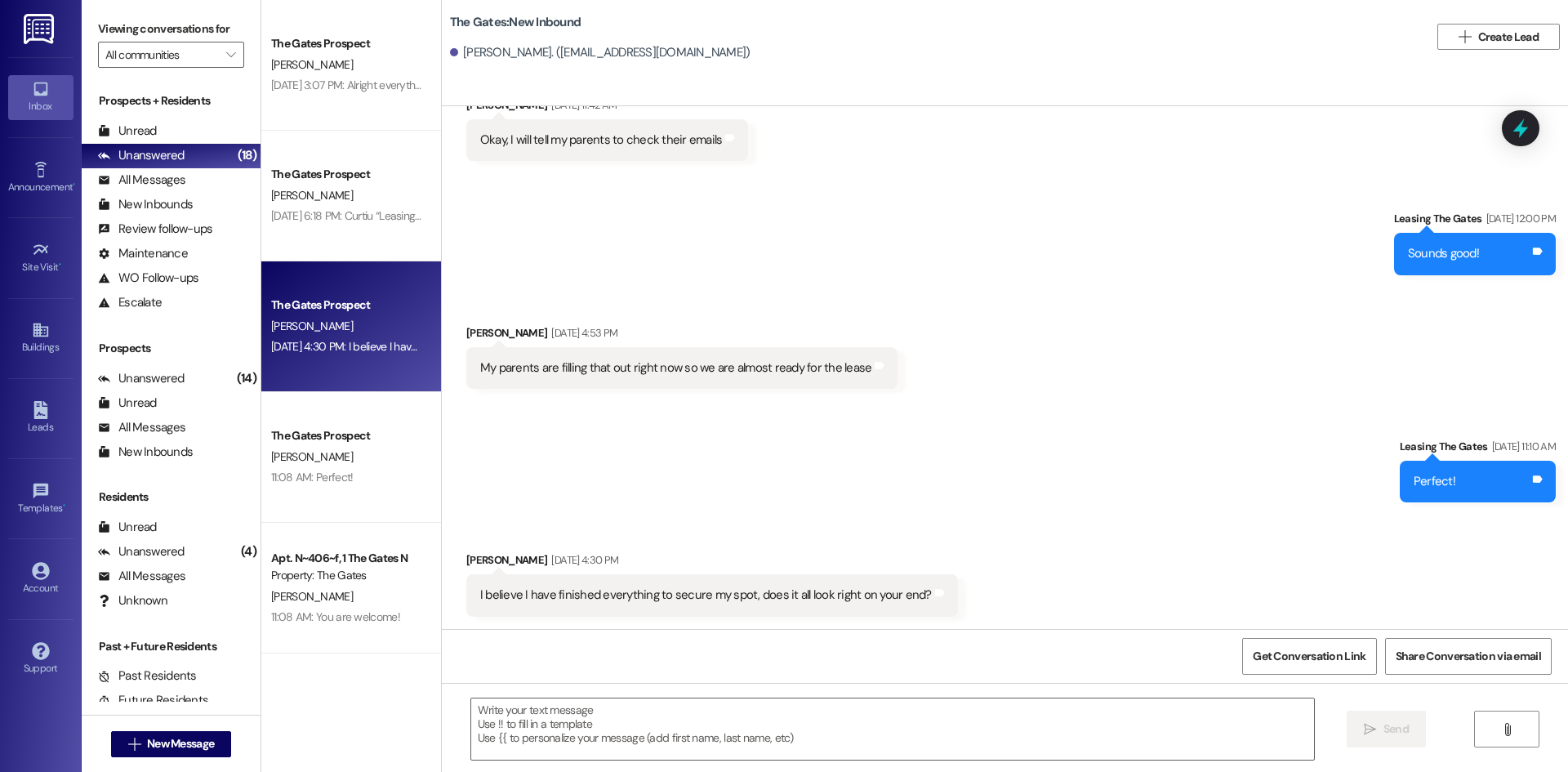
scroll to position [2642, 0]
click at [591, 719] on textarea at bounding box center [893, 729] width 843 height 62
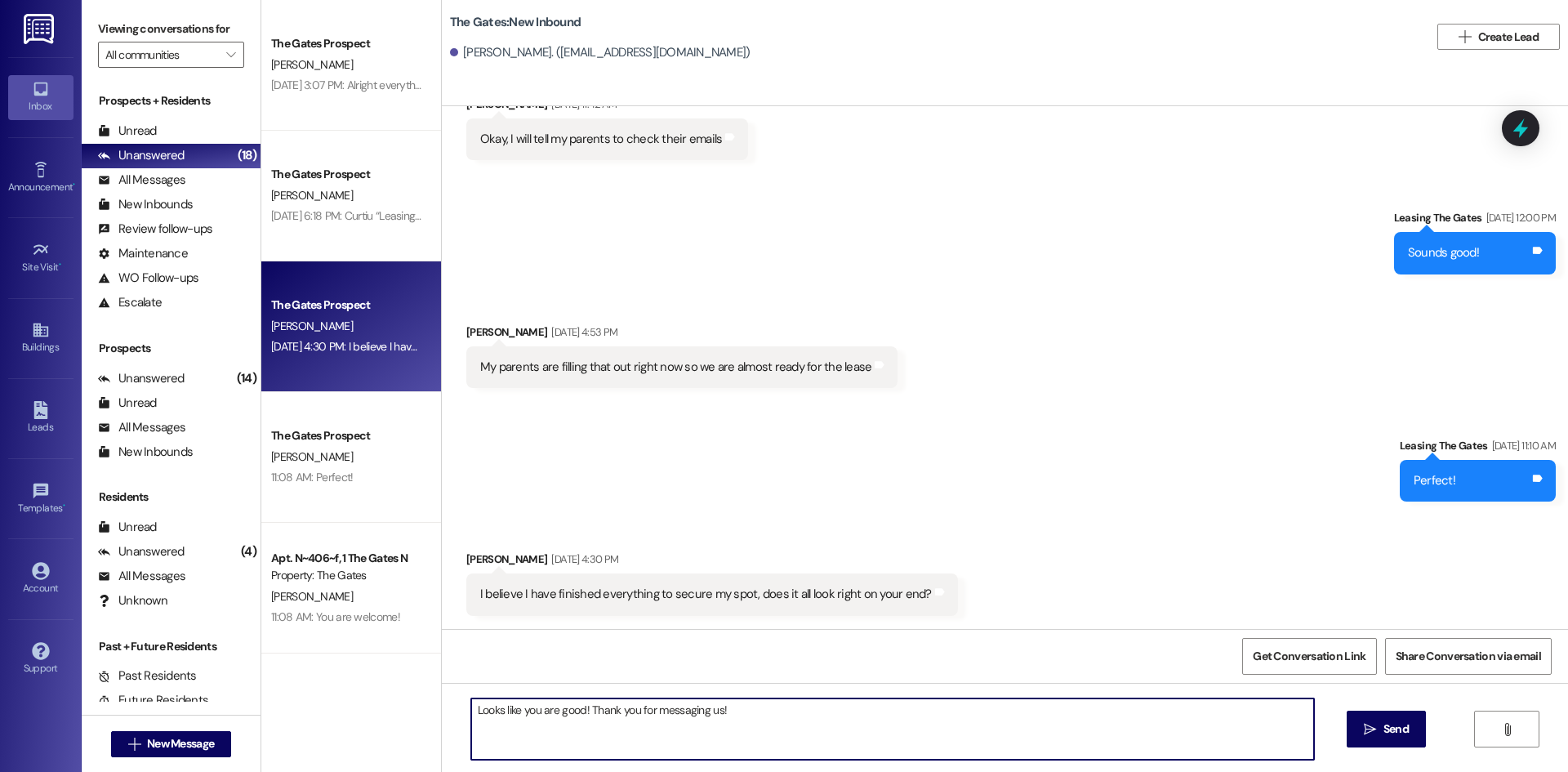
type textarea "Looks like you are good! Thank you for messaging us!"
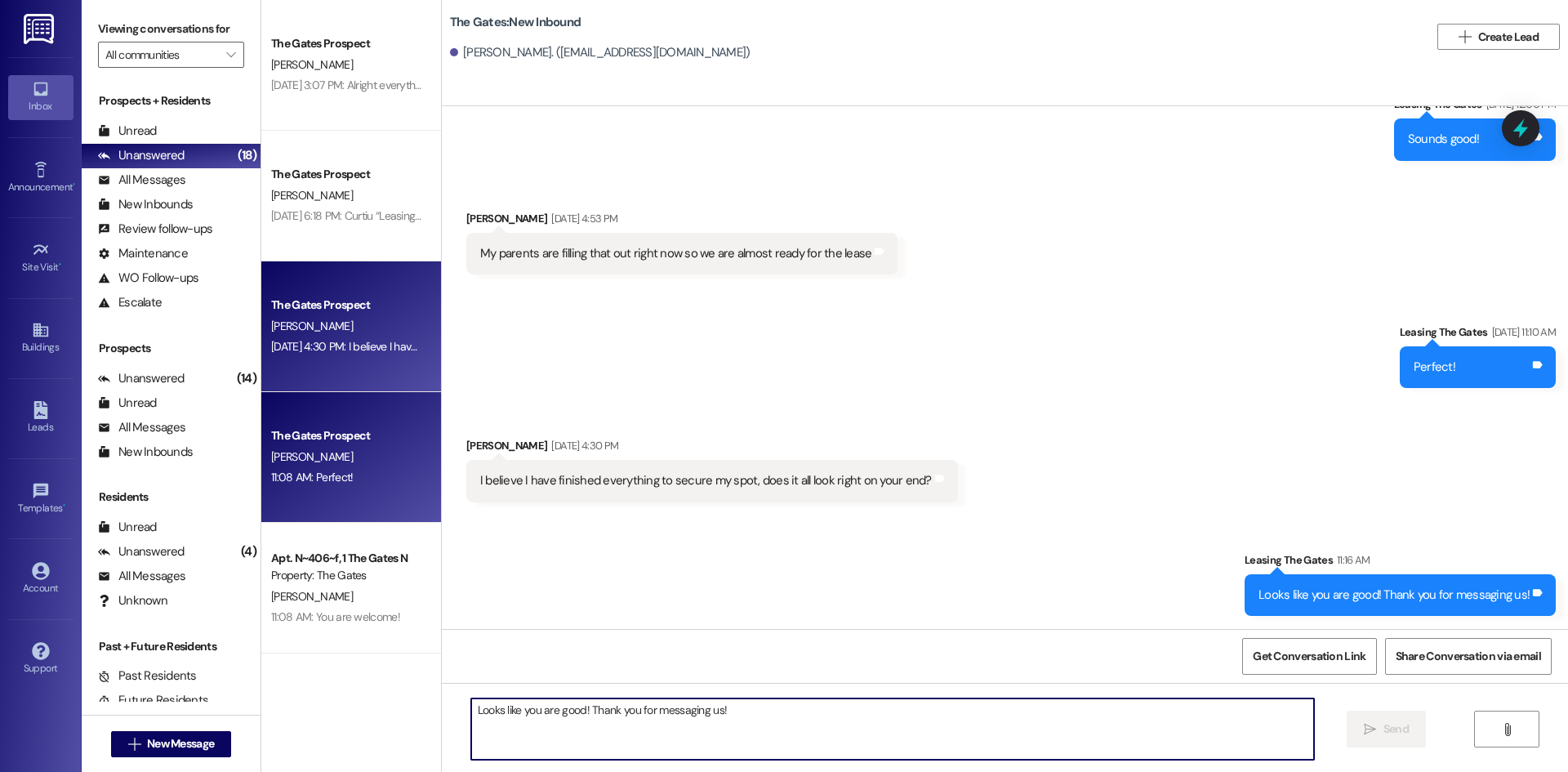
click at [313, 460] on div "[PERSON_NAME]" at bounding box center [346, 456] width 154 height 21
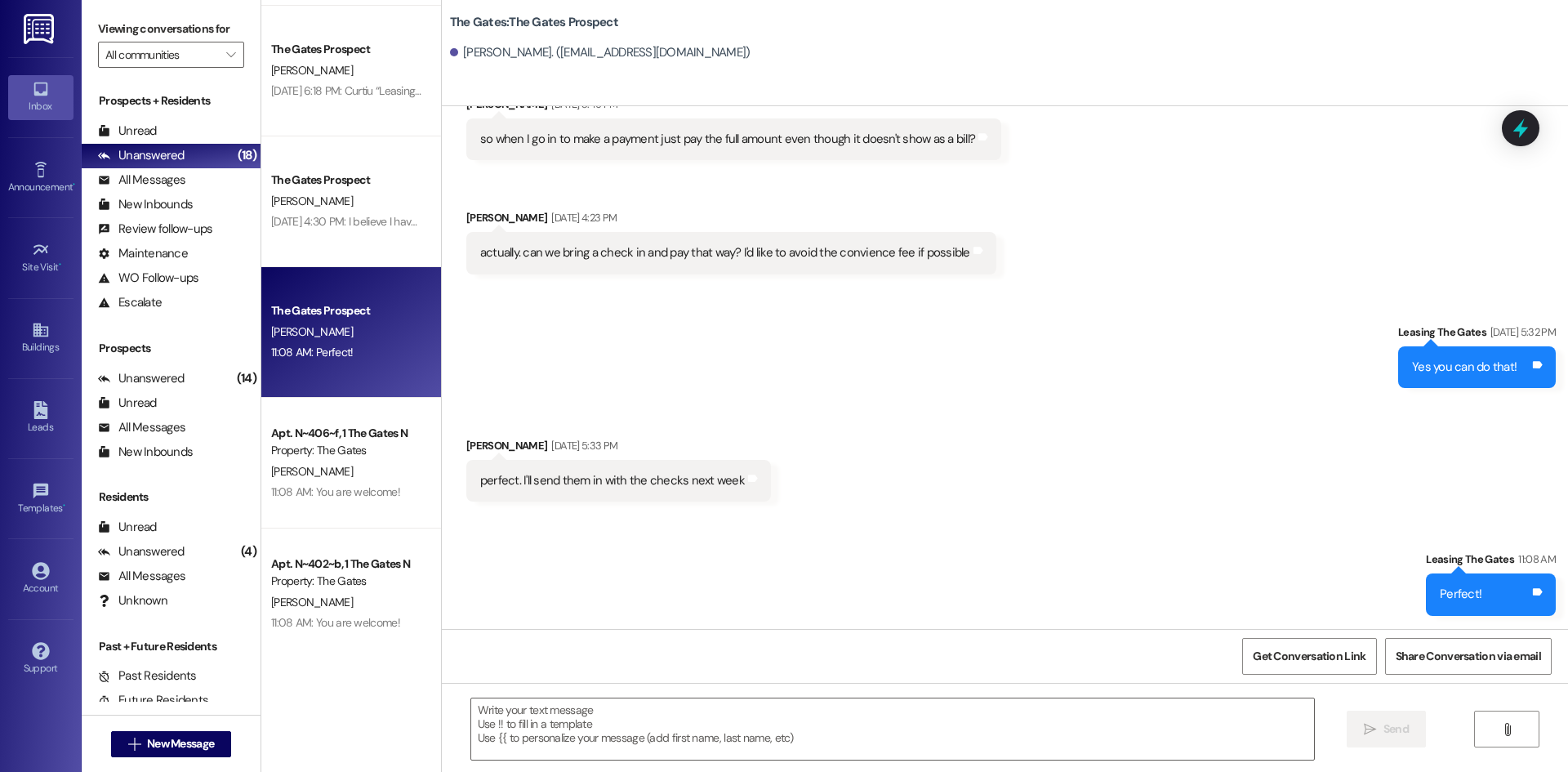
scroll to position [1566, 0]
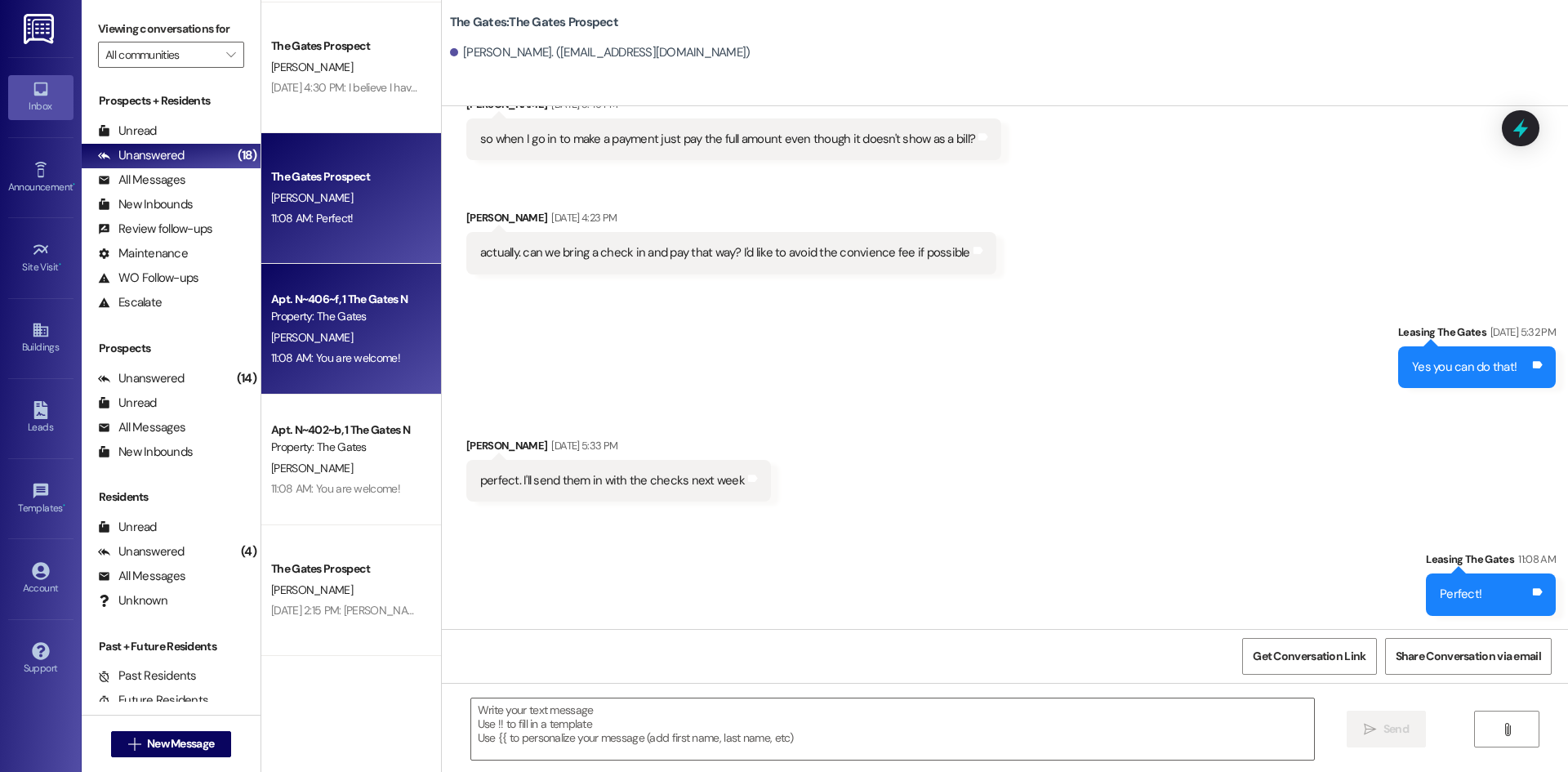
click at [312, 376] on div "Apt. N~406~f, 1 The Gates N Property: The Gates [PERSON_NAME] 11:08 AM: You are…" at bounding box center [351, 329] width 180 height 131
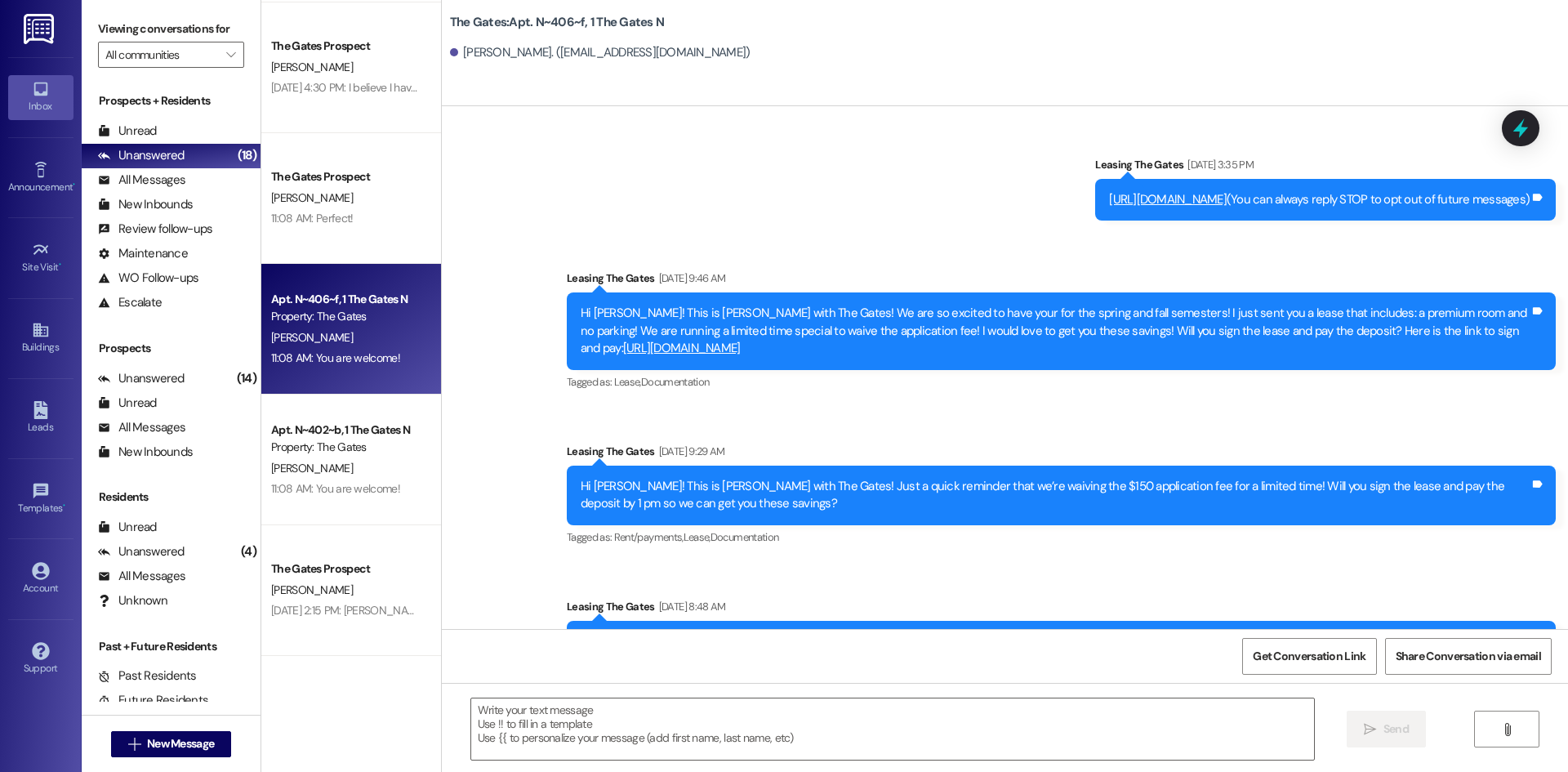
scroll to position [10686, 0]
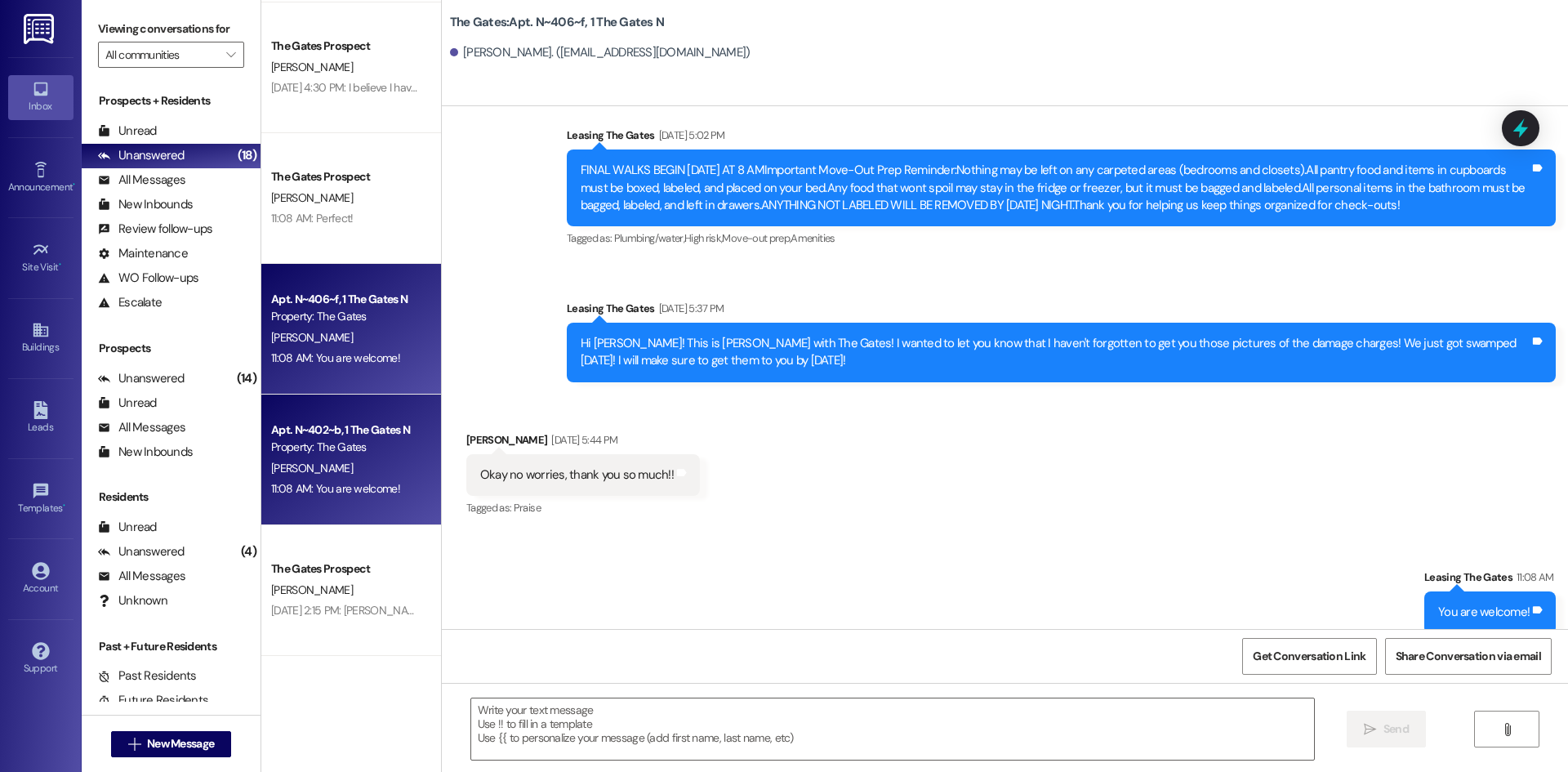
click at [345, 451] on div "Property: The Gates" at bounding box center [346, 447] width 151 height 17
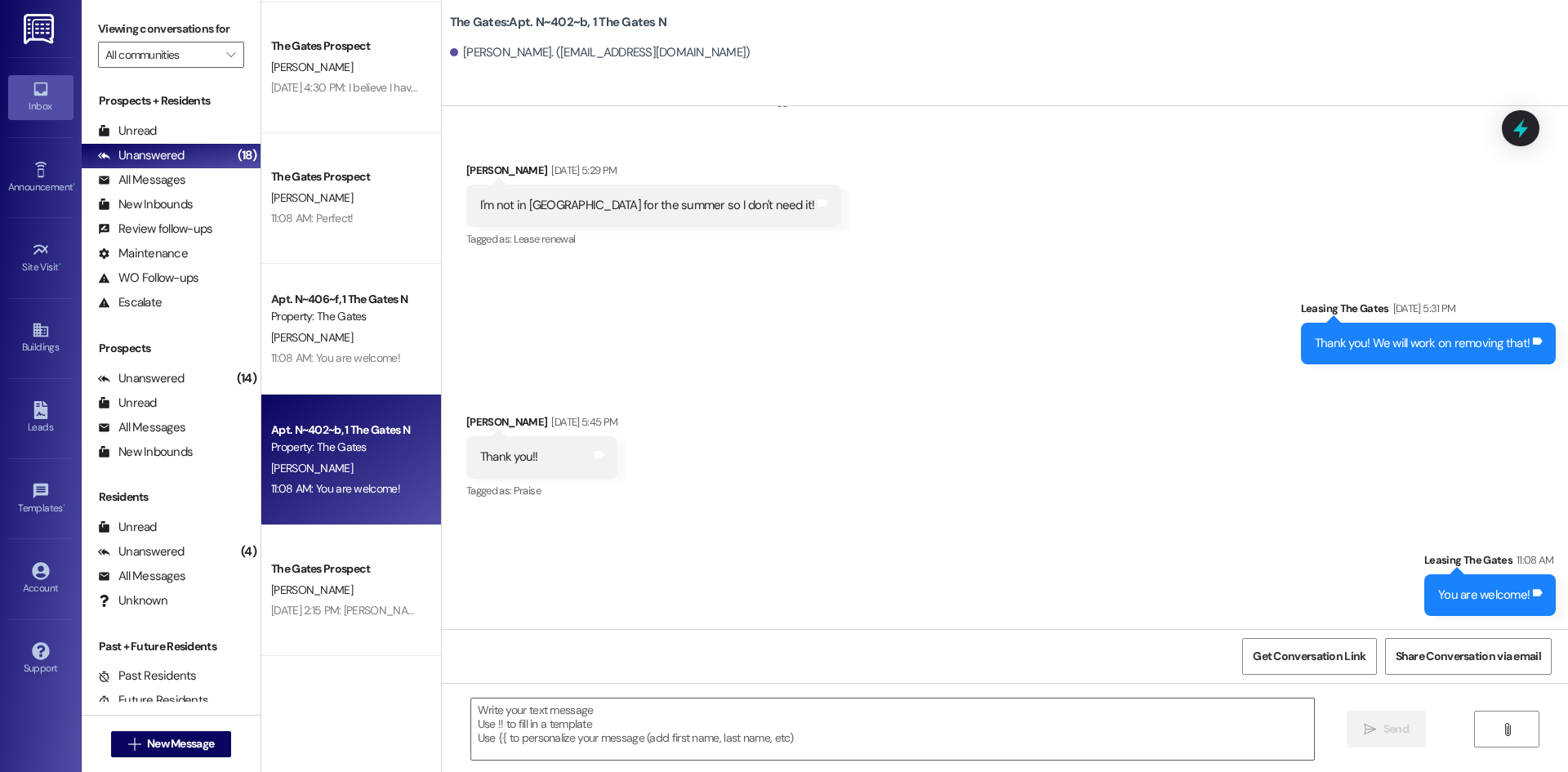
scroll to position [40475, 0]
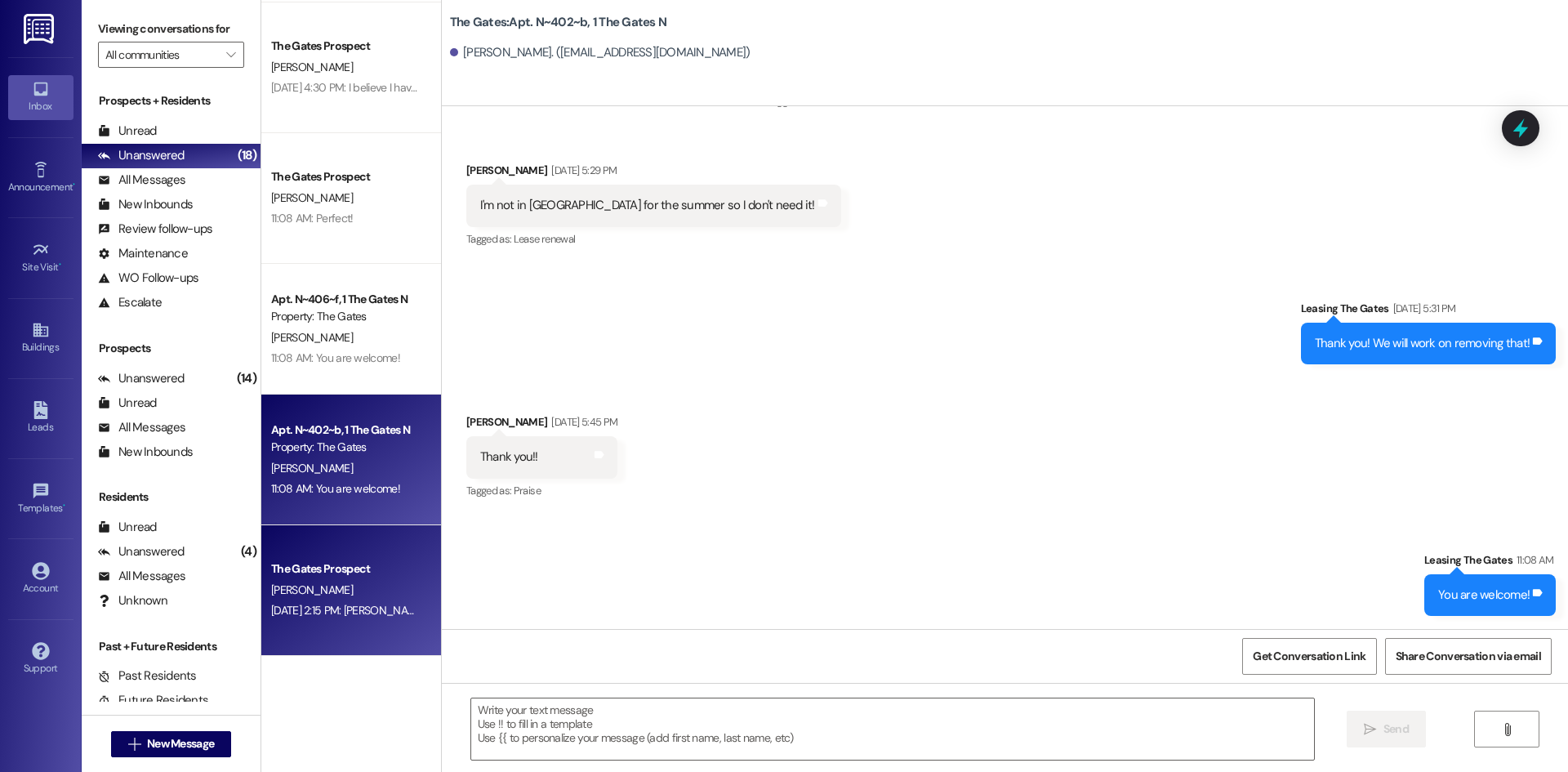
click at [372, 575] on div "The Gates Prospect" at bounding box center [346, 569] width 151 height 17
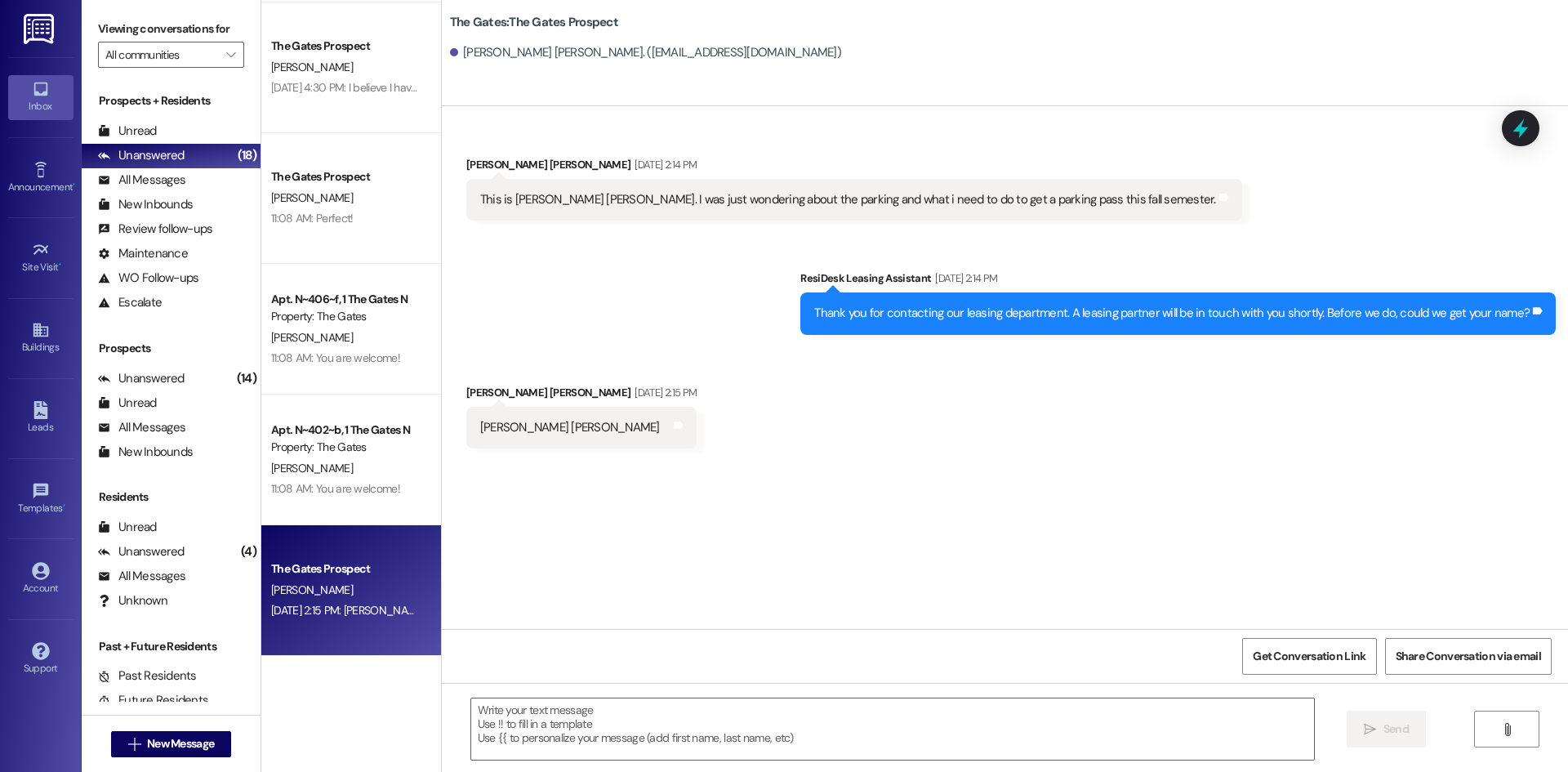
scroll to position [0, 0]
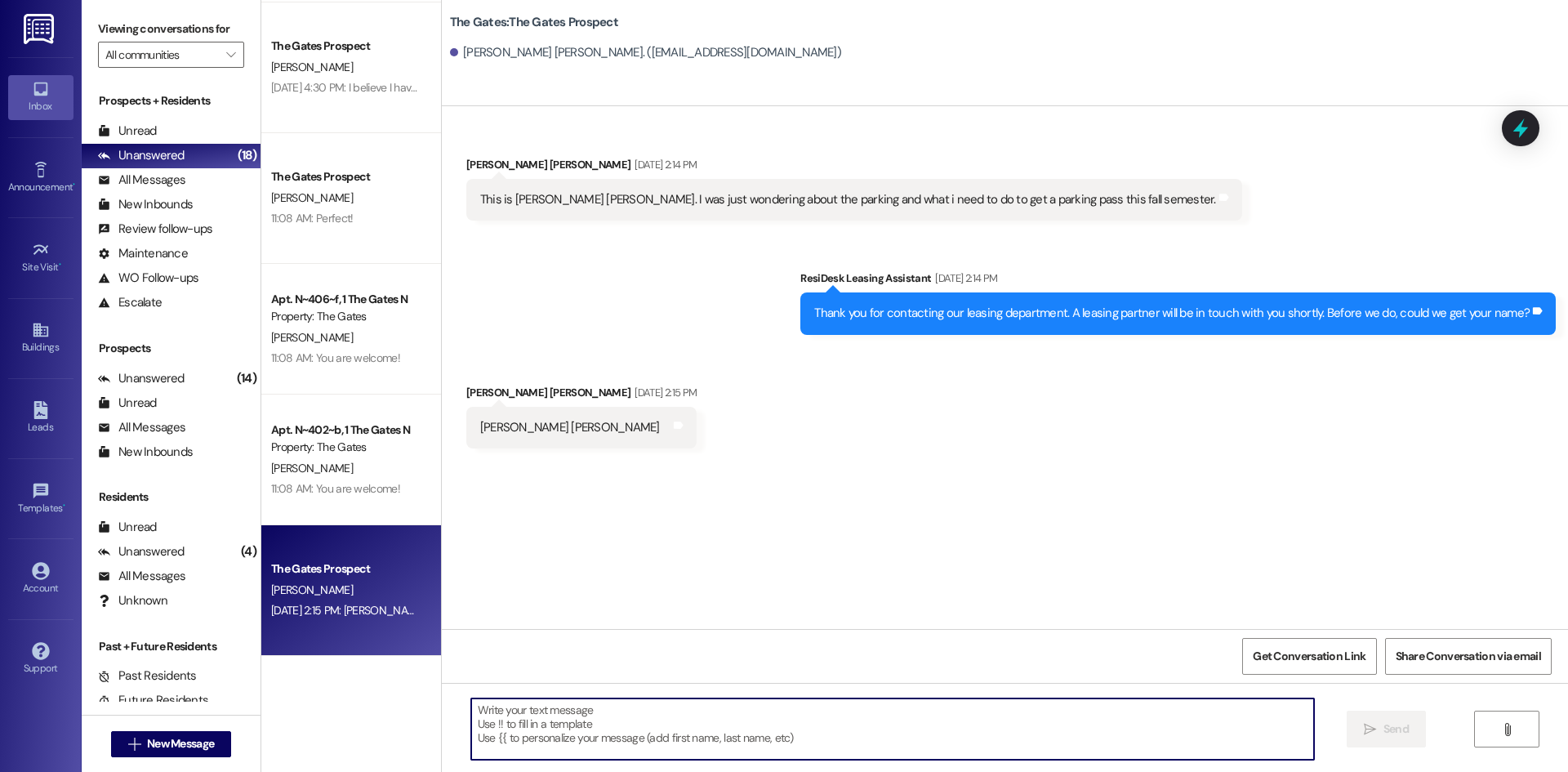
click at [495, 735] on textarea at bounding box center [893, 729] width 843 height 62
type textarea "Right now we are sold out, do you know if you are on our waitlist?"
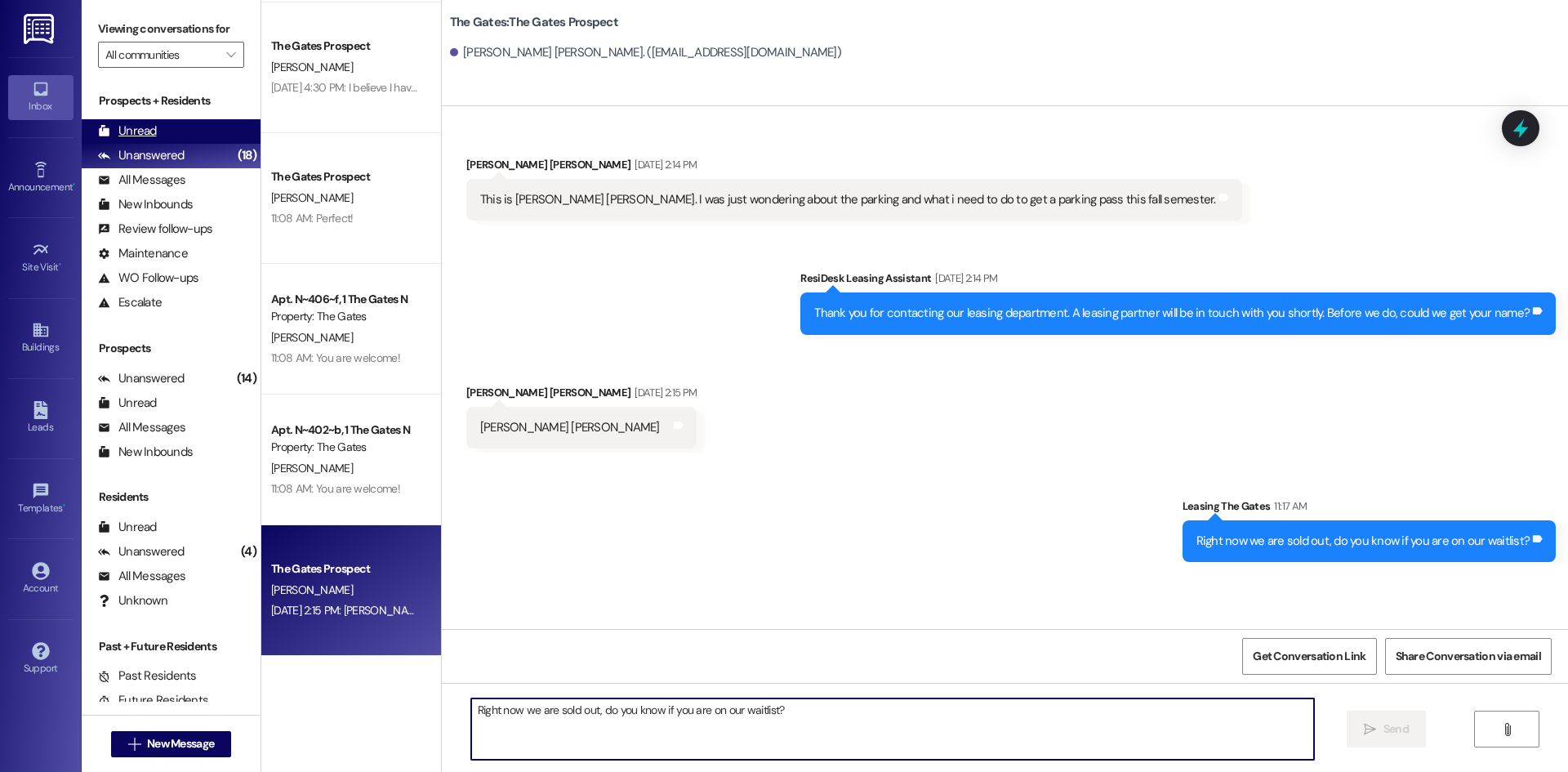
click at [156, 129] on div "Unread (0)" at bounding box center [171, 131] width 179 height 24
